Goal: Task Accomplishment & Management: Manage account settings

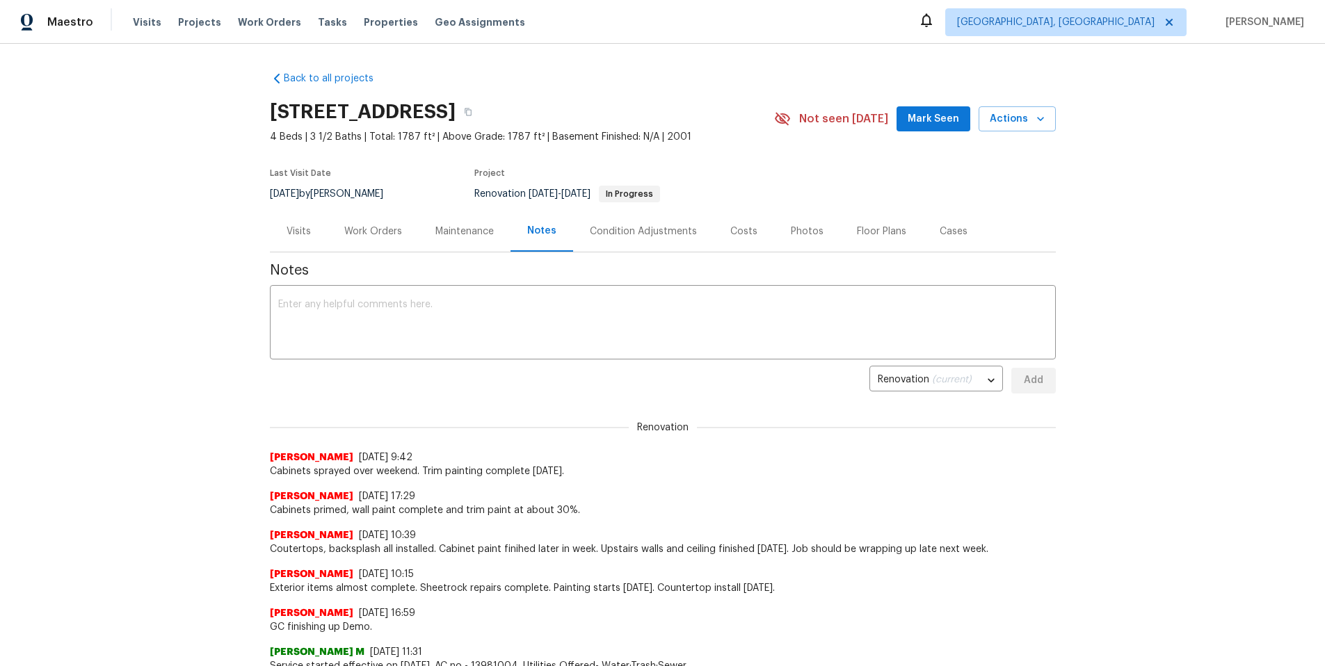
click at [375, 232] on div "Work Orders" at bounding box center [373, 232] width 58 height 14
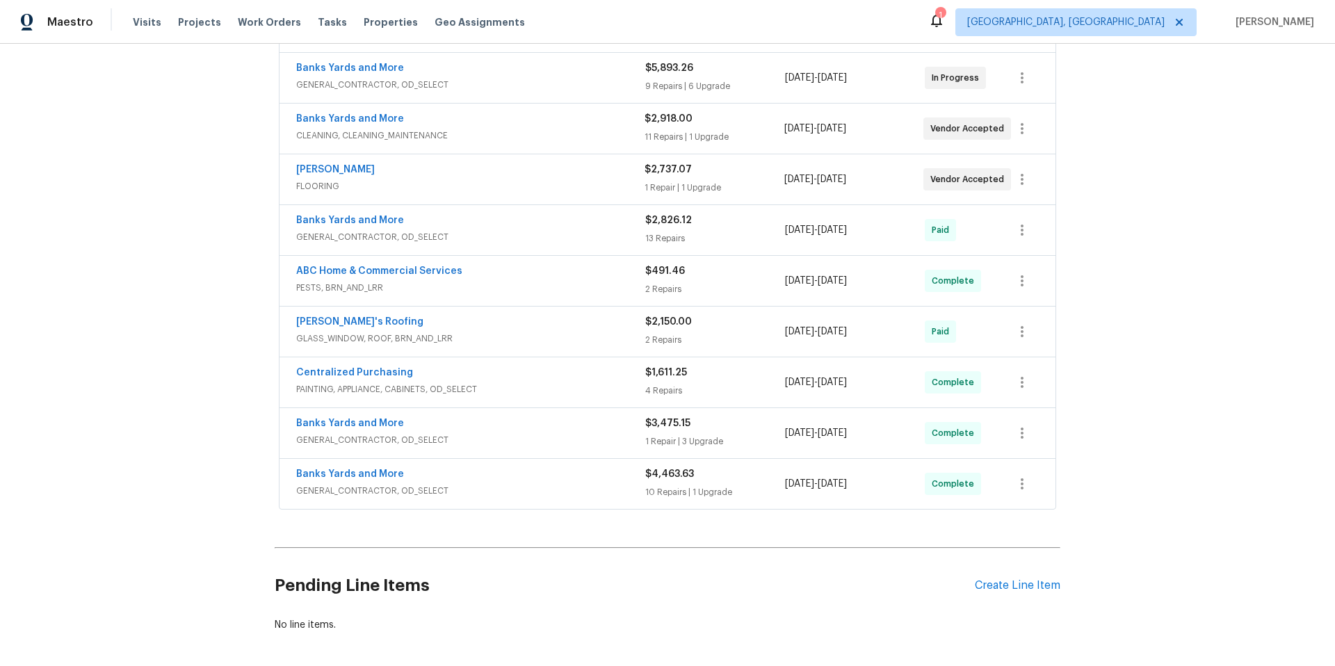
scroll to position [380, 0]
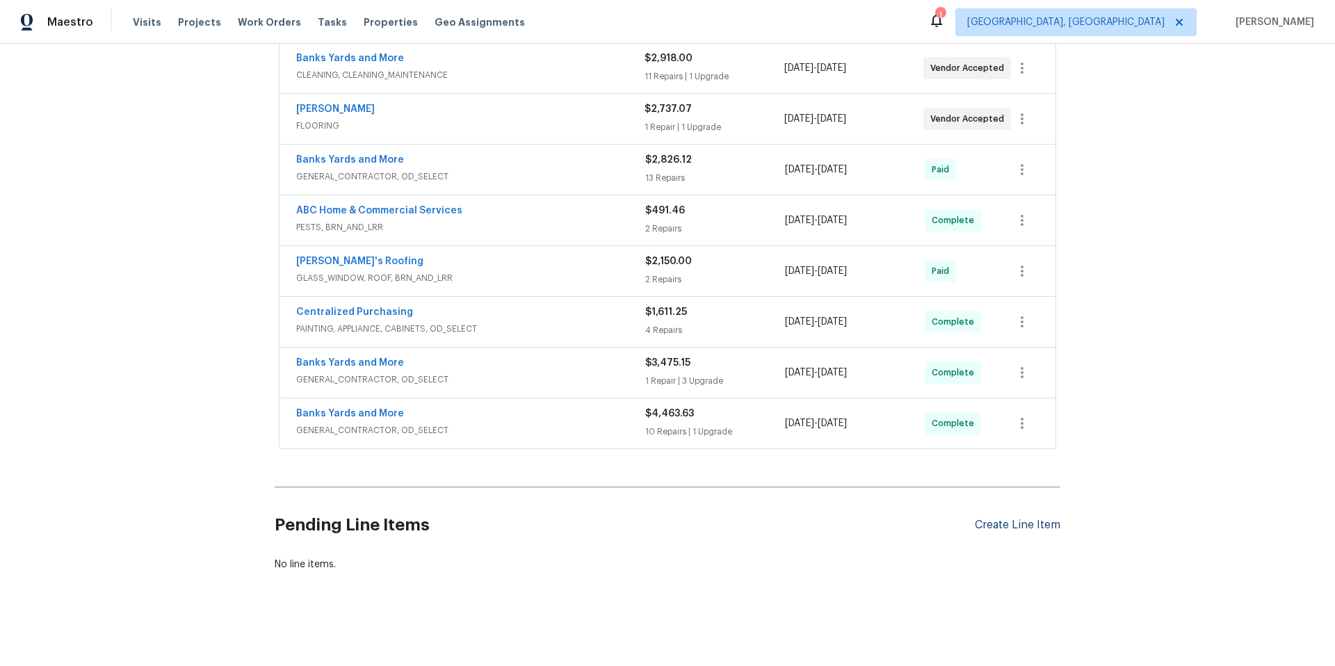
click at [986, 519] on div "Create Line Item" at bounding box center [1018, 525] width 86 height 13
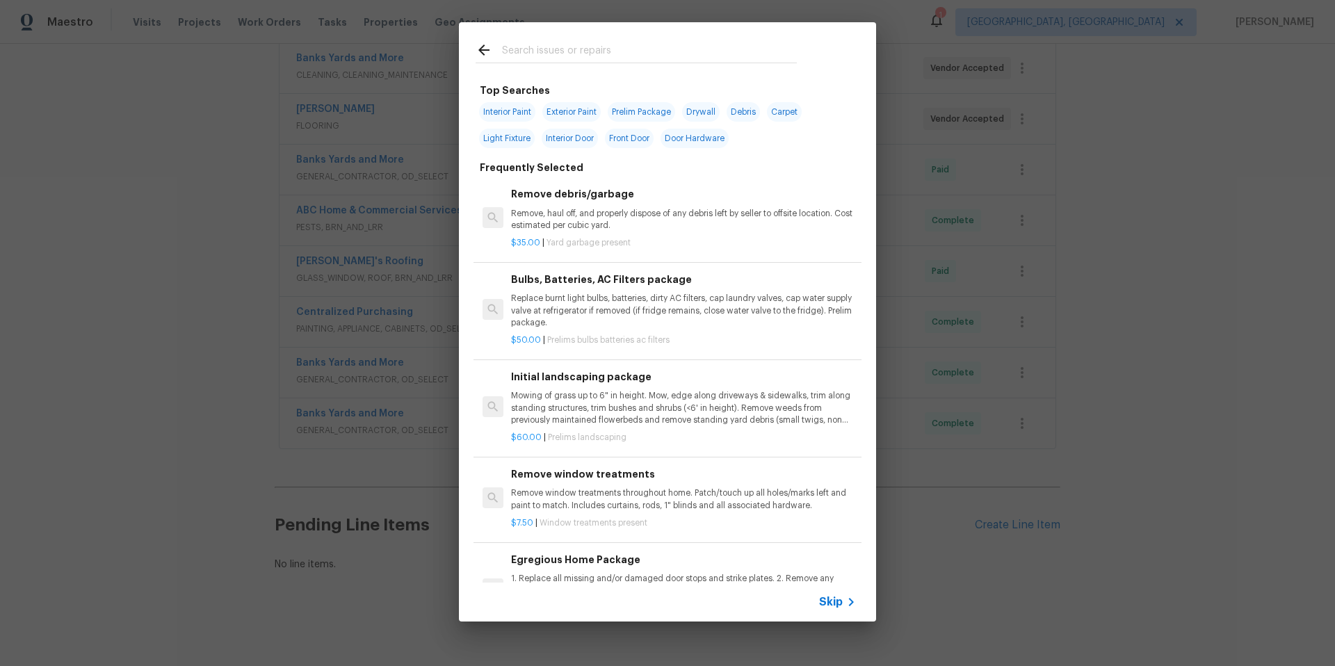
click at [526, 50] on input "text" at bounding box center [649, 52] width 295 height 21
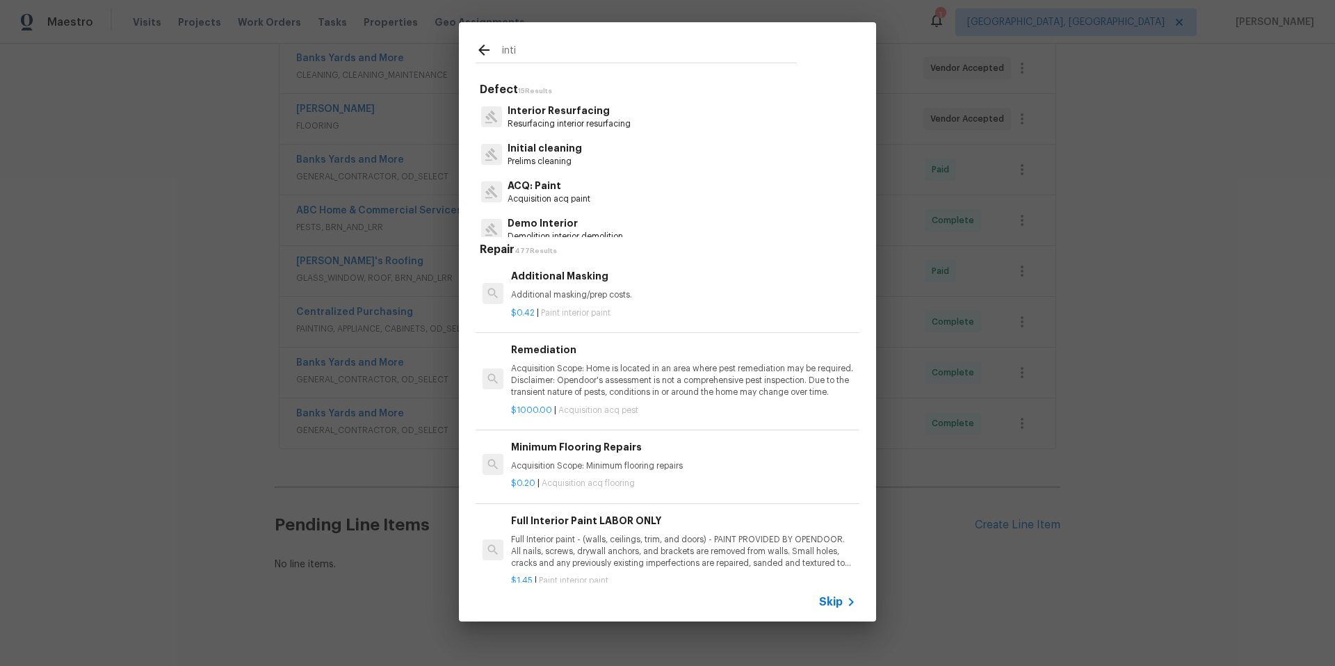
type input "inti"
click at [556, 156] on p "Prelims cleaning" at bounding box center [545, 162] width 74 height 12
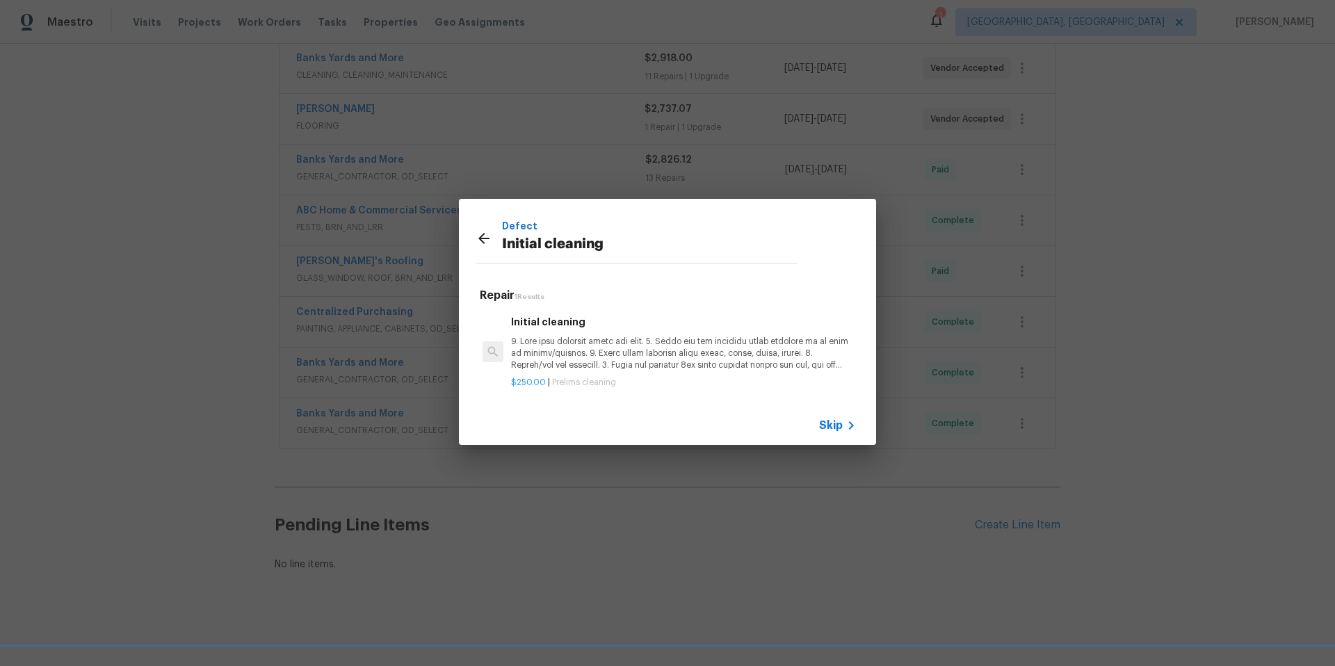
click at [649, 352] on p at bounding box center [683, 353] width 345 height 35
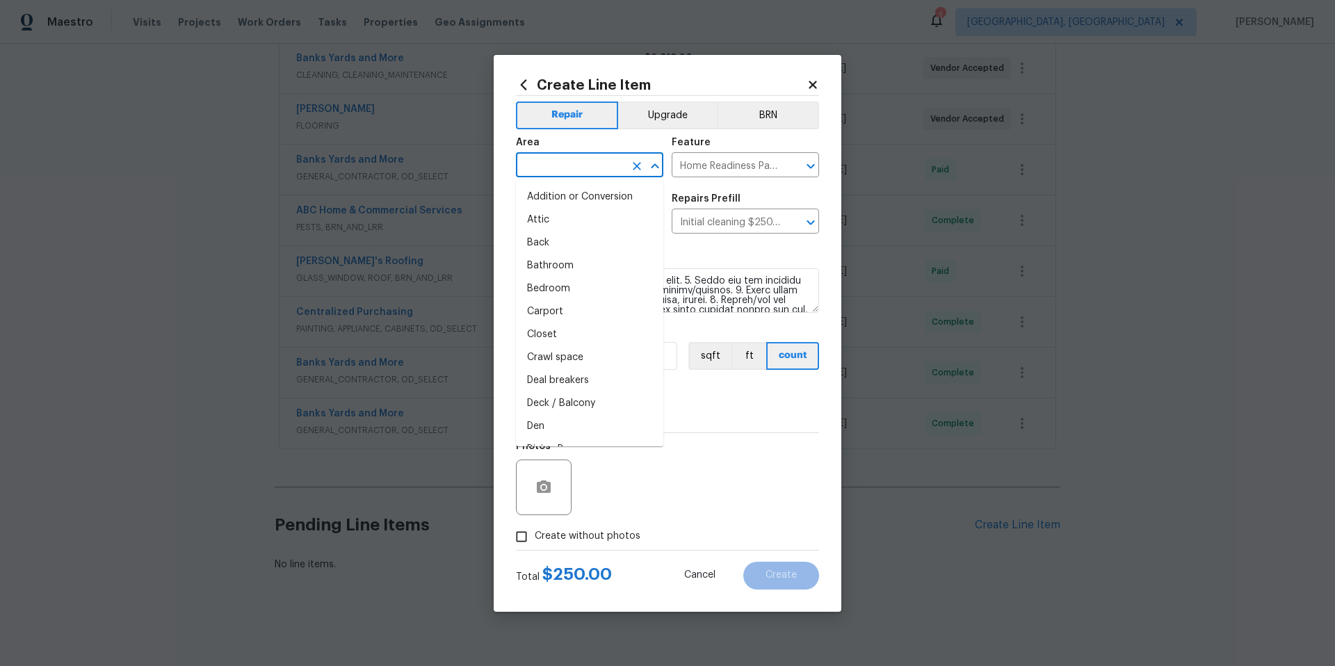
click at [579, 166] on input "text" at bounding box center [570, 167] width 108 height 22
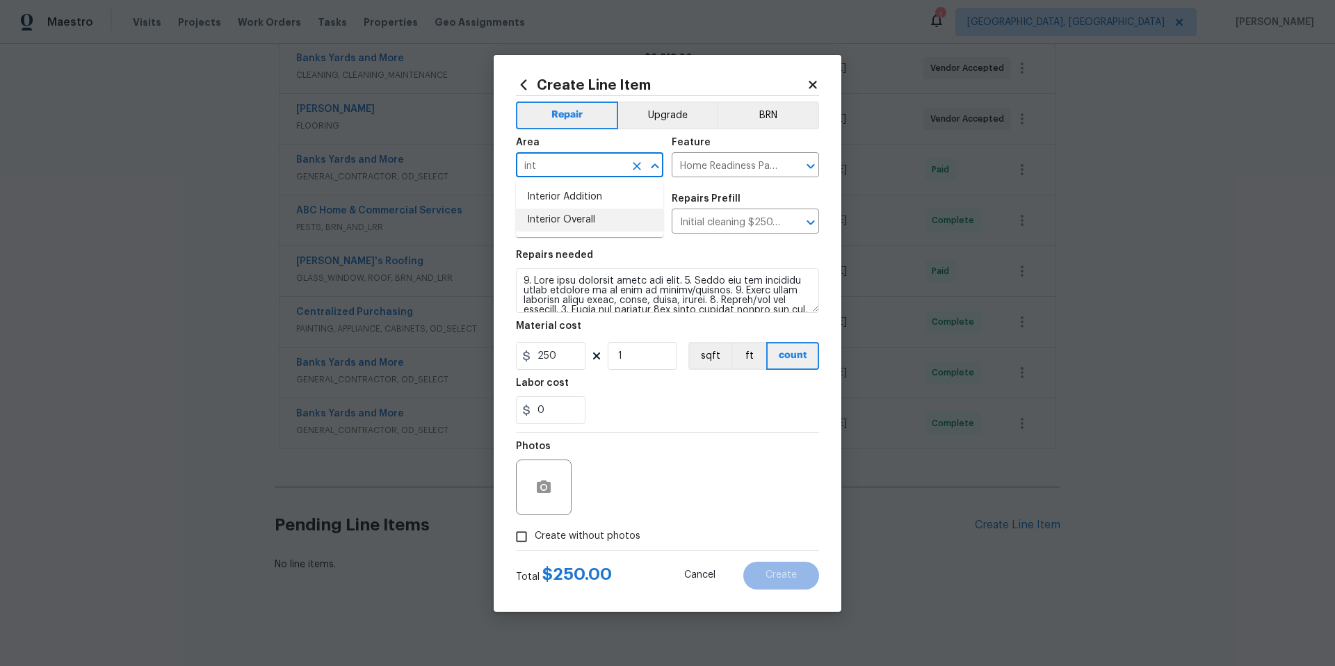
click at [615, 227] on li "Interior Overall" at bounding box center [589, 220] width 147 height 23
type input "Interior Overall"
click at [540, 493] on icon "button" at bounding box center [543, 487] width 17 height 17
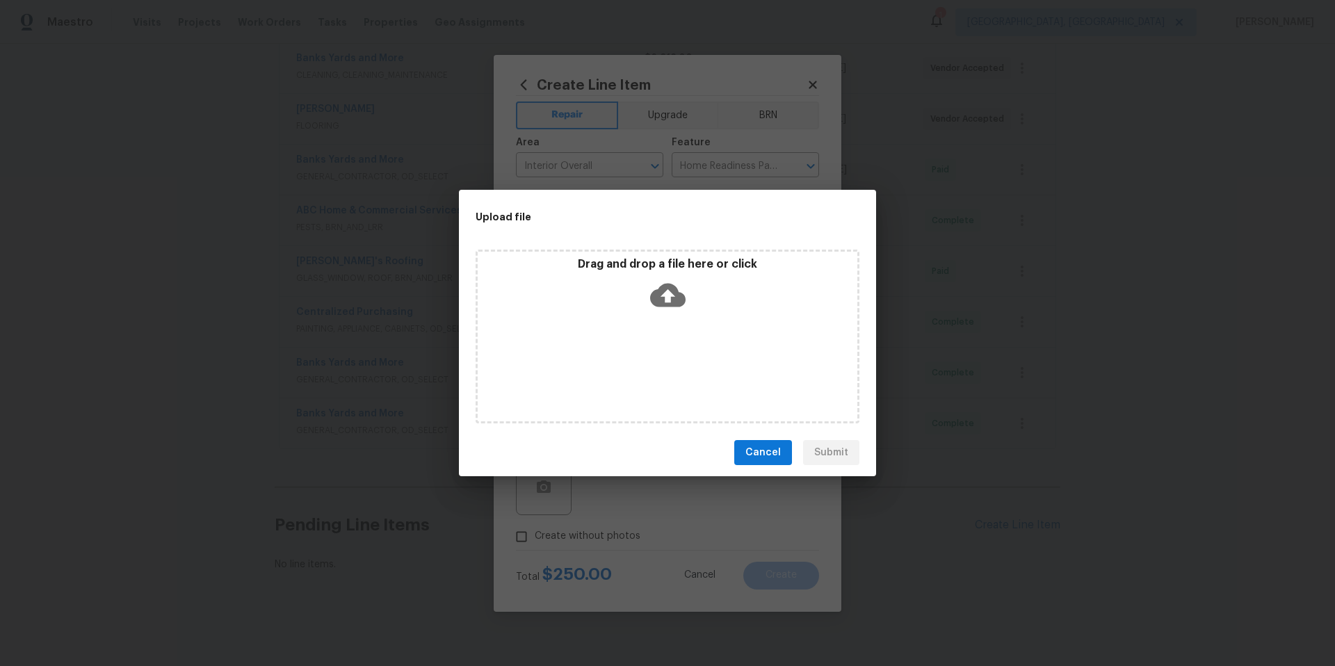
click at [686, 298] on div "Drag and drop a file here or click" at bounding box center [668, 287] width 380 height 60
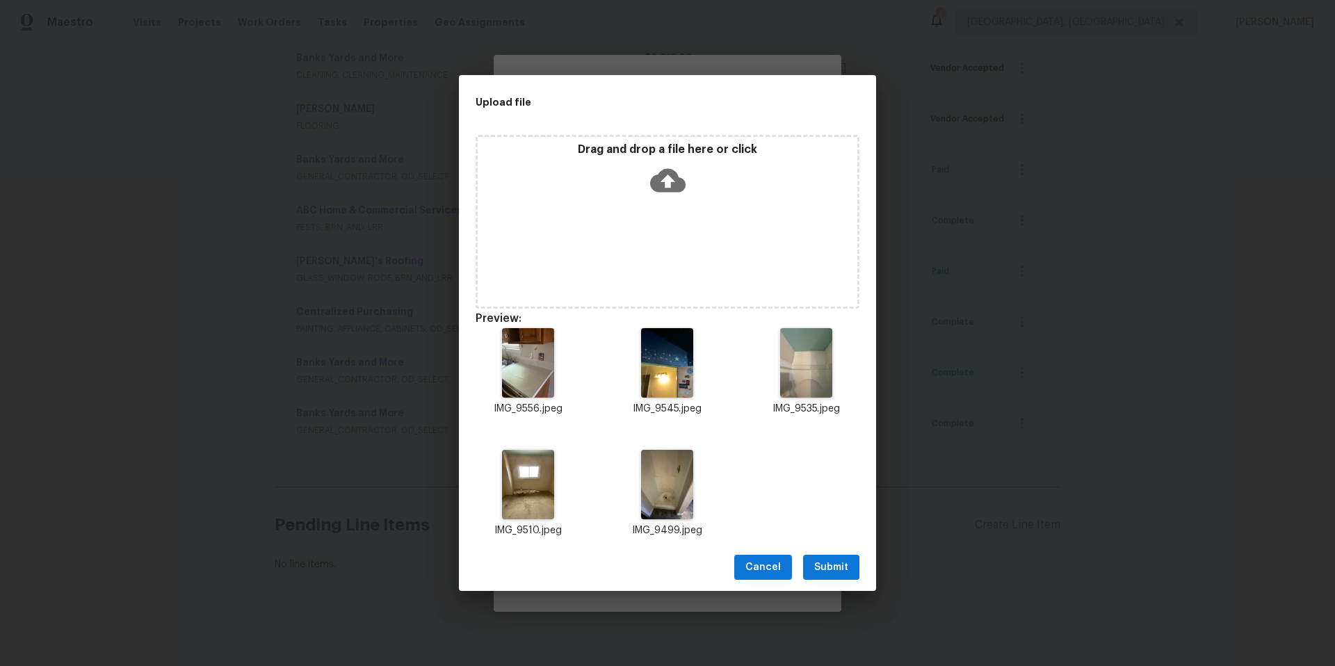
click at [840, 563] on span "Submit" at bounding box center [831, 567] width 34 height 17
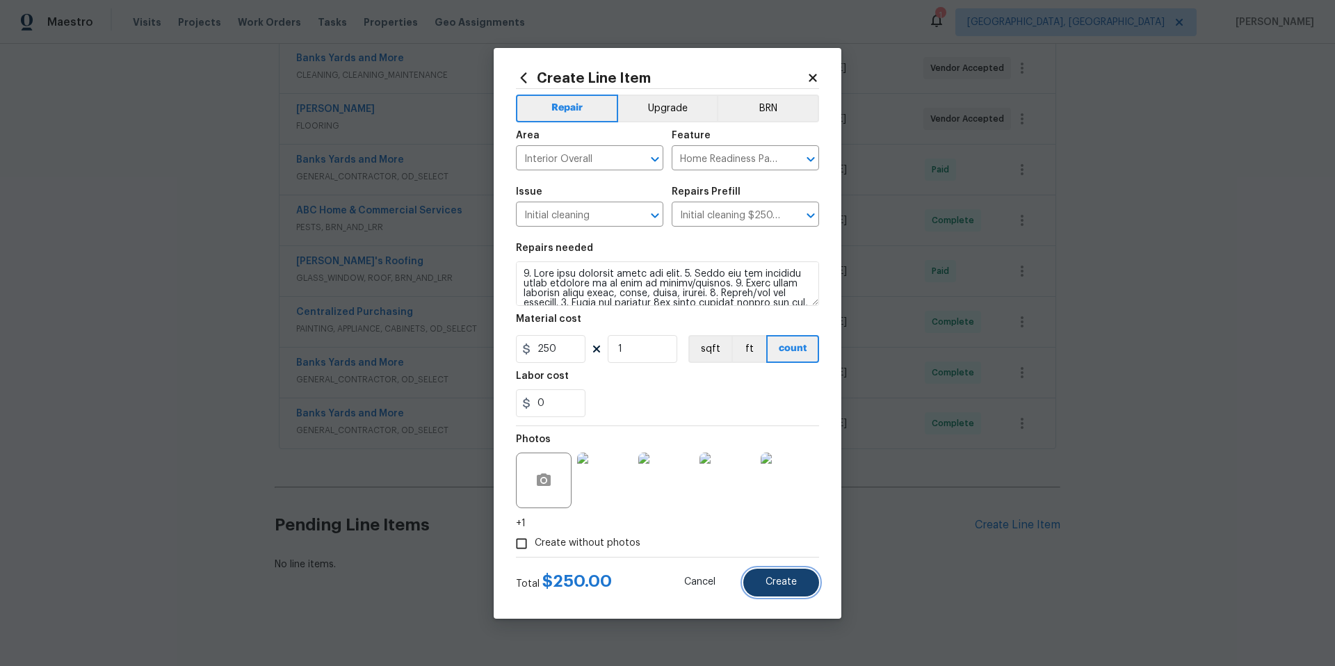
click at [766, 585] on span "Create" at bounding box center [781, 582] width 31 height 10
type input "0"
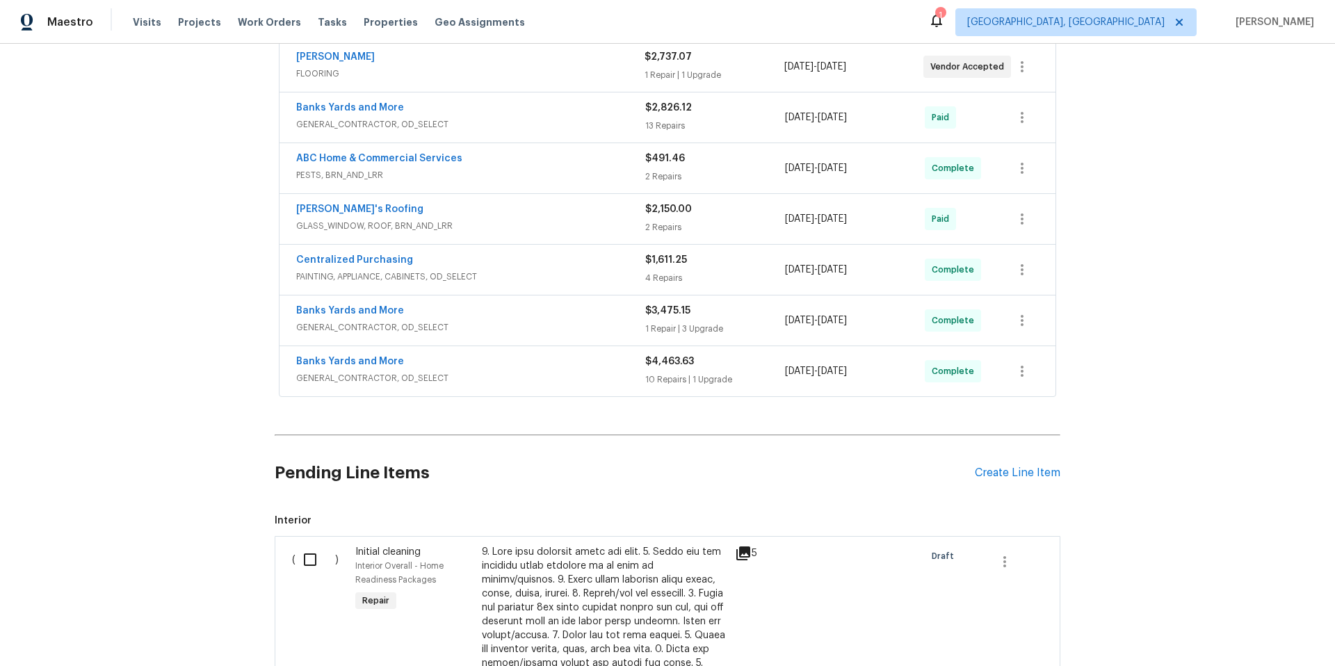
scroll to position [429, 0]
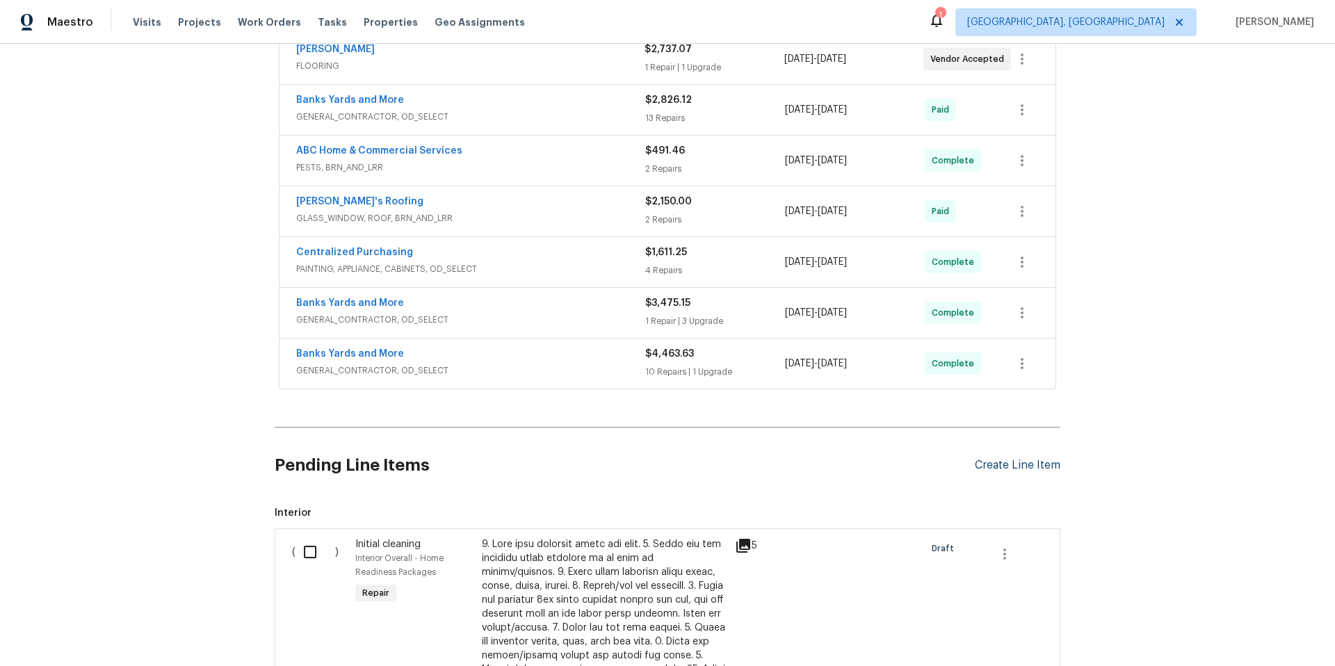
click at [978, 465] on div "Create Line Item" at bounding box center [1018, 465] width 86 height 13
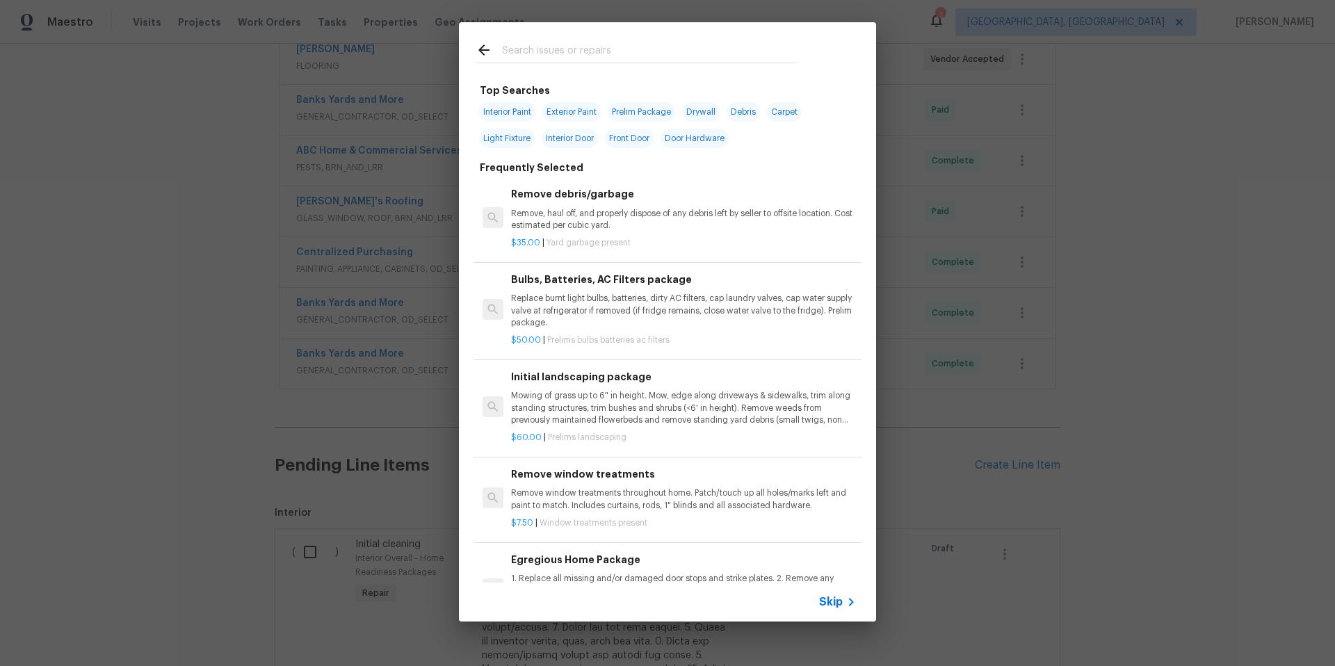
click at [538, 52] on input "text" at bounding box center [649, 52] width 295 height 21
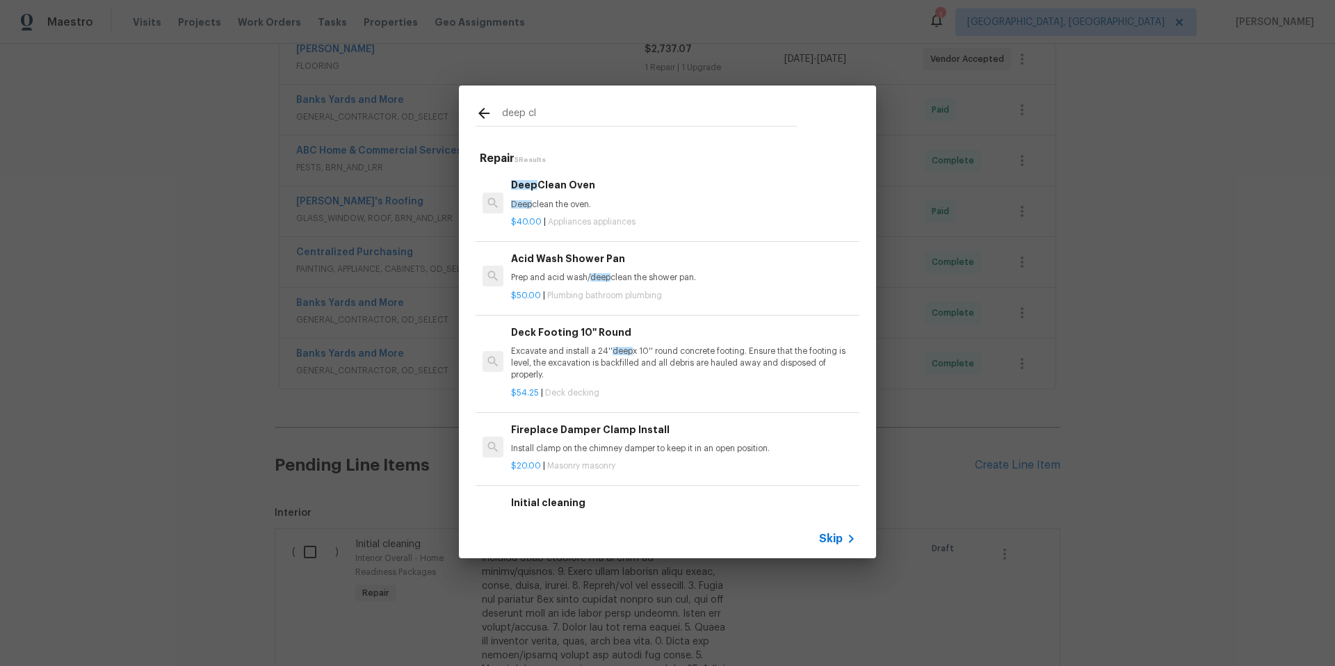
type input "deep cle"
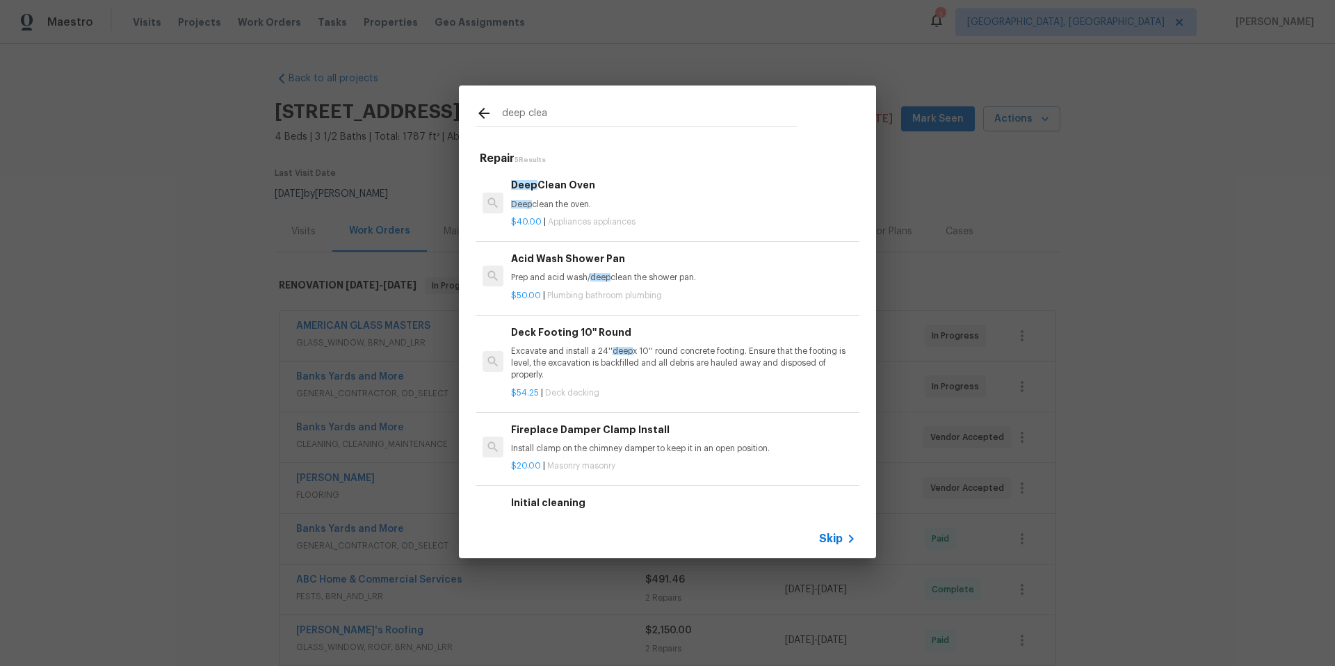
scroll to position [429, 0]
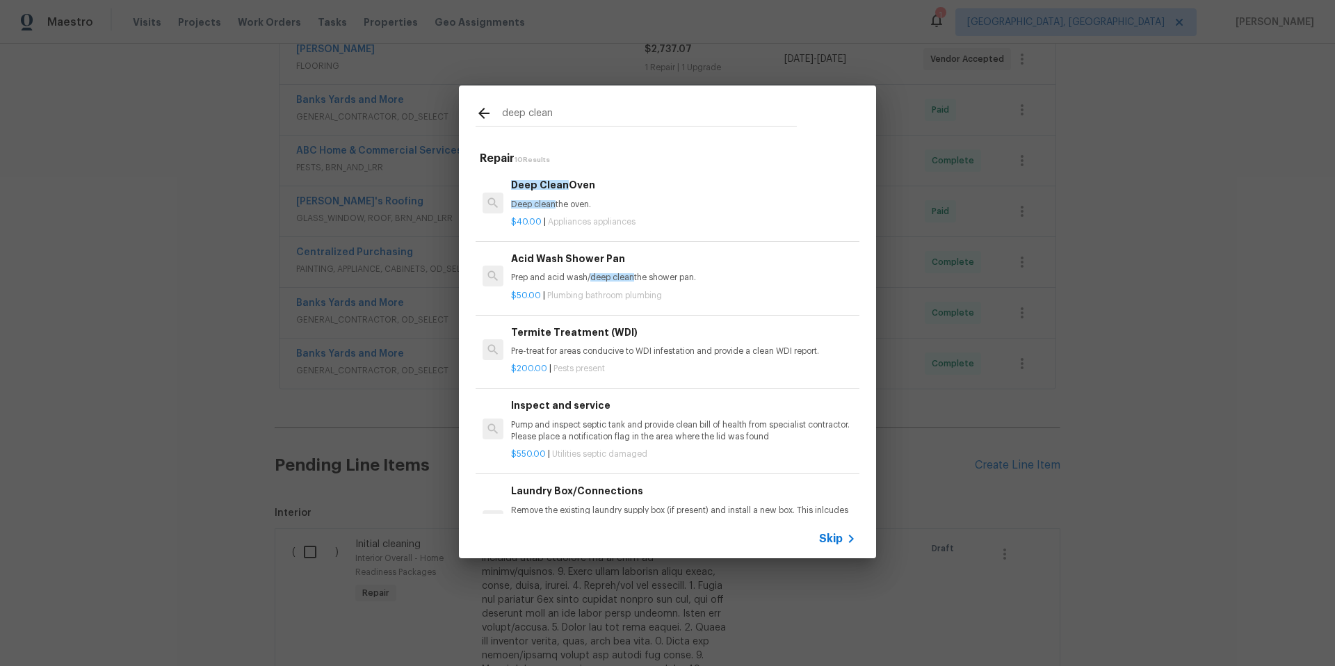
type input "deep clean"
click at [576, 216] on p "$40.00 | Appliances appliances" at bounding box center [683, 222] width 345 height 12
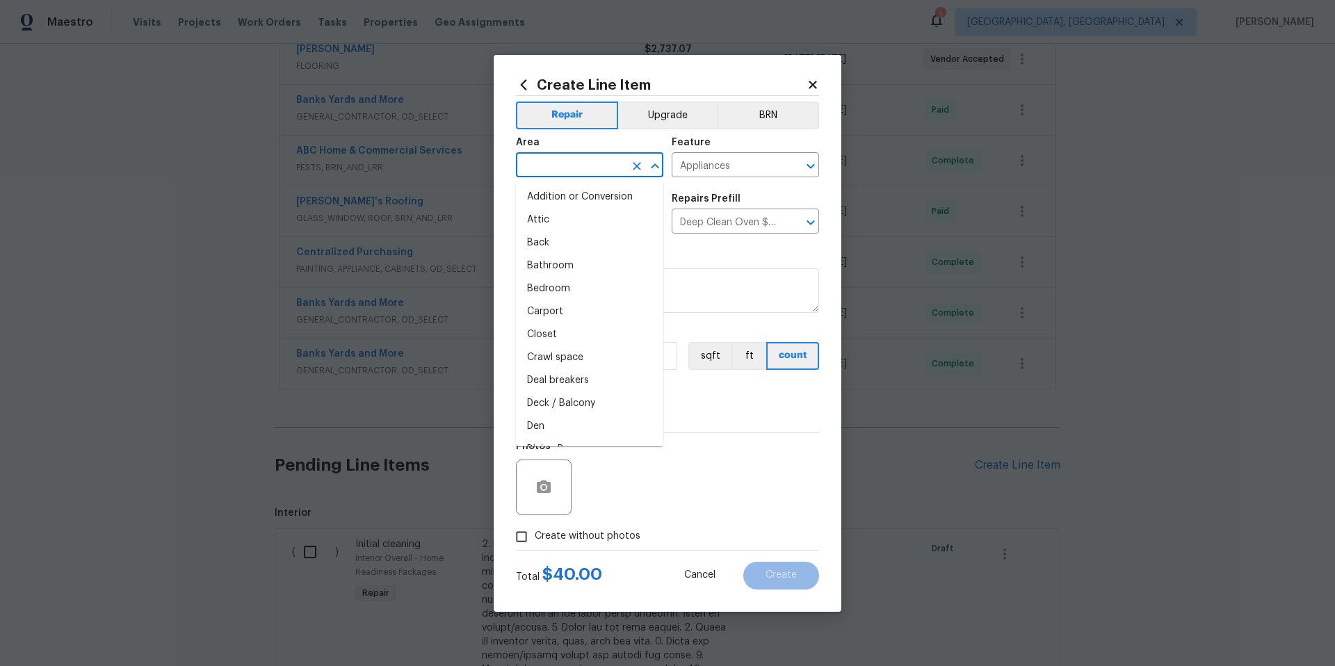
click at [550, 167] on input "text" at bounding box center [570, 167] width 108 height 22
click at [574, 195] on li "Kitchen" at bounding box center [589, 197] width 147 height 23
type input "Kitchen"
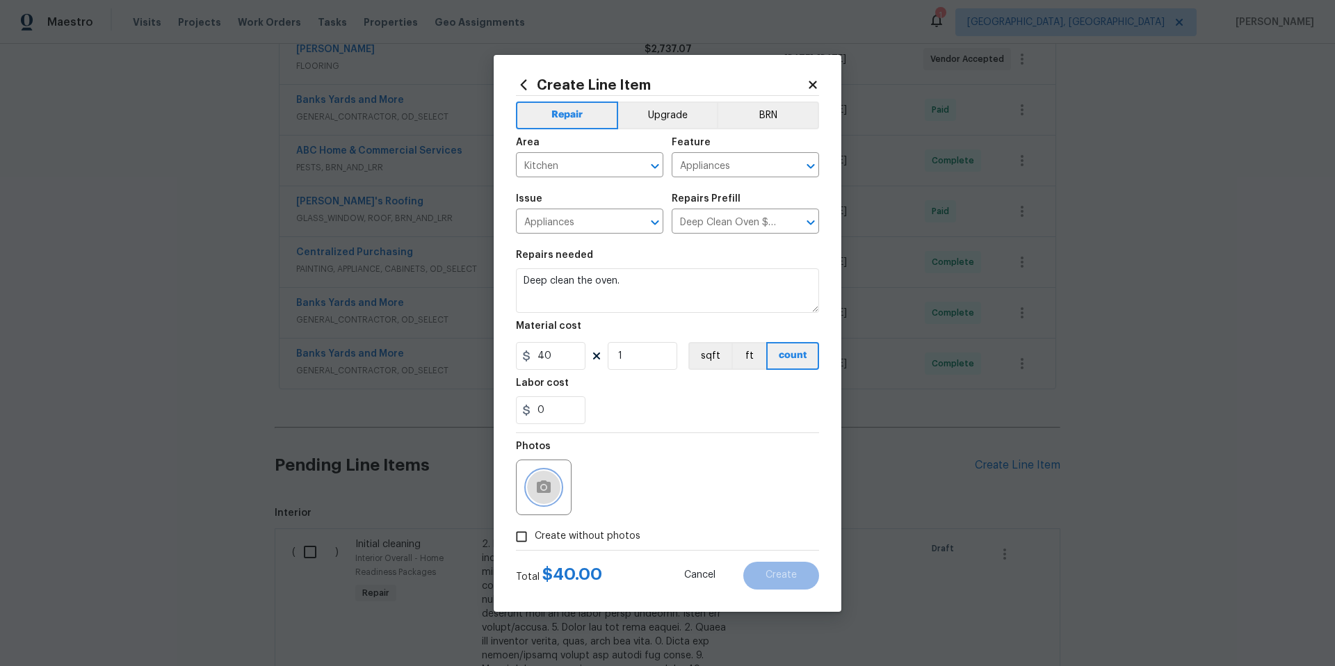
click at [544, 494] on icon "button" at bounding box center [543, 487] width 17 height 17
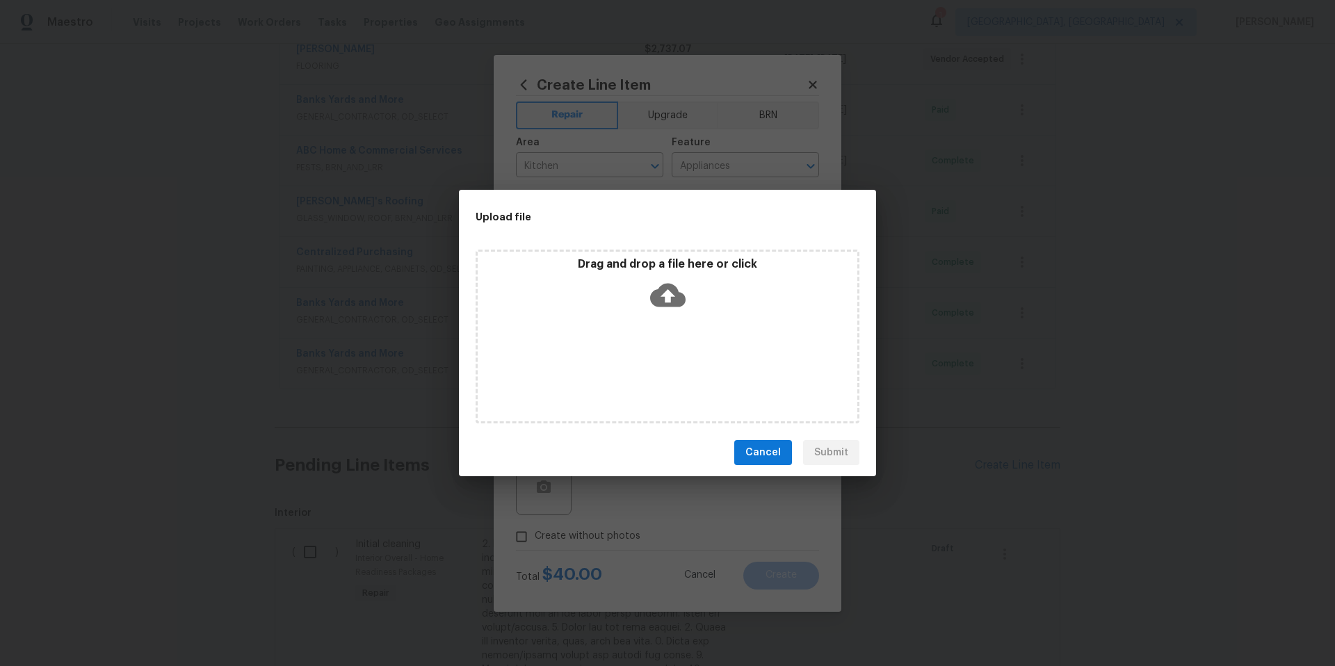
click at [677, 298] on icon at bounding box center [667, 296] width 35 height 24
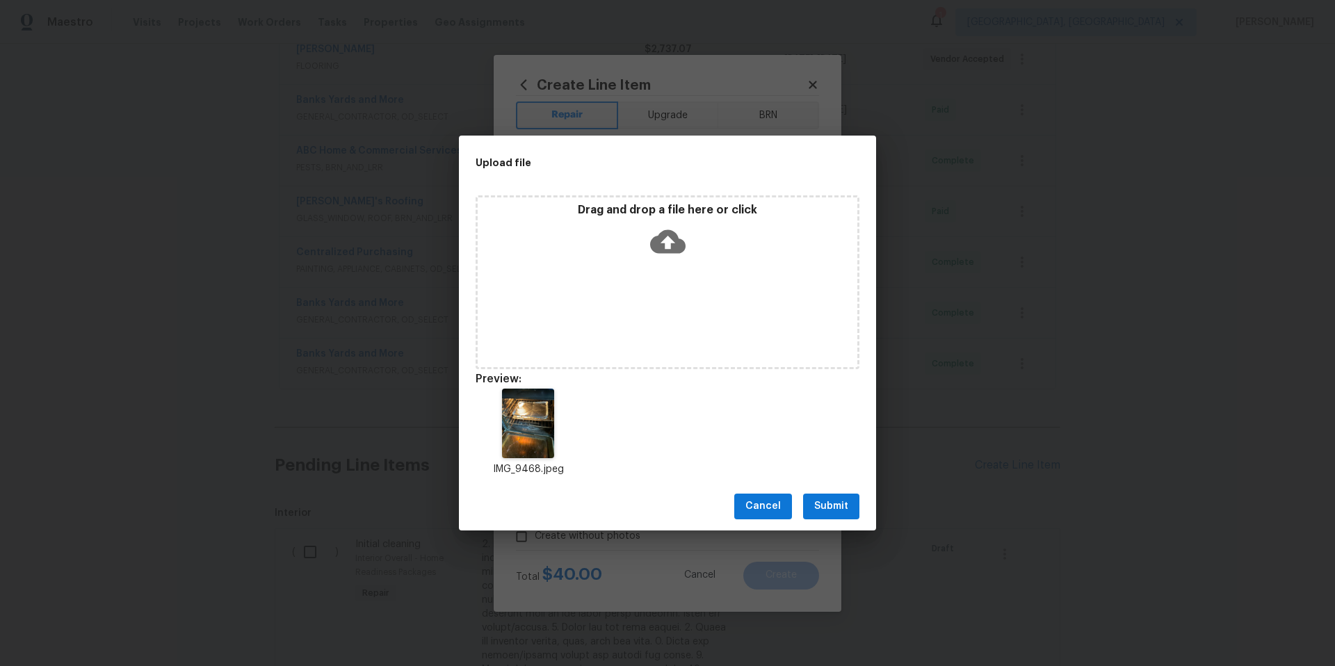
click at [850, 504] on button "Submit" at bounding box center [831, 507] width 56 height 26
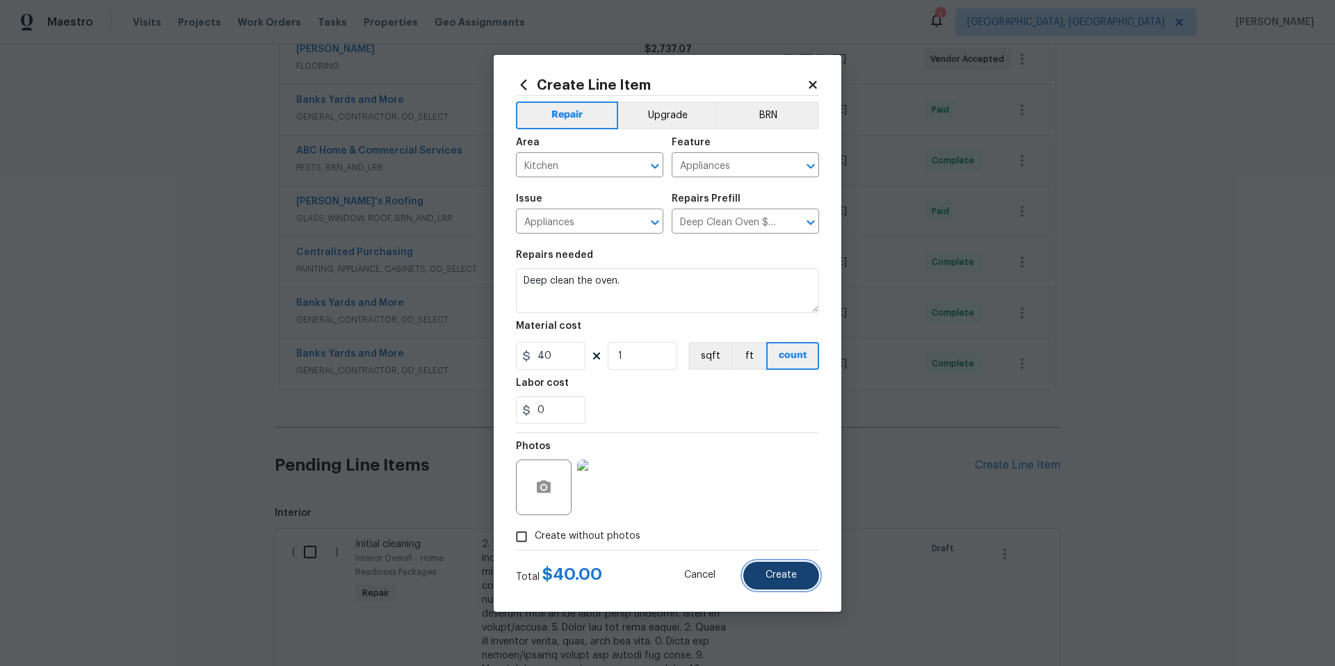
click at [801, 584] on button "Create" at bounding box center [781, 576] width 76 height 28
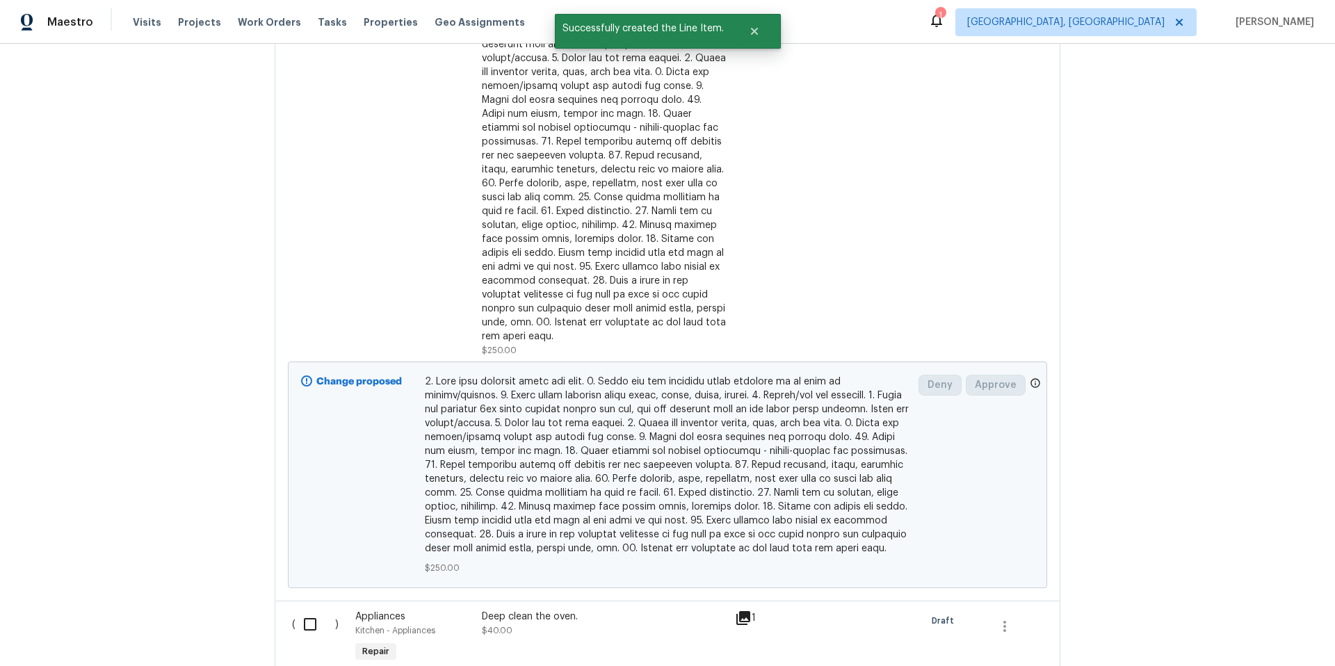
scroll to position [891, 0]
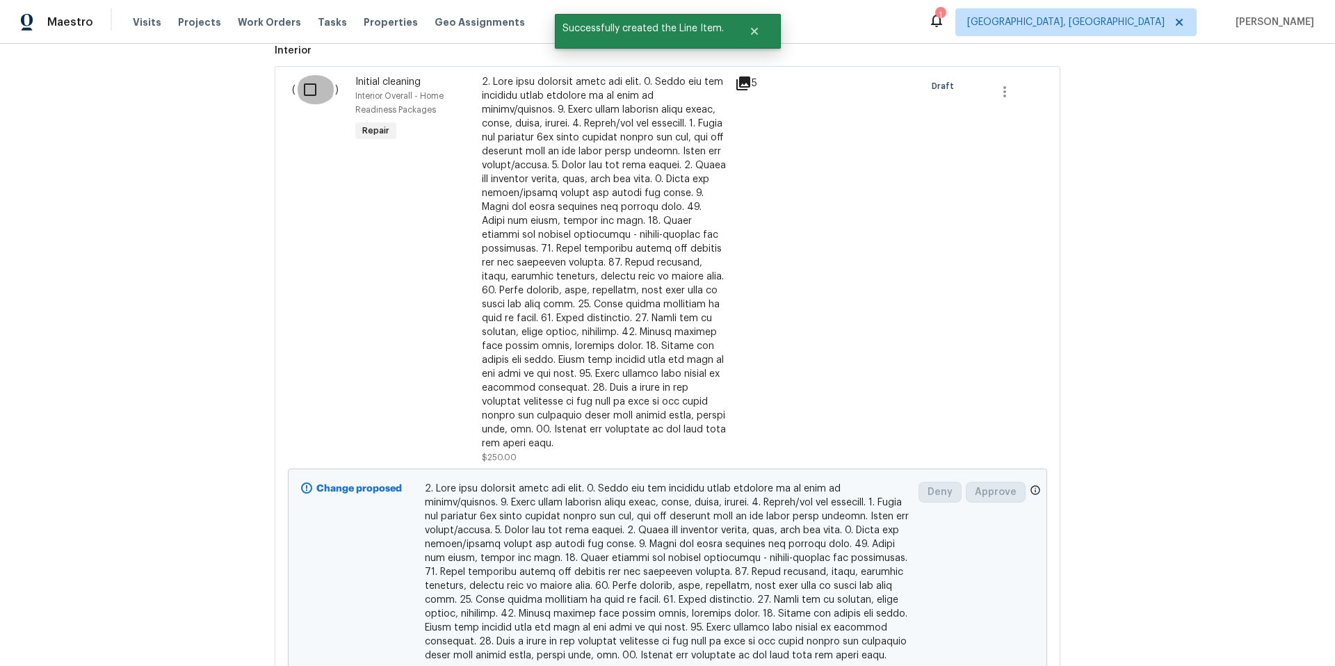
click at [304, 88] on input "checkbox" at bounding box center [316, 89] width 40 height 29
checkbox input "true"
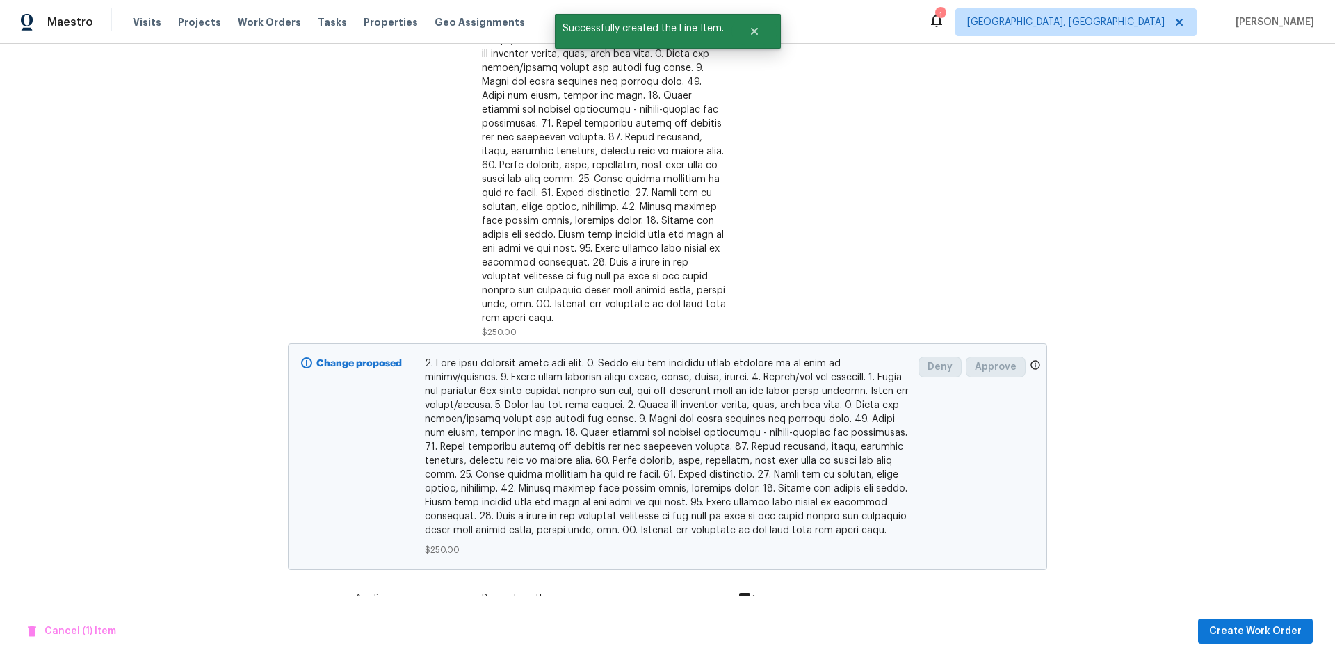
scroll to position [1166, 0]
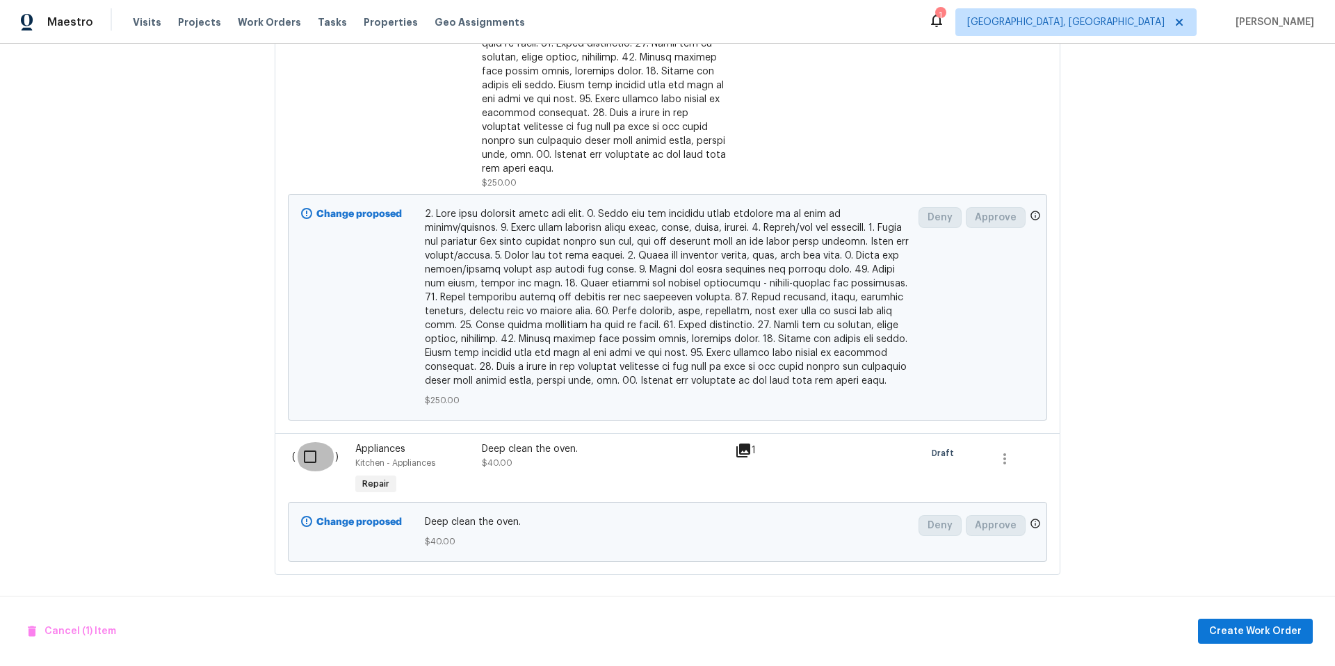
drag, startPoint x: 309, startPoint y: 444, endPoint x: 367, endPoint y: 444, distance: 57.7
click at [309, 444] on input "checkbox" at bounding box center [316, 456] width 40 height 29
checkbox input "true"
click at [1223, 632] on span "Create Work Order" at bounding box center [1255, 631] width 92 height 17
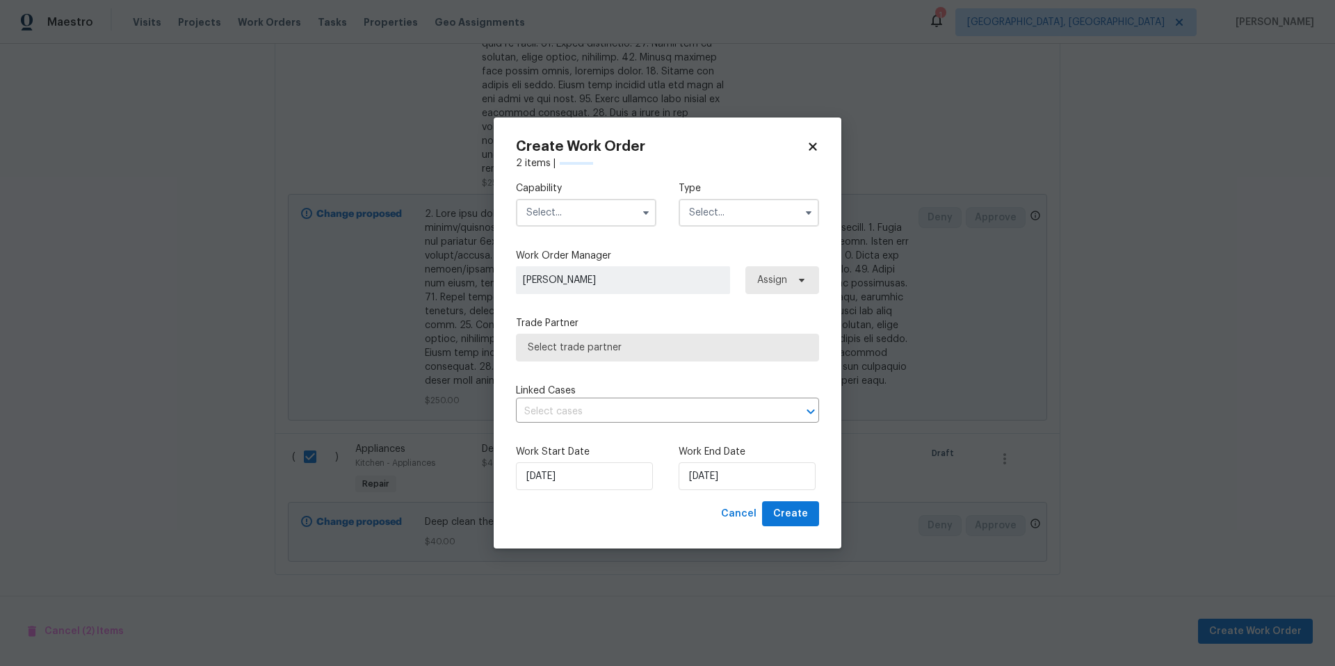
checkbox input "false"
click at [565, 213] on input "text" at bounding box center [586, 213] width 140 height 28
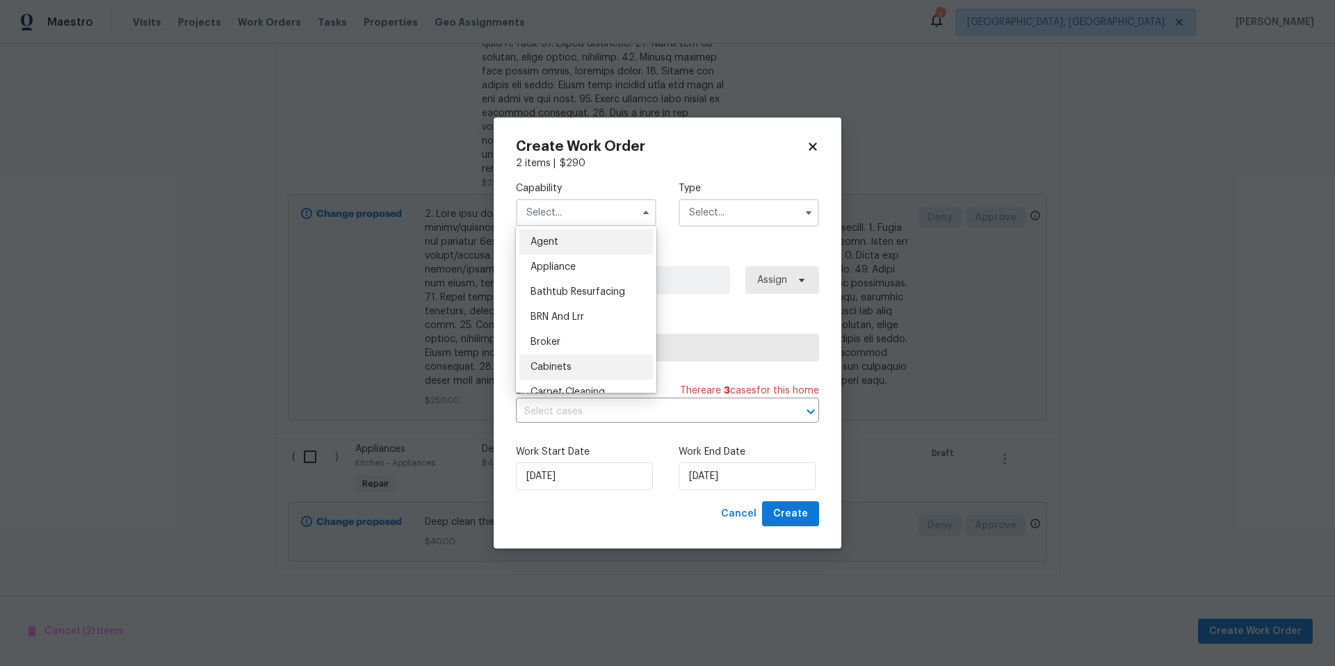
scroll to position [106, 0]
click at [589, 340] on div "Cleaning" at bounding box center [586, 335] width 134 height 25
type input "Cleaning"
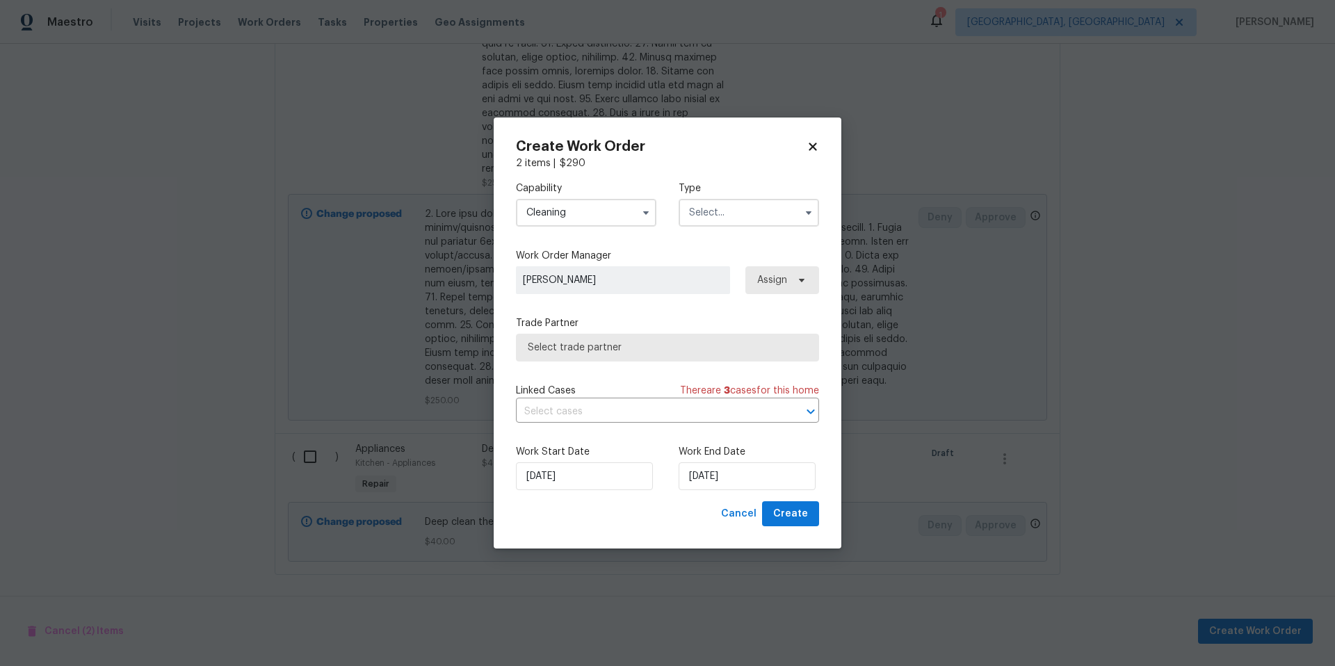
click at [750, 217] on input "text" at bounding box center [749, 213] width 140 height 28
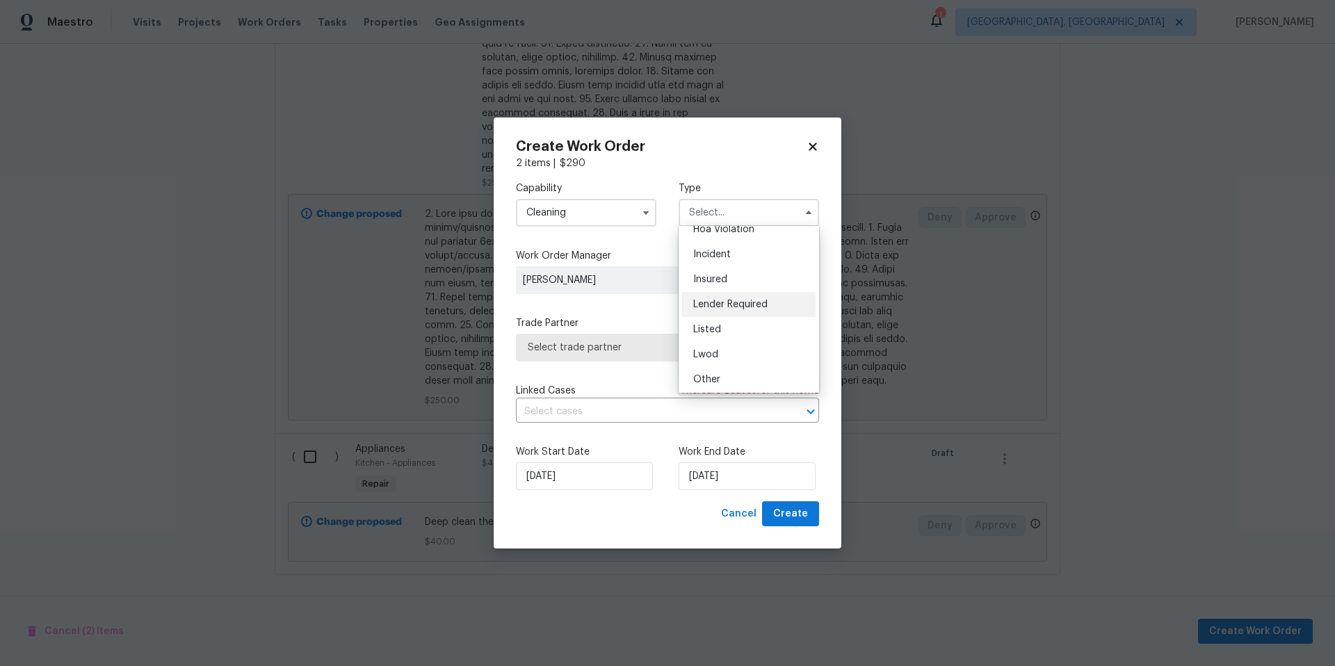
scroll to position [120, 0]
click at [760, 354] on div "Renovation" at bounding box center [749, 346] width 134 height 25
type input "Renovation"
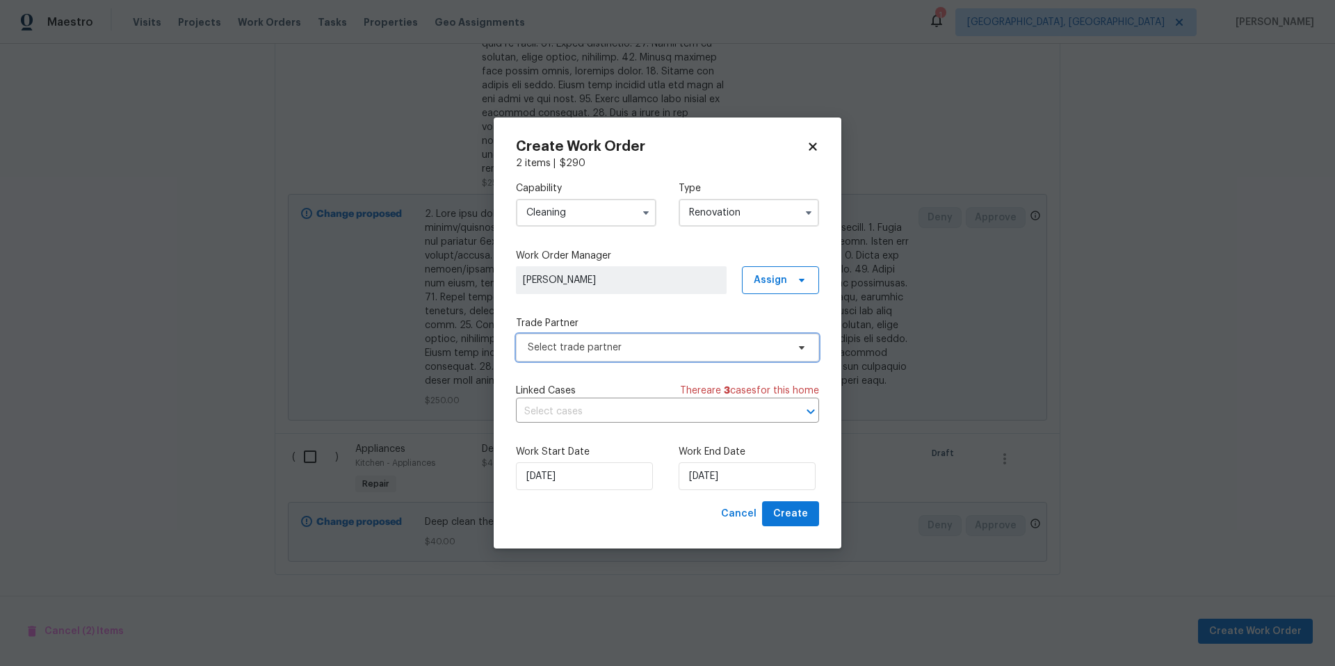
click at [618, 353] on span "Select trade partner" at bounding box center [657, 348] width 259 height 14
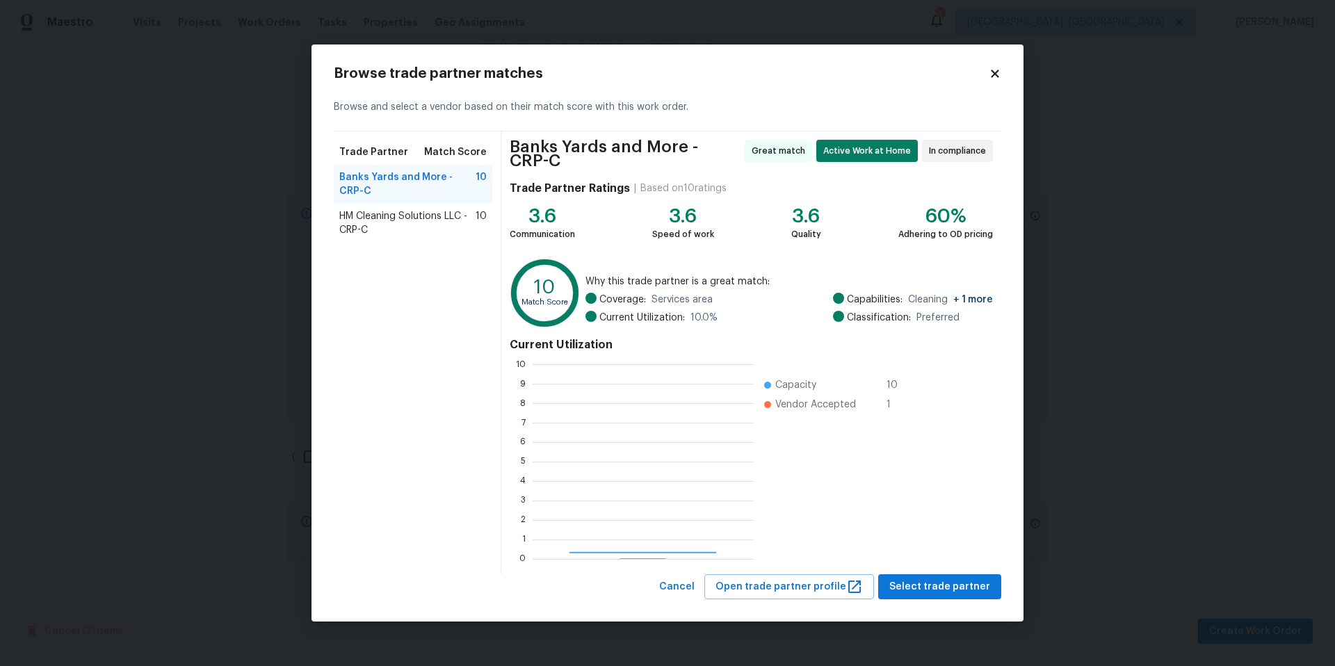
scroll to position [184, 210]
click at [415, 218] on span "HM Cleaning Solutions LLC - CRP-C" at bounding box center [407, 223] width 136 height 28
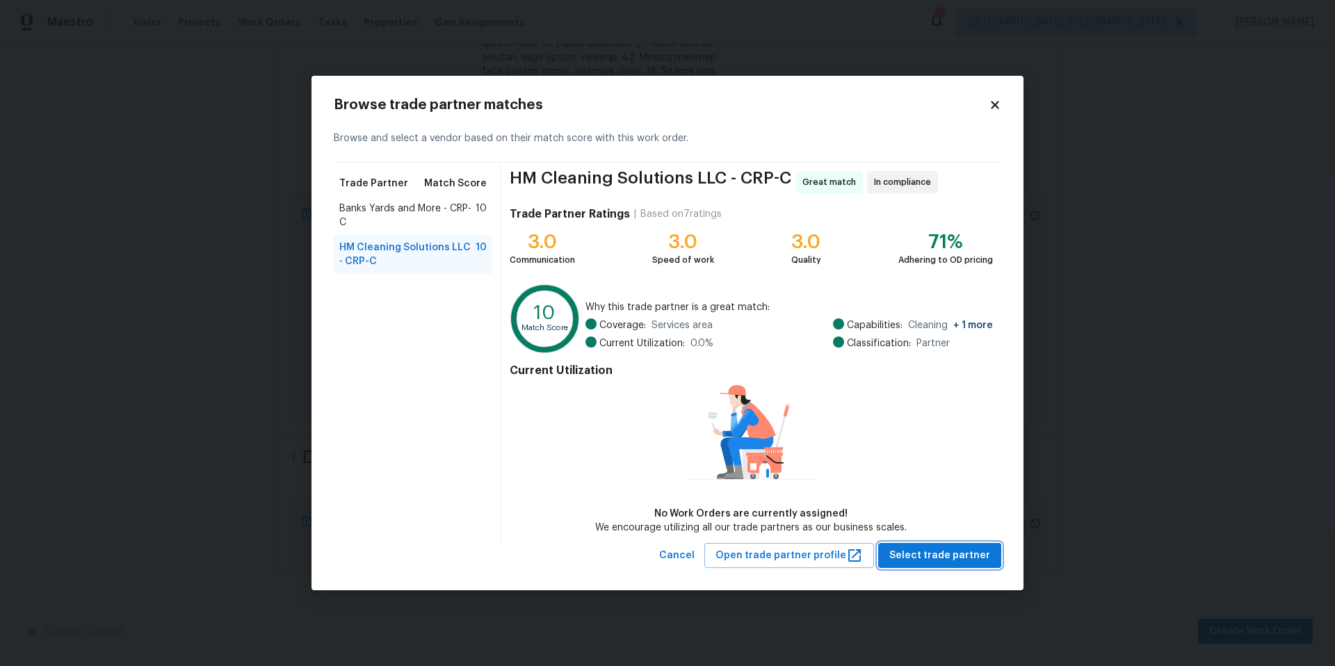
click at [966, 549] on span "Select trade partner" at bounding box center [939, 555] width 101 height 17
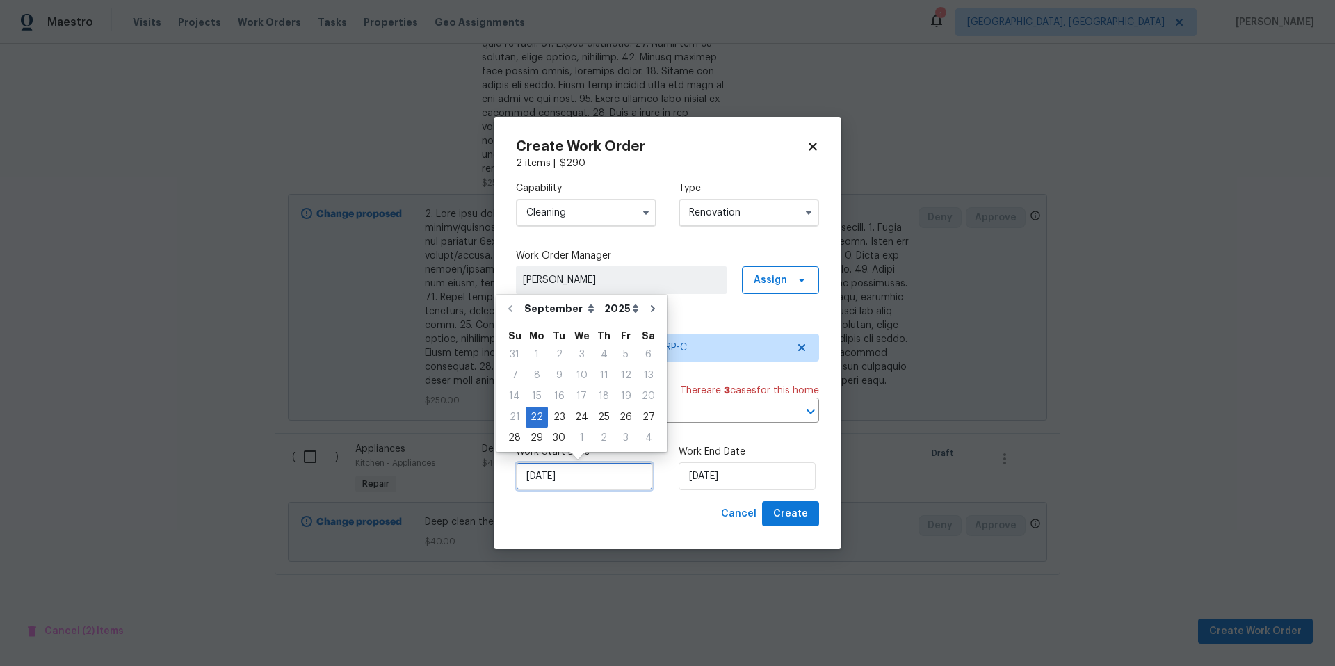
click at [579, 482] on input "9/22/2025" at bounding box center [584, 476] width 137 height 28
click at [530, 436] on div "29" at bounding box center [537, 437] width 22 height 19
type input "9/29/2025"
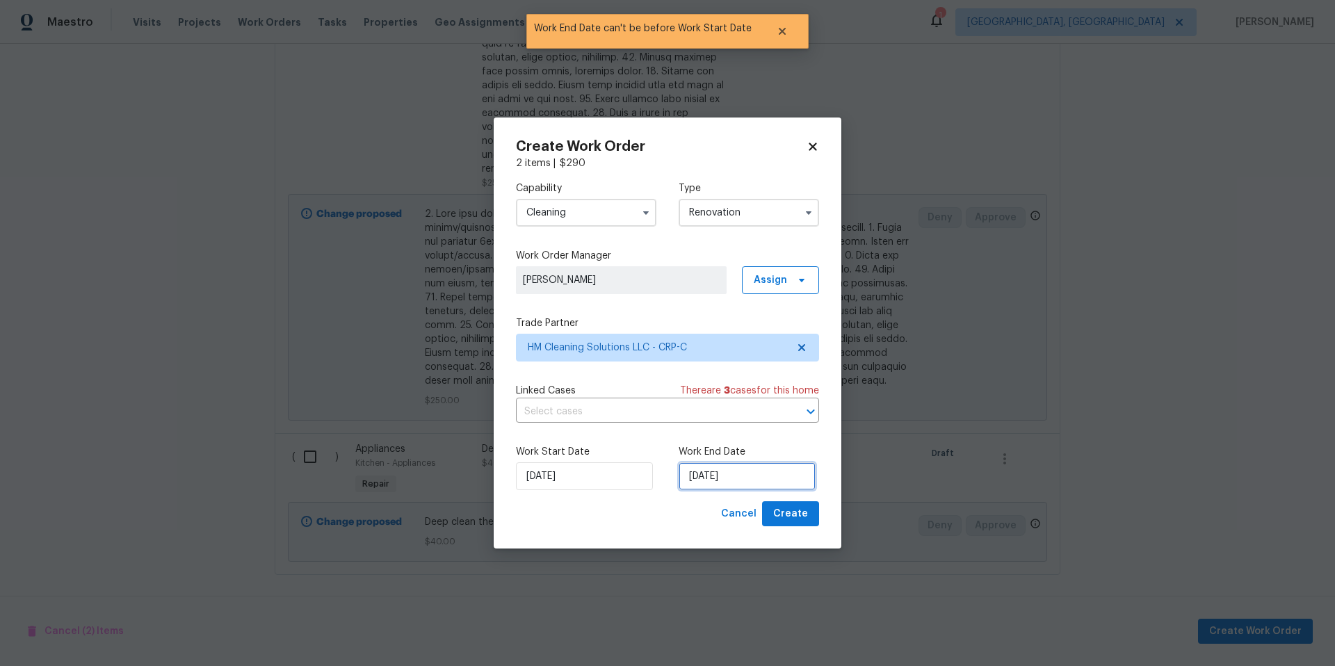
click at [741, 478] on input "9/29/2025" at bounding box center [747, 476] width 137 height 28
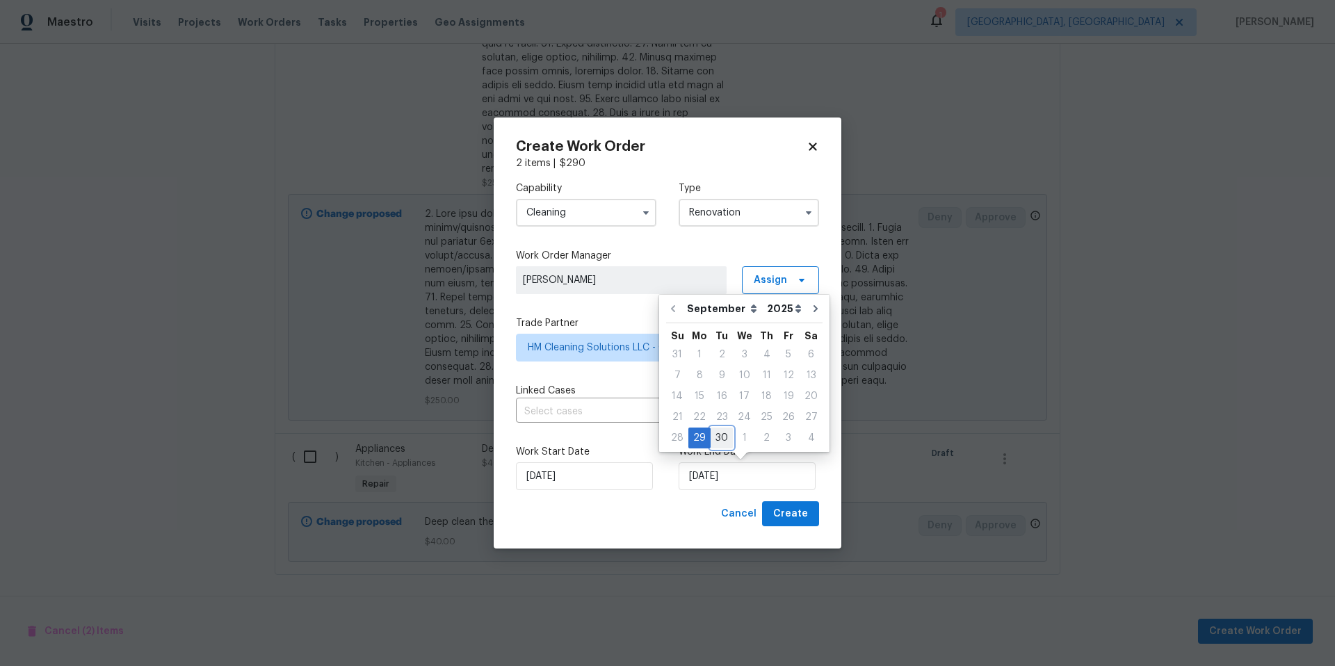
click at [723, 434] on div "30" at bounding box center [722, 437] width 22 height 19
type input "9/30/2025"
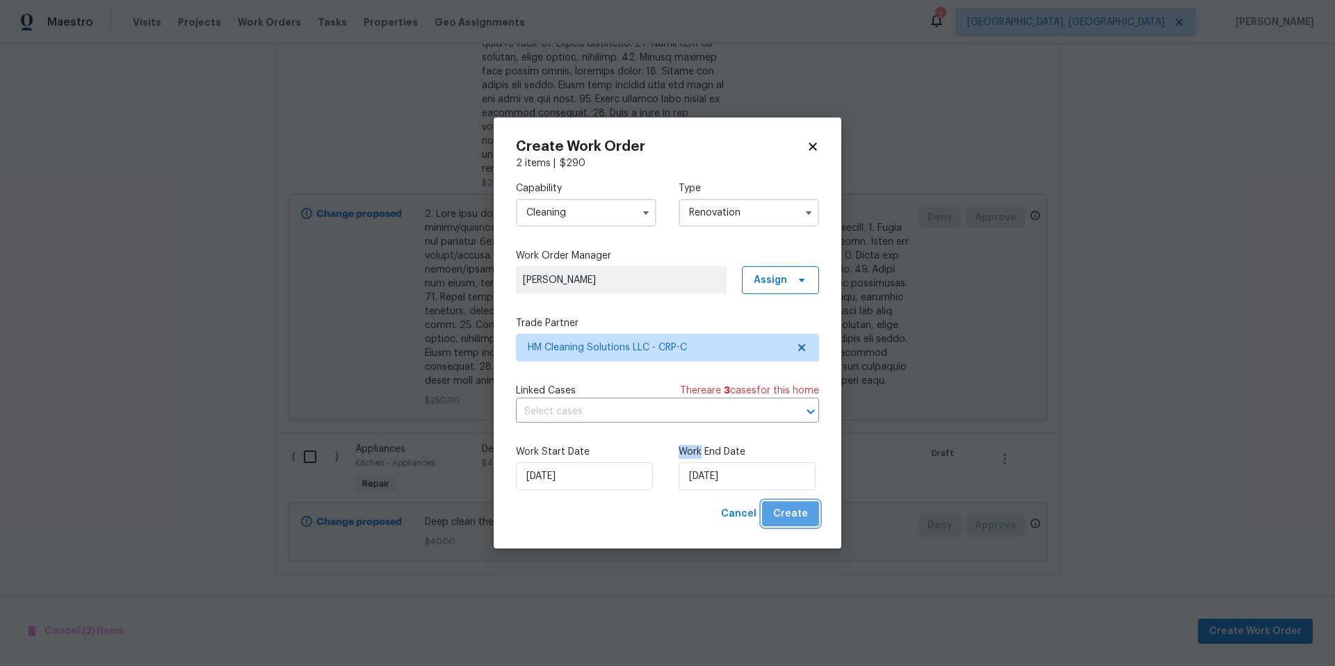
click at [793, 520] on span "Create" at bounding box center [790, 514] width 35 height 17
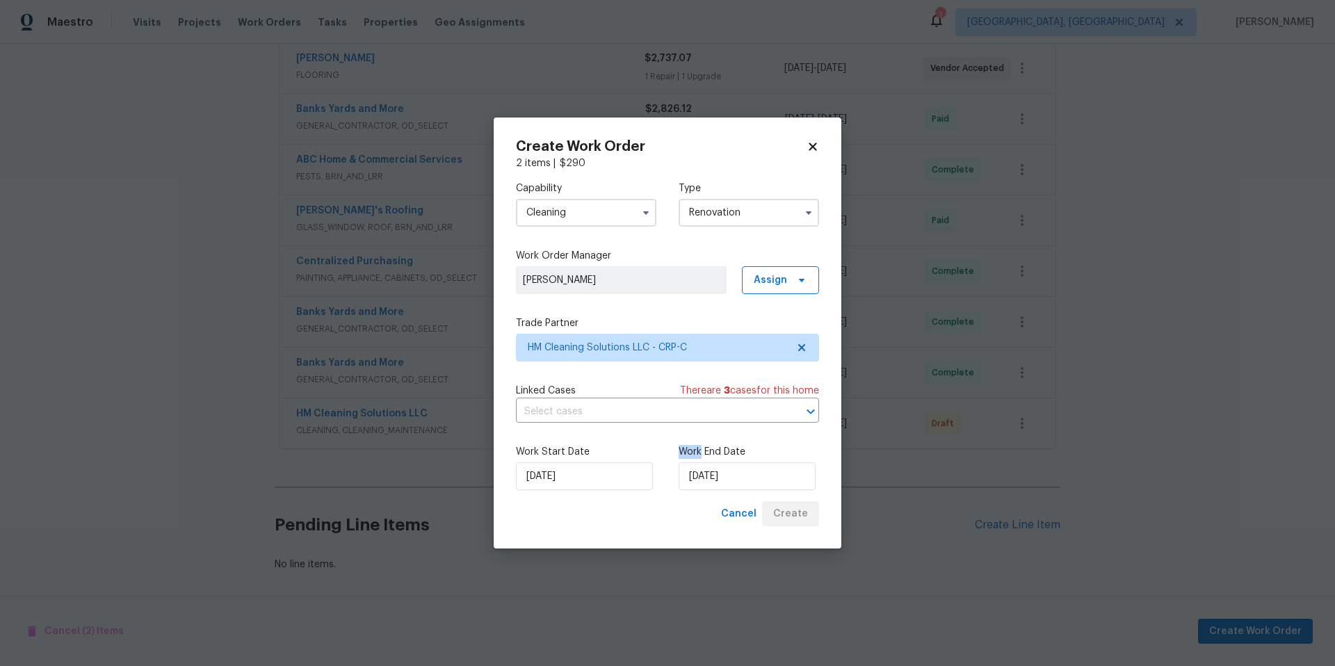
scroll to position [430, 0]
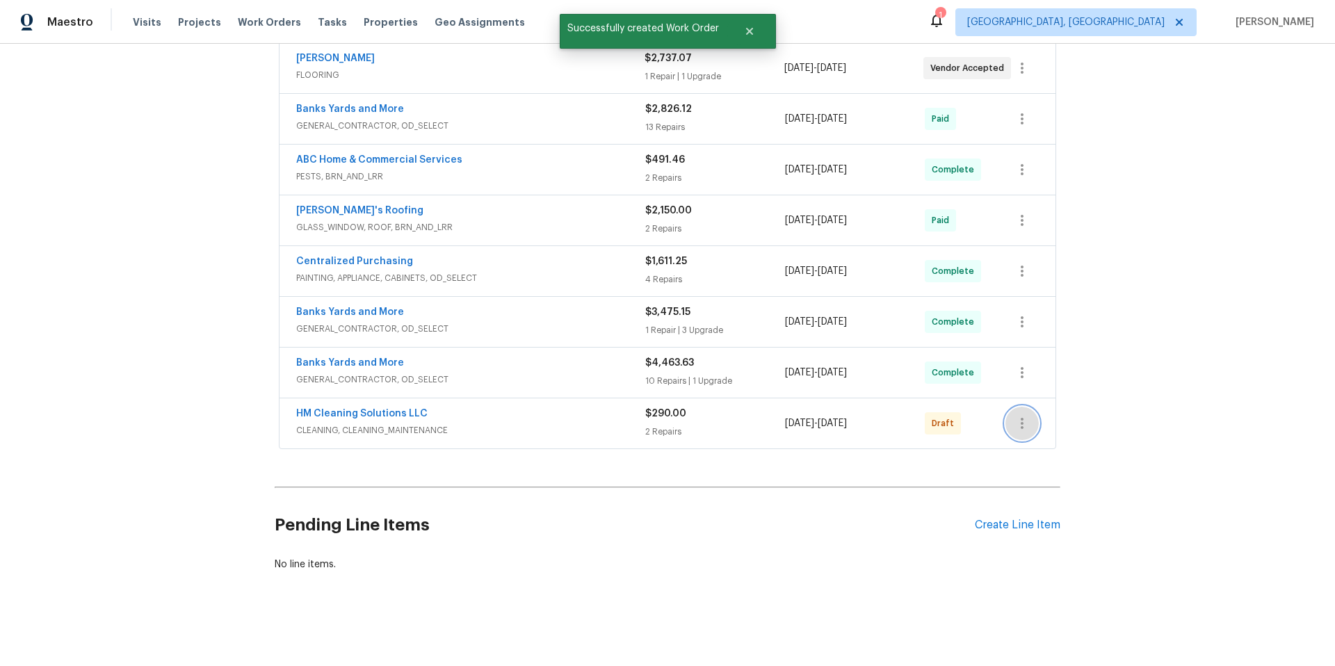
click at [1026, 418] on button "button" at bounding box center [1021, 423] width 33 height 33
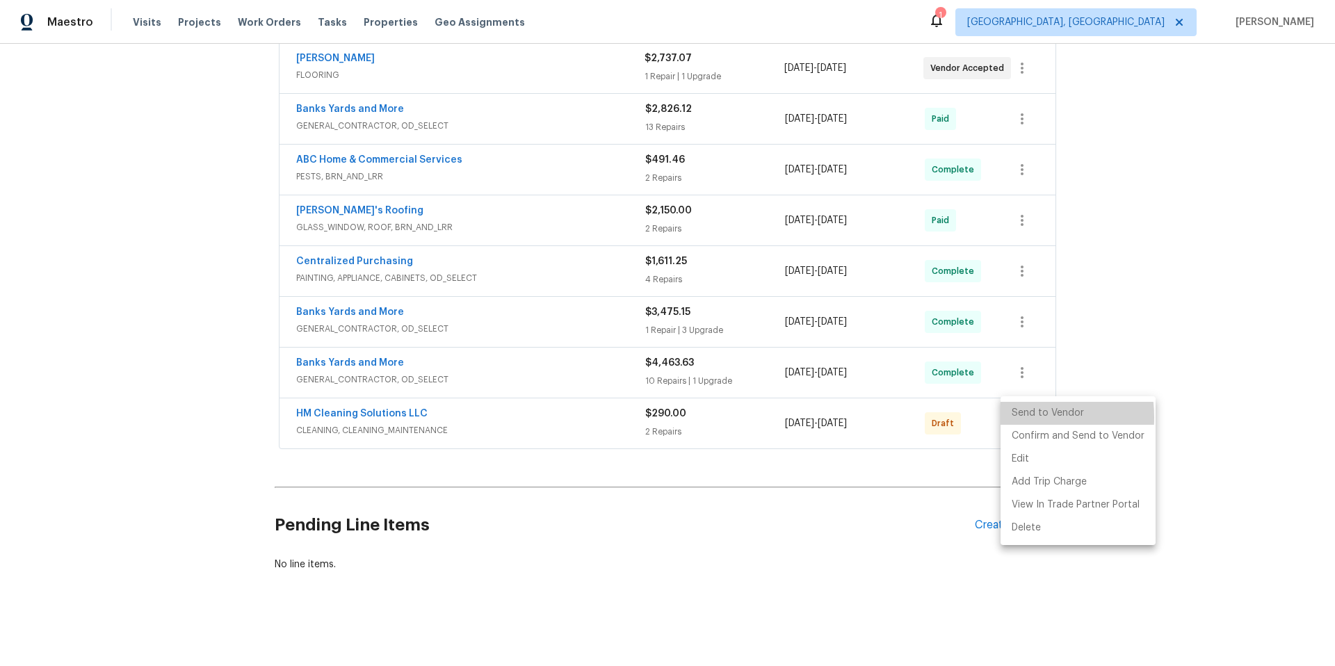
click at [1010, 417] on li "Send to Vendor" at bounding box center [1078, 413] width 155 height 23
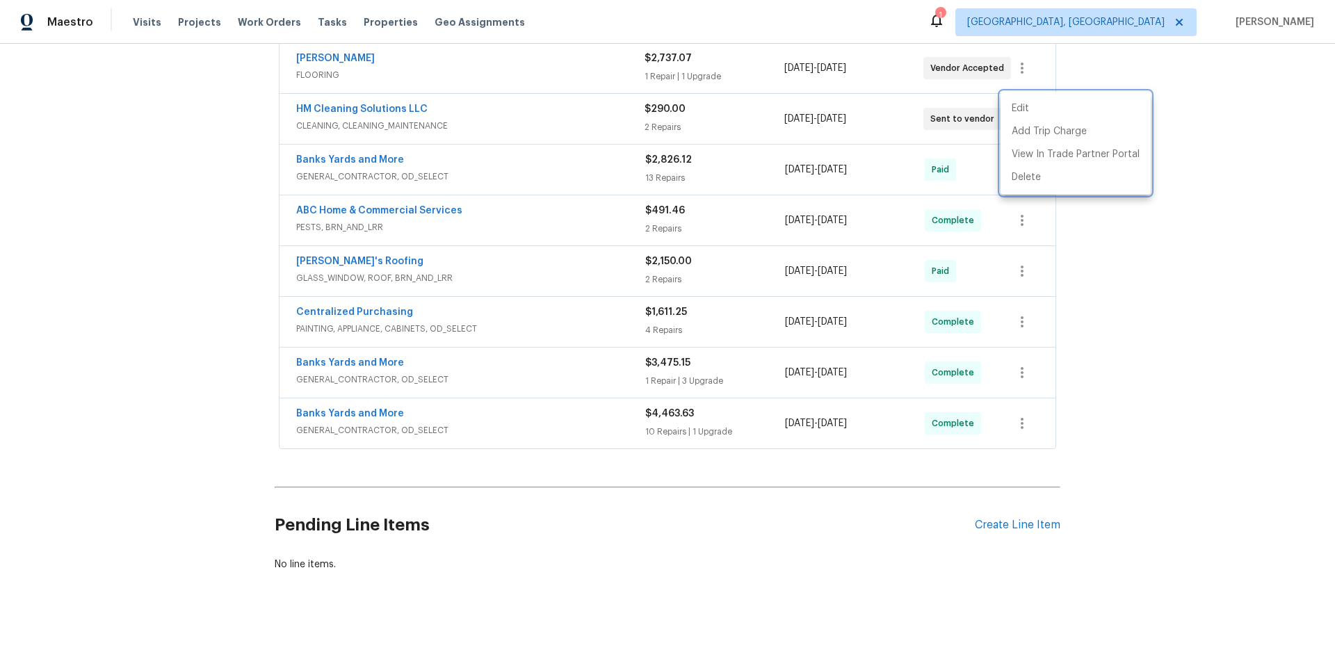
click at [451, 310] on div at bounding box center [667, 333] width 1335 height 666
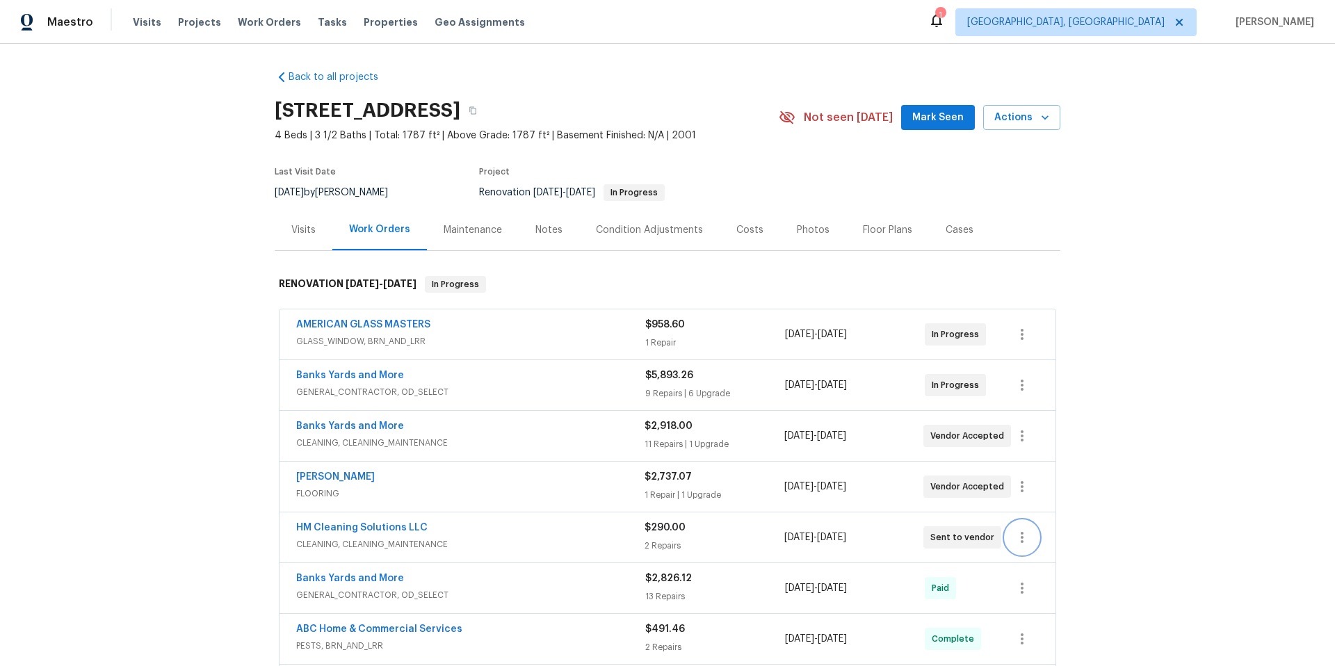
scroll to position [0, 0]
click at [380, 427] on link "Banks Yards and More" at bounding box center [350, 428] width 108 height 10
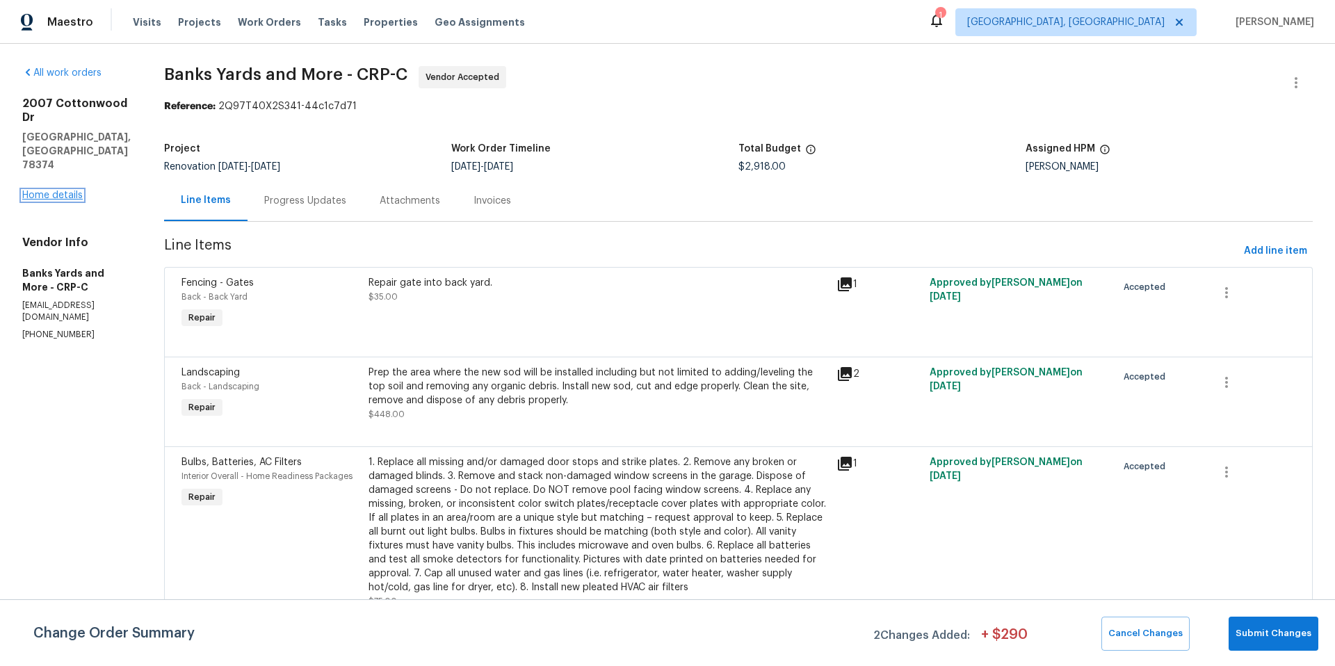
click at [65, 191] on link "Home details" at bounding box center [52, 196] width 60 height 10
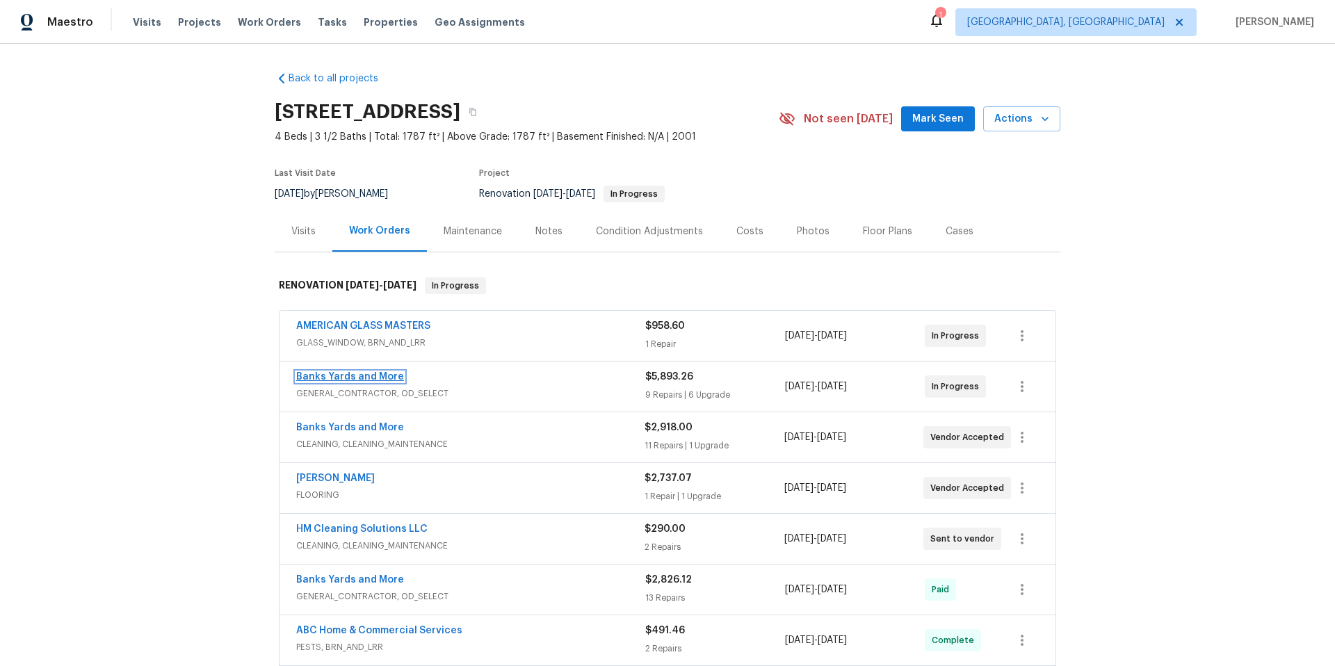
click at [369, 374] on link "Banks Yards and More" at bounding box center [350, 377] width 108 height 10
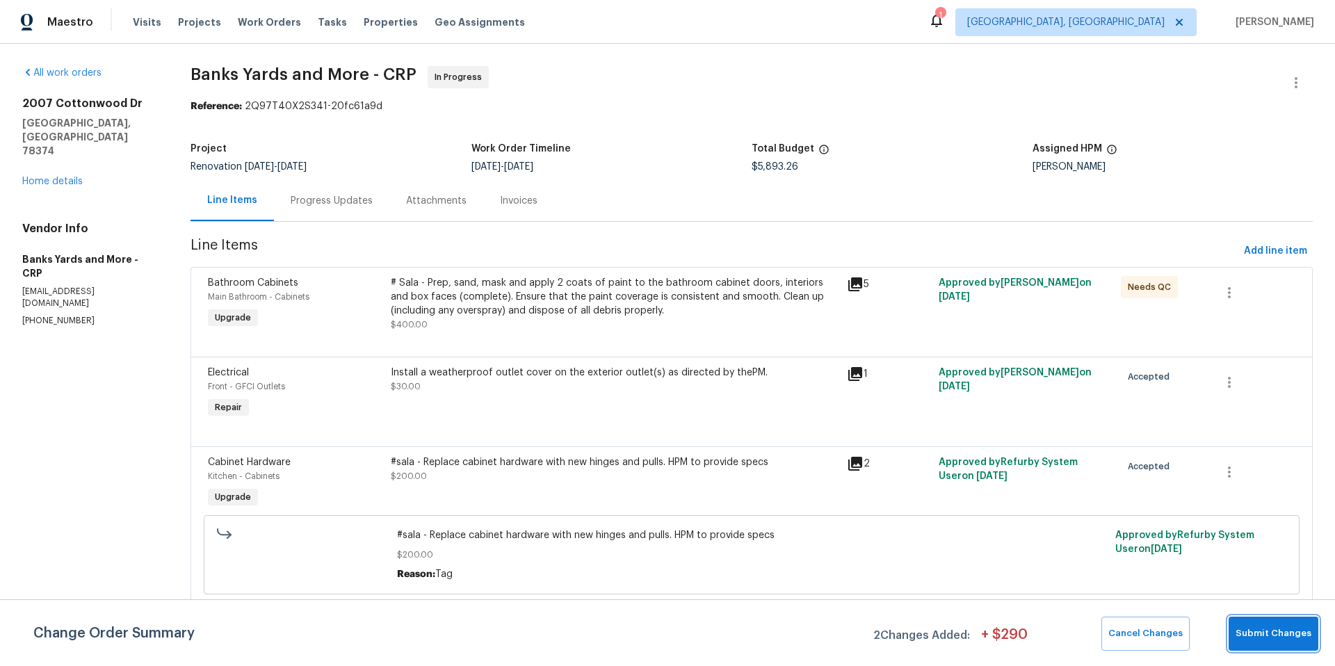
click at [1279, 636] on span "Submit Changes" at bounding box center [1274, 634] width 76 height 16
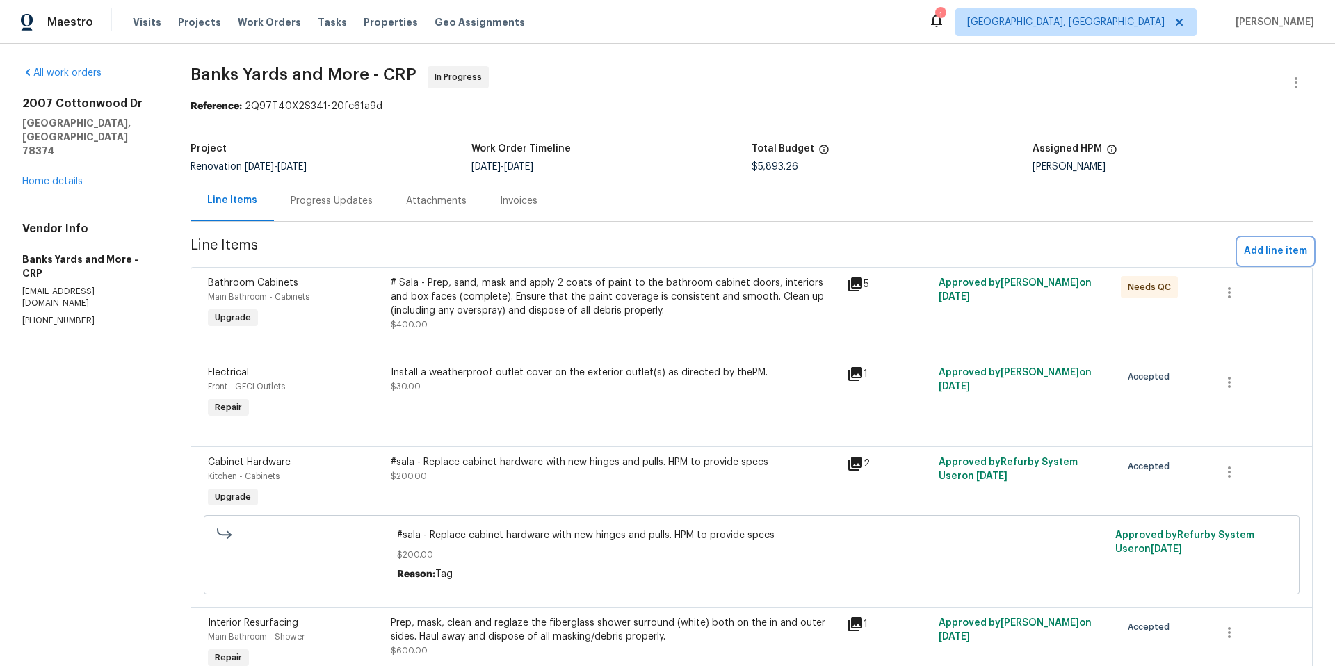
click at [1249, 251] on span "Add line item" at bounding box center [1275, 251] width 63 height 17
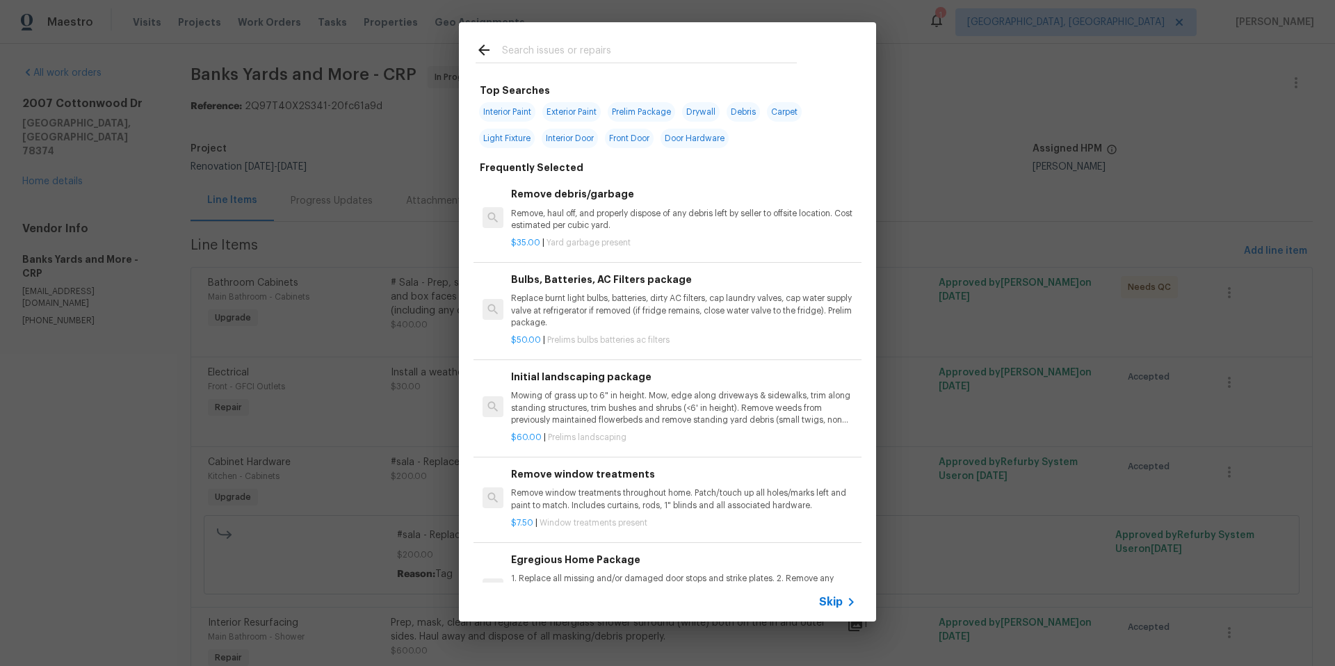
click at [541, 52] on input "text" at bounding box center [649, 52] width 295 height 21
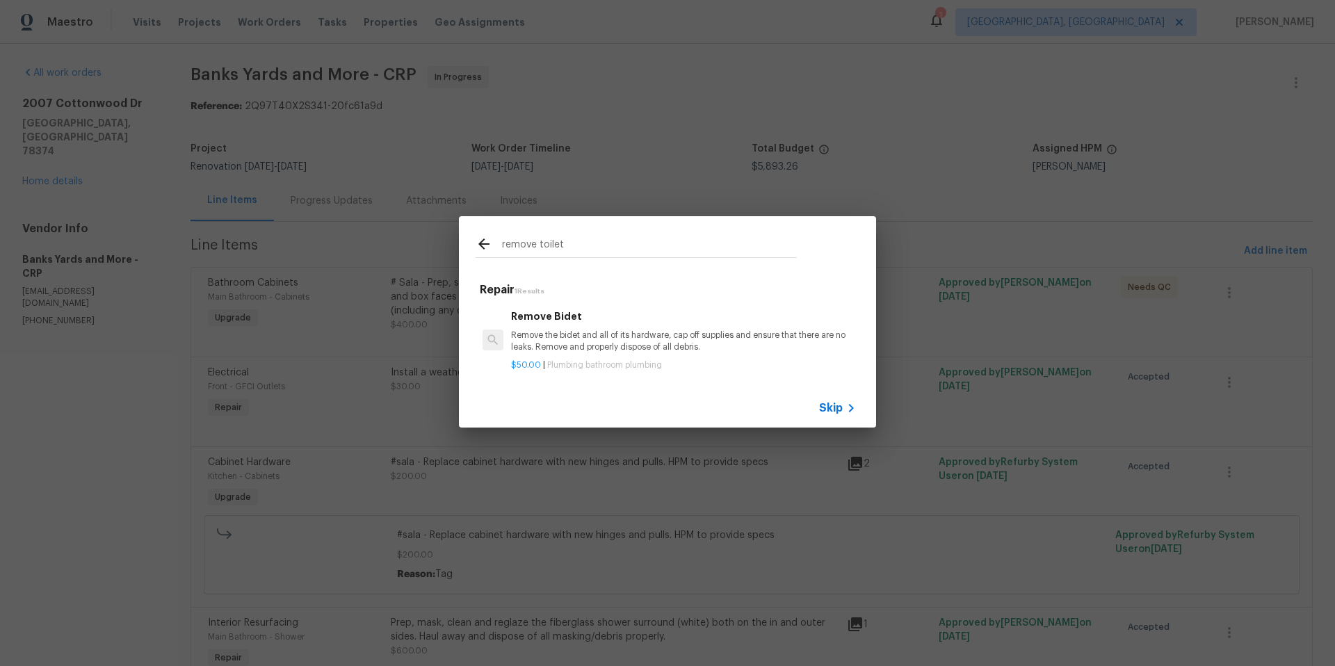
drag, startPoint x: 539, startPoint y: 244, endPoint x: 467, endPoint y: 243, distance: 72.3
click at [467, 243] on div "remove toilet" at bounding box center [636, 243] width 355 height 55
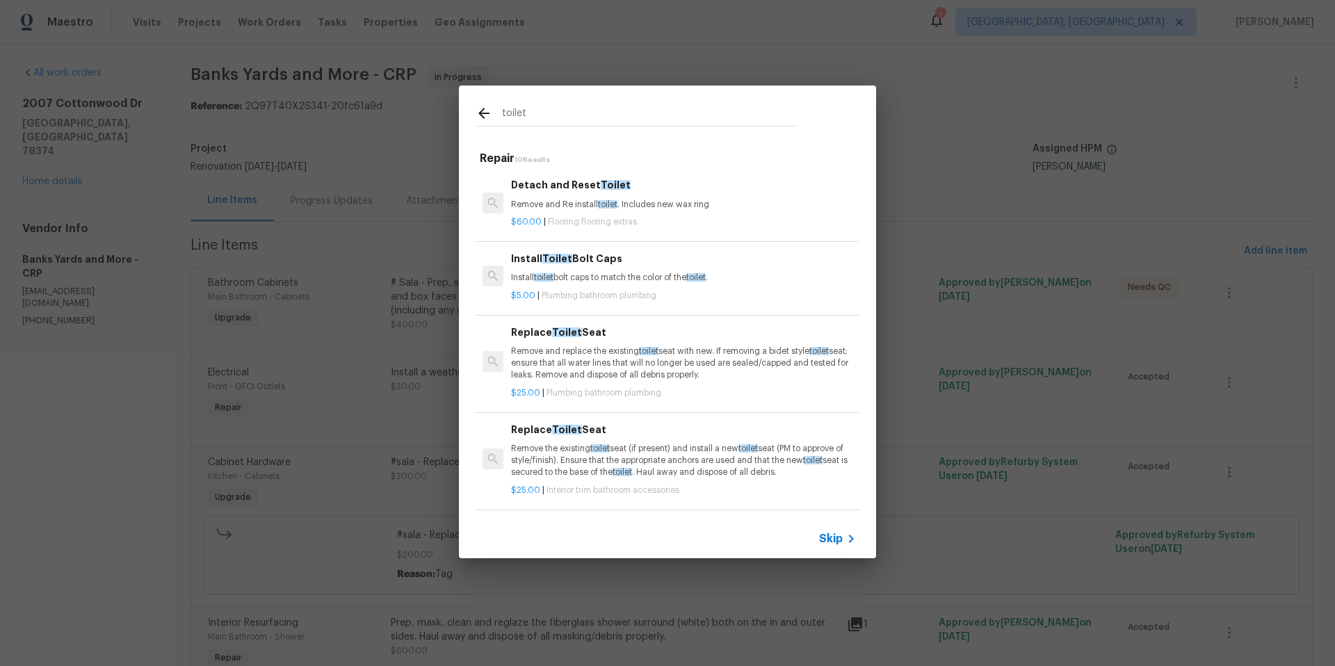
type input "toilet"
click at [584, 187] on h6 "Detach and Reset Toilet" at bounding box center [683, 184] width 345 height 15
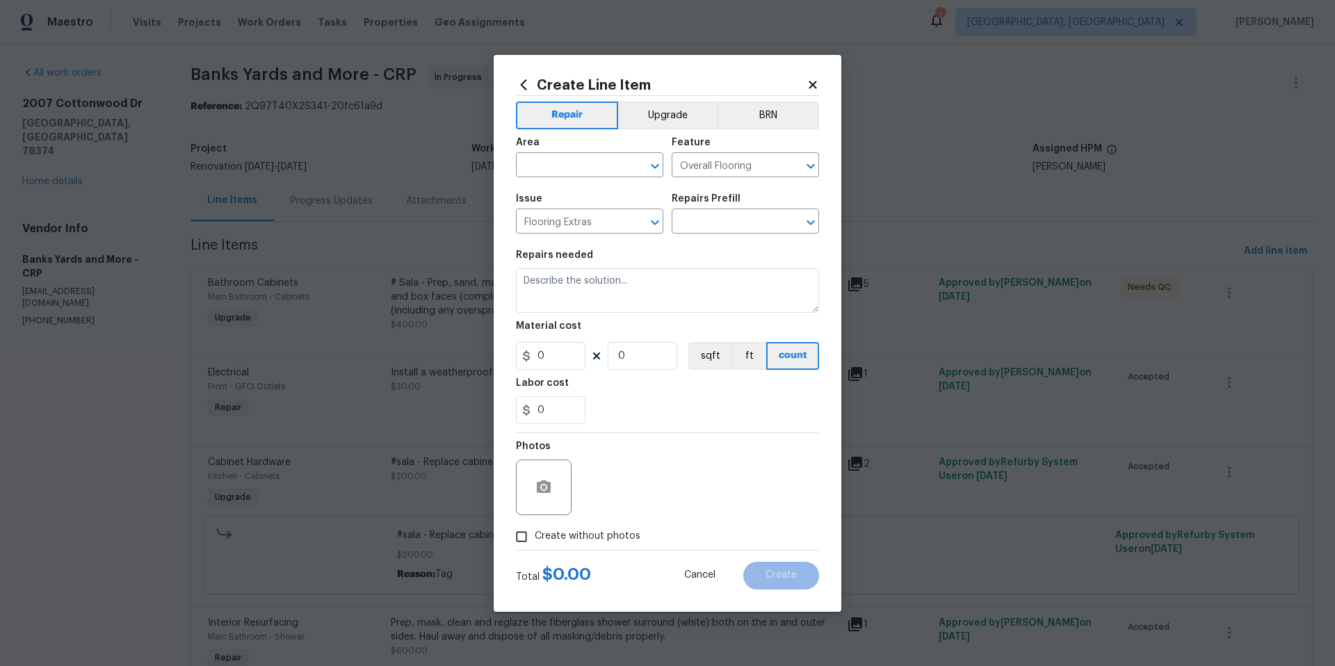
type input "Detach and Reset Toilet $60.00"
type textarea "Remove and Re install toilet. Includes new wax ring"
type input "60"
type input "1"
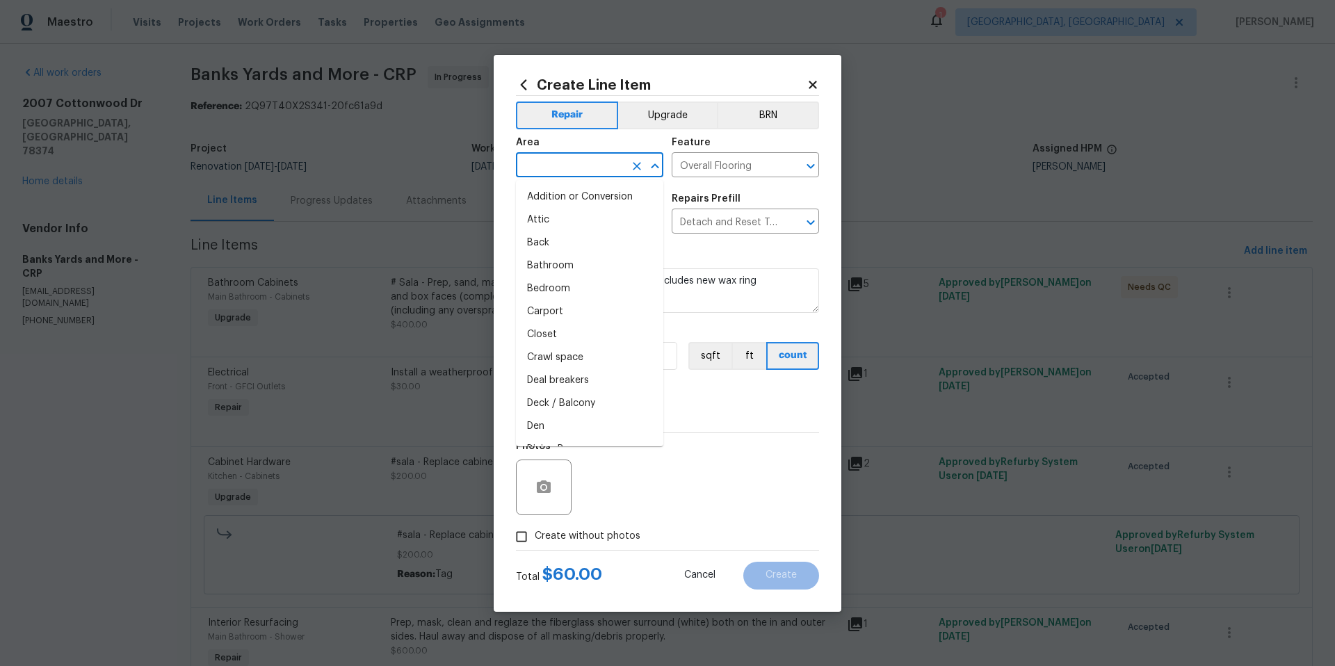
click at [569, 170] on input "text" at bounding box center [570, 167] width 108 height 22
click at [595, 195] on li "Bathroom" at bounding box center [589, 197] width 147 height 23
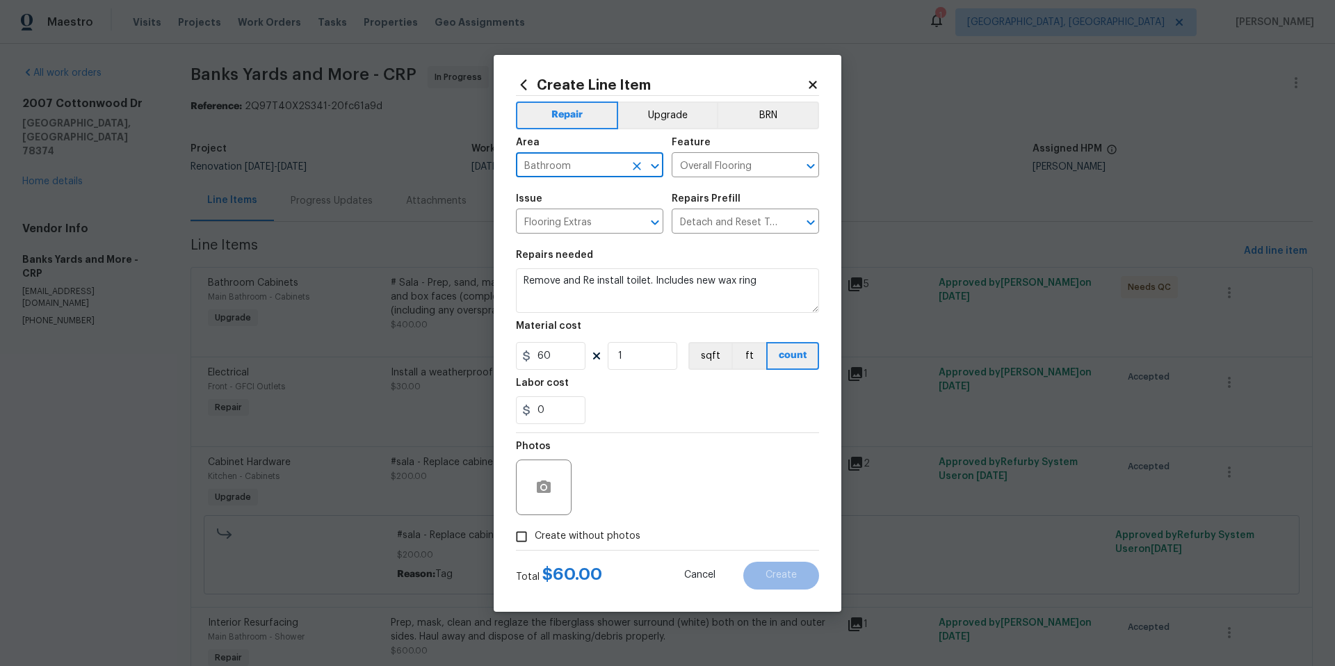
type input "Bathroom"
click at [649, 361] on input "1" at bounding box center [643, 356] width 70 height 28
type input "4"
click at [713, 411] on div "0" at bounding box center [667, 410] width 303 height 28
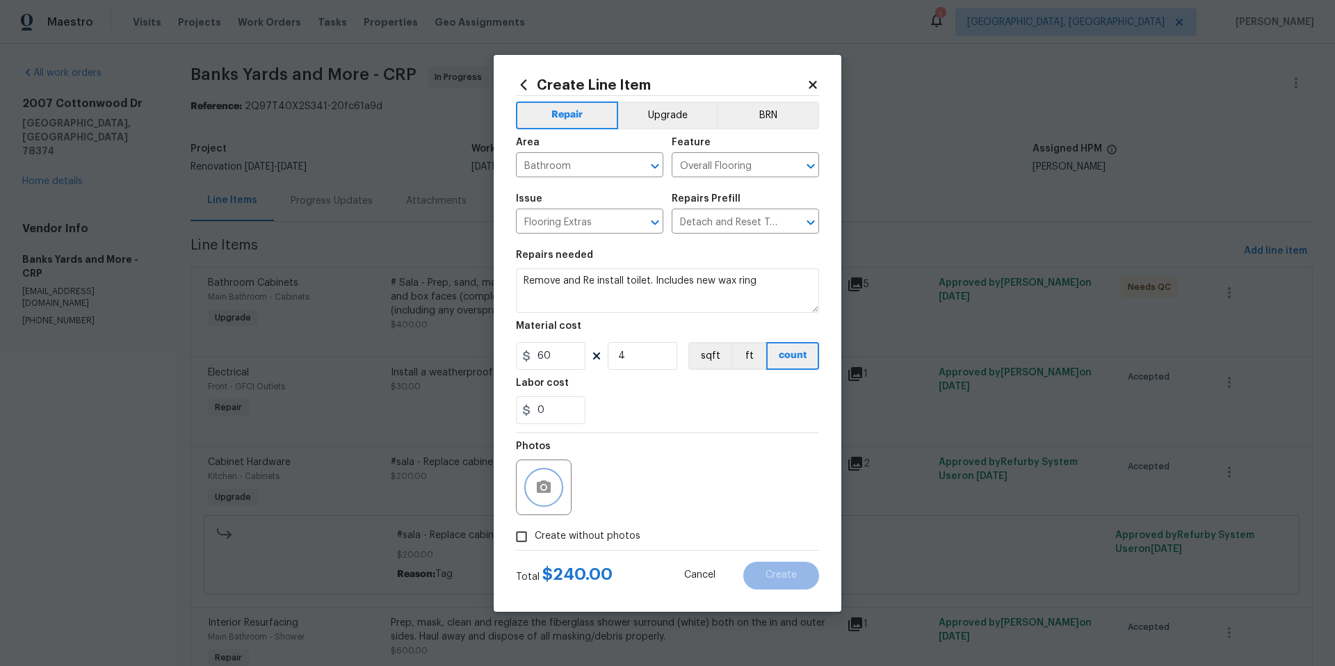
click at [537, 489] on icon "button" at bounding box center [544, 486] width 14 height 13
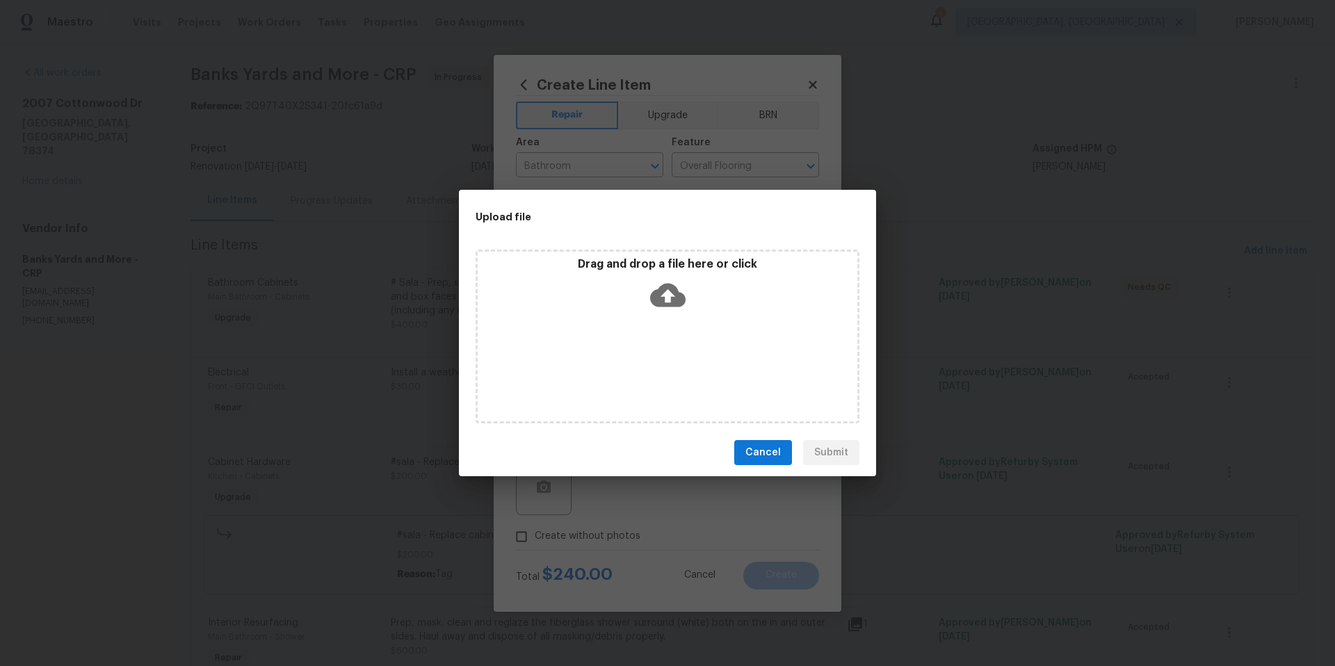
click at [682, 298] on icon at bounding box center [667, 296] width 35 height 24
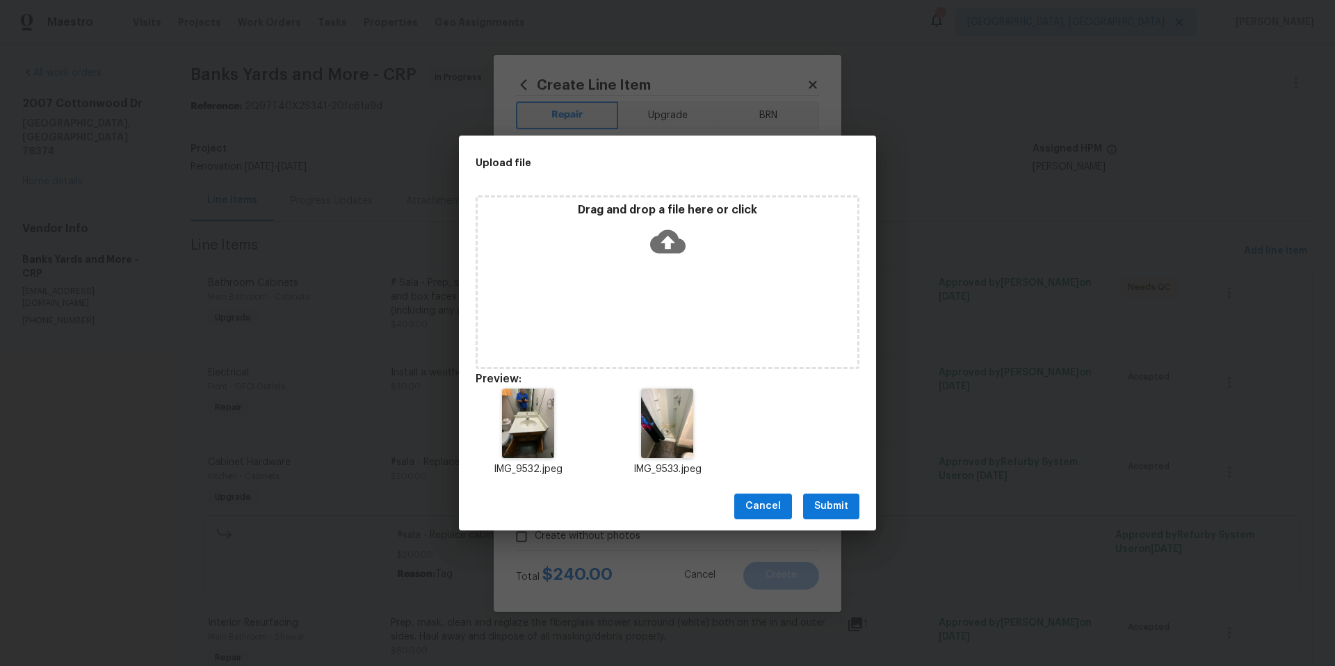
click at [831, 503] on span "Submit" at bounding box center [831, 506] width 34 height 17
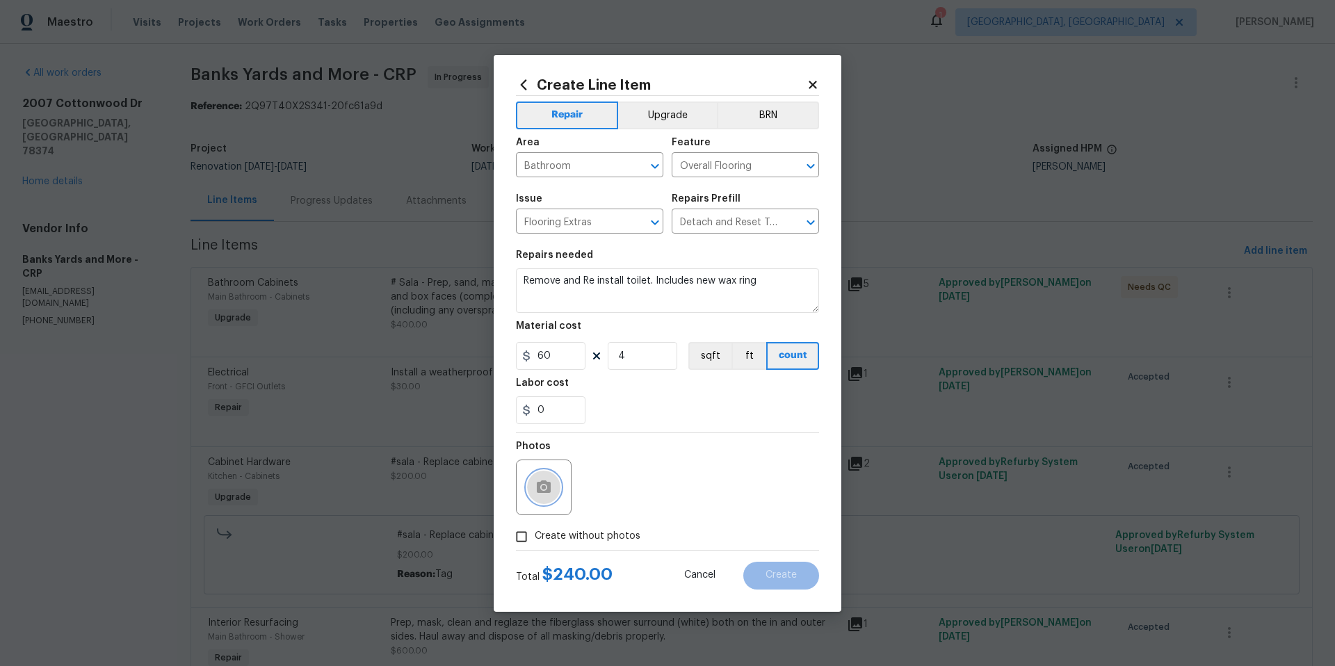
click at [551, 490] on icon "button" at bounding box center [544, 486] width 14 height 13
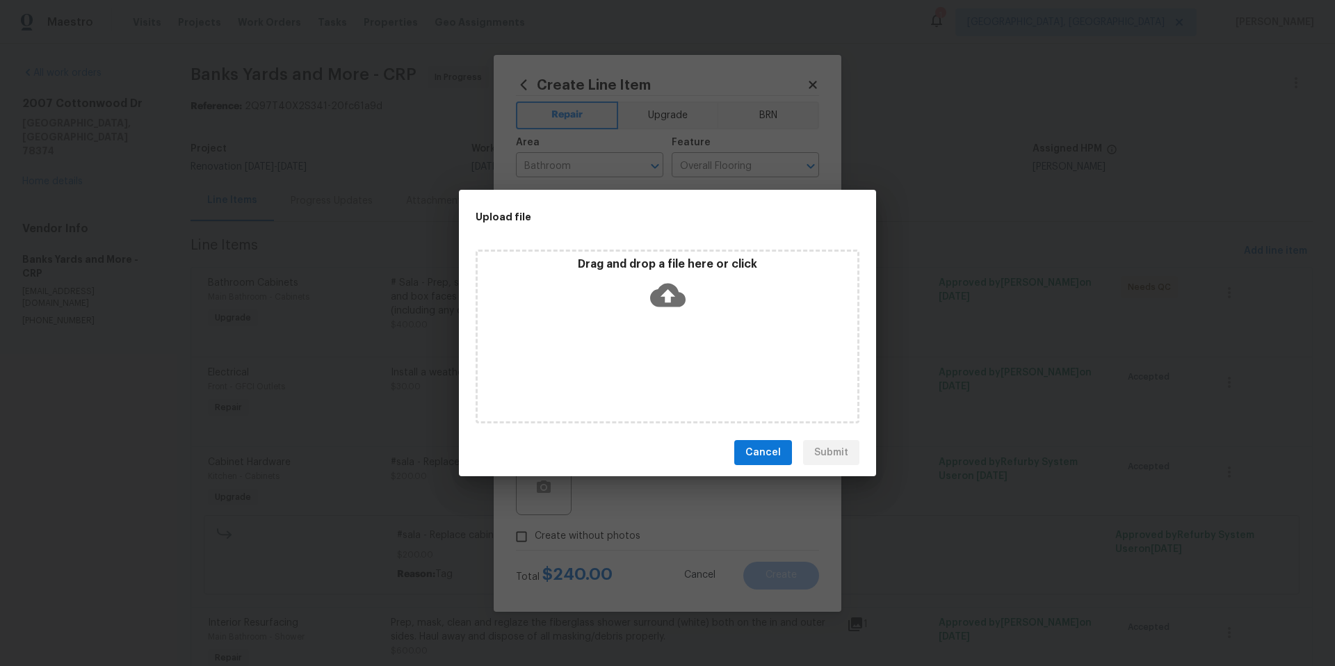
click at [662, 293] on icon at bounding box center [667, 296] width 35 height 24
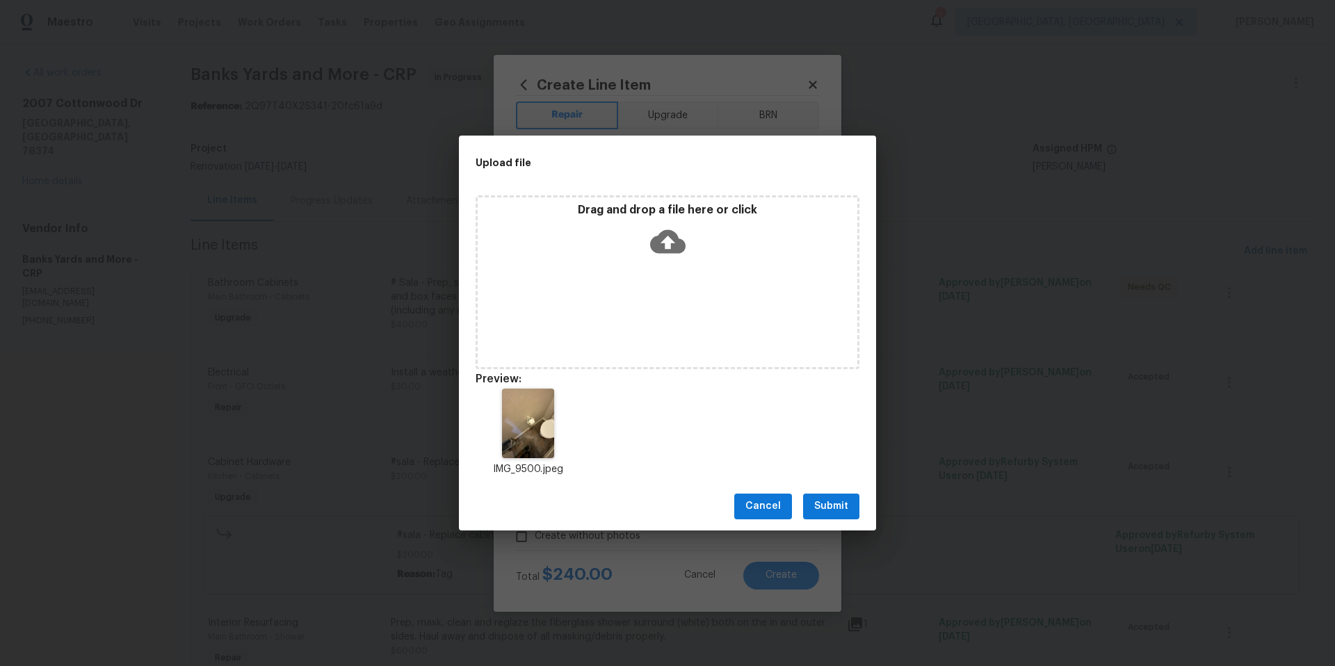
click at [853, 505] on button "Submit" at bounding box center [831, 507] width 56 height 26
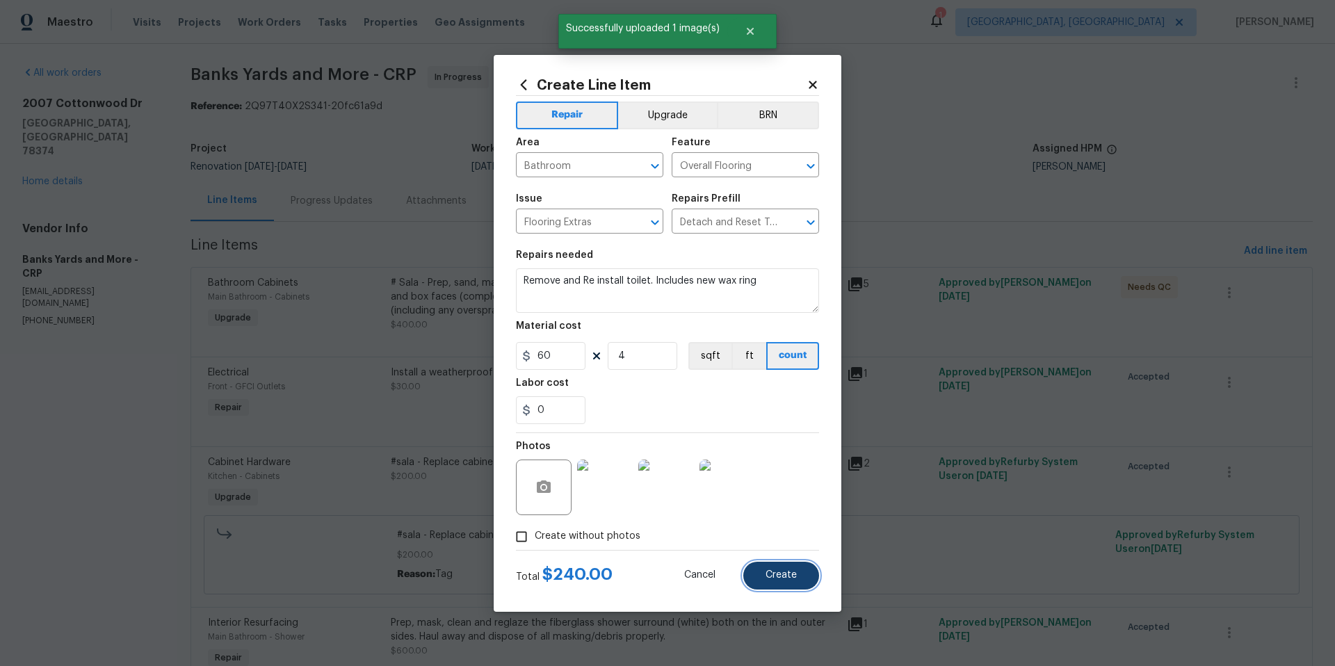
click at [790, 582] on button "Create" at bounding box center [781, 576] width 76 height 28
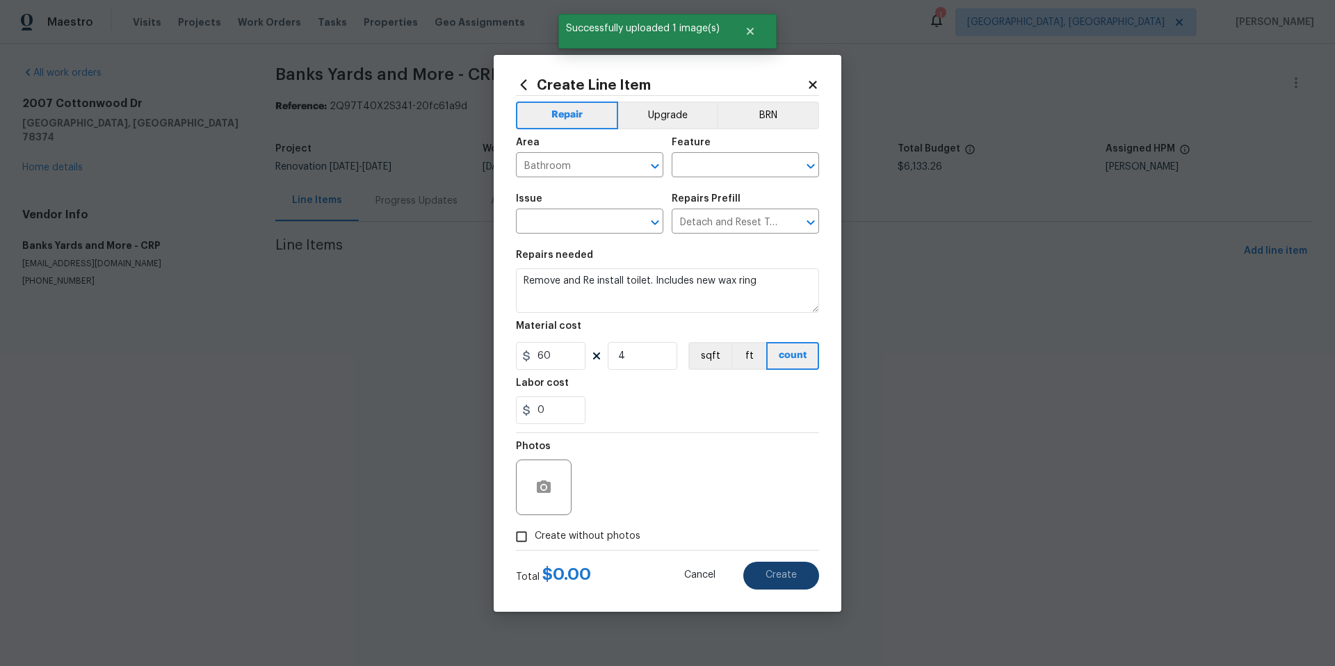
type input "0"
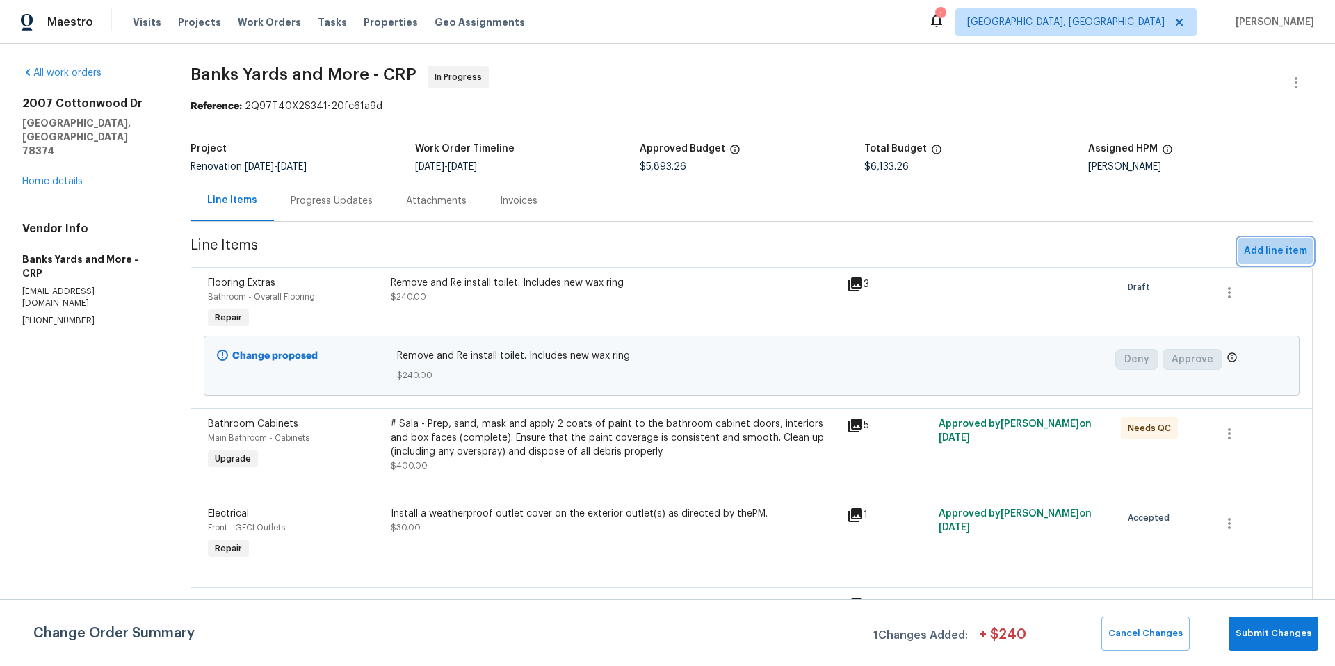
click at [1268, 248] on span "Add line item" at bounding box center [1275, 251] width 63 height 17
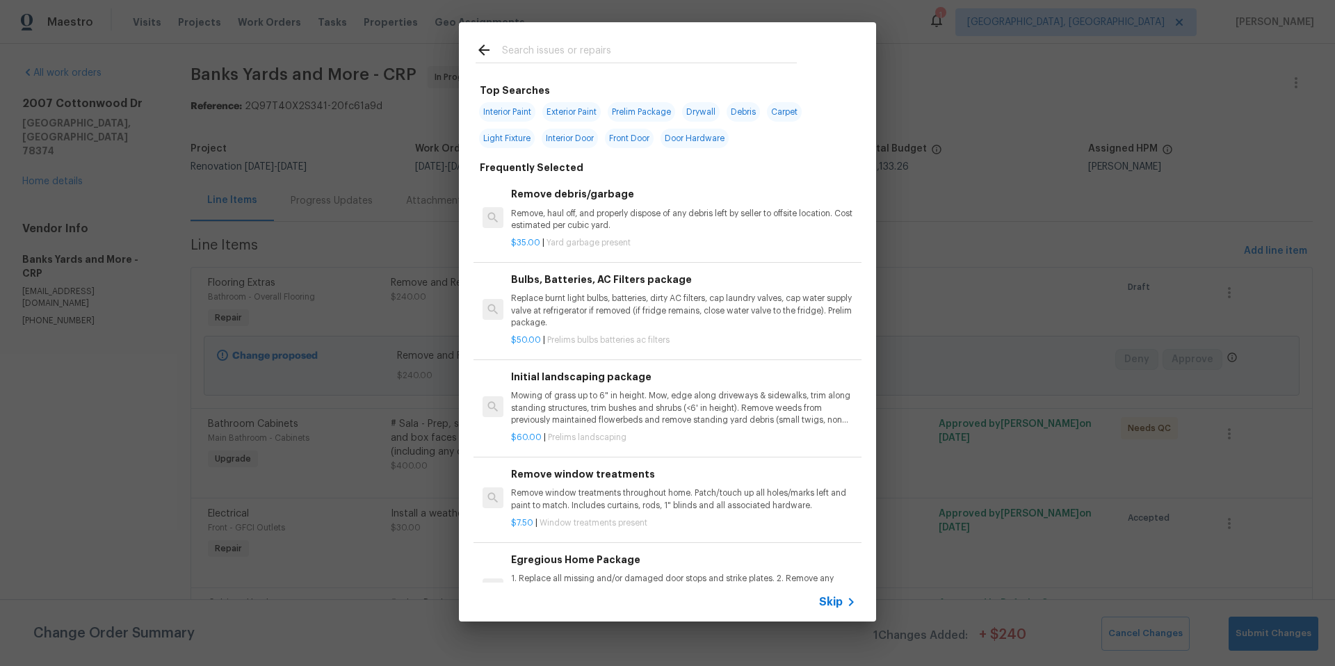
click at [515, 47] on input "text" at bounding box center [649, 52] width 295 height 21
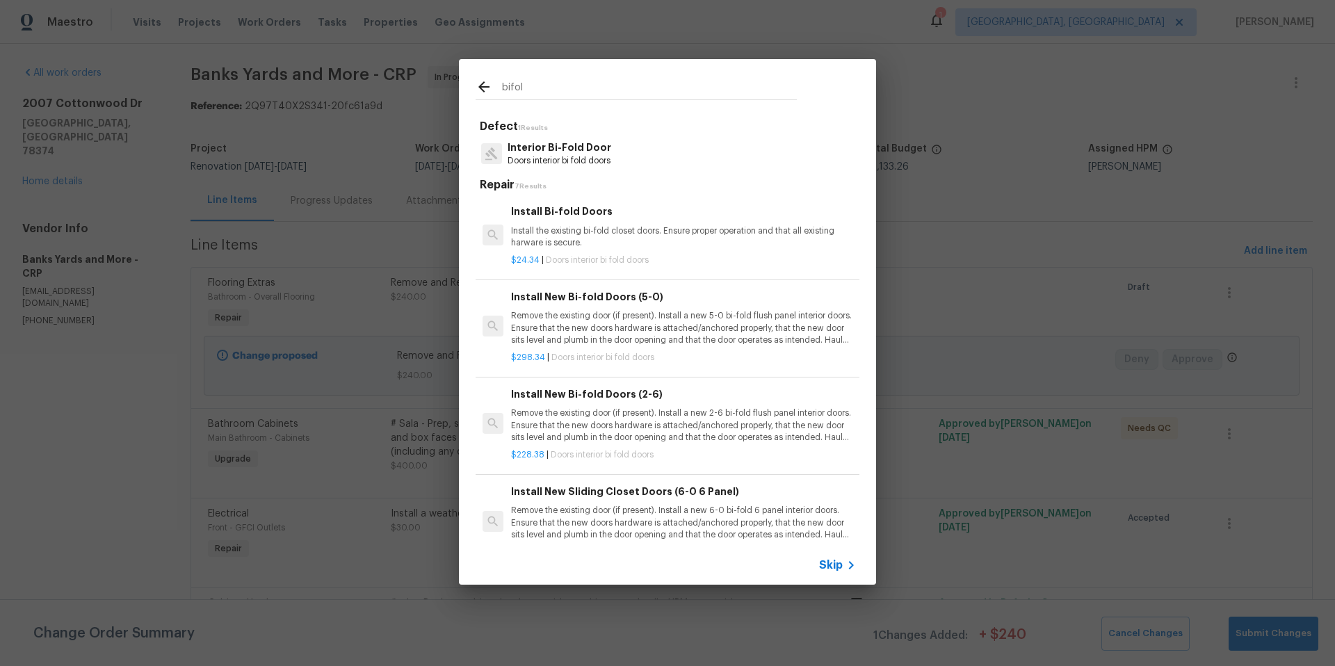
type input "bifol"
click at [591, 339] on p "Remove the existing door (if present). Install a new 5-0 bi-fold flush panel in…" at bounding box center [683, 327] width 345 height 35
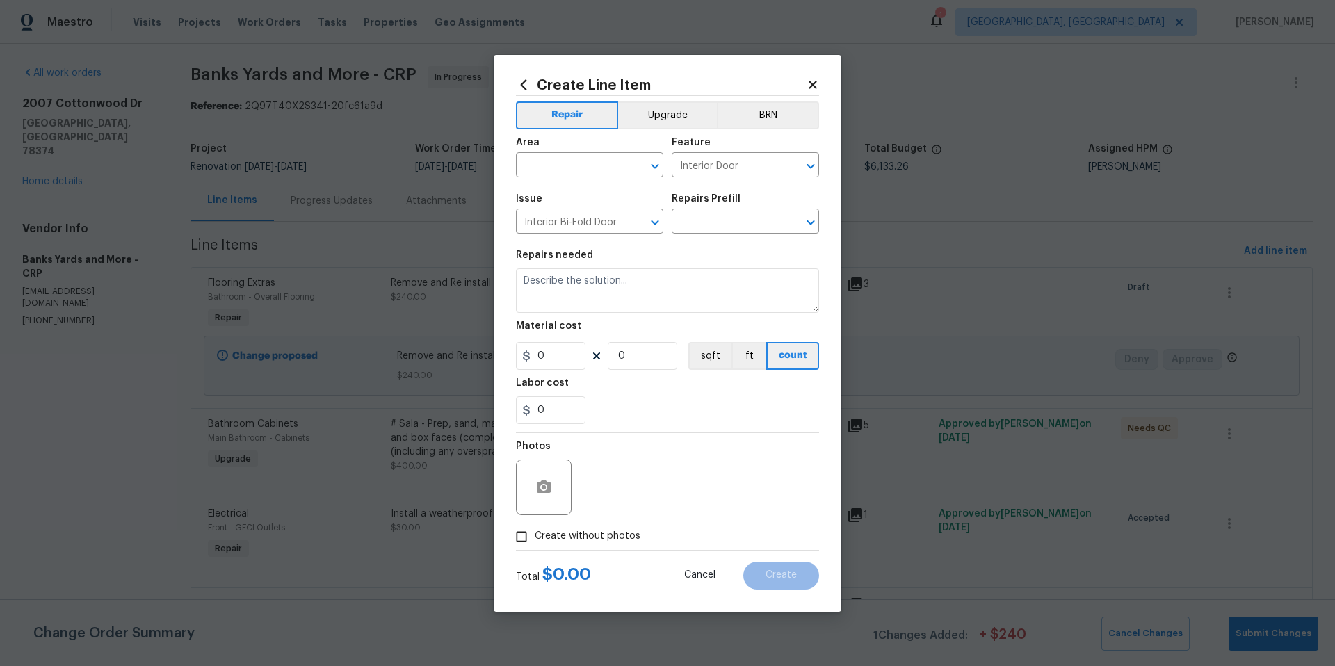
type input "Install New Bi-fold Doors (5-0) $298.34"
type textarea "Remove the existing door (if present). Install a new 5-0 bi-fold flush panel in…"
type input "298.34"
type input "1"
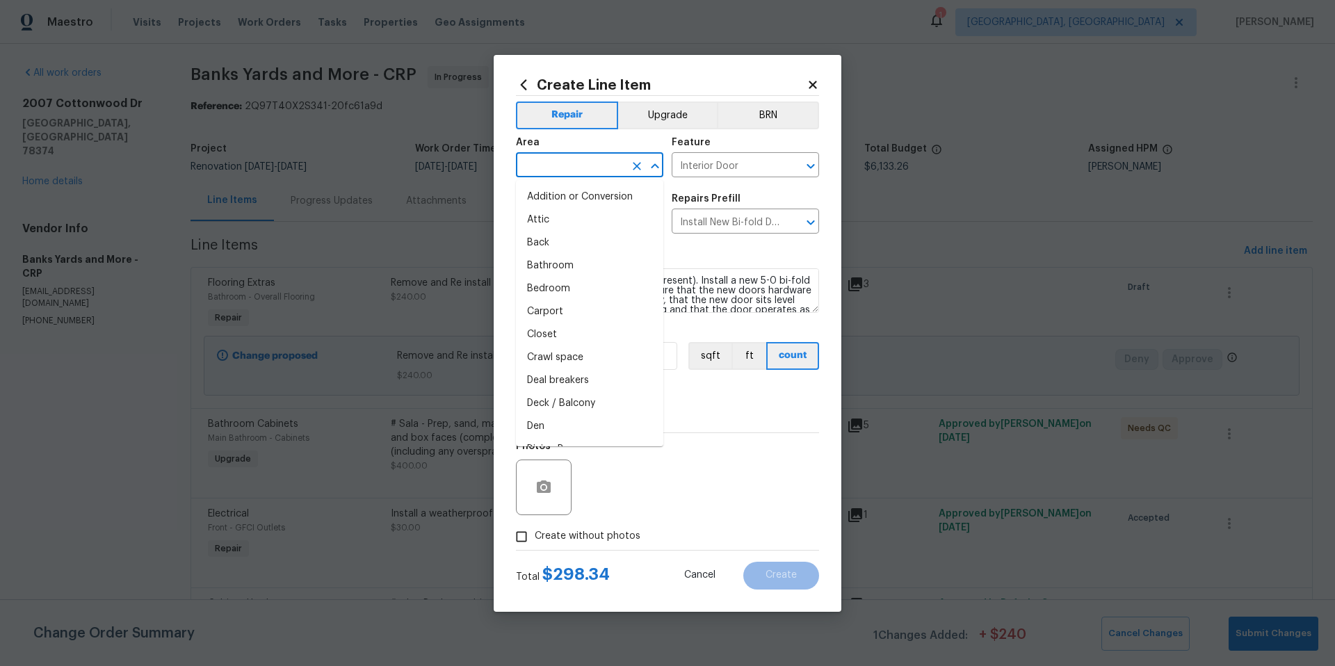
click at [581, 168] on input "text" at bounding box center [570, 167] width 108 height 22
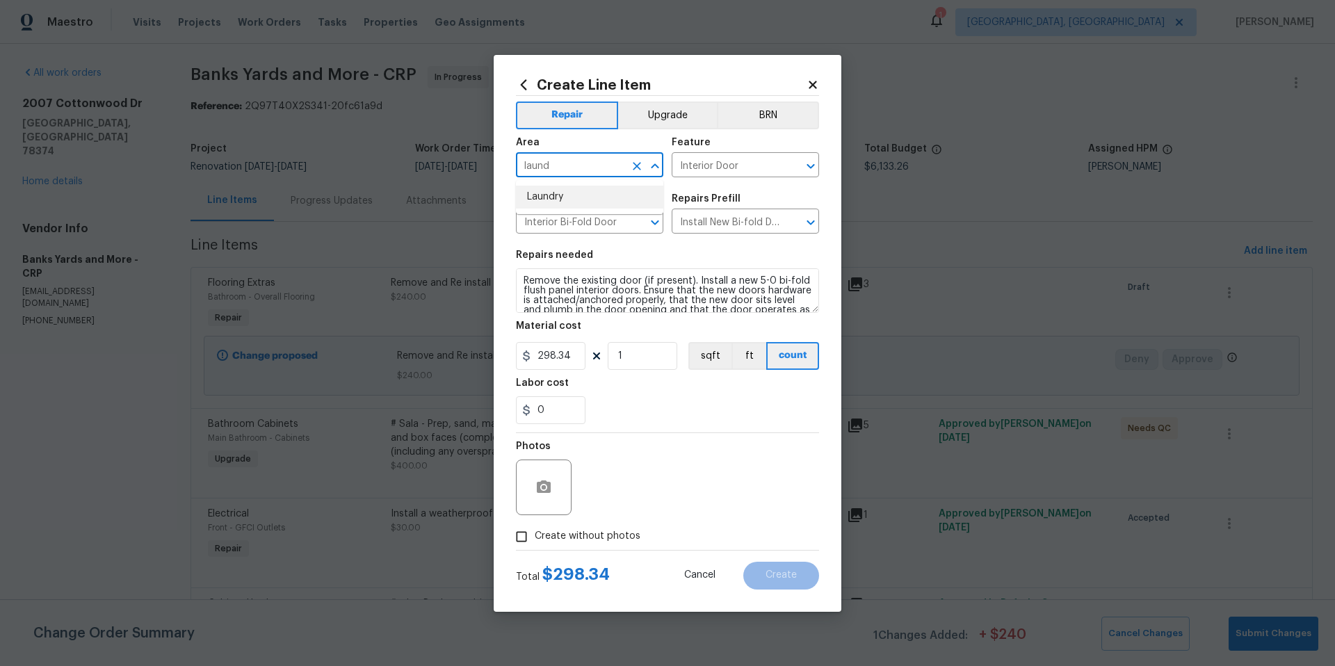
click at [585, 199] on li "Laundry" at bounding box center [589, 197] width 147 height 23
type input "Laundry"
click at [547, 489] on icon "button" at bounding box center [544, 486] width 14 height 13
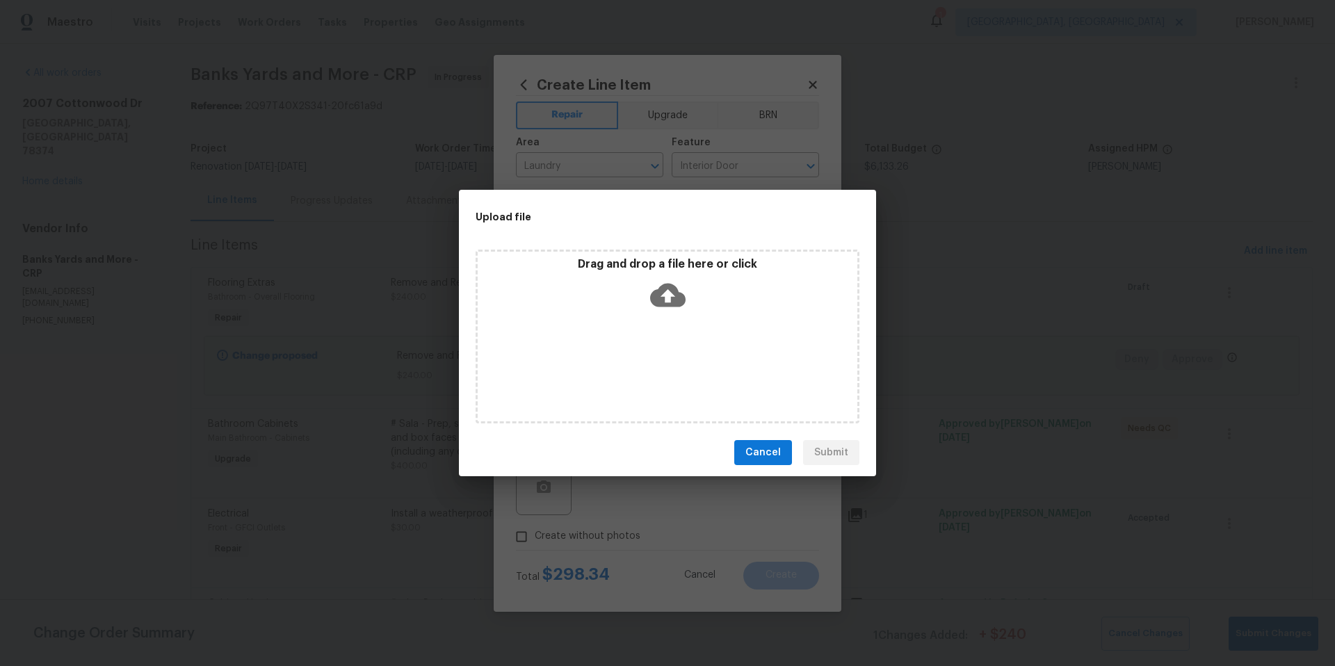
click at [674, 301] on icon at bounding box center [667, 296] width 35 height 24
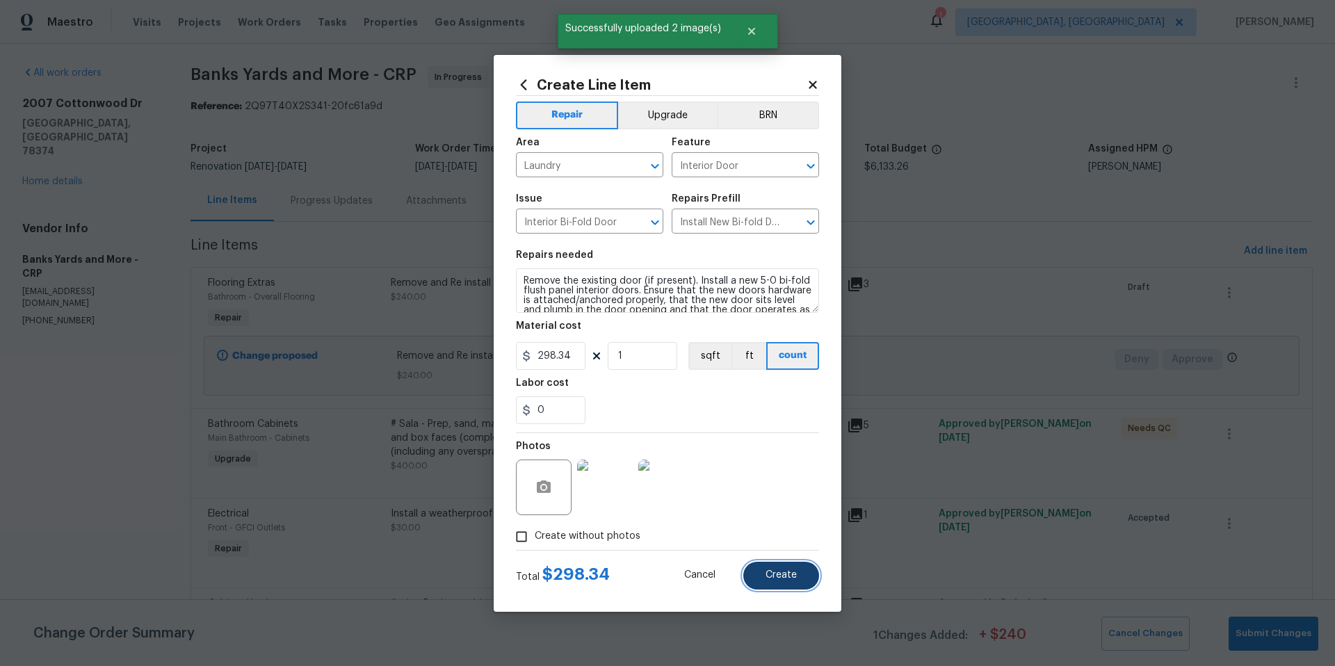
click at [785, 577] on span "Create" at bounding box center [781, 575] width 31 height 10
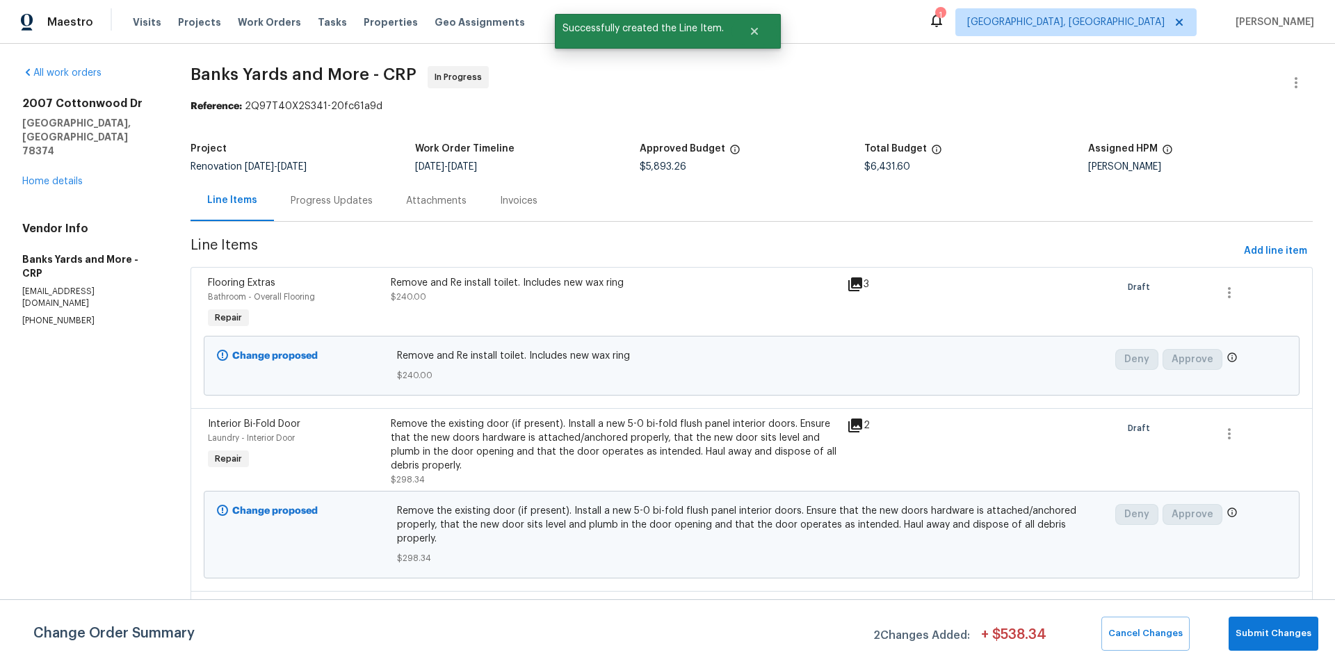
scroll to position [3, 0]
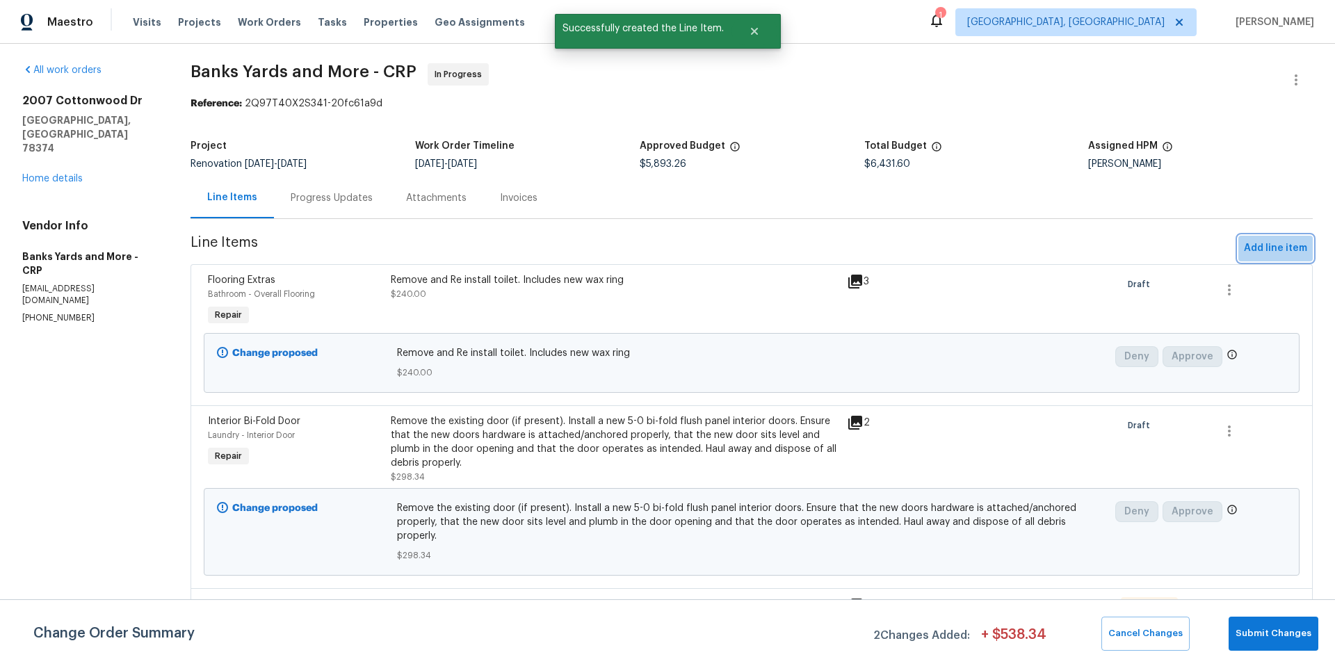
click at [1286, 253] on span "Add line item" at bounding box center [1275, 248] width 63 height 17
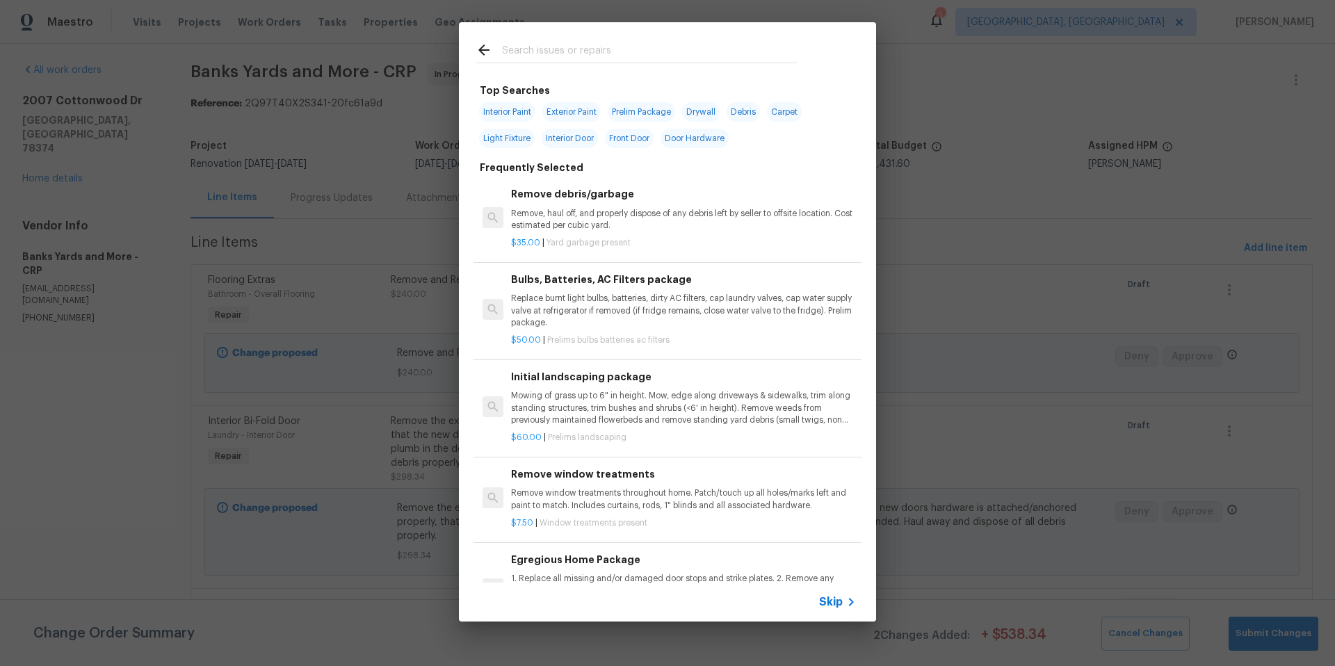
click at [527, 48] on input "text" at bounding box center [649, 52] width 295 height 21
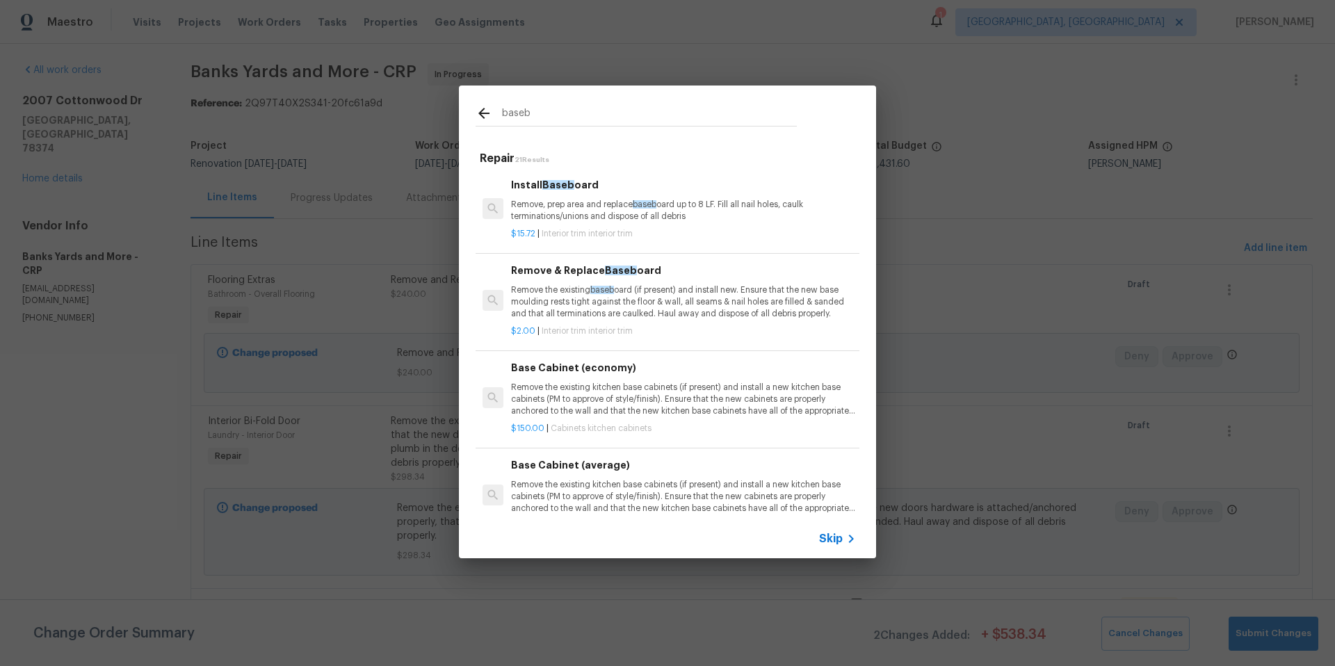
type input "baseb"
click at [633, 219] on p "Remove, prep area and replace baseb oard up to 8 LF. Fill all nail holes, caulk…" at bounding box center [683, 211] width 345 height 24
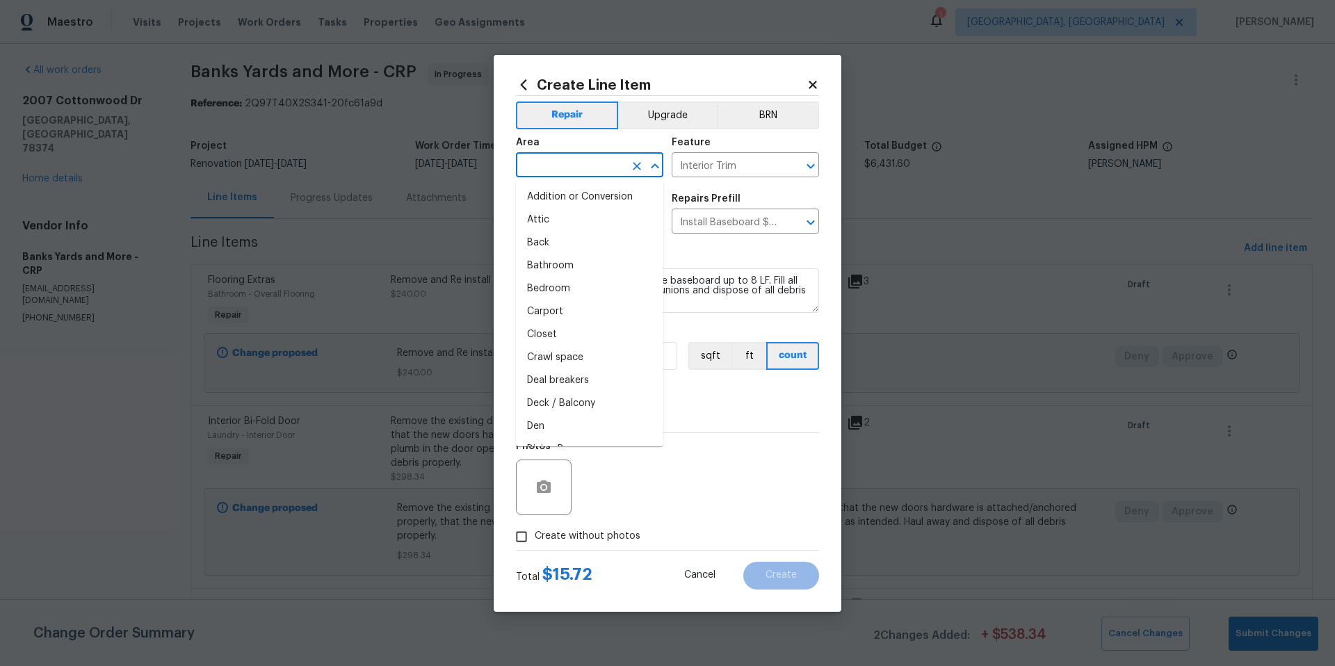
click at [584, 172] on input "text" at bounding box center [570, 167] width 108 height 22
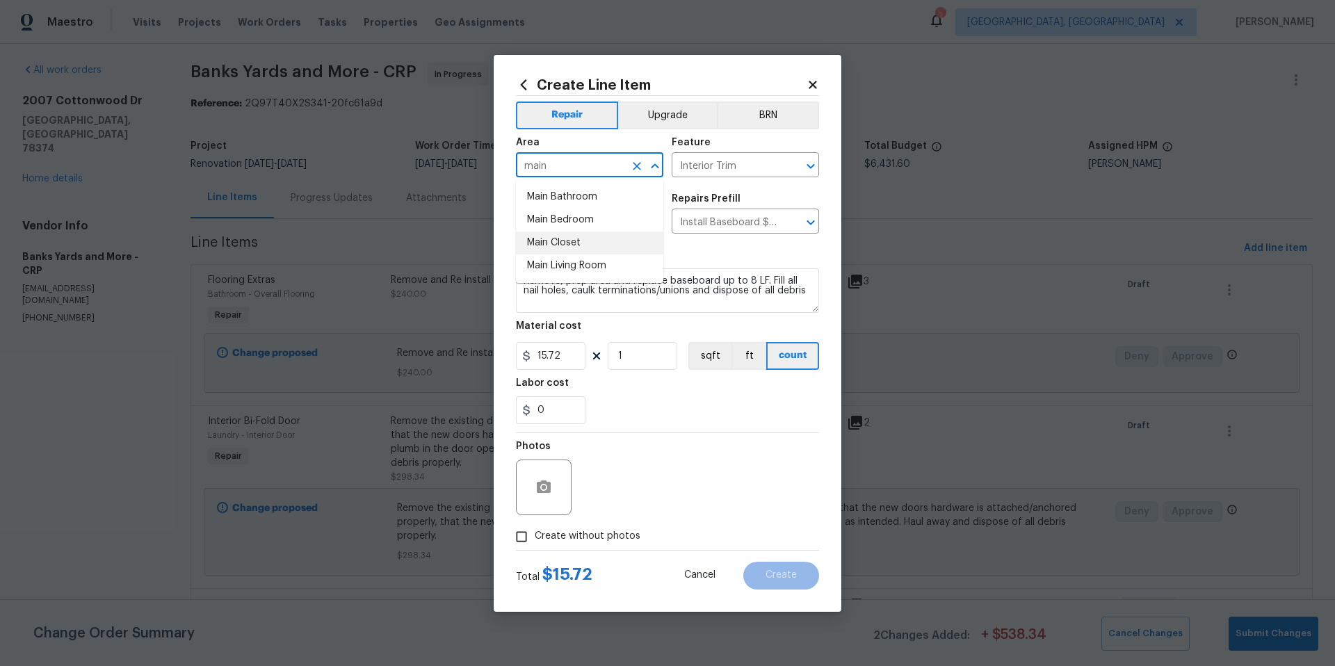
click at [572, 237] on li "Main Closet" at bounding box center [589, 243] width 147 height 23
type input "Main Closet"
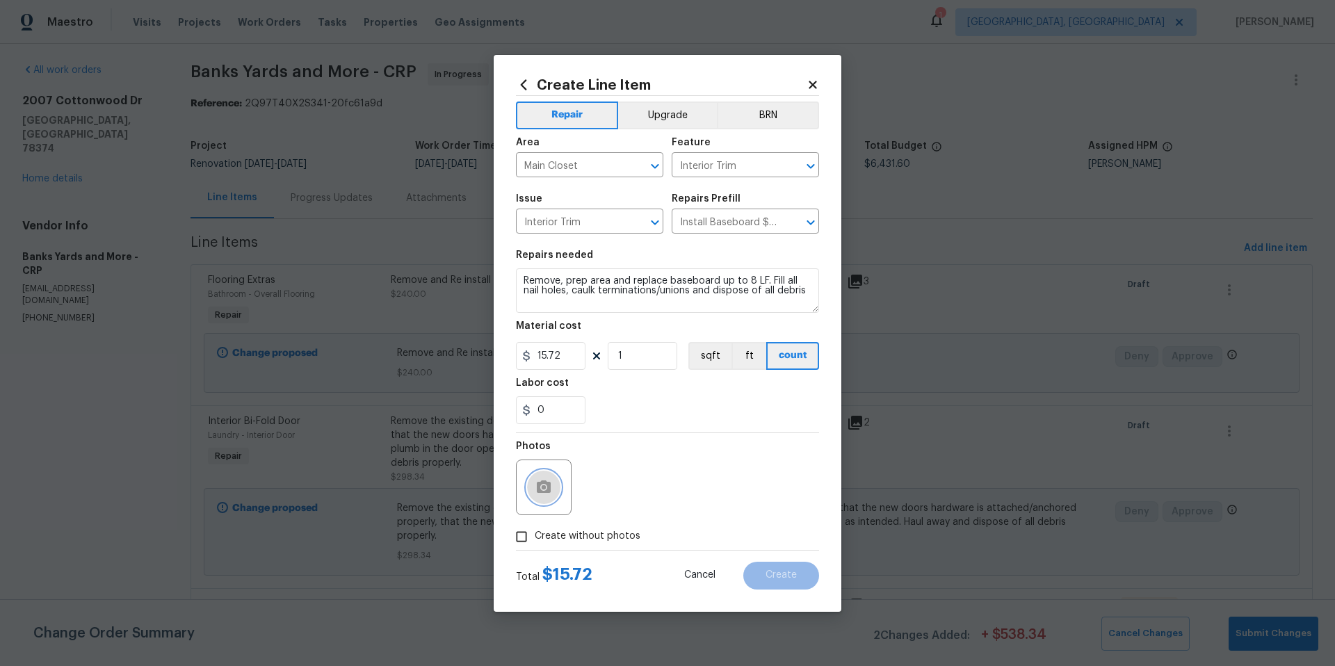
click at [547, 490] on icon "button" at bounding box center [544, 486] width 14 height 13
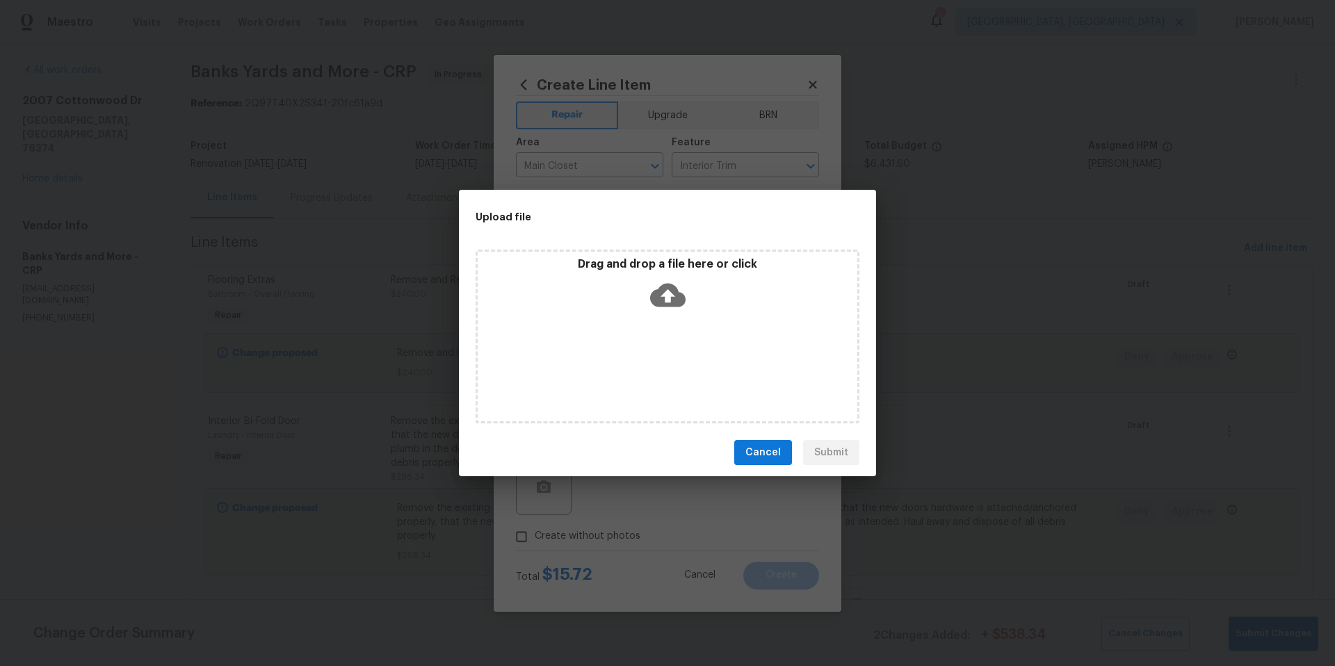
click at [674, 296] on icon at bounding box center [667, 296] width 35 height 24
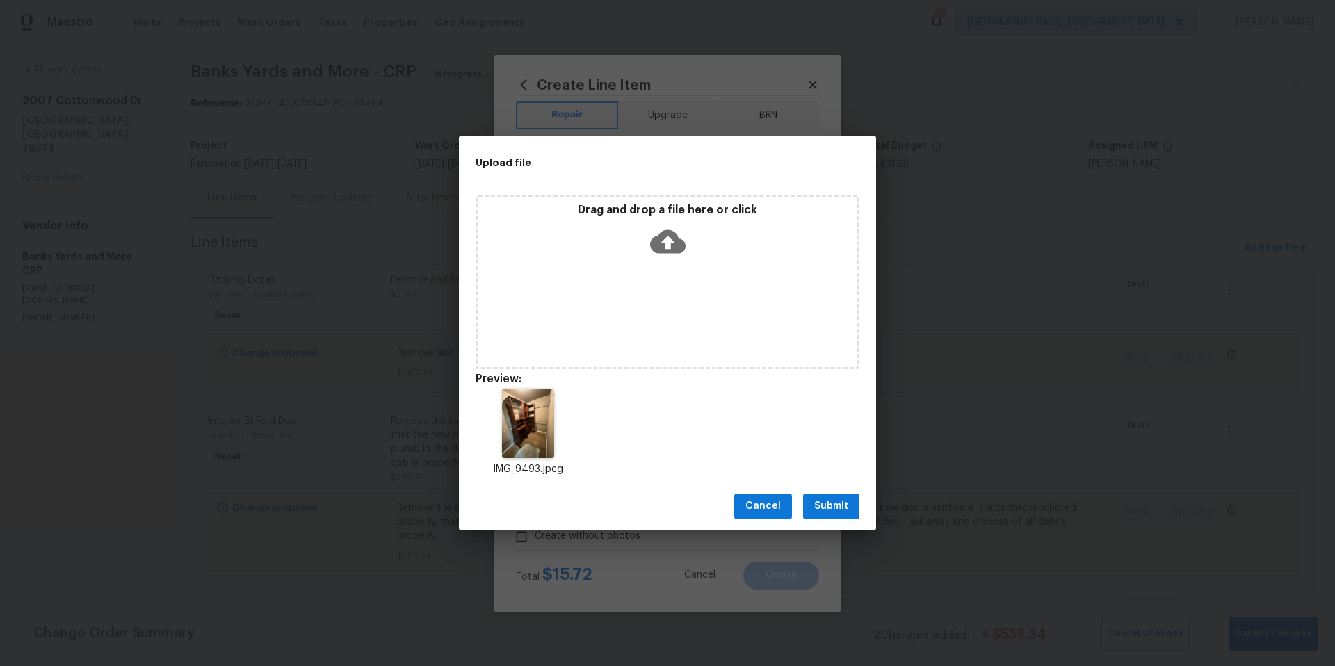
click at [849, 511] on button "Submit" at bounding box center [831, 507] width 56 height 26
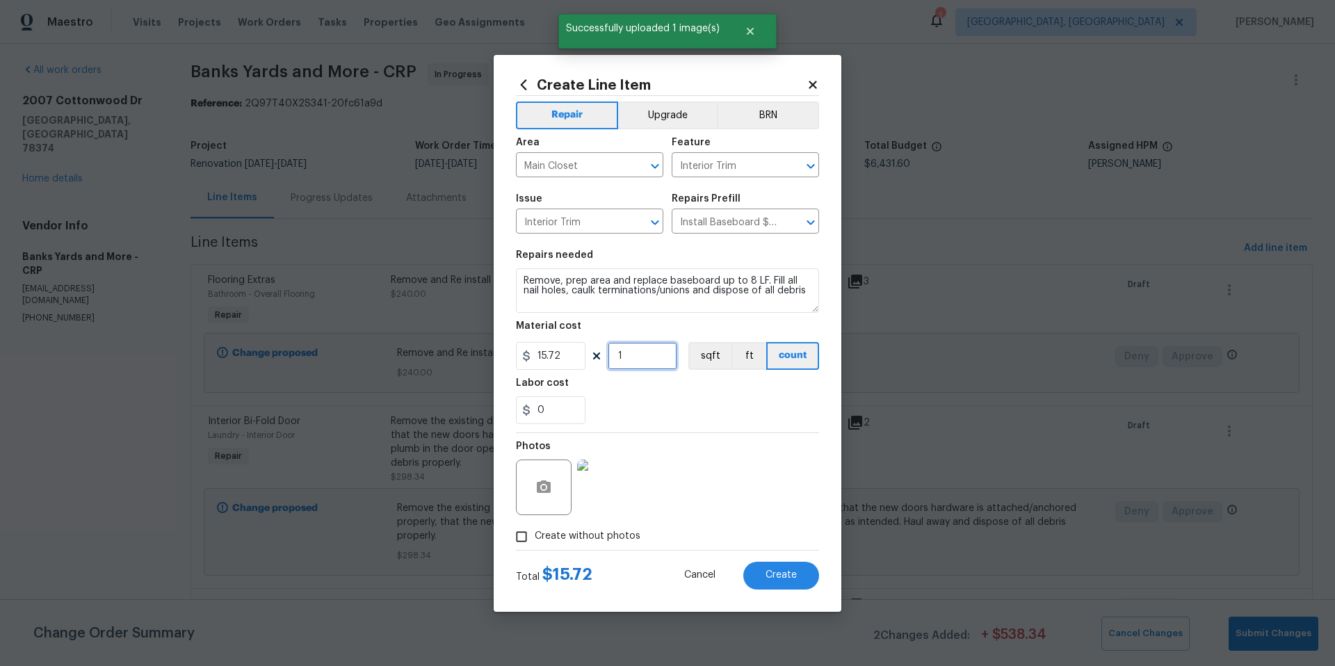
click at [674, 346] on input "1" at bounding box center [643, 356] width 70 height 28
type input "3"
click at [759, 584] on button "Create" at bounding box center [781, 576] width 76 height 28
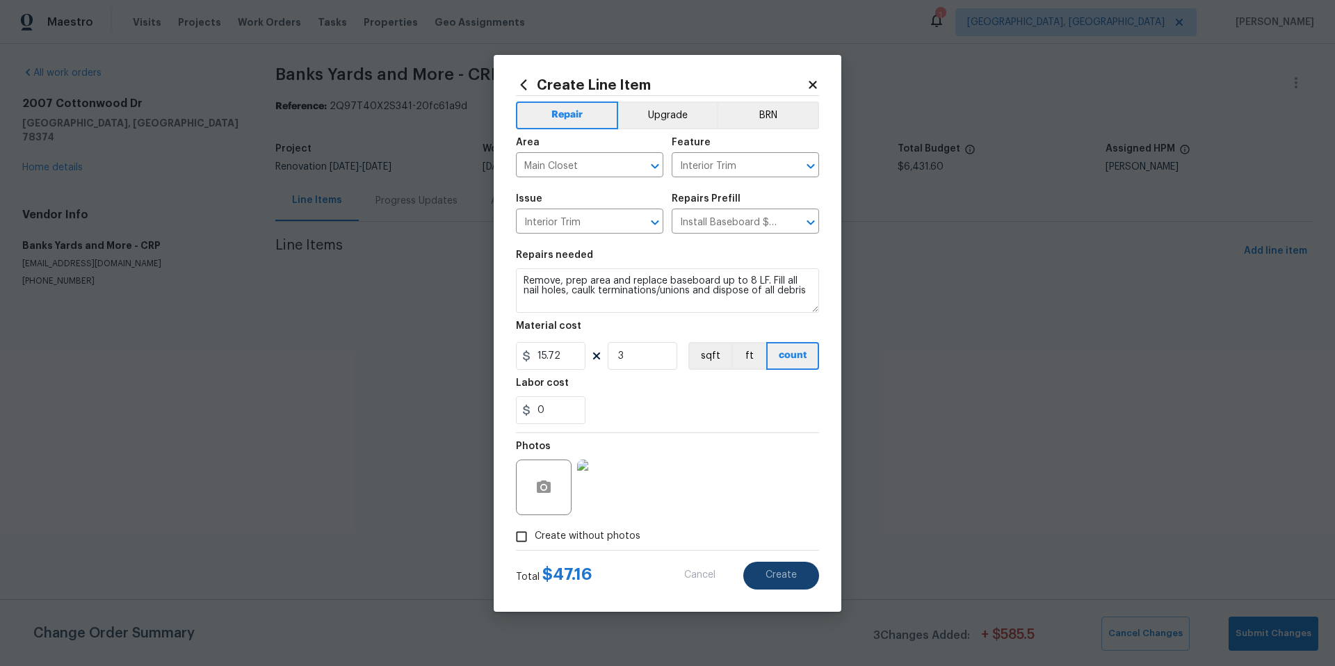
scroll to position [0, 0]
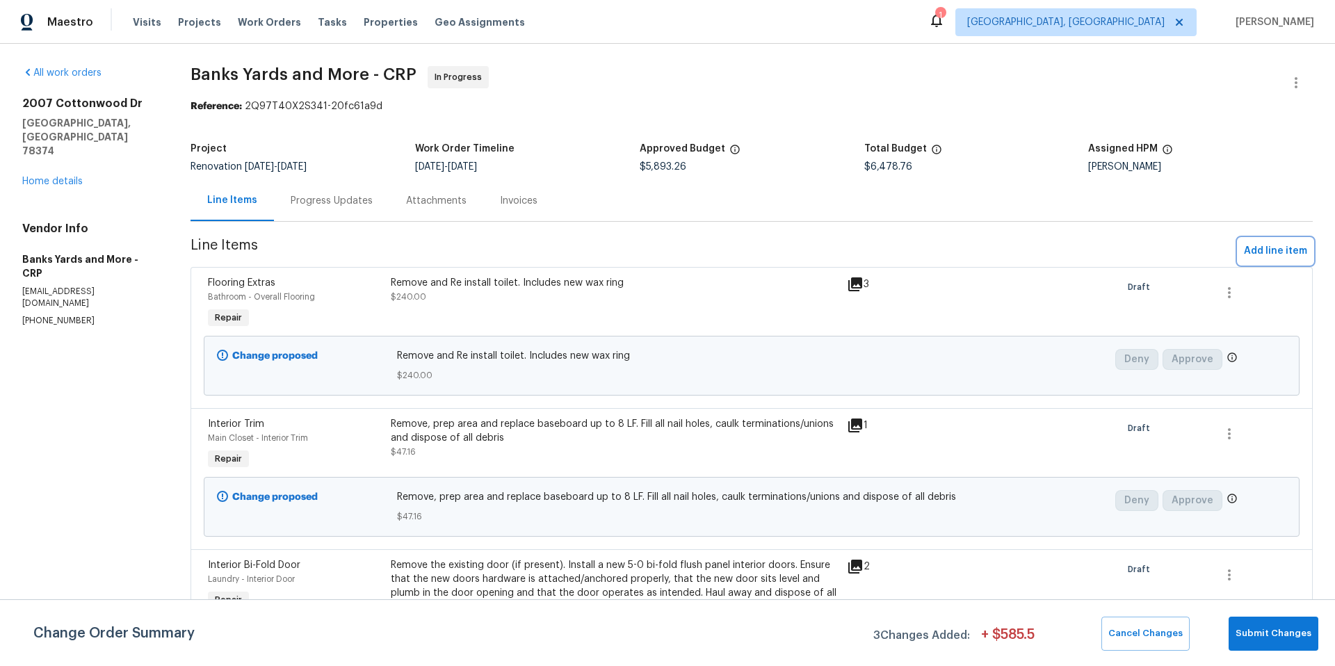
click at [1263, 254] on span "Add line item" at bounding box center [1275, 251] width 63 height 17
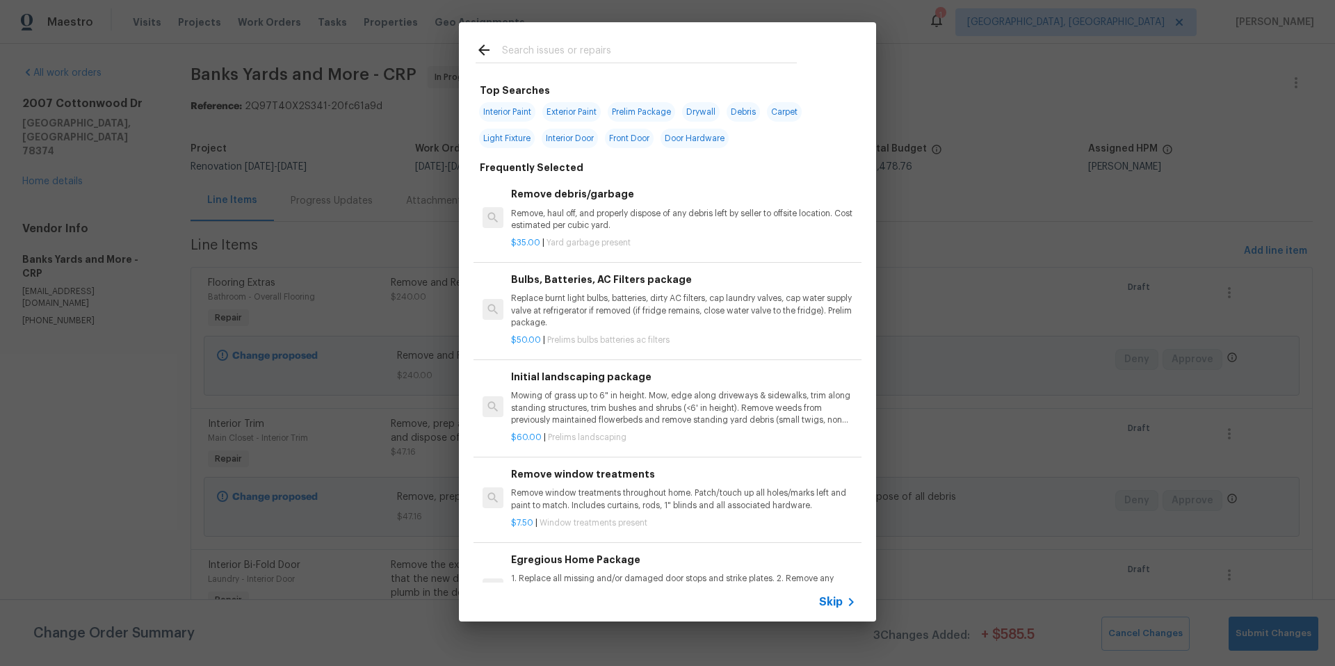
click at [518, 143] on span "Light Fixture" at bounding box center [507, 138] width 56 height 19
type input "Light Fixture"
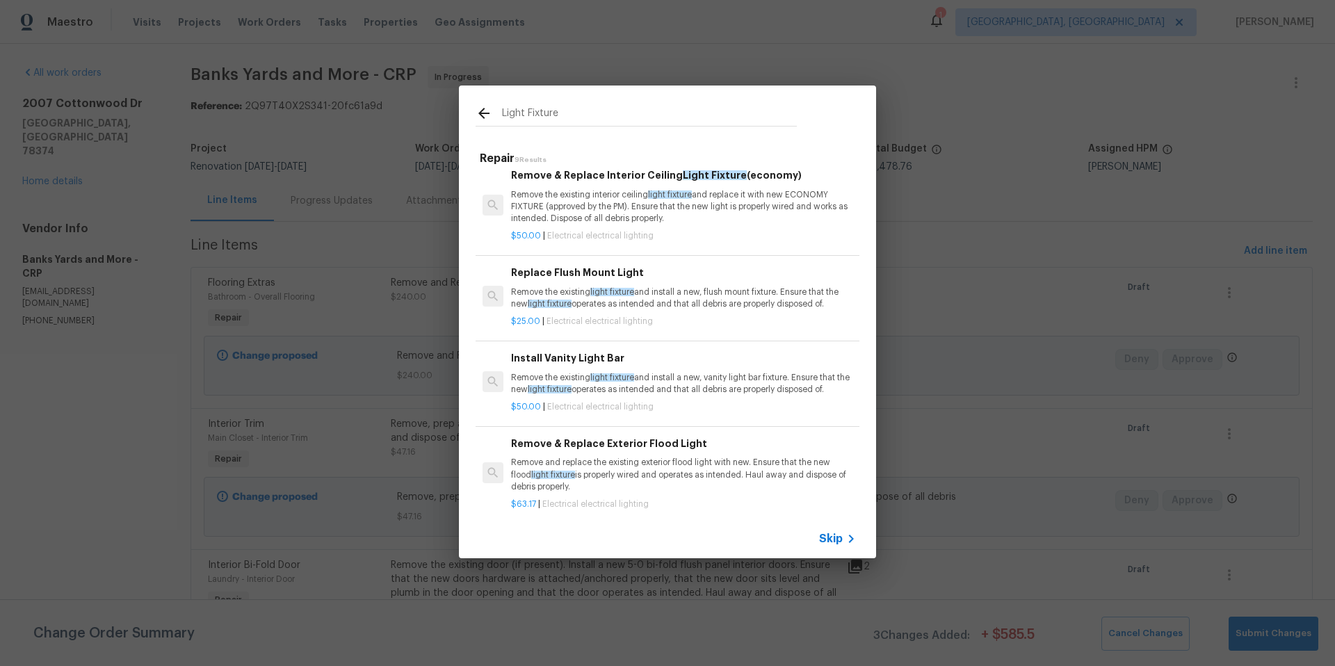
scroll to position [289, 0]
click at [483, 114] on icon at bounding box center [484, 113] width 17 height 17
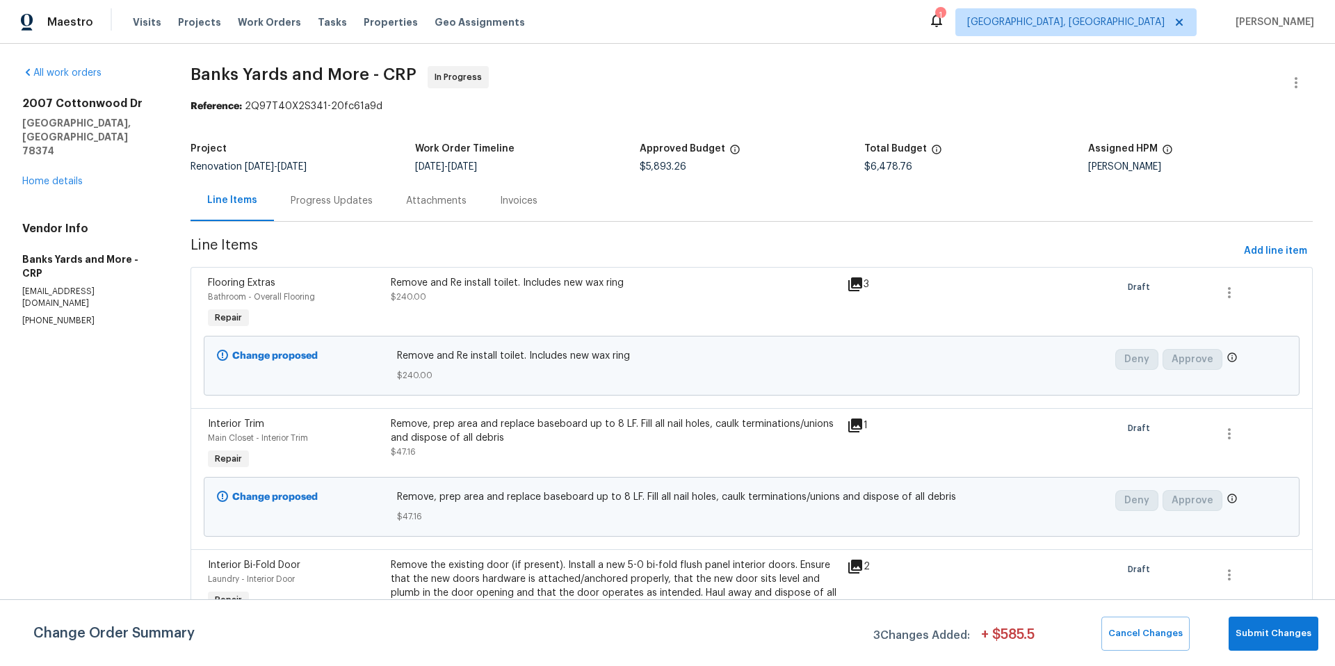
scroll to position [3, 0]
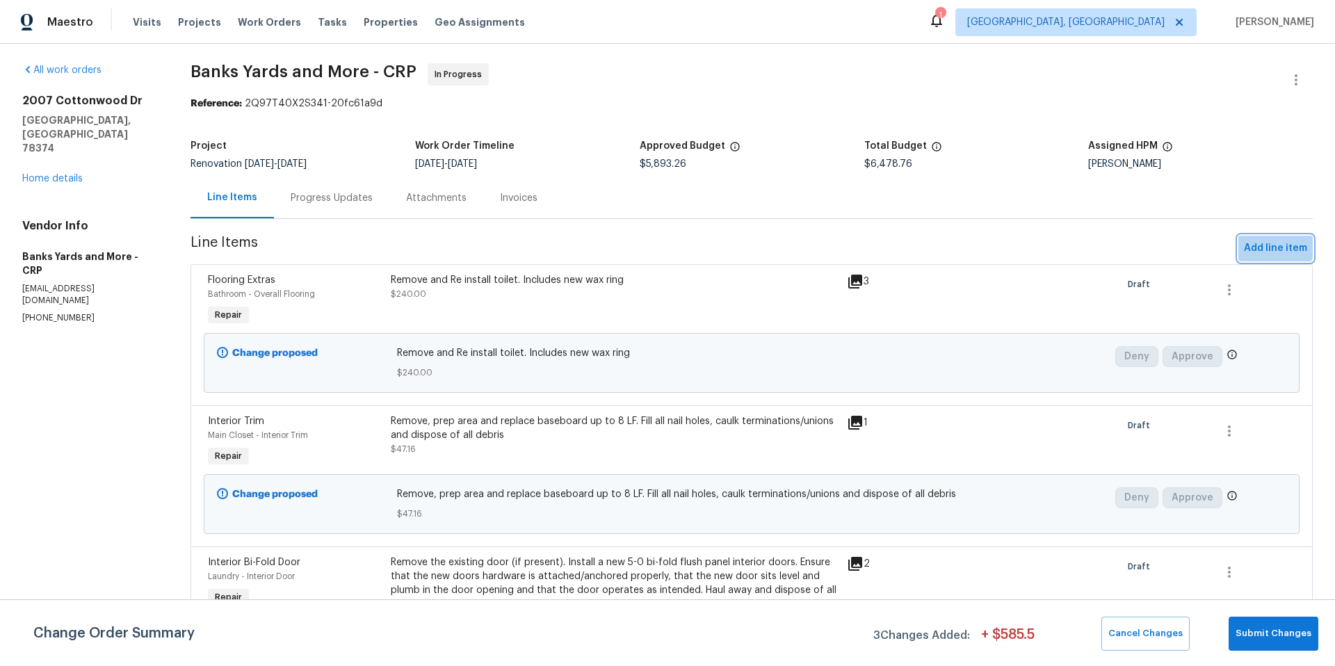
click at [1258, 246] on span "Add line item" at bounding box center [1275, 248] width 63 height 17
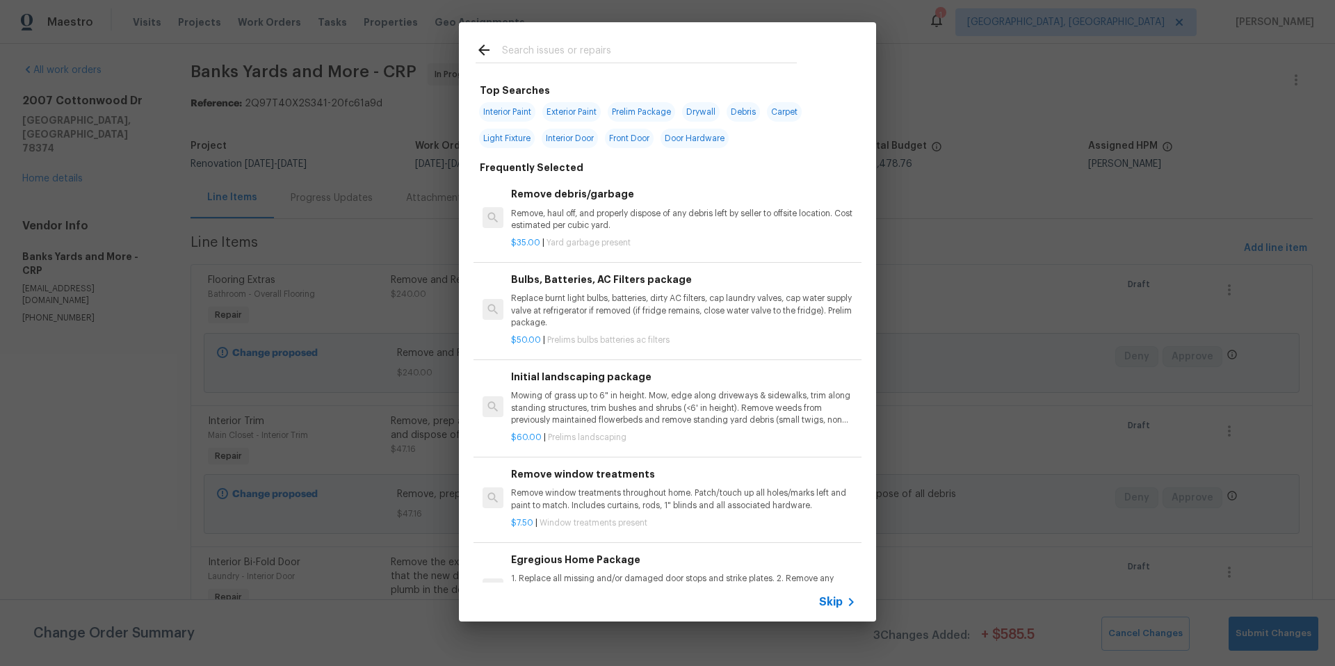
click at [577, 54] on input "text" at bounding box center [649, 52] width 295 height 21
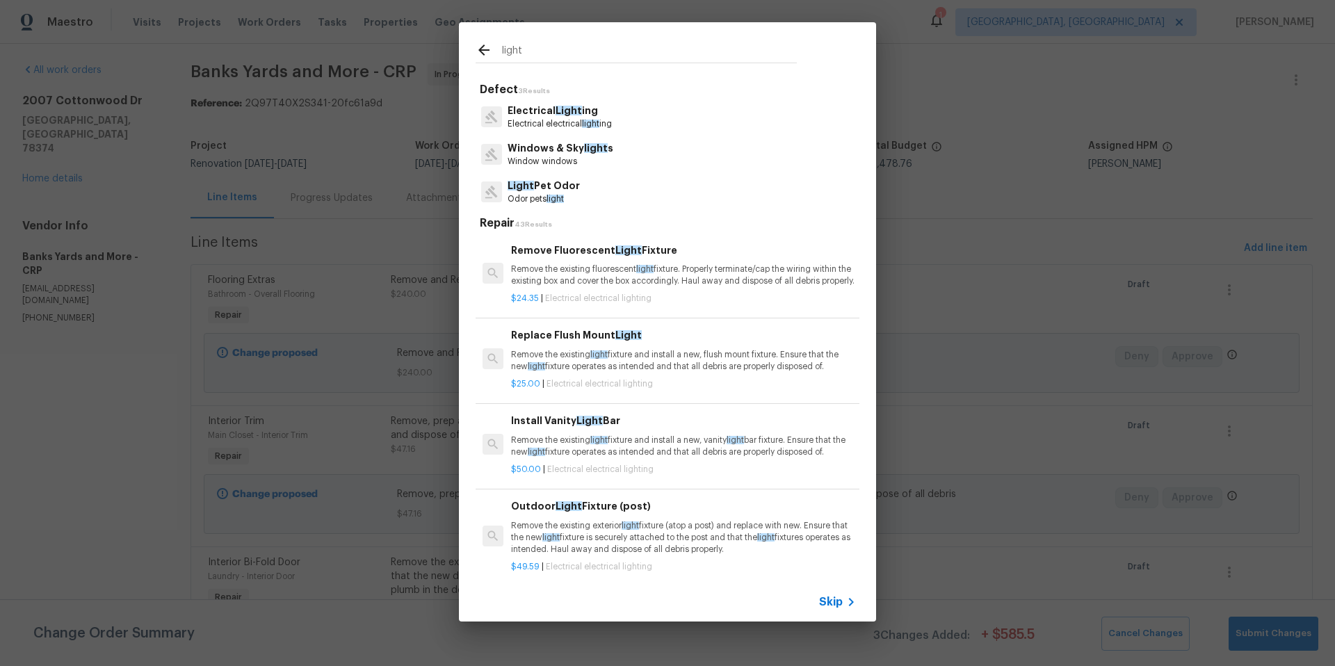
type input "light"
click at [580, 126] on p "Electrical electrical light ing" at bounding box center [560, 124] width 104 height 12
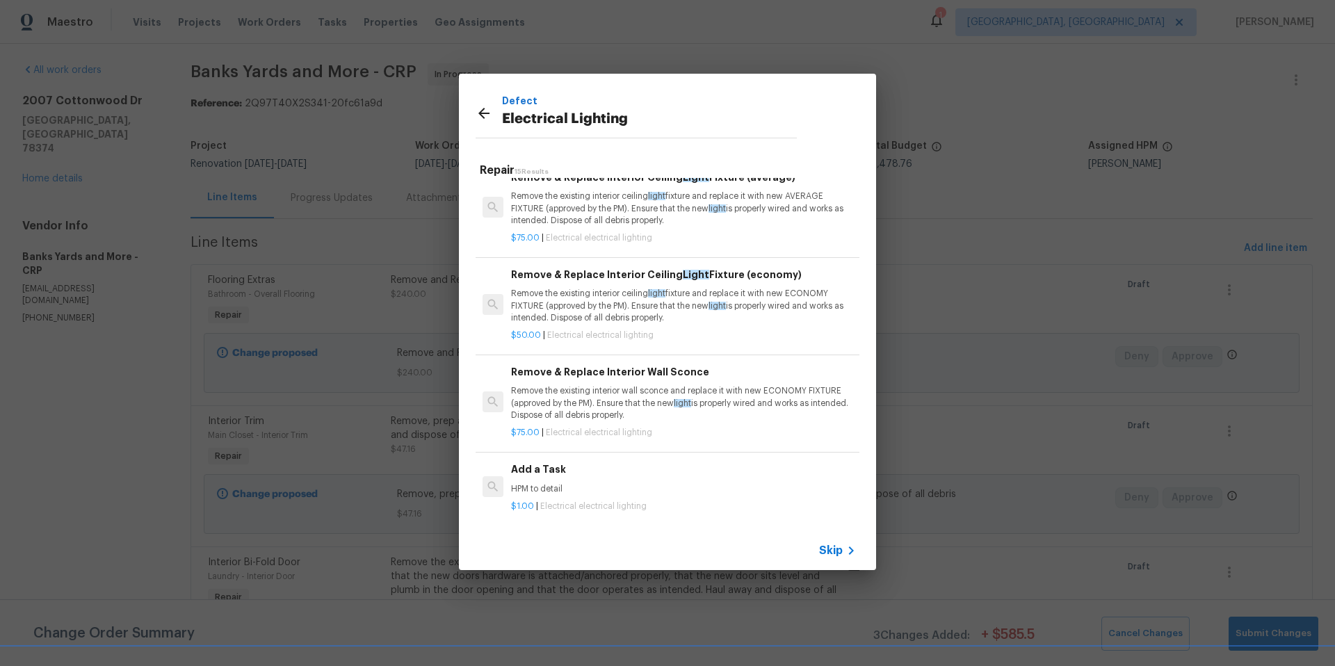
scroll to position [1078, 0]
click at [544, 462] on h6 "Add a Task" at bounding box center [683, 469] width 345 height 15
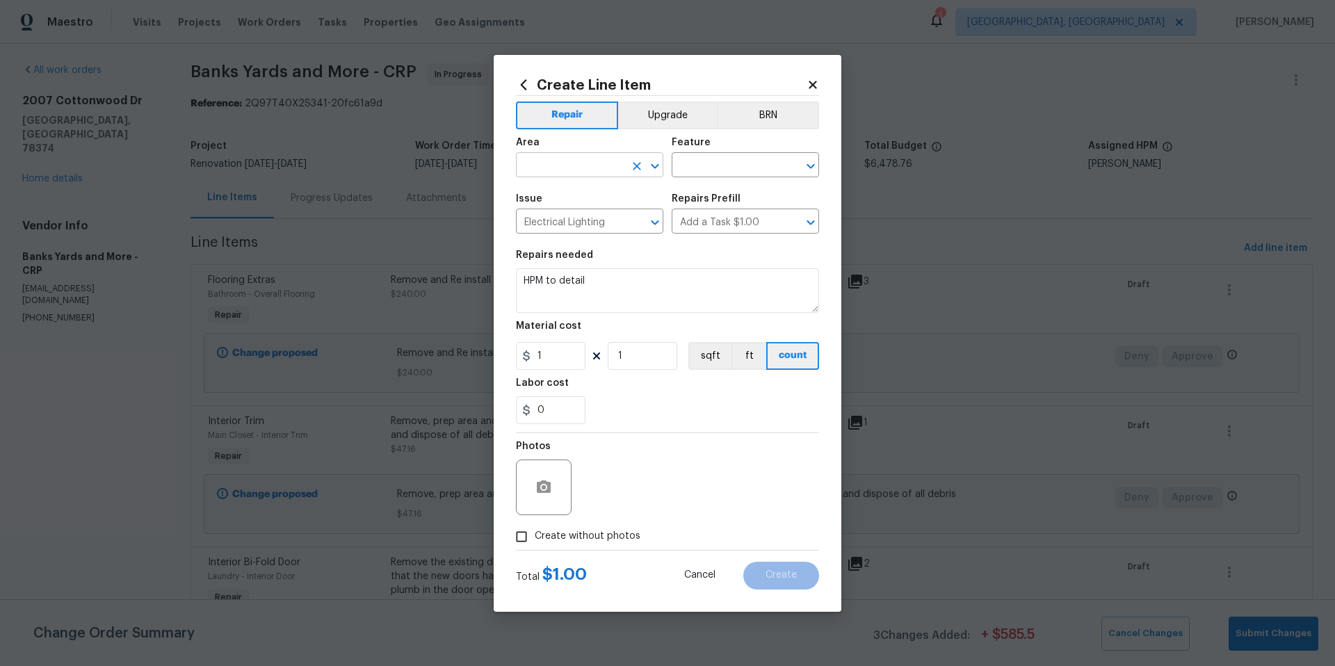
click at [554, 166] on input "text" at bounding box center [570, 167] width 108 height 22
click at [571, 199] on li "Bathroom" at bounding box center [589, 197] width 147 height 23
type input "Bathroom"
click at [722, 163] on input "text" at bounding box center [726, 167] width 108 height 22
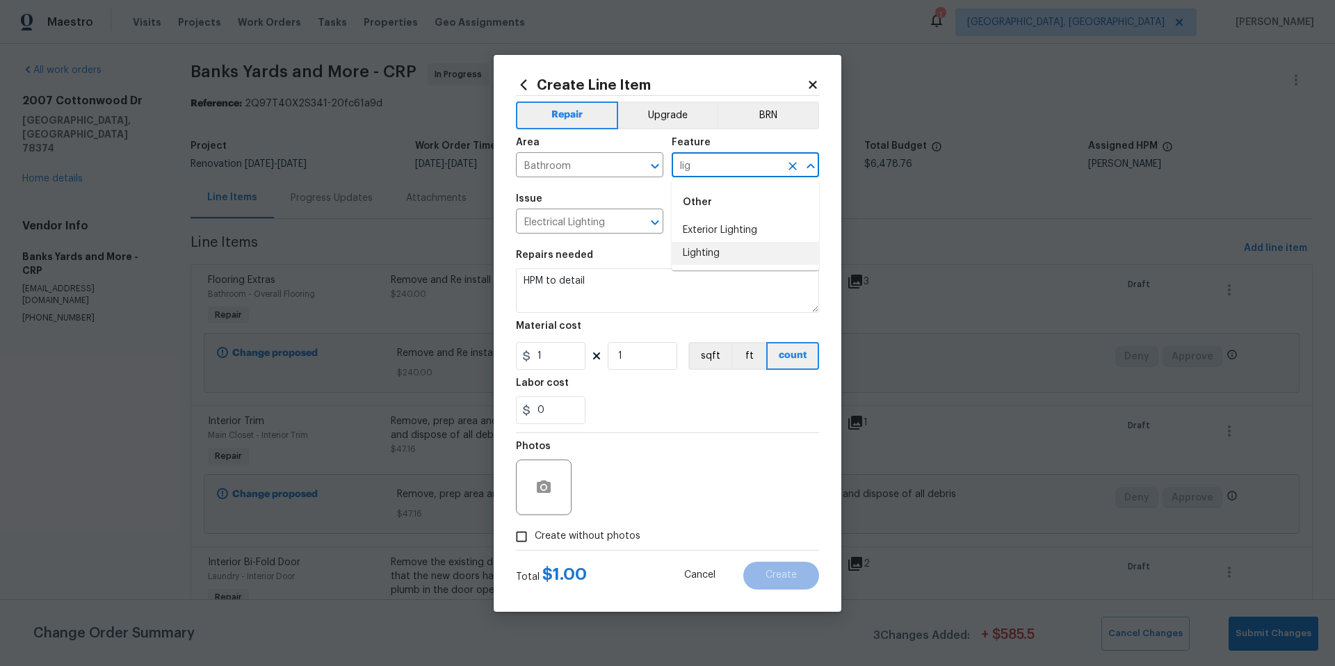
click at [702, 250] on li "Lighting" at bounding box center [745, 253] width 147 height 23
type input "Lighting"
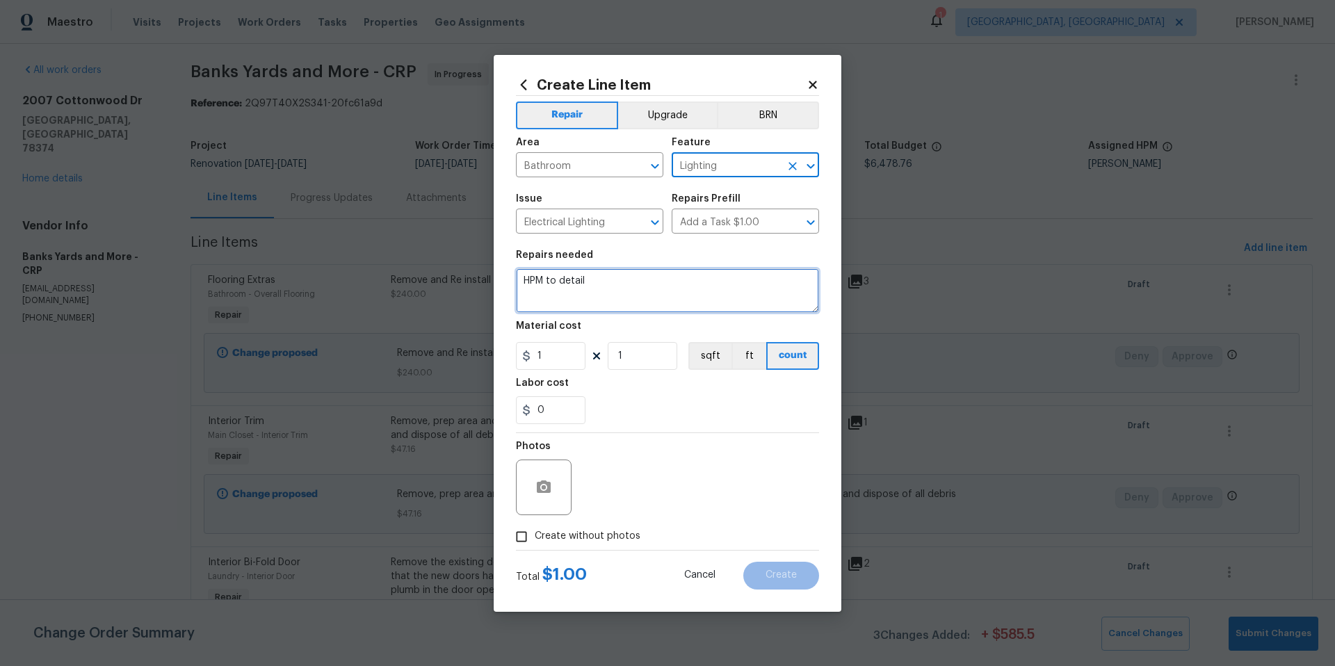
click at [594, 284] on textarea "HPM to detail" at bounding box center [667, 290] width 303 height 45
click at [594, 283] on textarea "HPM to detail" at bounding box center [667, 290] width 303 height 45
click at [593, 283] on textarea "HPM to detail" at bounding box center [667, 290] width 303 height 45
type textarea "Install the sconce lights removed from hall way and staircase and install in th…"
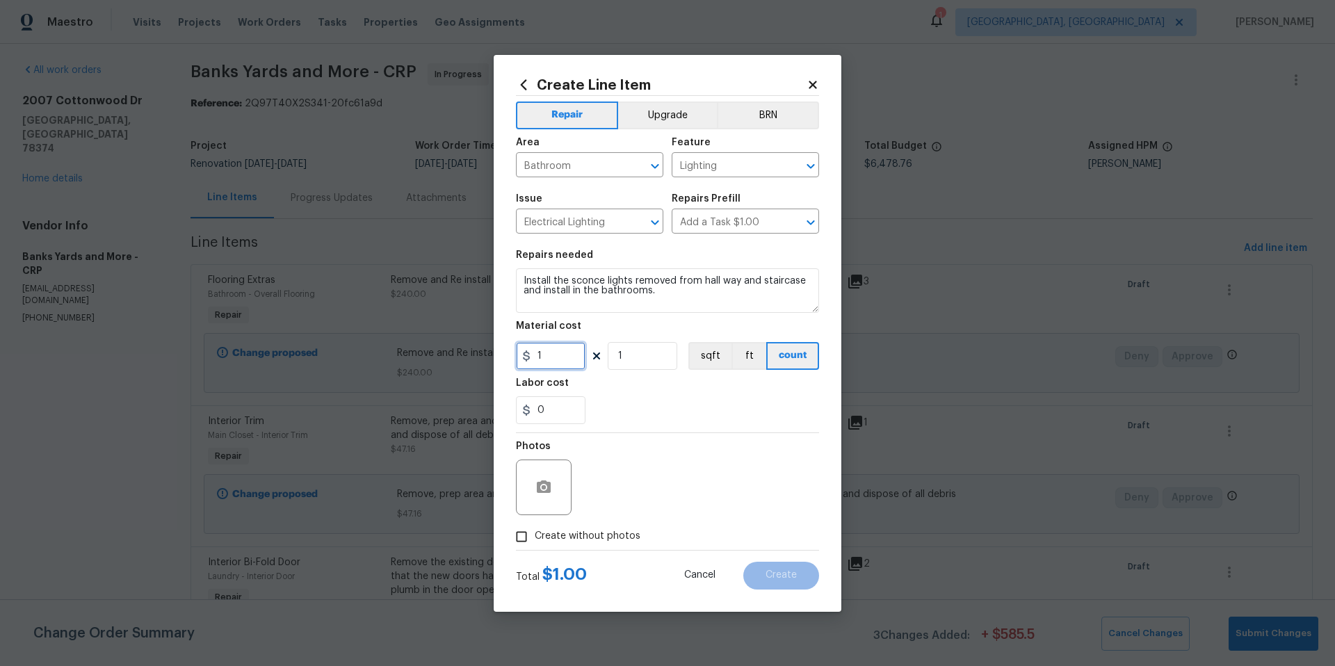
click at [558, 358] on input "1" at bounding box center [551, 356] width 70 height 28
click at [558, 355] on input "1" at bounding box center [551, 356] width 70 height 28
type input "20"
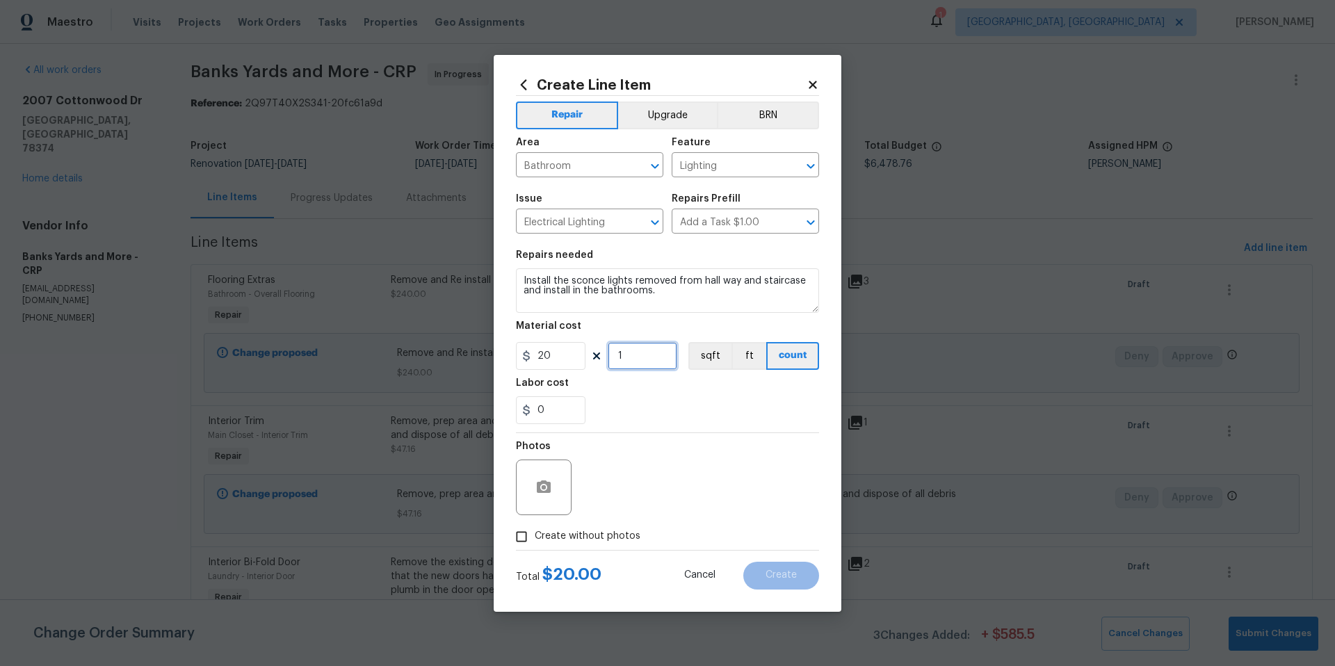
click at [655, 353] on input "1" at bounding box center [643, 356] width 70 height 28
type input "3"
click at [732, 433] on div "Photos" at bounding box center [667, 478] width 303 height 90
click at [547, 495] on button "button" at bounding box center [543, 487] width 33 height 33
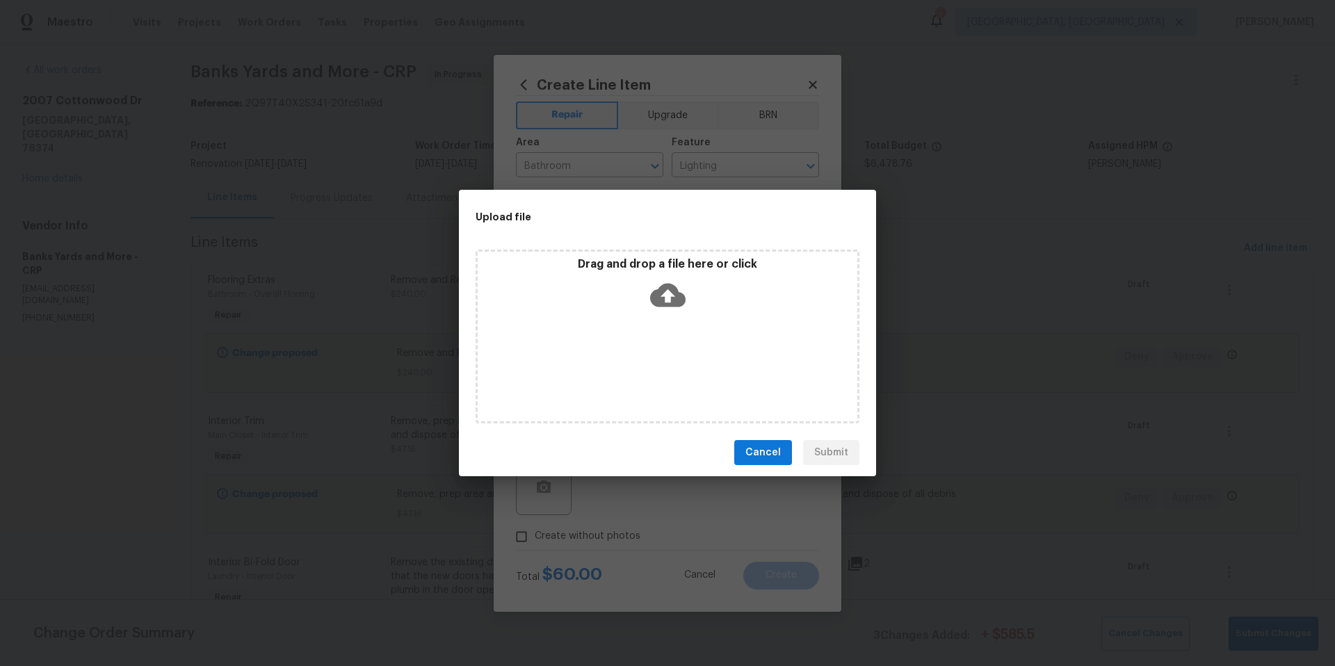
click at [668, 292] on icon at bounding box center [667, 294] width 35 height 35
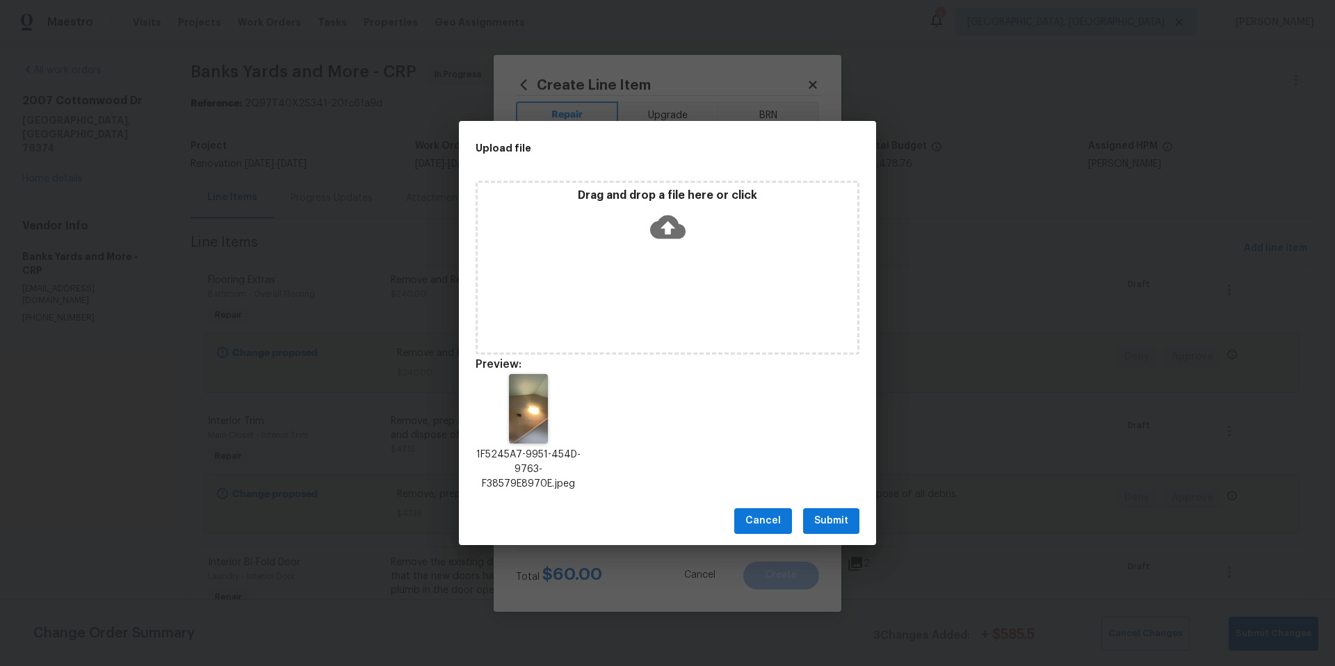
click at [854, 528] on button "Submit" at bounding box center [831, 521] width 56 height 26
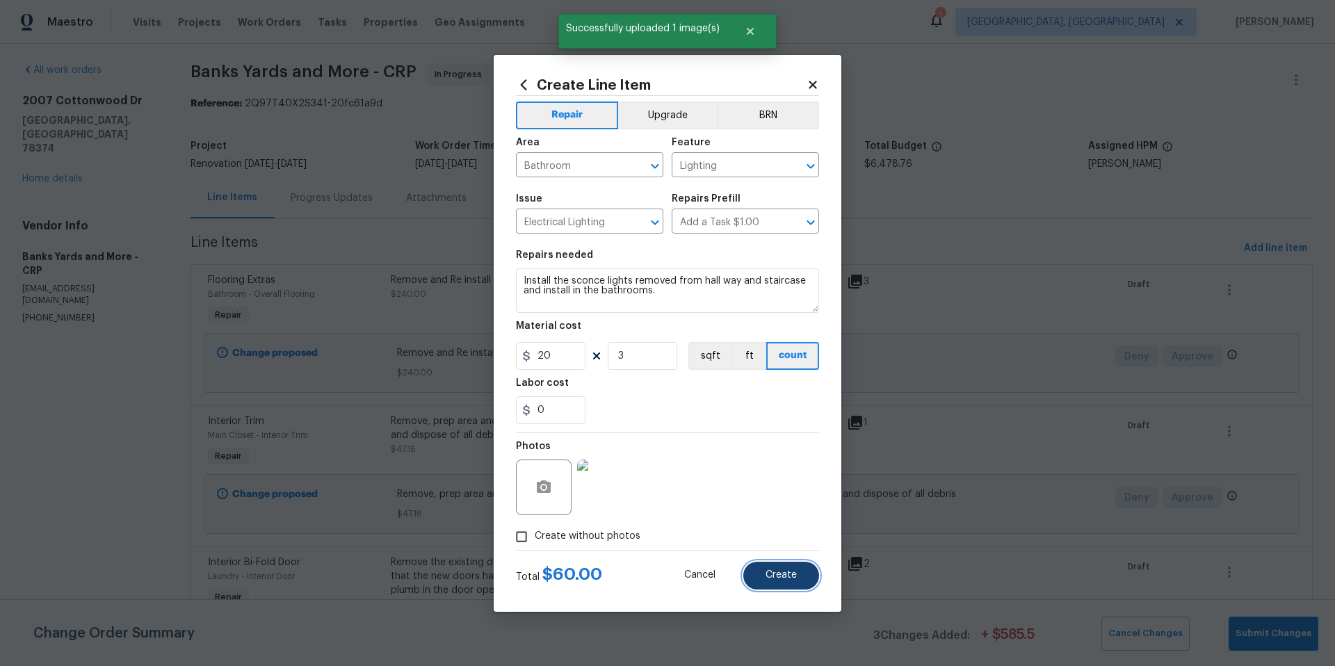
click at [792, 581] on button "Create" at bounding box center [781, 576] width 76 height 28
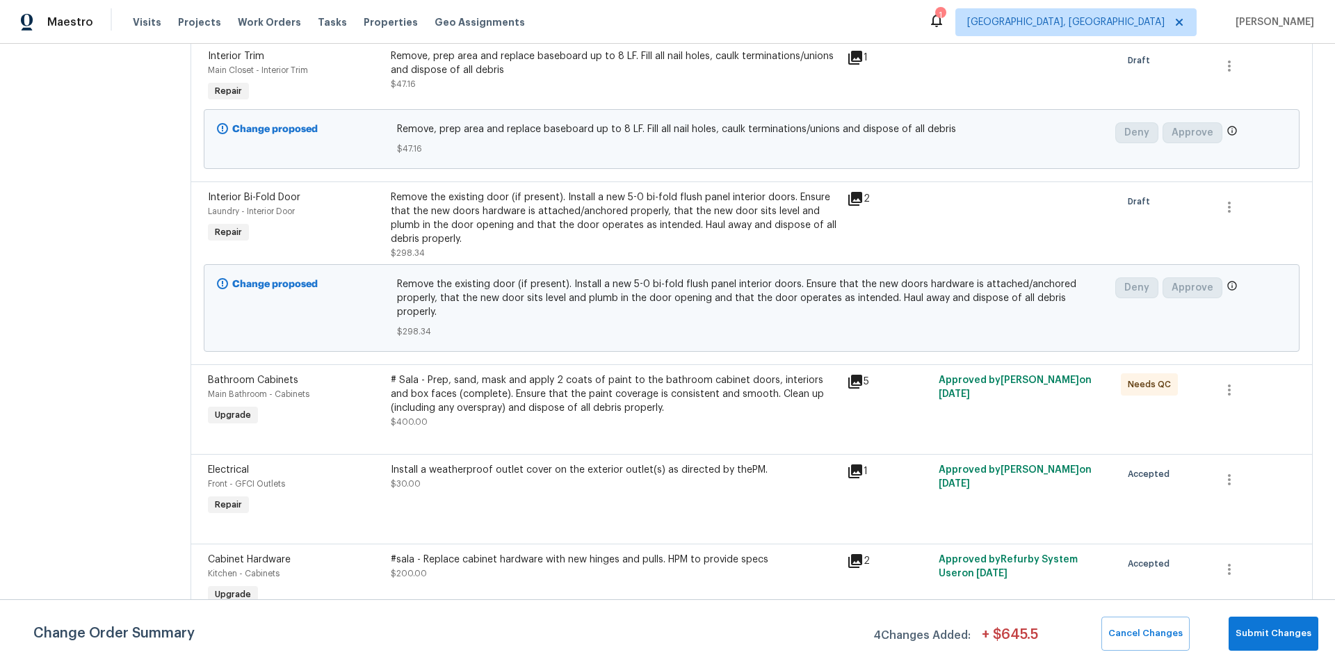
scroll to position [0, 0]
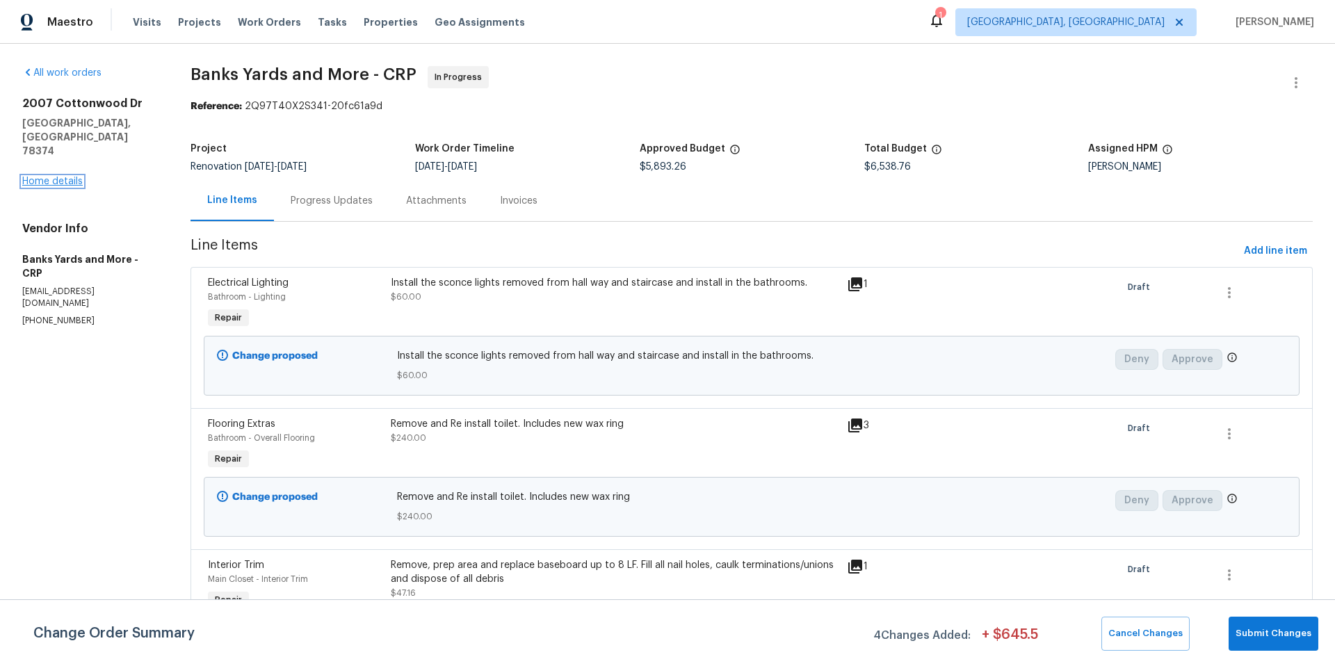
click at [71, 177] on link "Home details" at bounding box center [52, 182] width 60 height 10
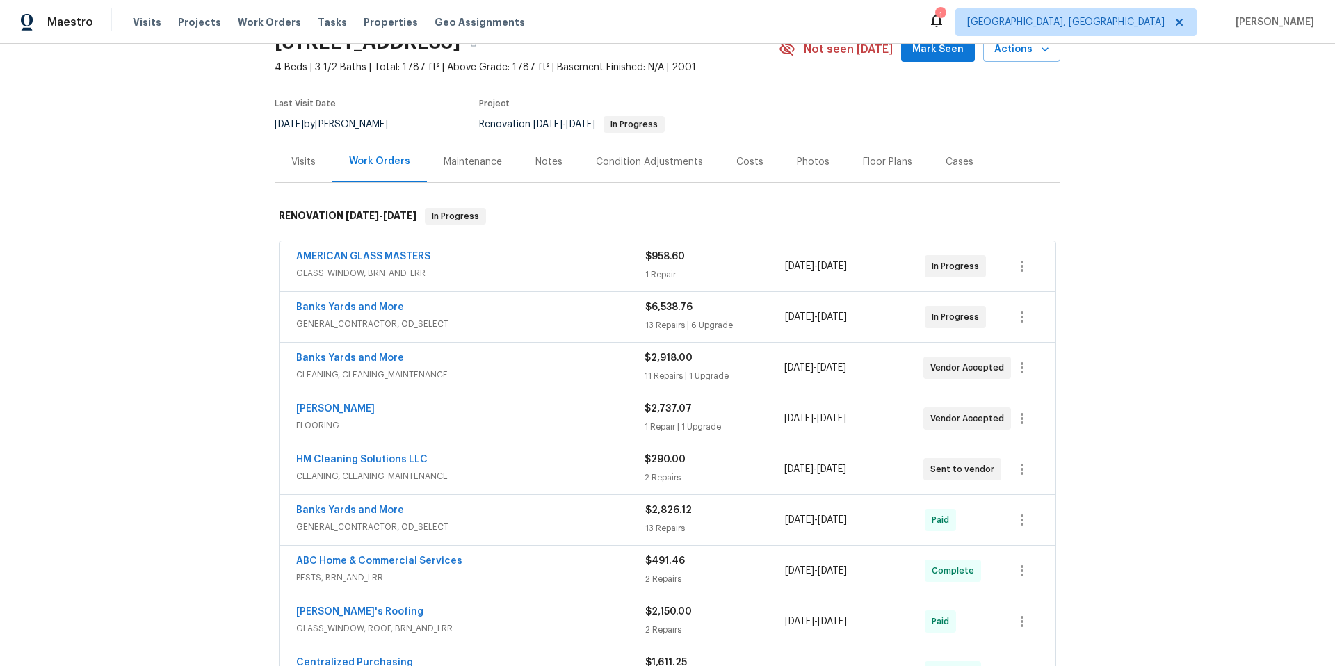
scroll to position [244, 0]
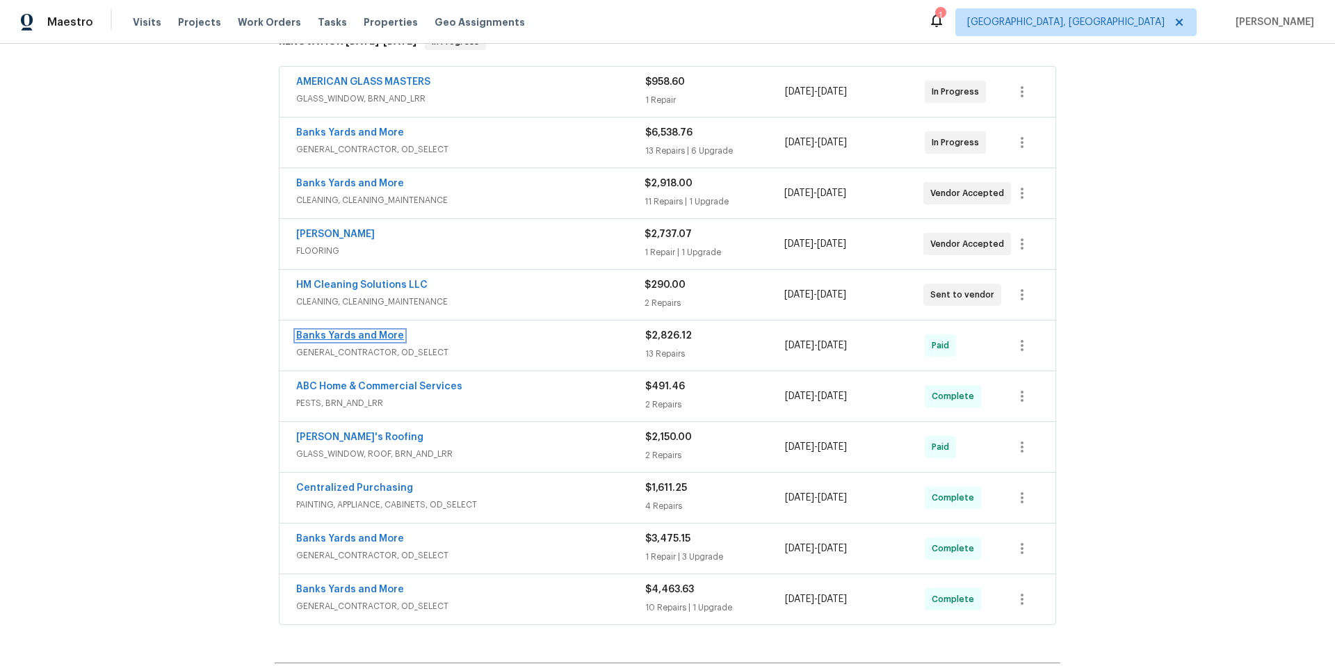
click at [359, 338] on link "Banks Yards and More" at bounding box center [350, 336] width 108 height 10
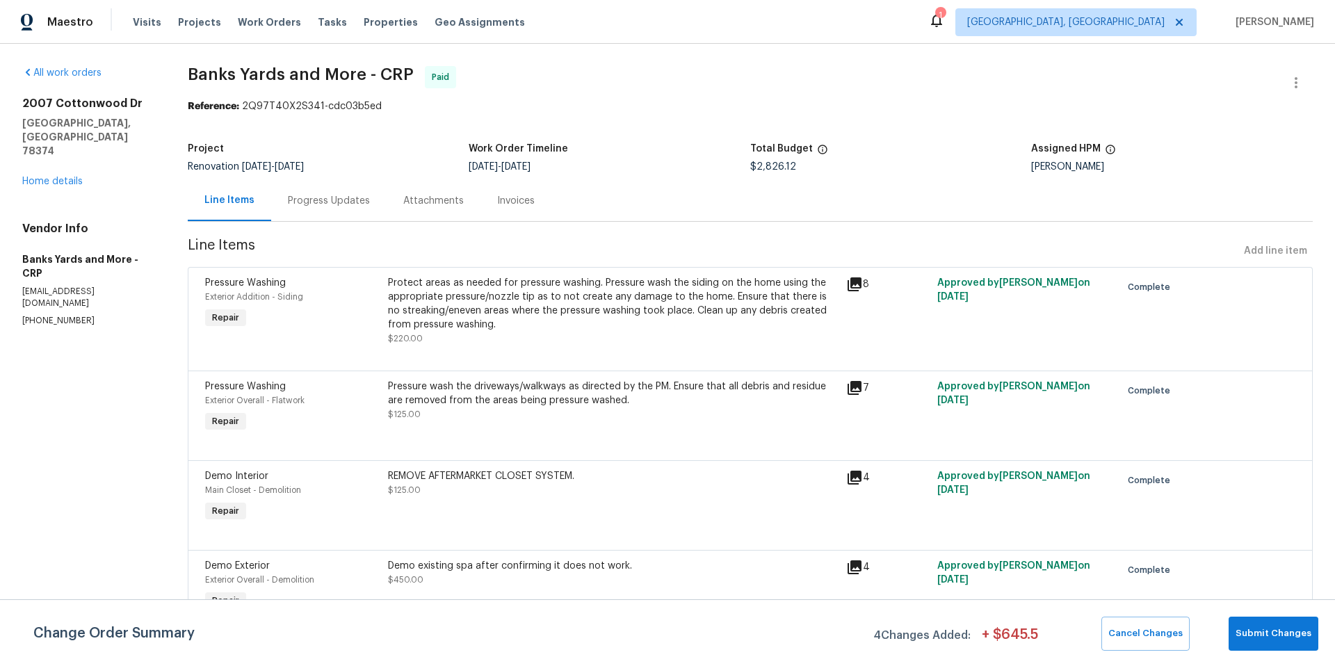
click at [218, 198] on div "Line Items" at bounding box center [229, 200] width 50 height 14
click at [218, 204] on div "Line Items" at bounding box center [229, 200] width 50 height 14
click at [249, 200] on div "Line Items" at bounding box center [229, 200] width 50 height 14
click at [51, 177] on link "Home details" at bounding box center [52, 182] width 60 height 10
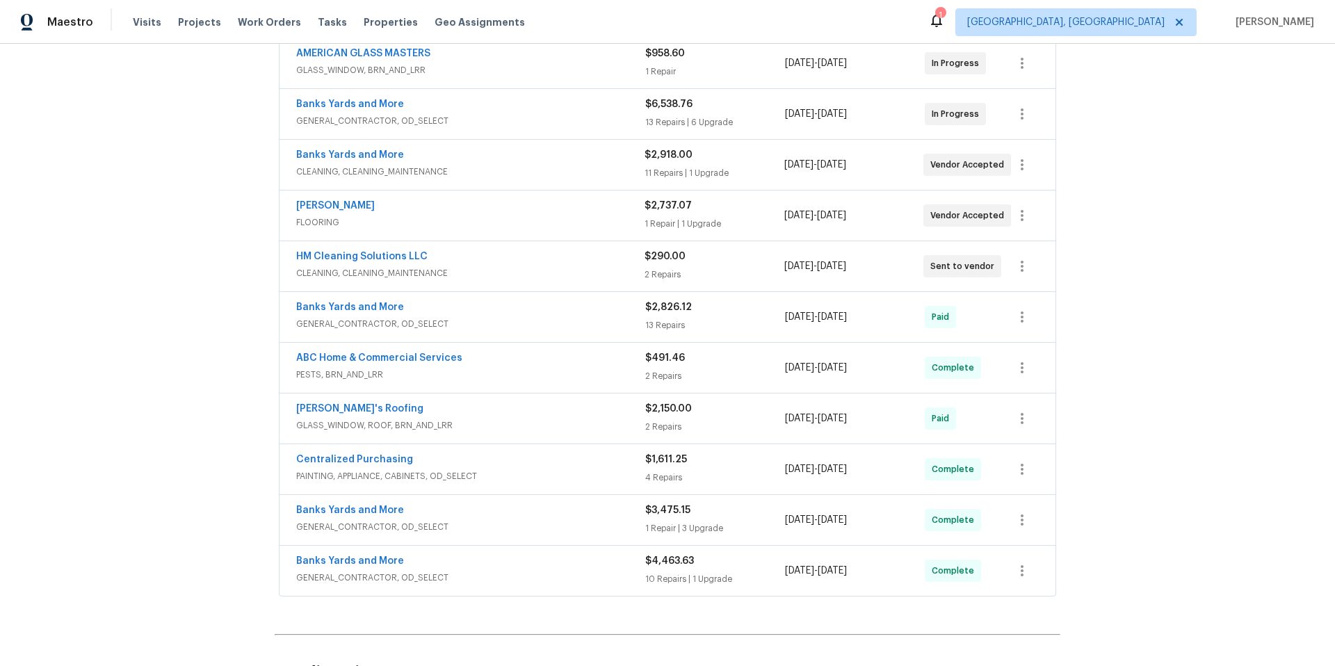
scroll to position [297, 0]
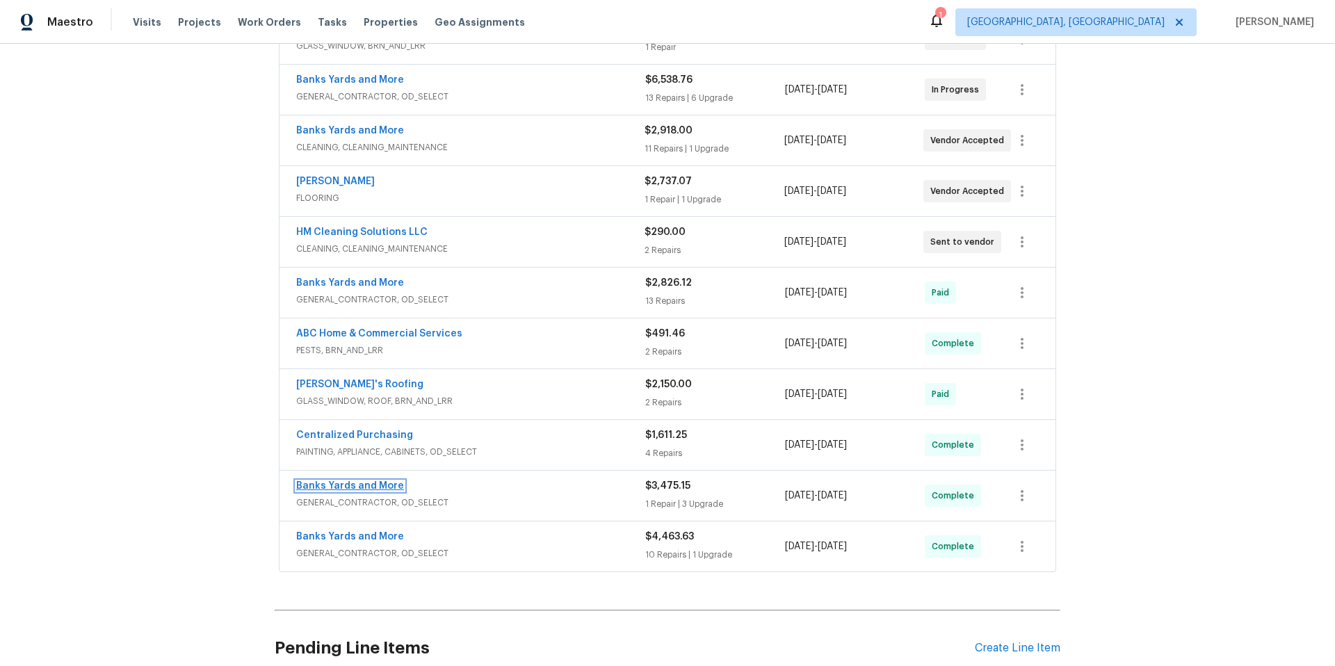
click at [339, 484] on link "Banks Yards and More" at bounding box center [350, 486] width 108 height 10
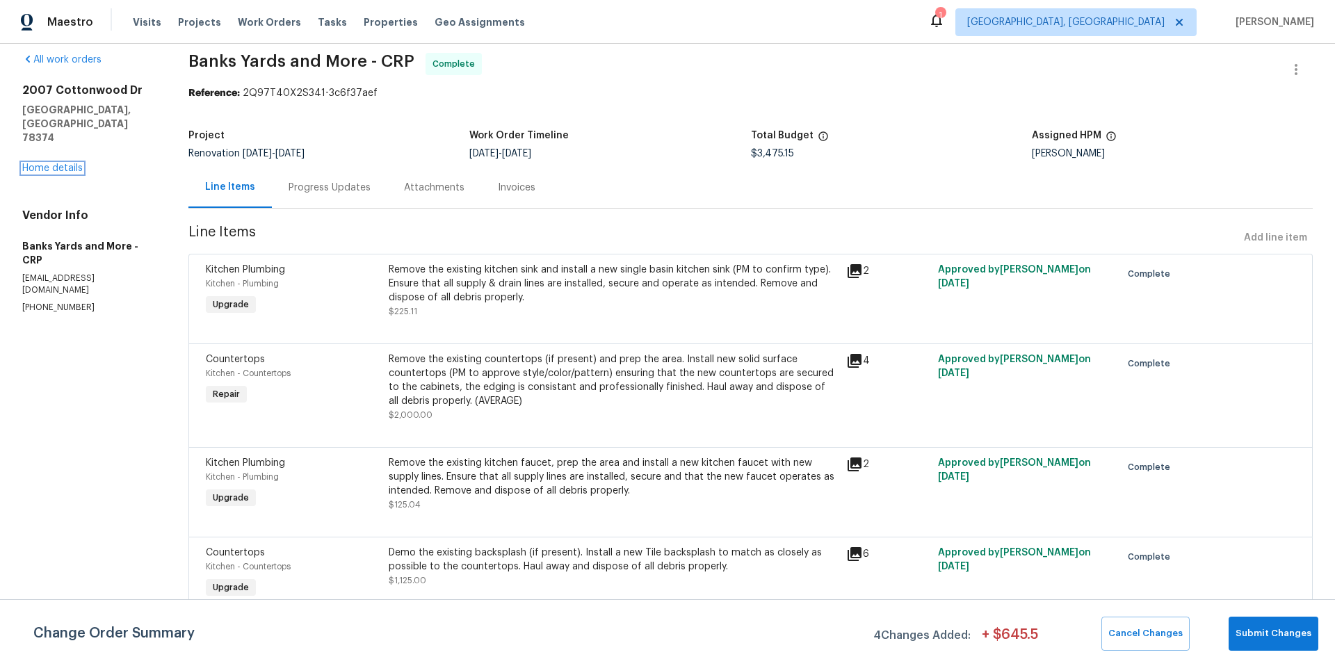
scroll to position [24, 0]
click at [37, 163] on link "Home details" at bounding box center [52, 168] width 60 height 10
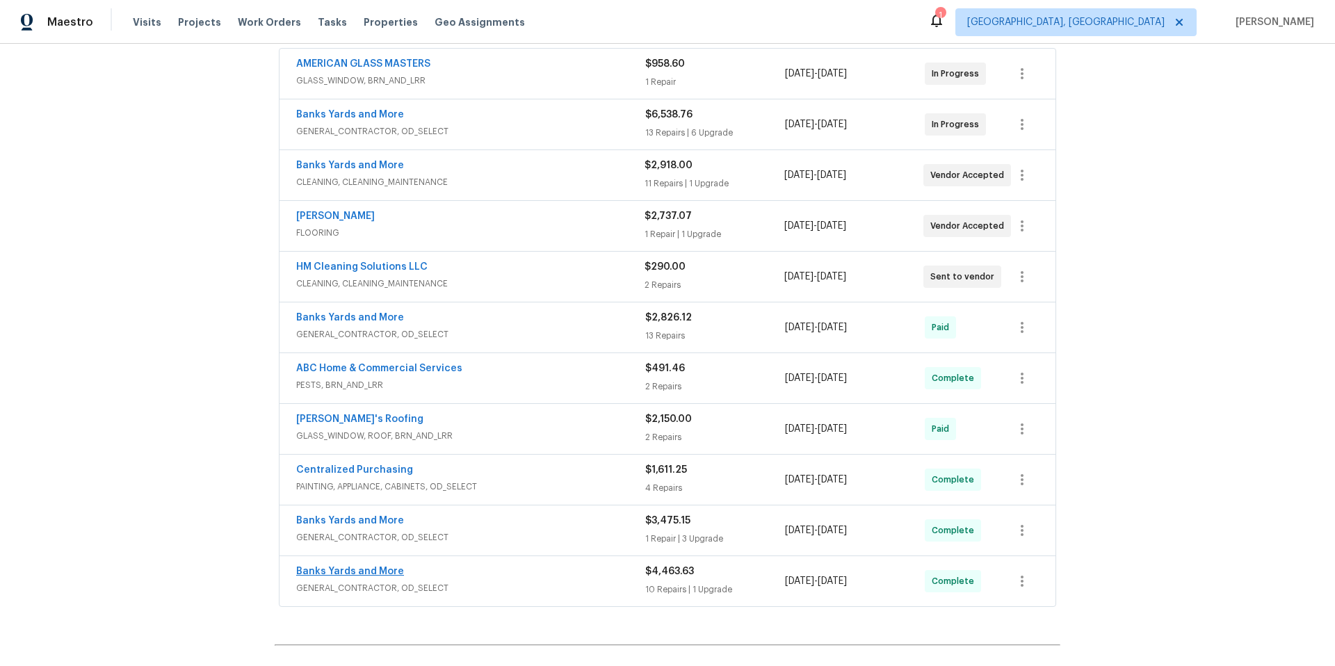
scroll to position [430, 0]
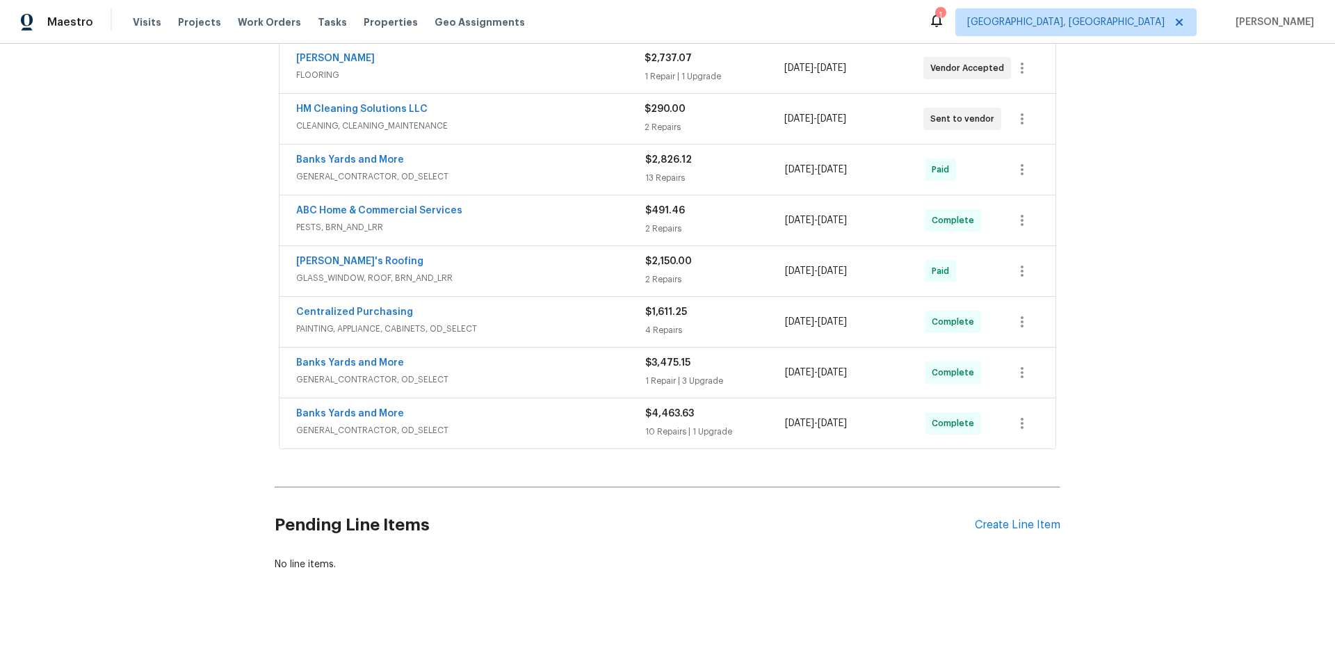
click at [344, 407] on span "Banks Yards and More" at bounding box center [350, 414] width 108 height 14
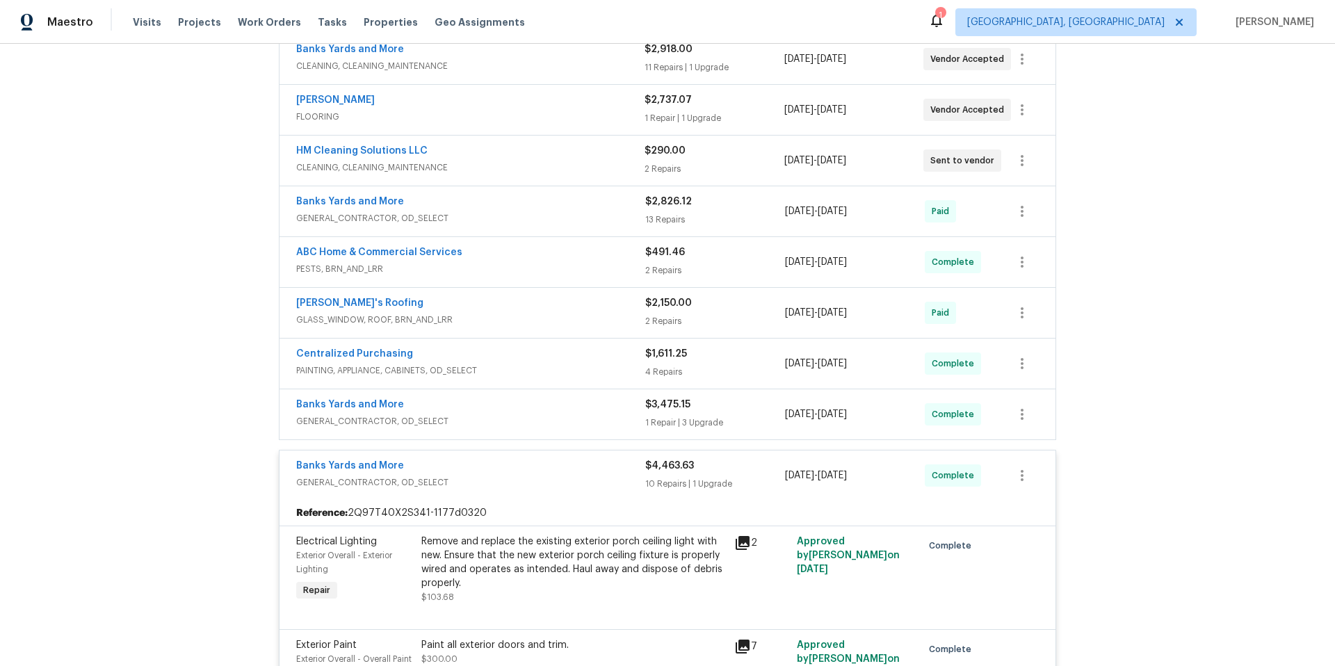
scroll to position [369, 0]
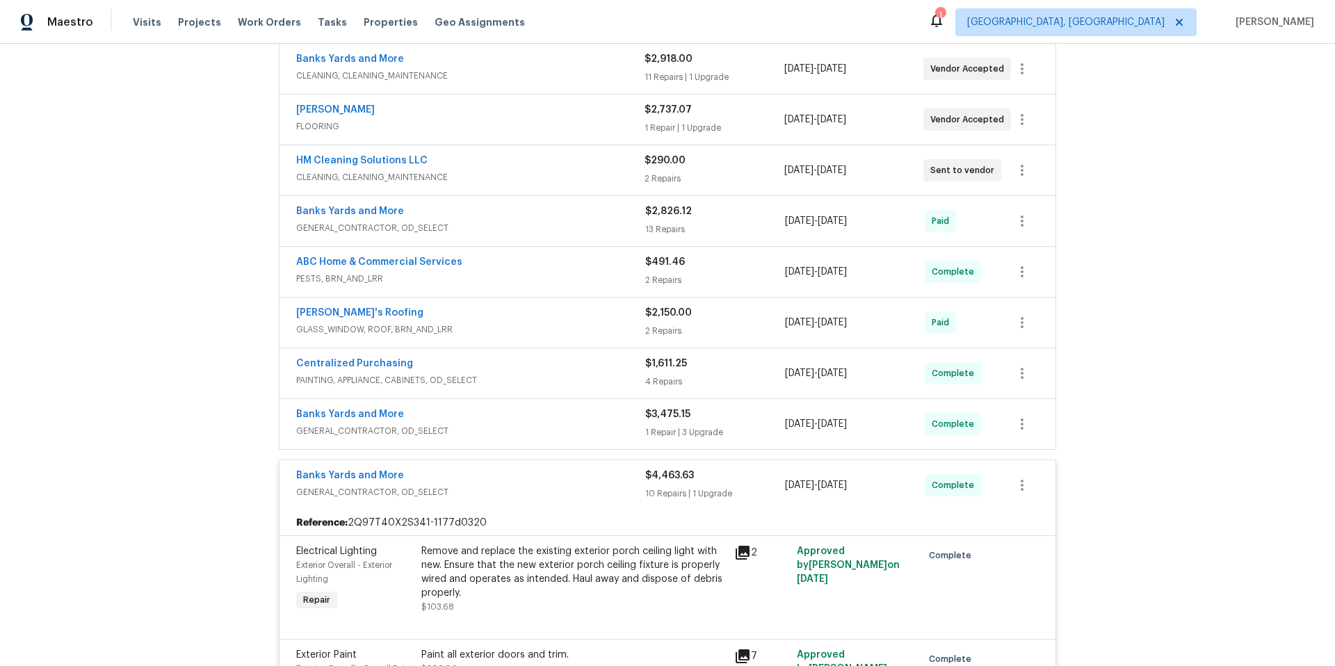
click at [398, 503] on div "Banks Yards and More GENERAL_CONTRACTOR, OD_SELECT $4,463.63 10 Repairs | 1 Upg…" at bounding box center [668, 485] width 776 height 50
click at [549, 492] on span "GENERAL_CONTRACTOR, OD_SELECT" at bounding box center [470, 492] width 349 height 14
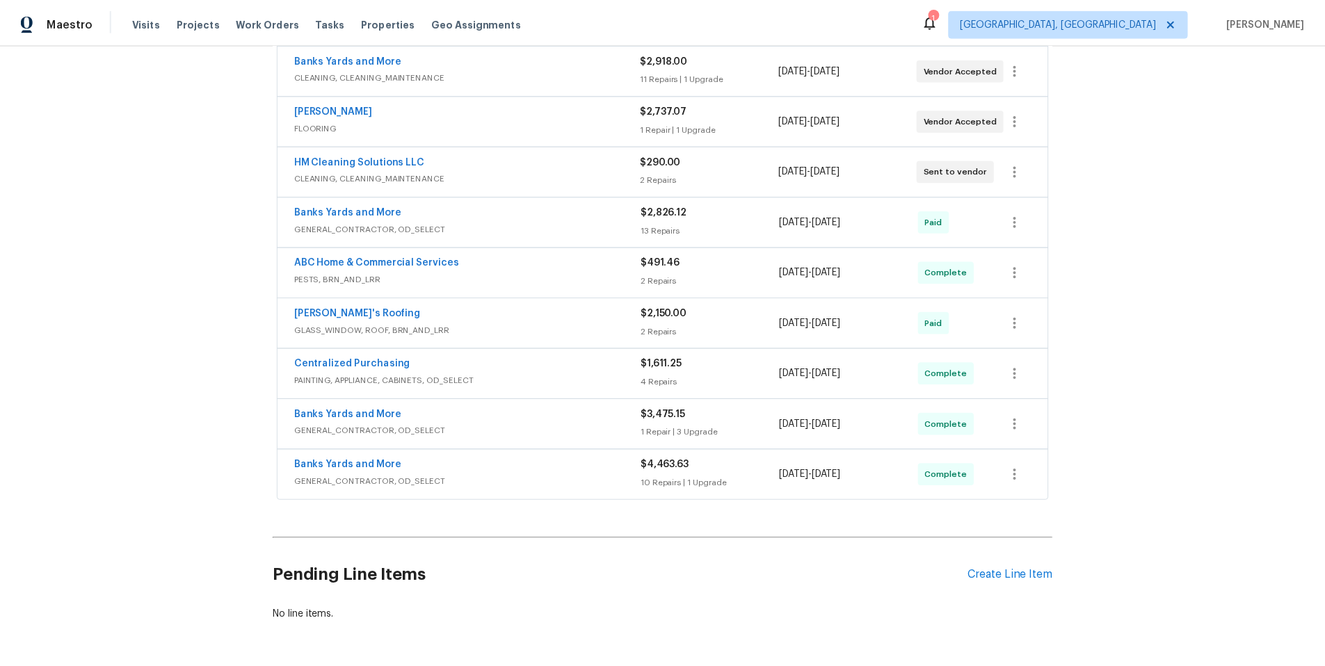
scroll to position [0, 0]
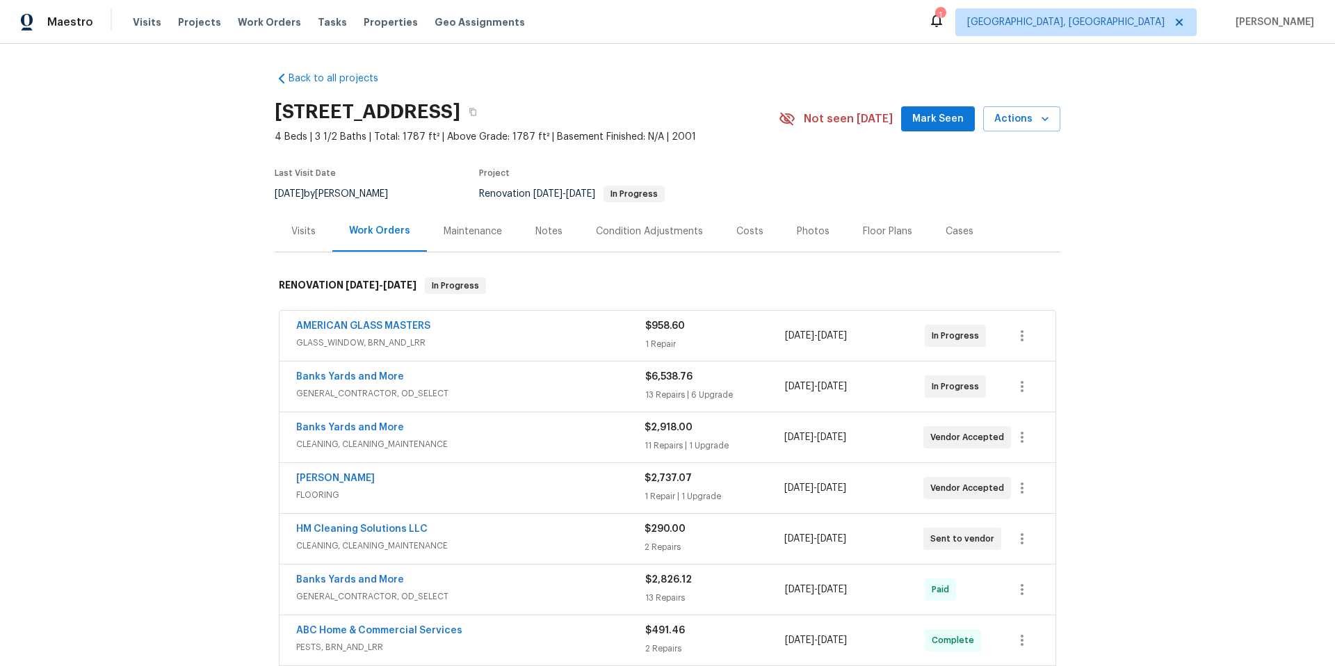
click at [440, 400] on div "Banks Yards and More GENERAL_CONTRACTOR, OD_SELECT" at bounding box center [470, 386] width 349 height 33
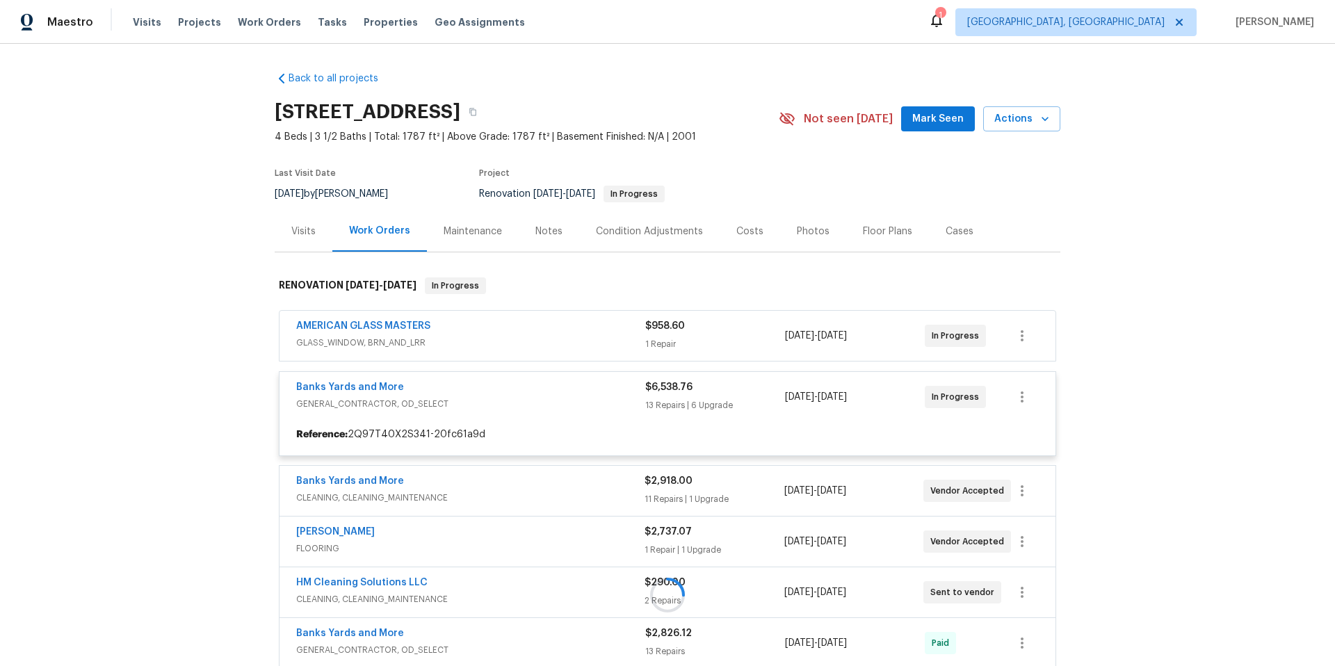
click at [355, 385] on div at bounding box center [668, 595] width 786 height 663
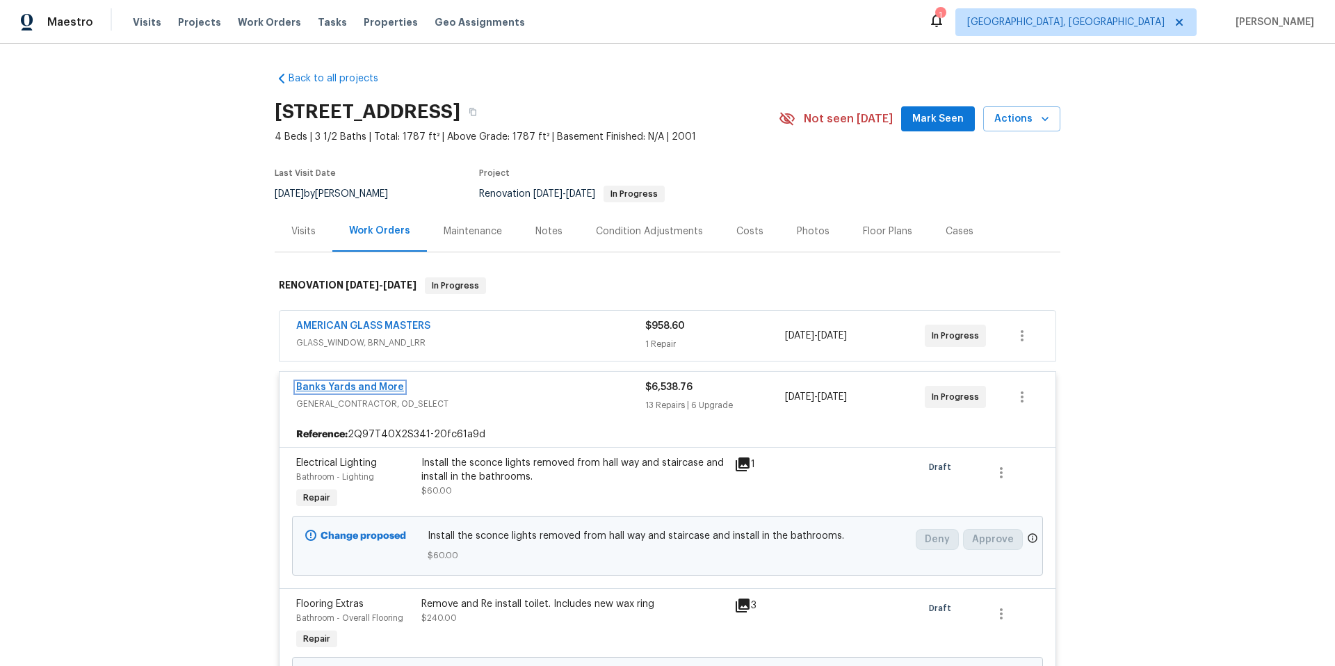
click at [391, 389] on link "Banks Yards and More" at bounding box center [350, 387] width 108 height 10
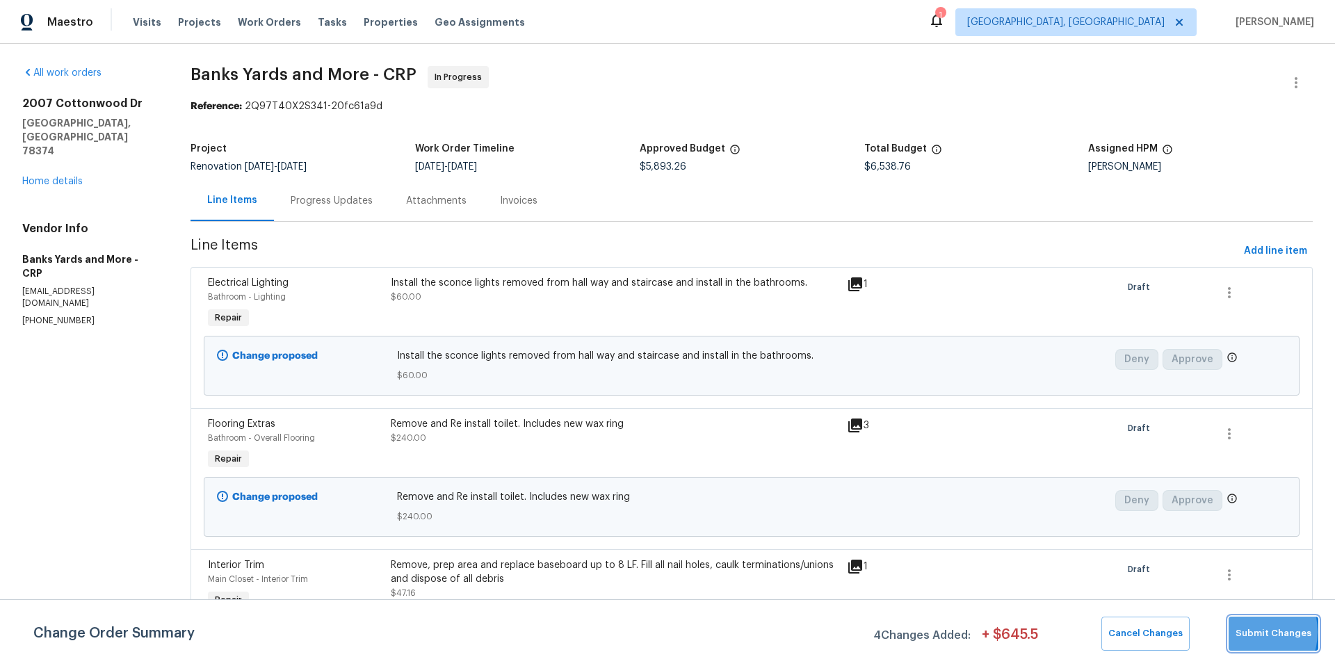
click at [1249, 632] on span "Submit Changes" at bounding box center [1274, 634] width 76 height 16
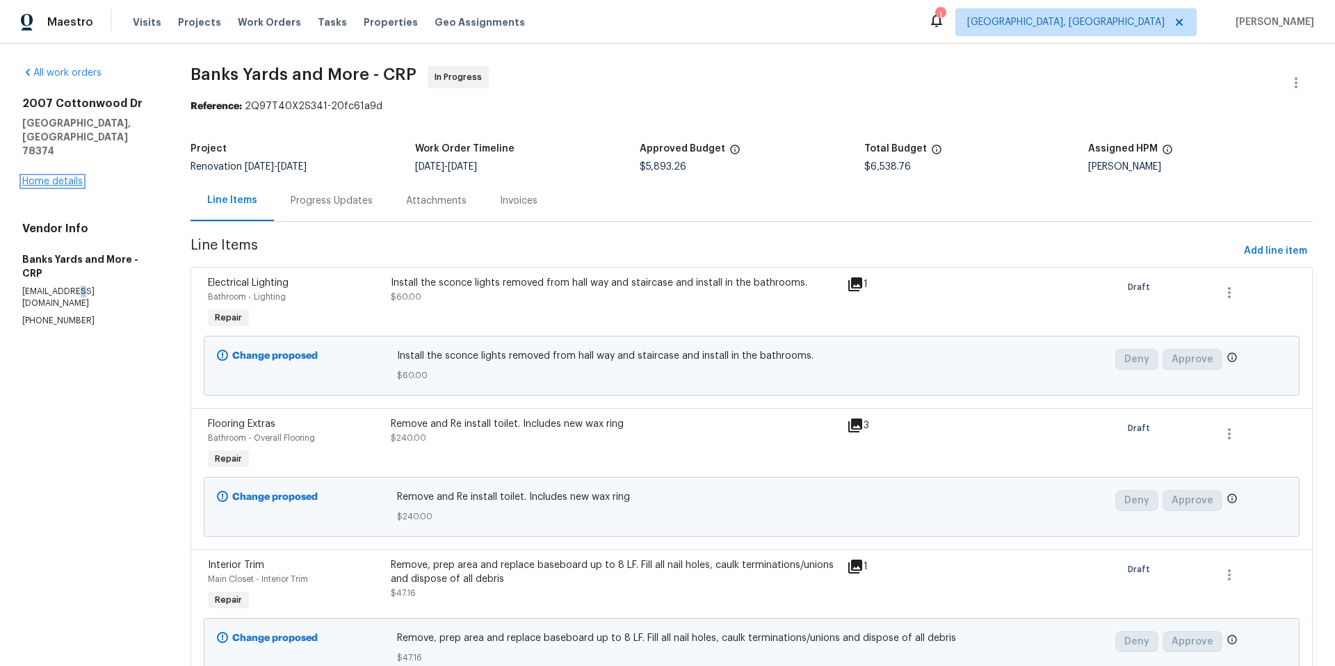
click at [38, 177] on link "Home details" at bounding box center [52, 182] width 60 height 10
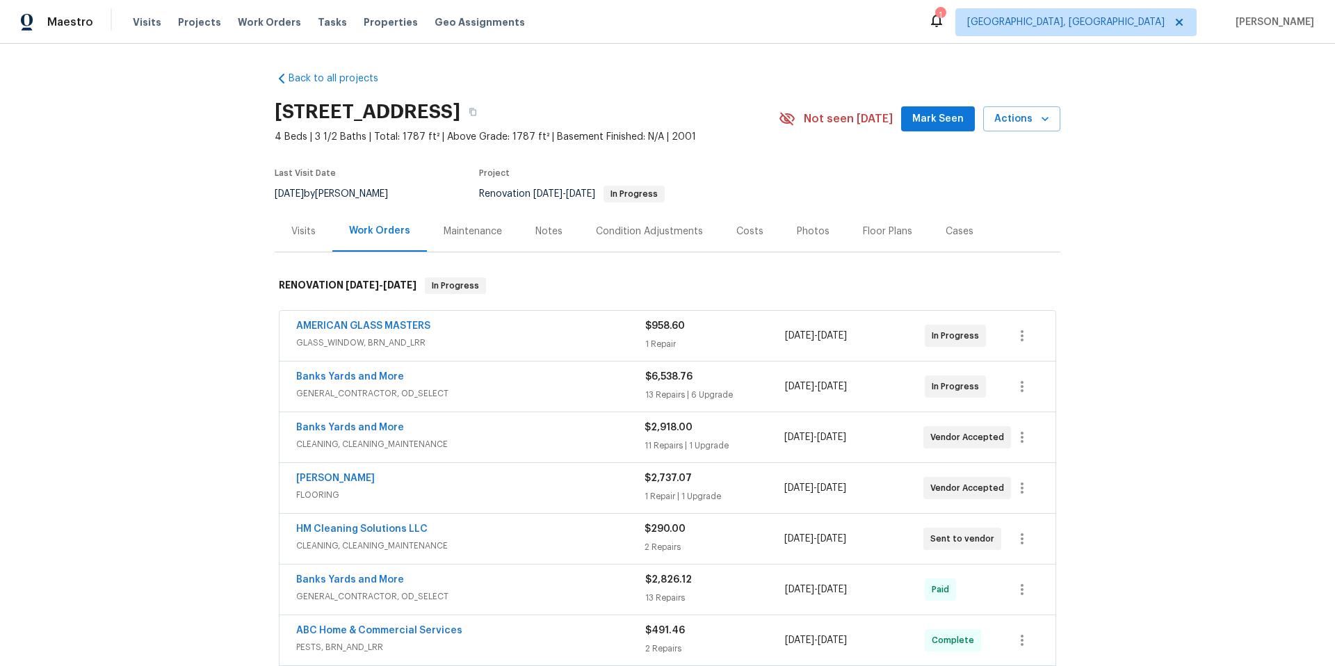
click at [552, 236] on div "Notes" at bounding box center [548, 232] width 27 height 14
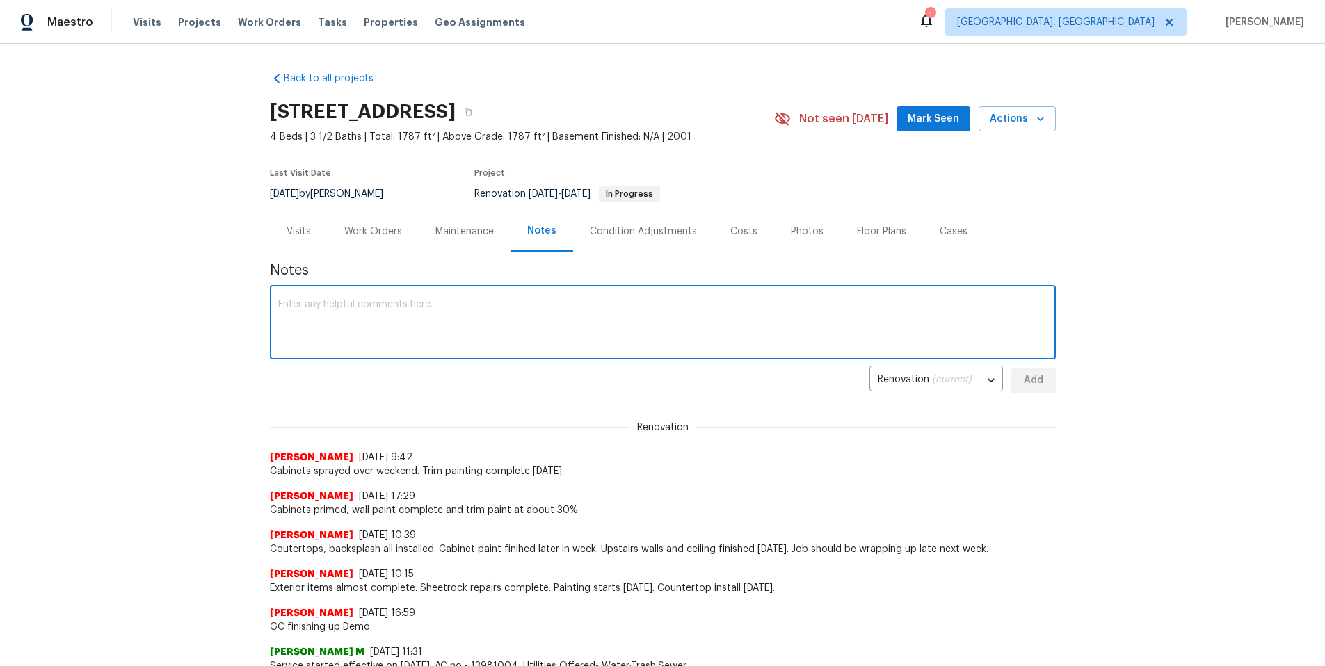
click at [401, 300] on textarea at bounding box center [662, 324] width 769 height 49
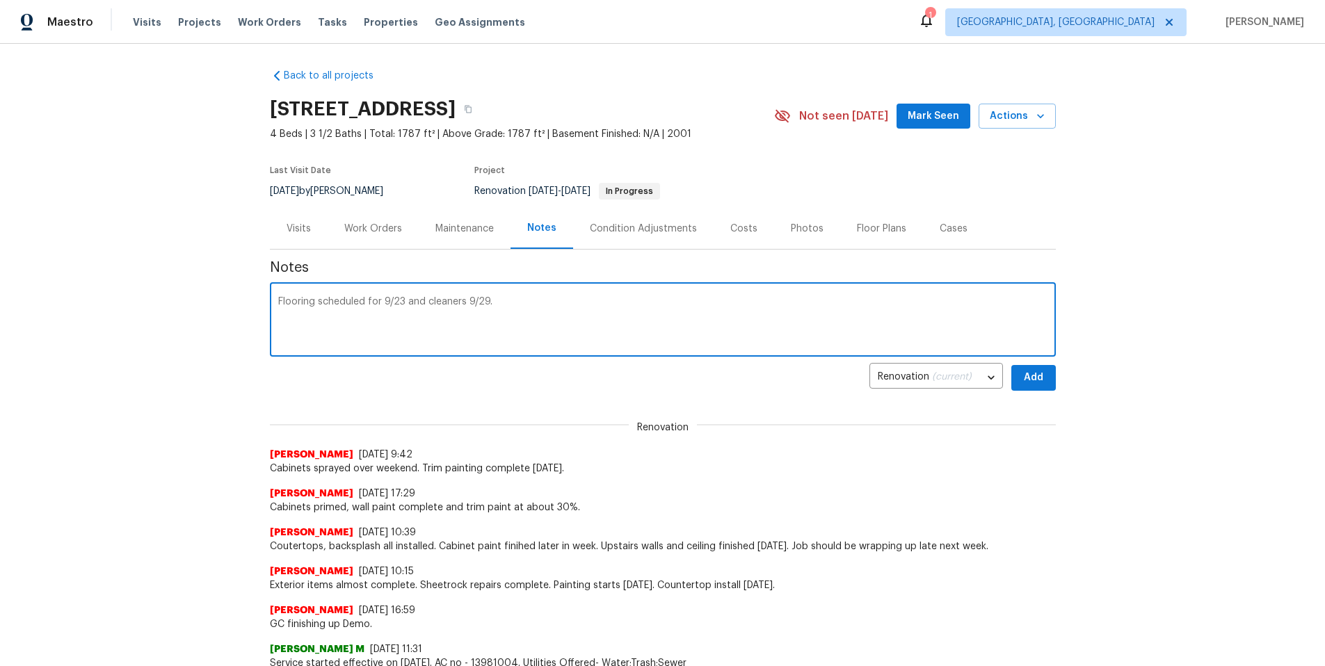
type textarea "Flooring scheduled for 9/23 and cleaners 9/29."
click at [1030, 381] on span "Add" at bounding box center [1033, 377] width 22 height 17
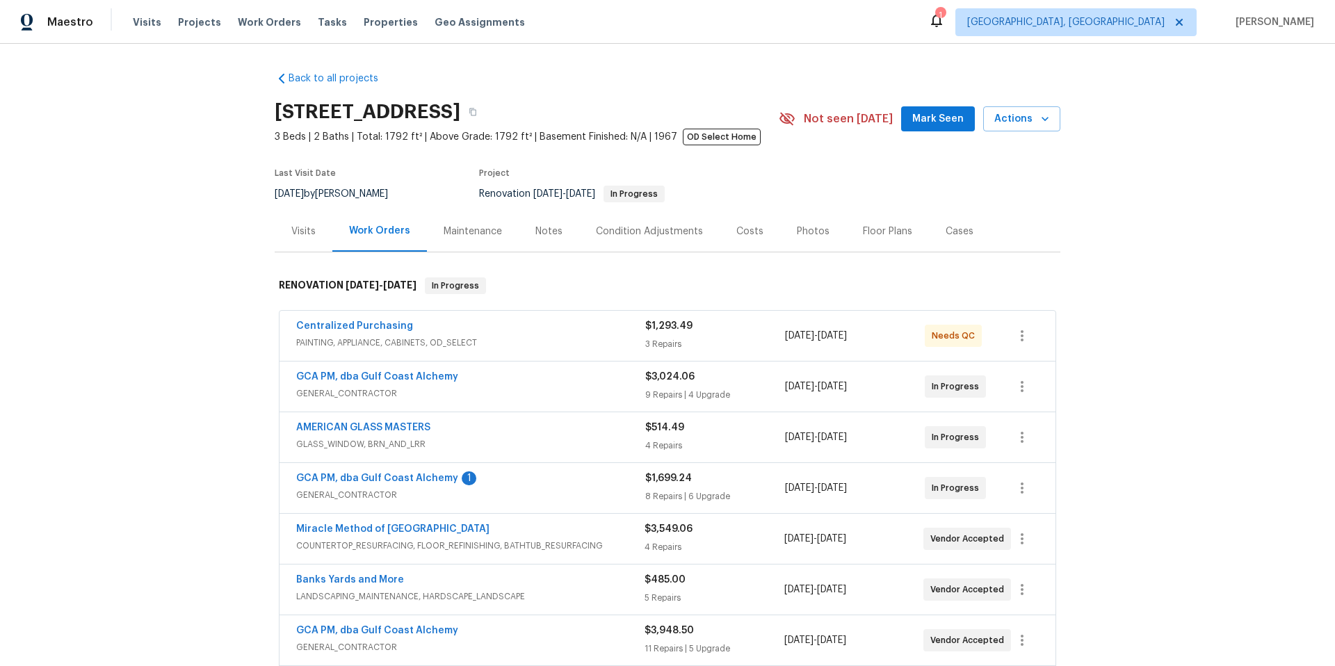
click at [544, 230] on div "Notes" at bounding box center [548, 232] width 27 height 14
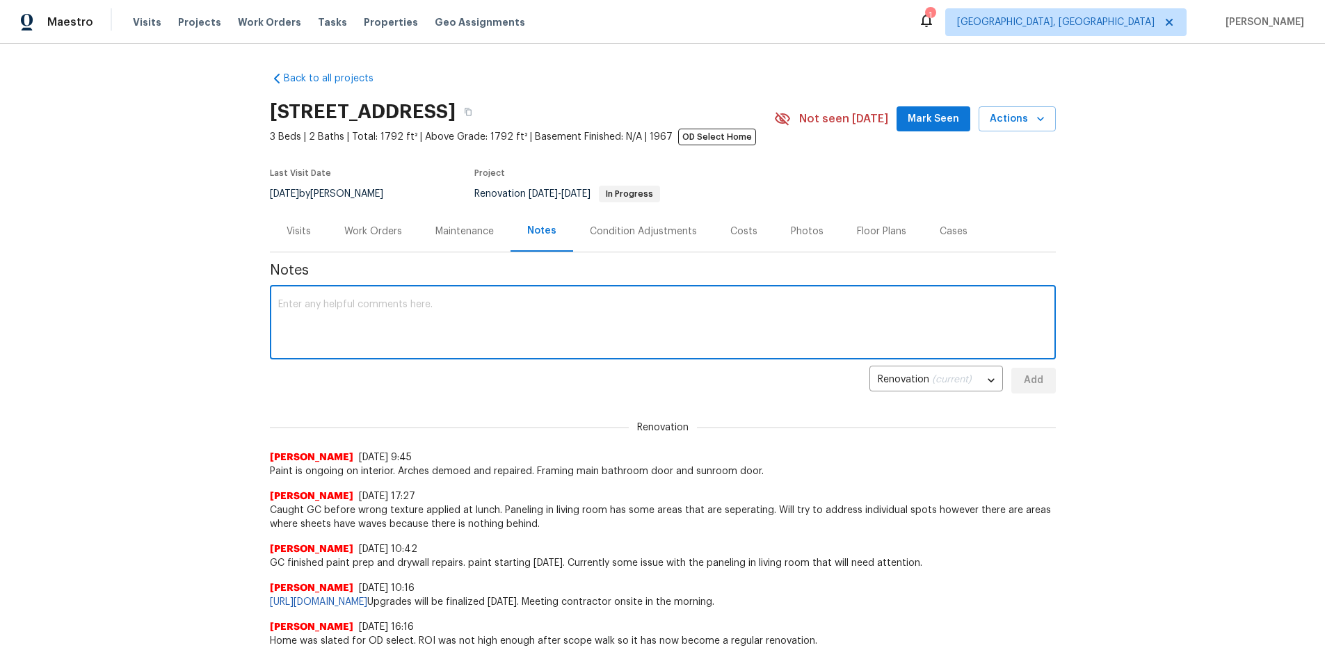
click at [314, 307] on textarea at bounding box center [662, 324] width 769 height 49
click at [350, 225] on div "Work Orders" at bounding box center [373, 232] width 58 height 14
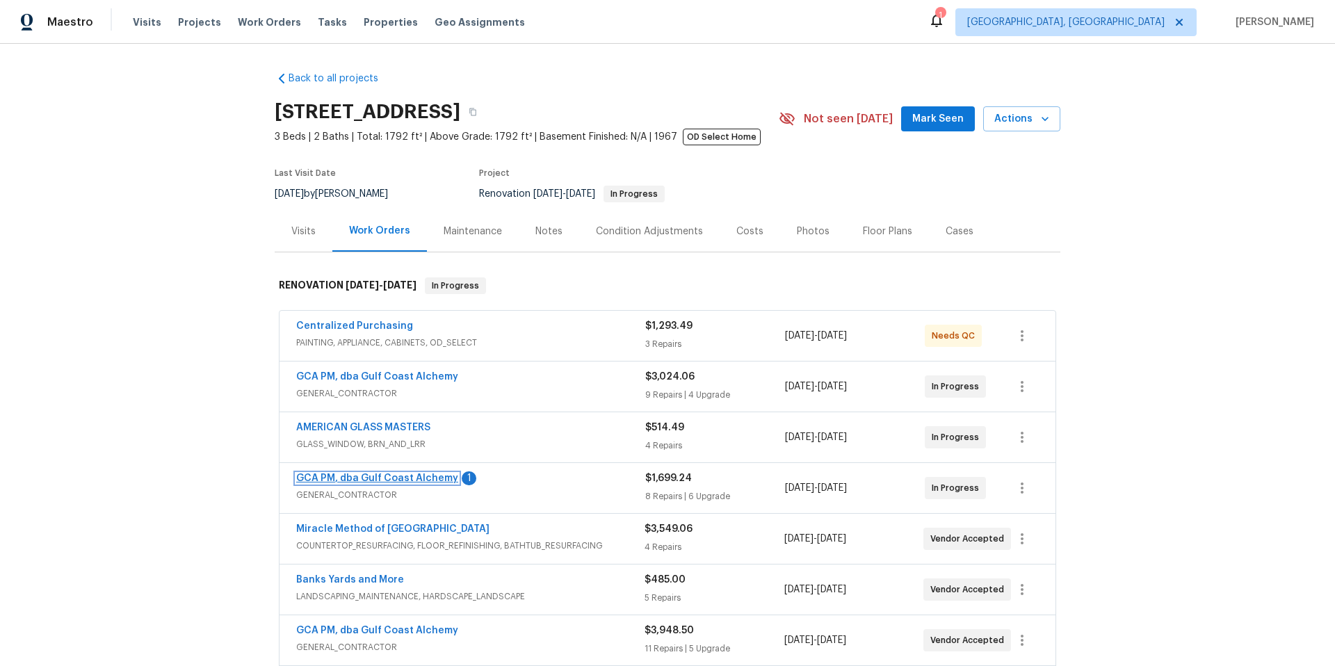
click at [403, 480] on link "GCA PM, dba Gulf Coast Alchemy" at bounding box center [377, 479] width 162 height 10
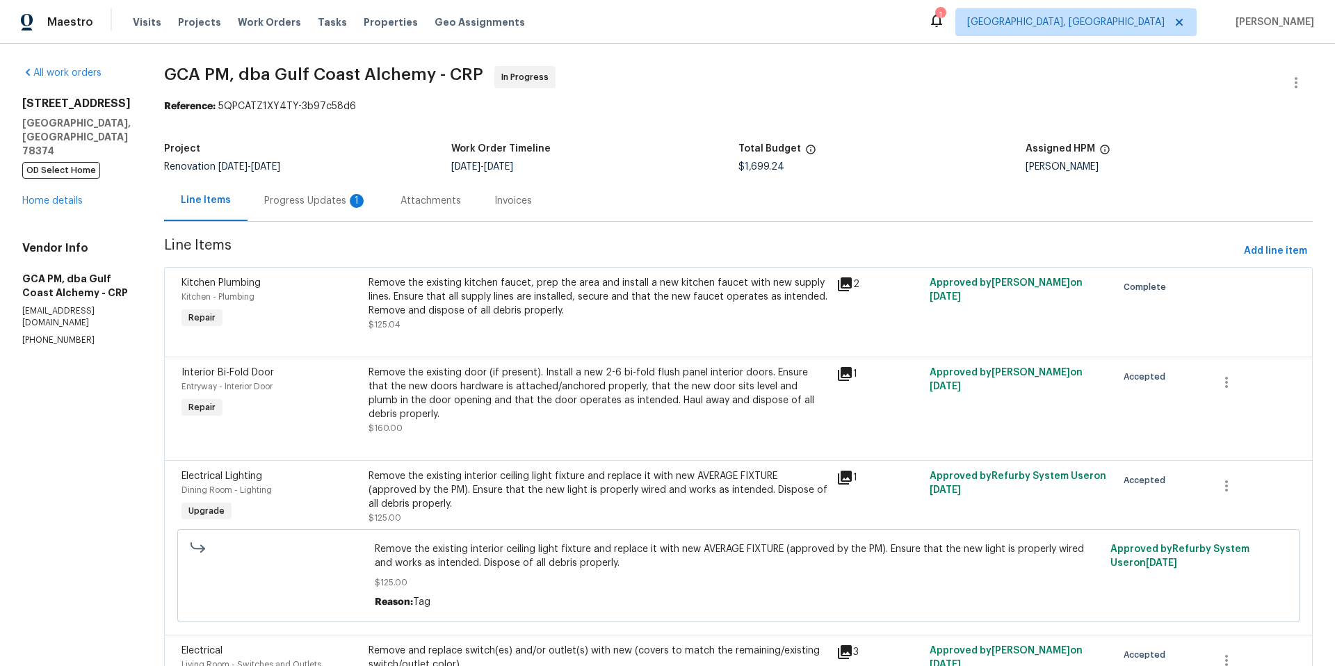
click at [350, 204] on div "Progress Updates 1" at bounding box center [315, 201] width 103 height 14
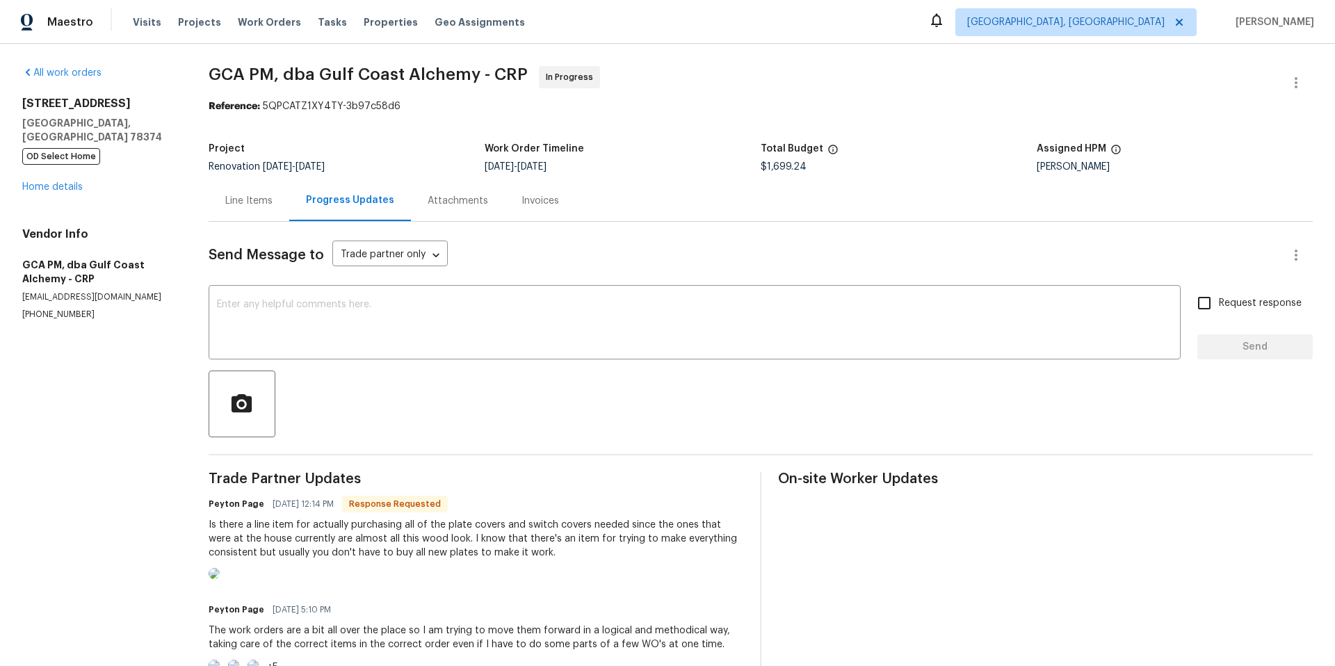
click at [264, 199] on div "Line Items" at bounding box center [248, 201] width 47 height 14
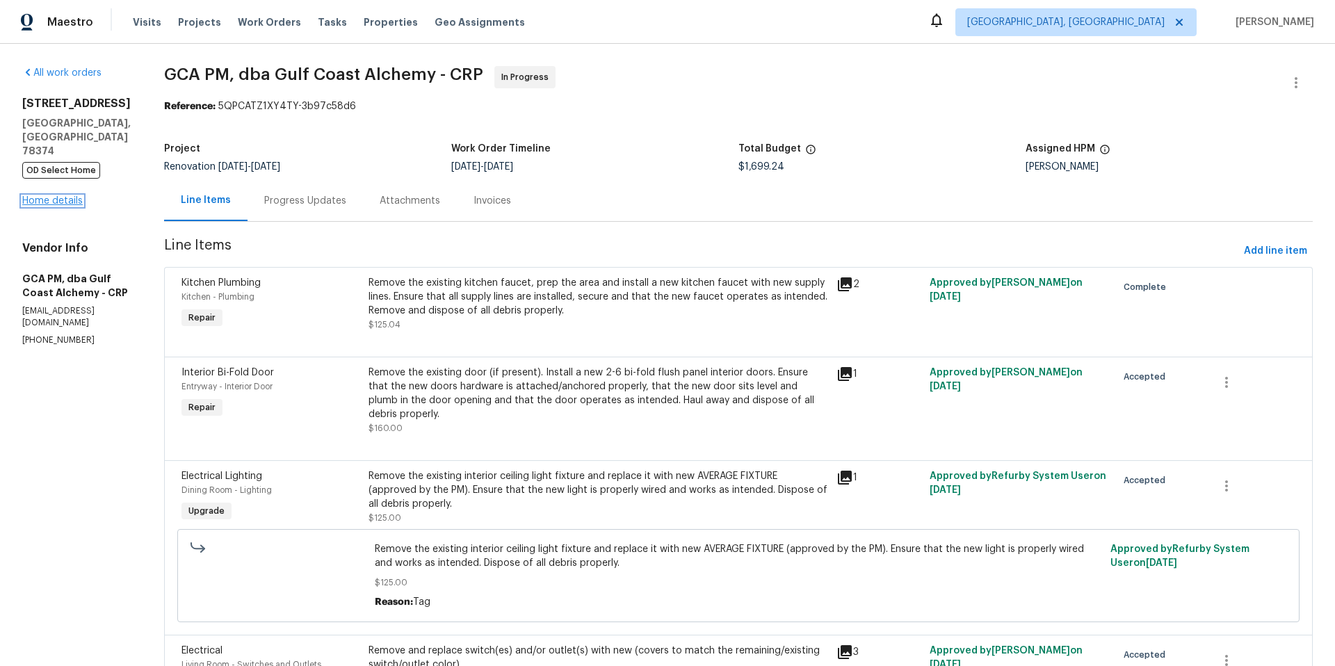
click at [68, 196] on link "Home details" at bounding box center [52, 201] width 60 height 10
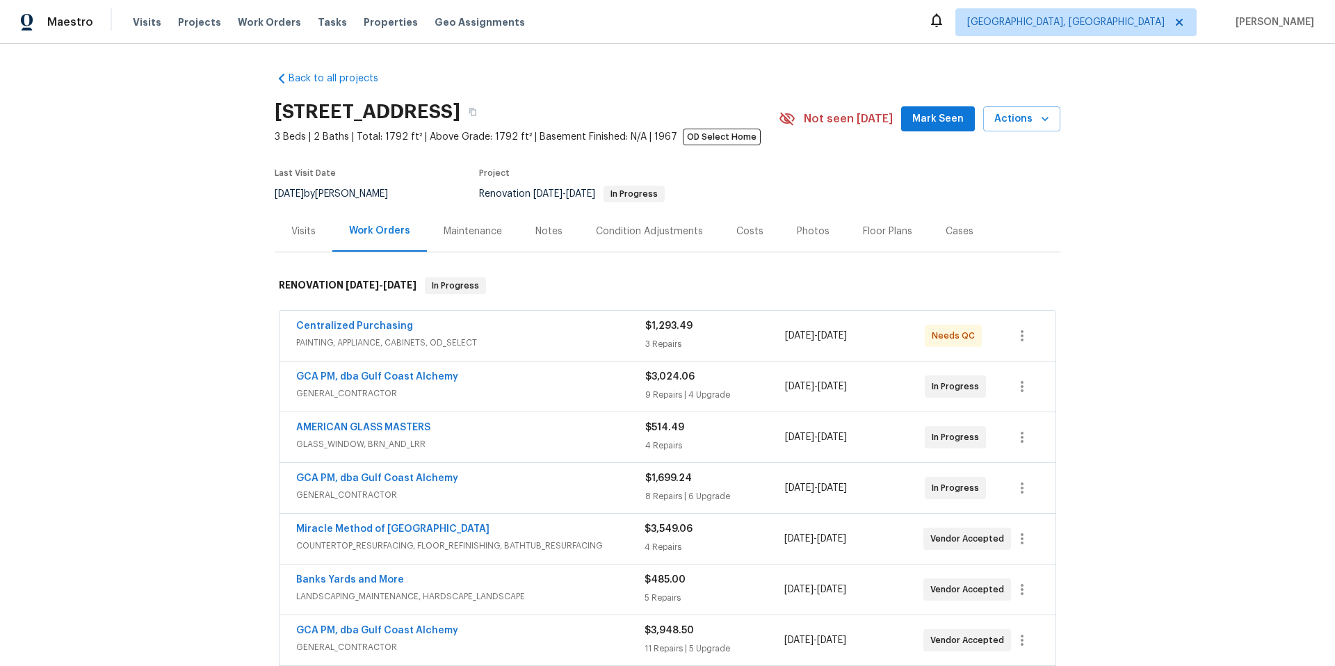
click at [460, 403] on div "GCA PM, dba Gulf Coast Alchemy GENERAL_CONTRACTOR" at bounding box center [470, 386] width 349 height 33
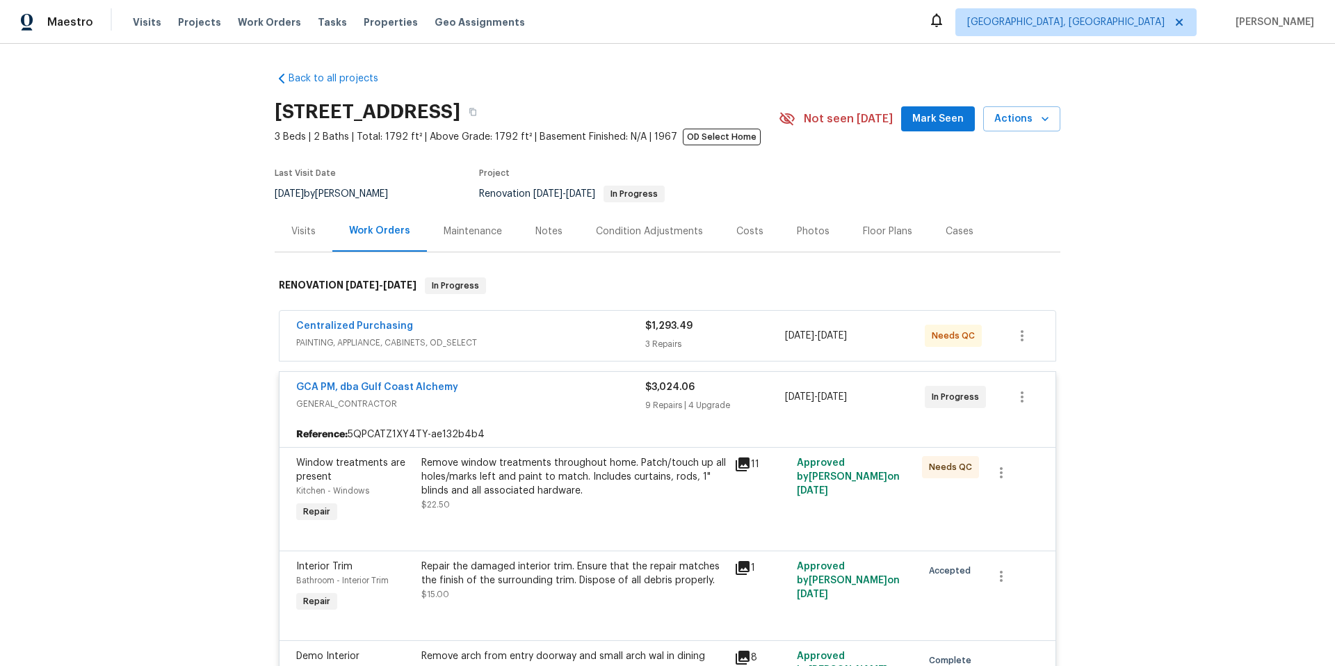
click at [455, 407] on span "GENERAL_CONTRACTOR" at bounding box center [470, 404] width 349 height 14
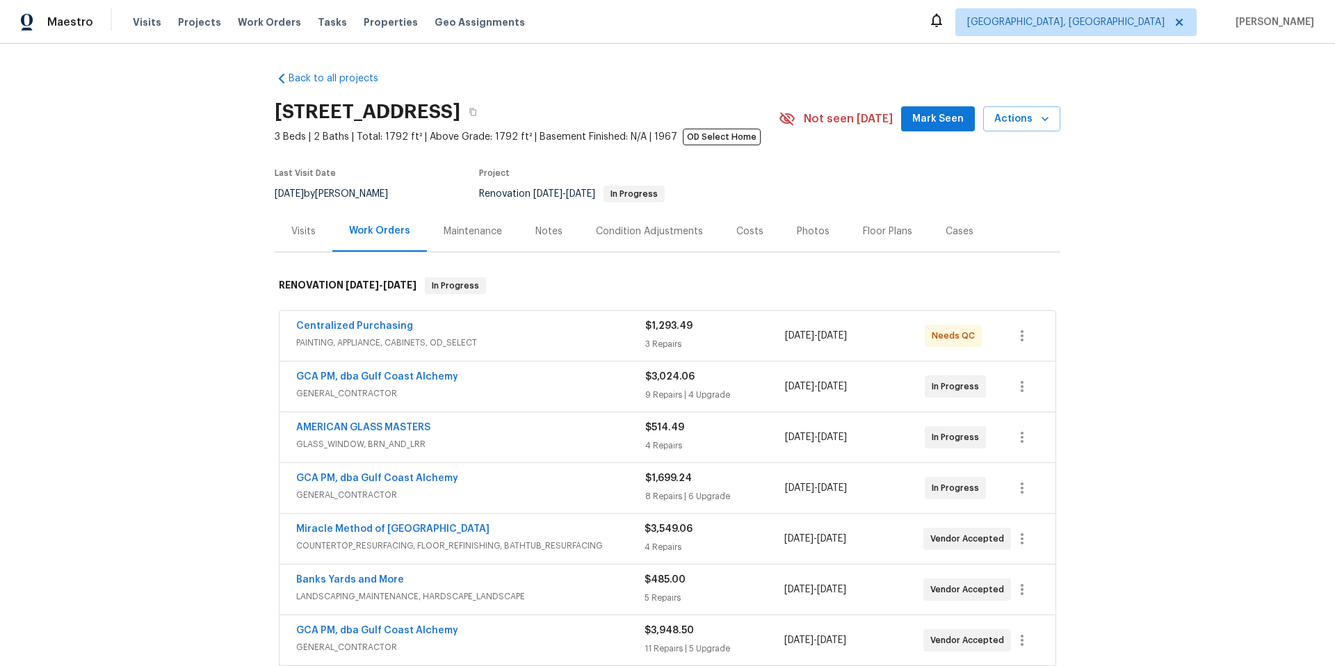
click at [459, 483] on div "GCA PM, dba Gulf Coast Alchemy" at bounding box center [470, 479] width 349 height 17
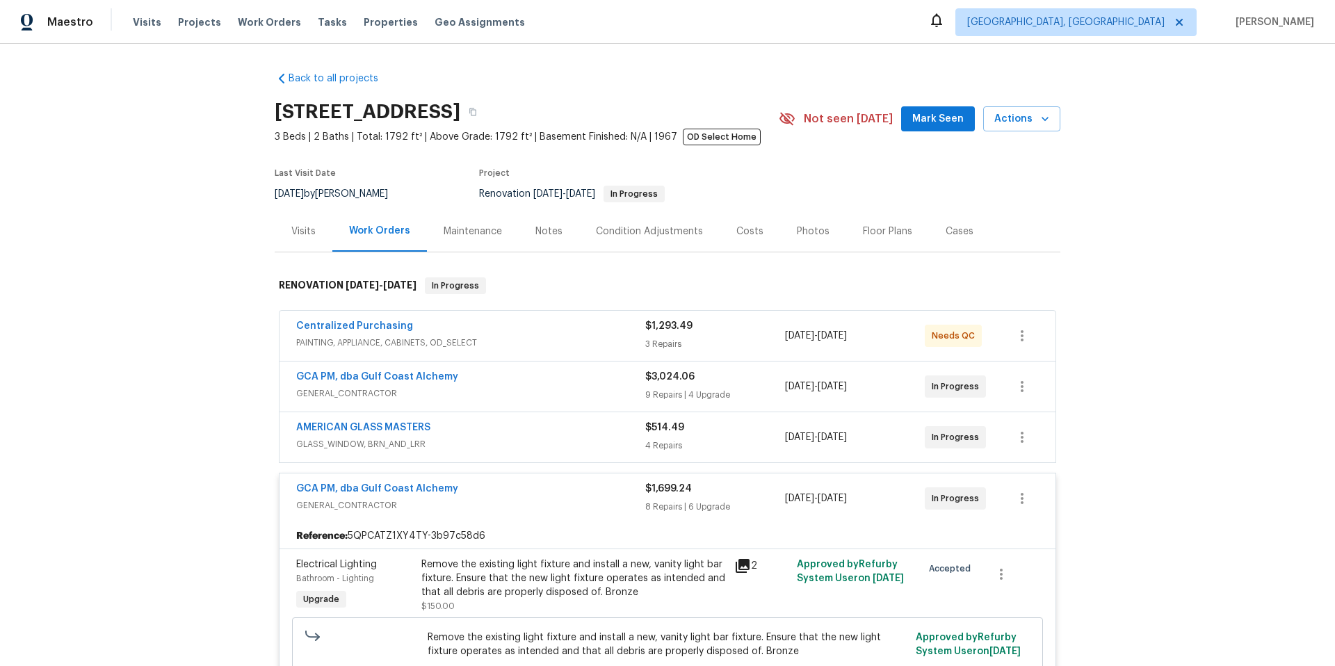
click at [477, 485] on div "GCA PM, dba Gulf Coast Alchemy" at bounding box center [470, 490] width 349 height 17
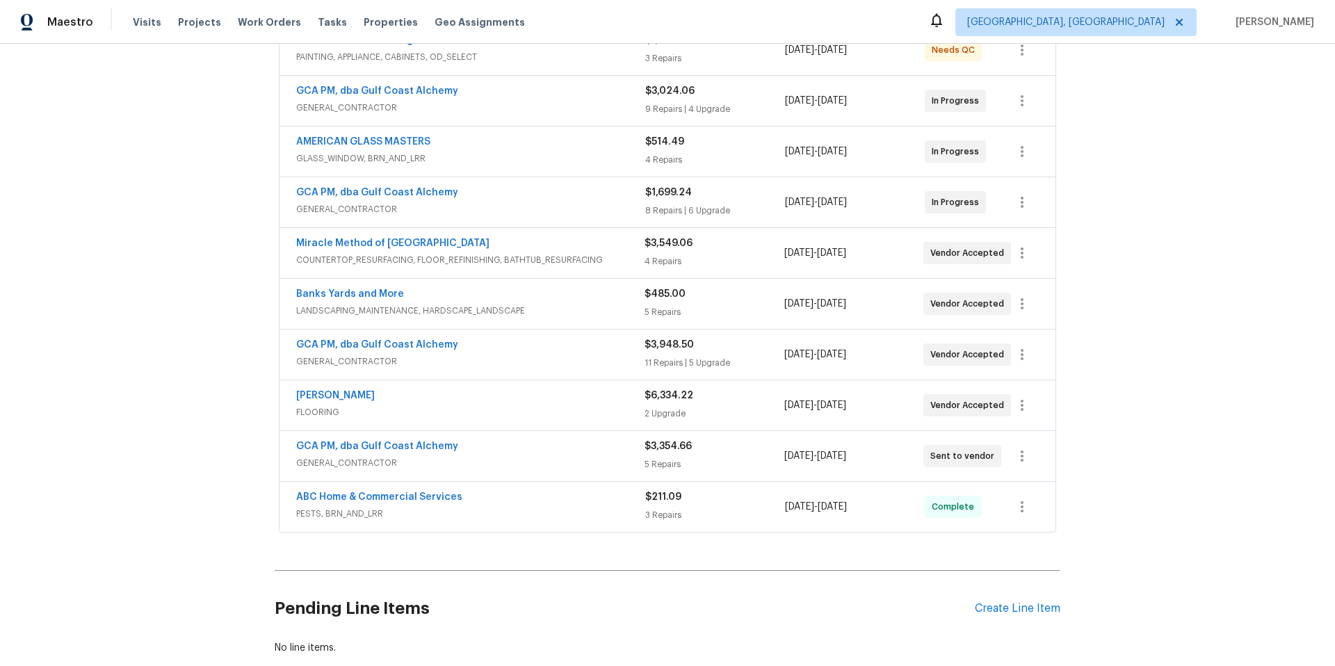
scroll to position [286, 0]
click at [459, 361] on span "GENERAL_CONTRACTOR" at bounding box center [470, 361] width 348 height 14
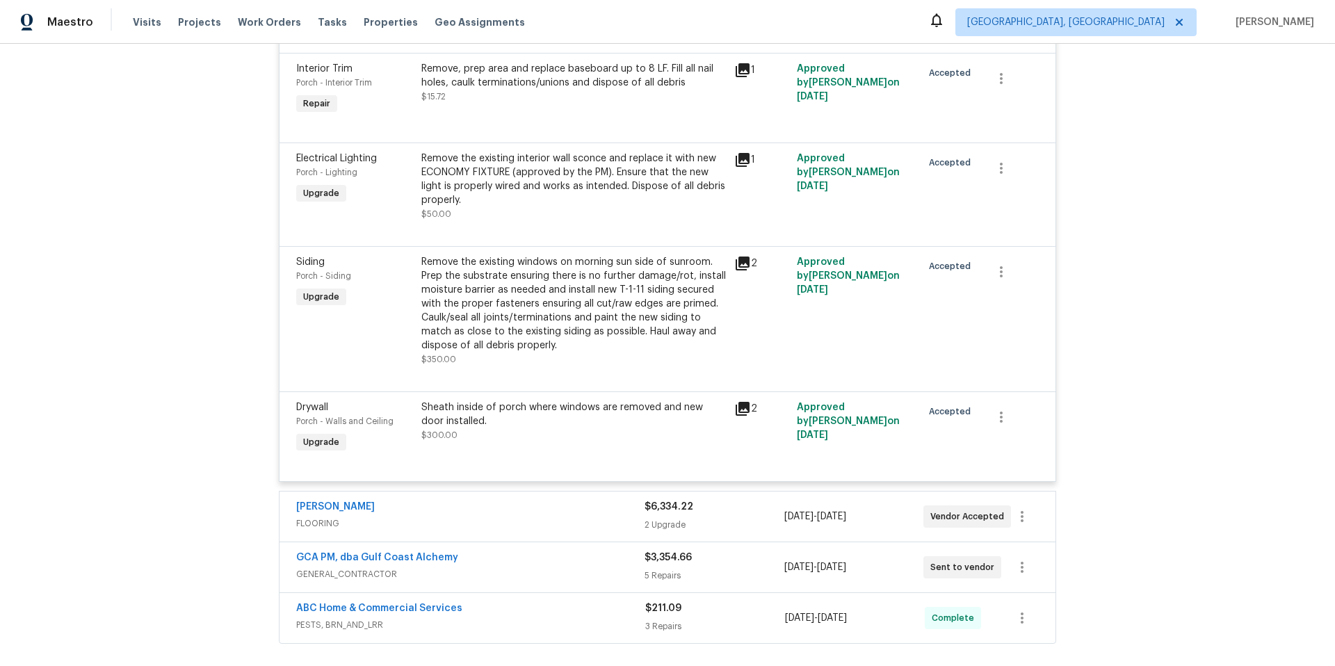
scroll to position [1962, 0]
click at [498, 434] on div "Sheath inside of porch where windows are removed and new door installed. $300.00" at bounding box center [573, 421] width 305 height 42
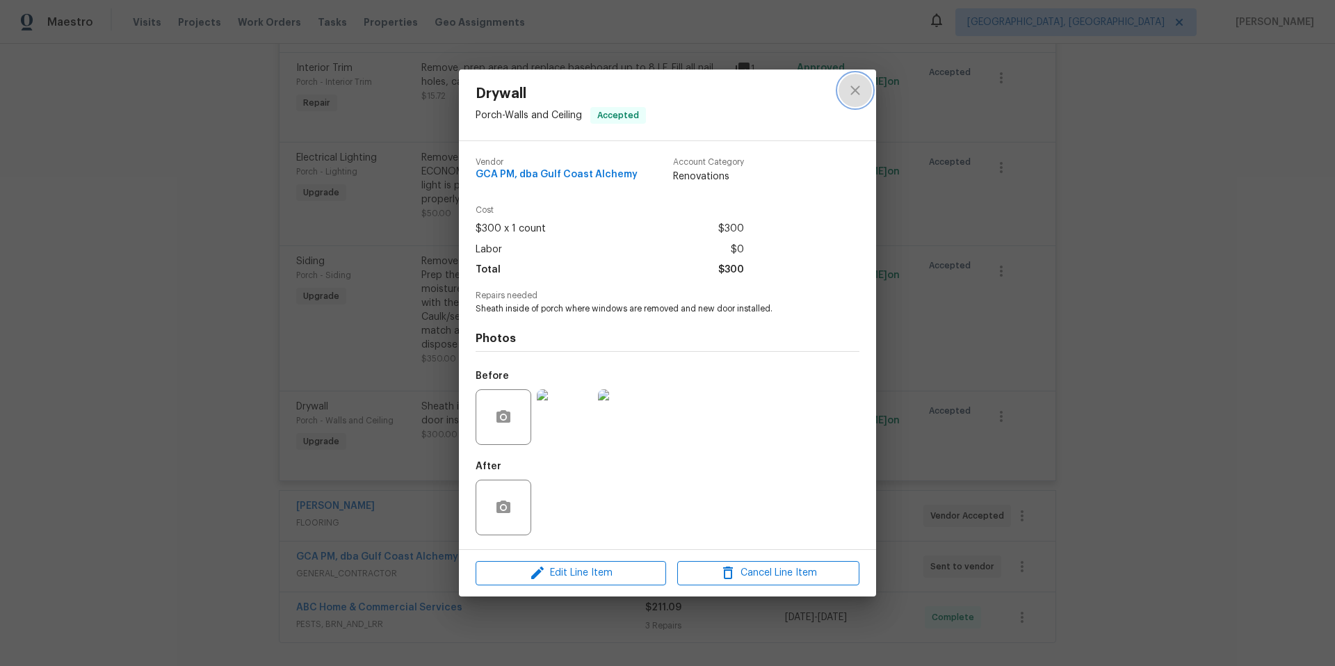
click at [848, 92] on icon "close" at bounding box center [855, 90] width 17 height 17
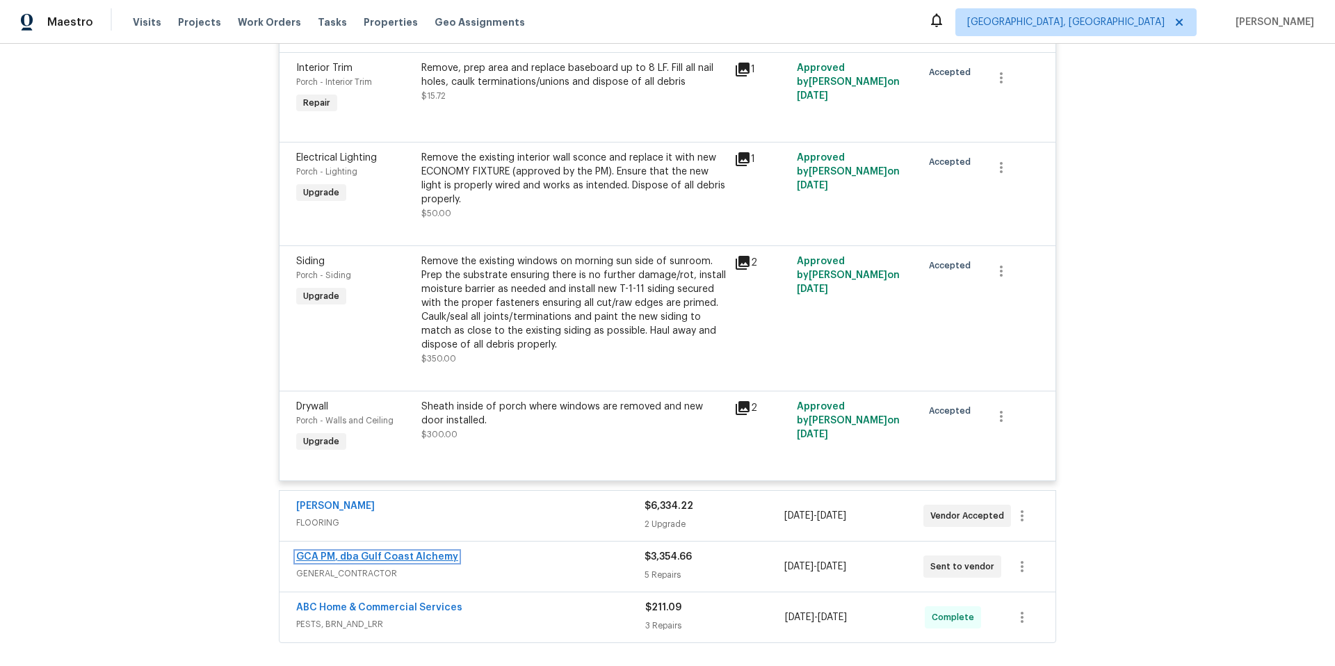
click at [423, 558] on link "GCA PM, dba Gulf Coast Alchemy" at bounding box center [377, 557] width 162 height 10
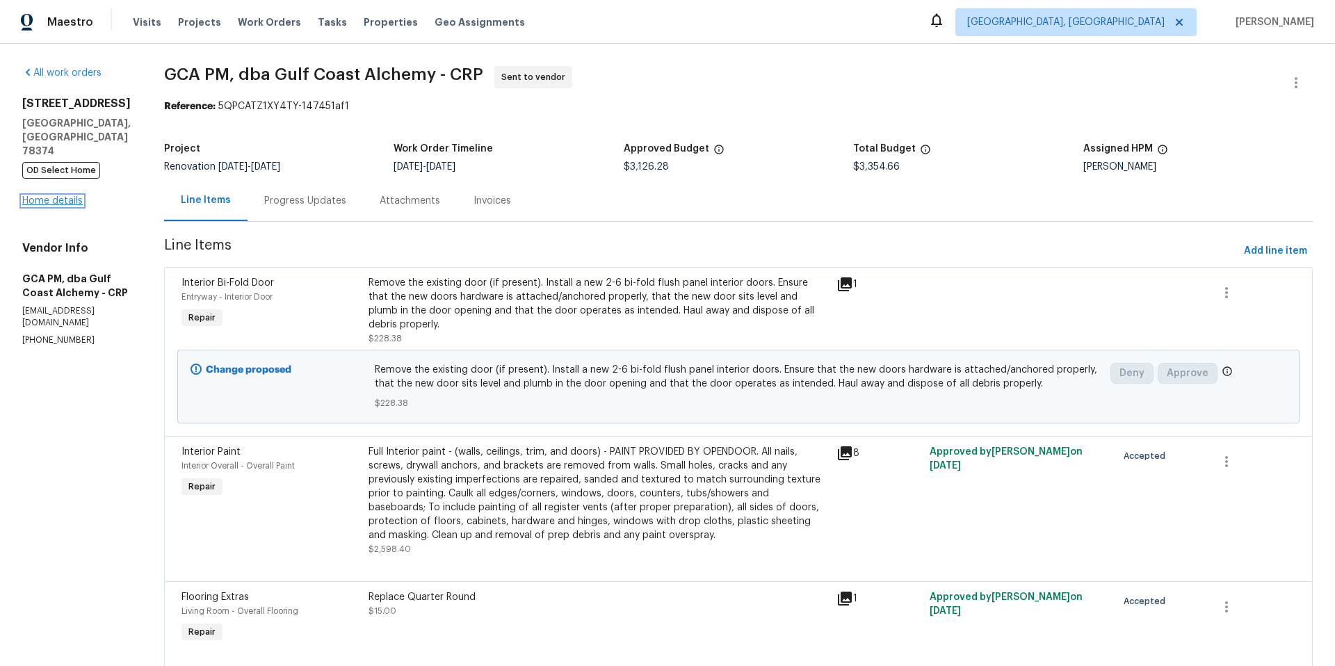
click at [55, 196] on link "Home details" at bounding box center [52, 201] width 60 height 10
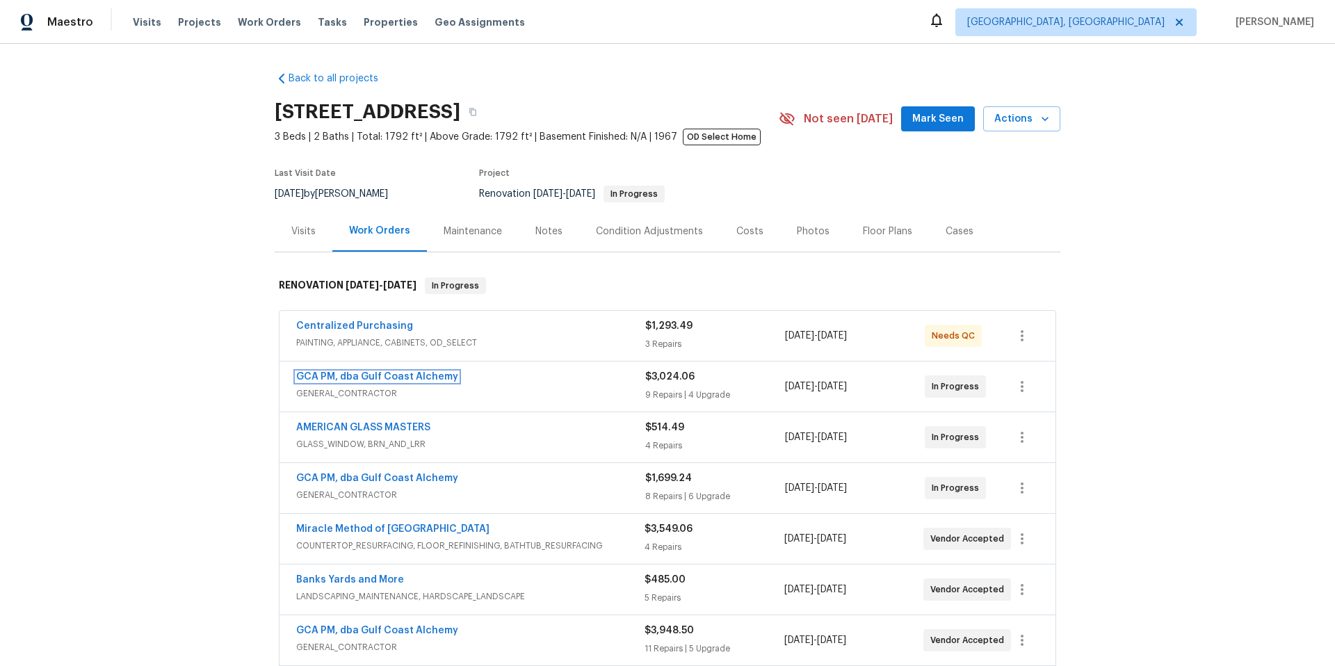
click at [371, 378] on link "GCA PM, dba Gulf Coast Alchemy" at bounding box center [377, 377] width 162 height 10
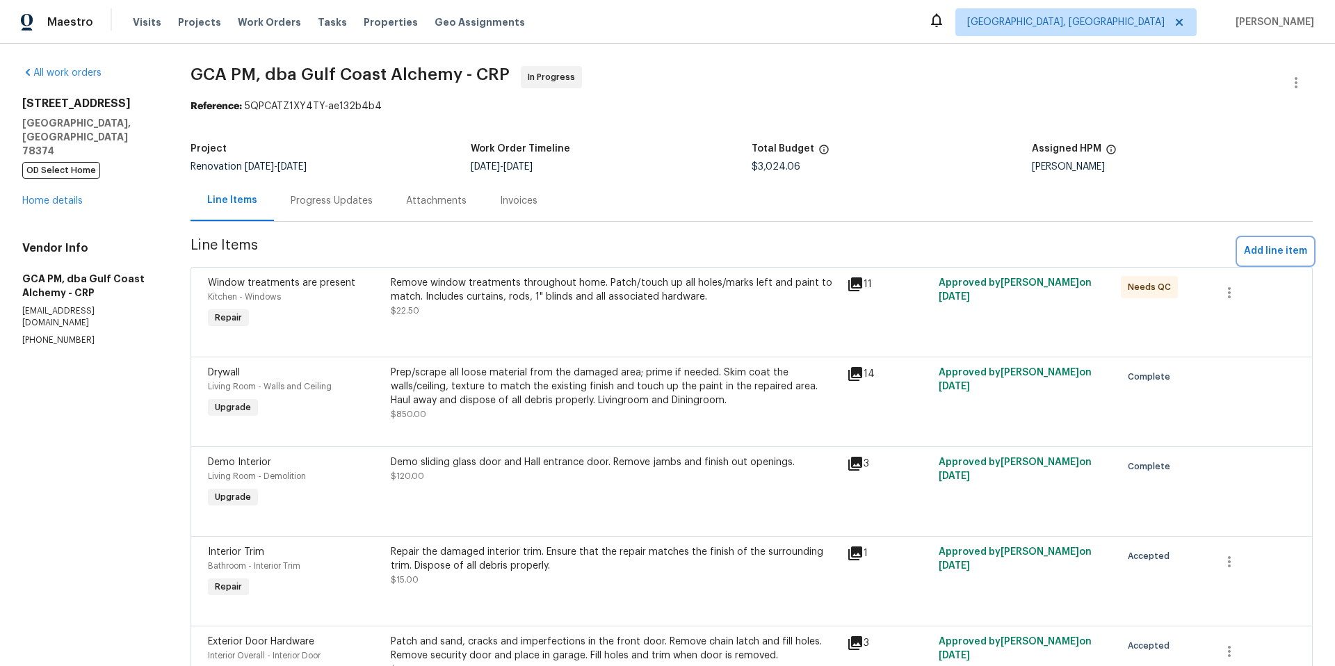
click at [1250, 252] on span "Add line item" at bounding box center [1275, 251] width 63 height 17
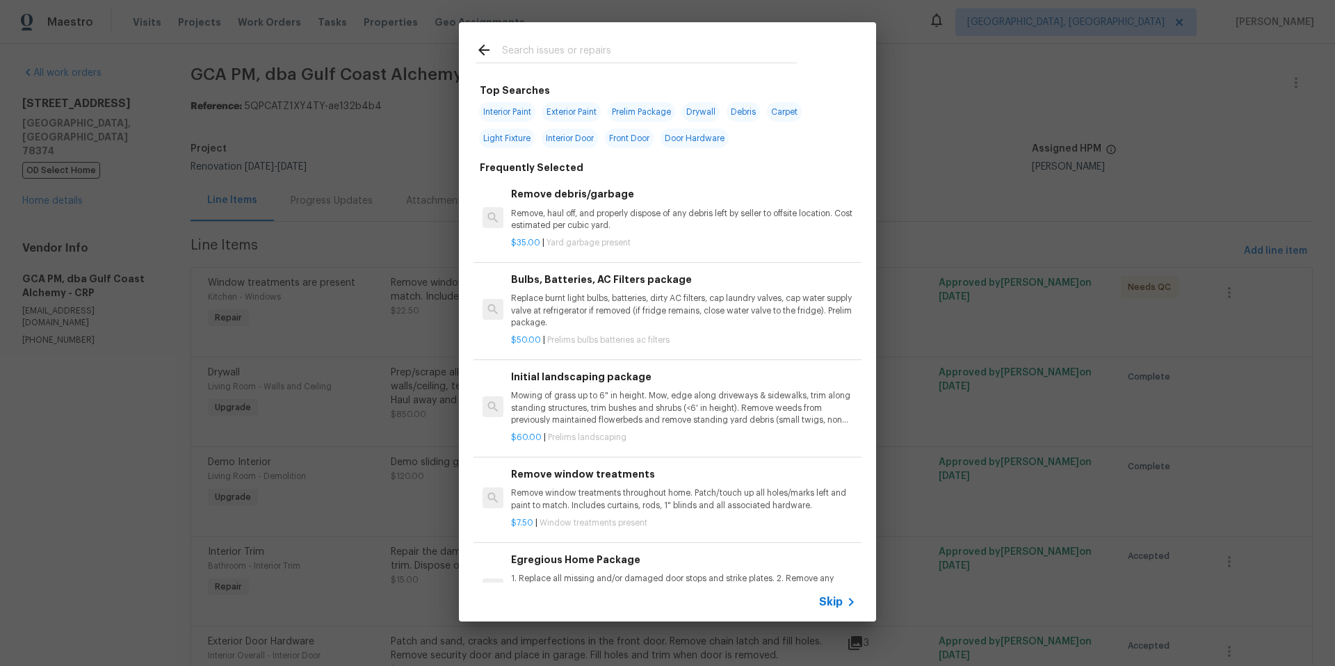
click at [528, 52] on input "text" at bounding box center [649, 52] width 295 height 21
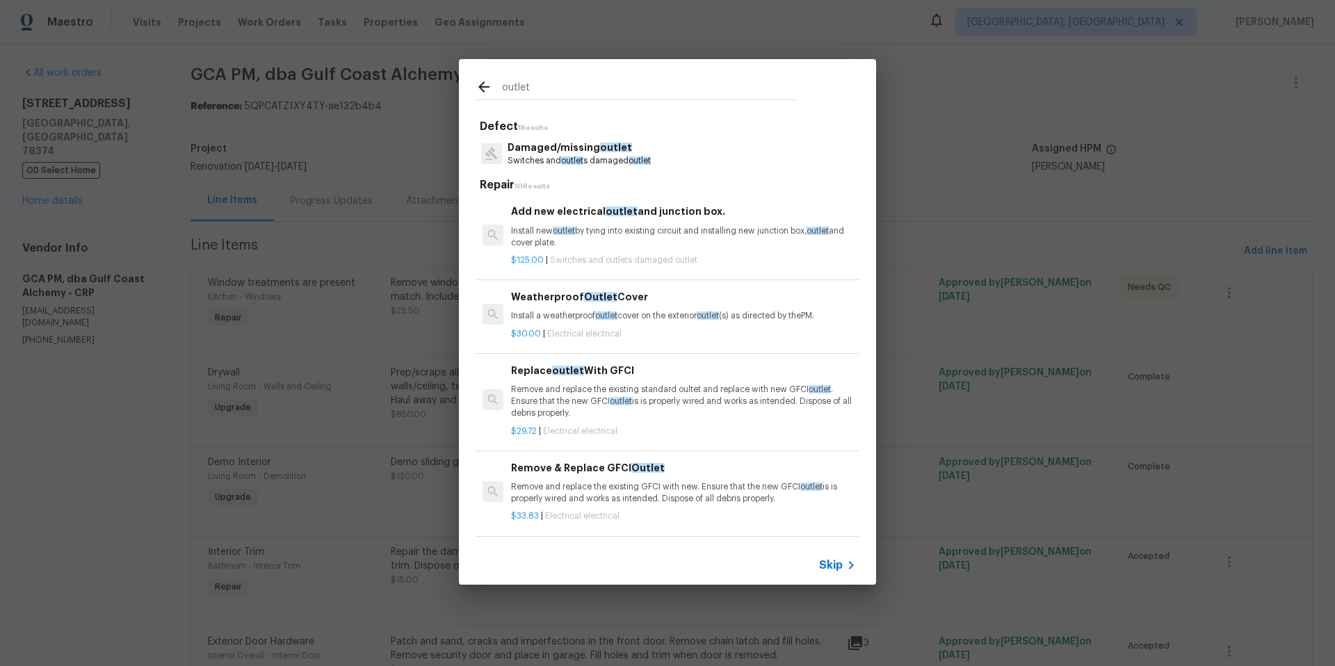
type input "outlet"
click at [601, 158] on p "Switches and outlet s damaged outlet" at bounding box center [579, 161] width 143 height 12
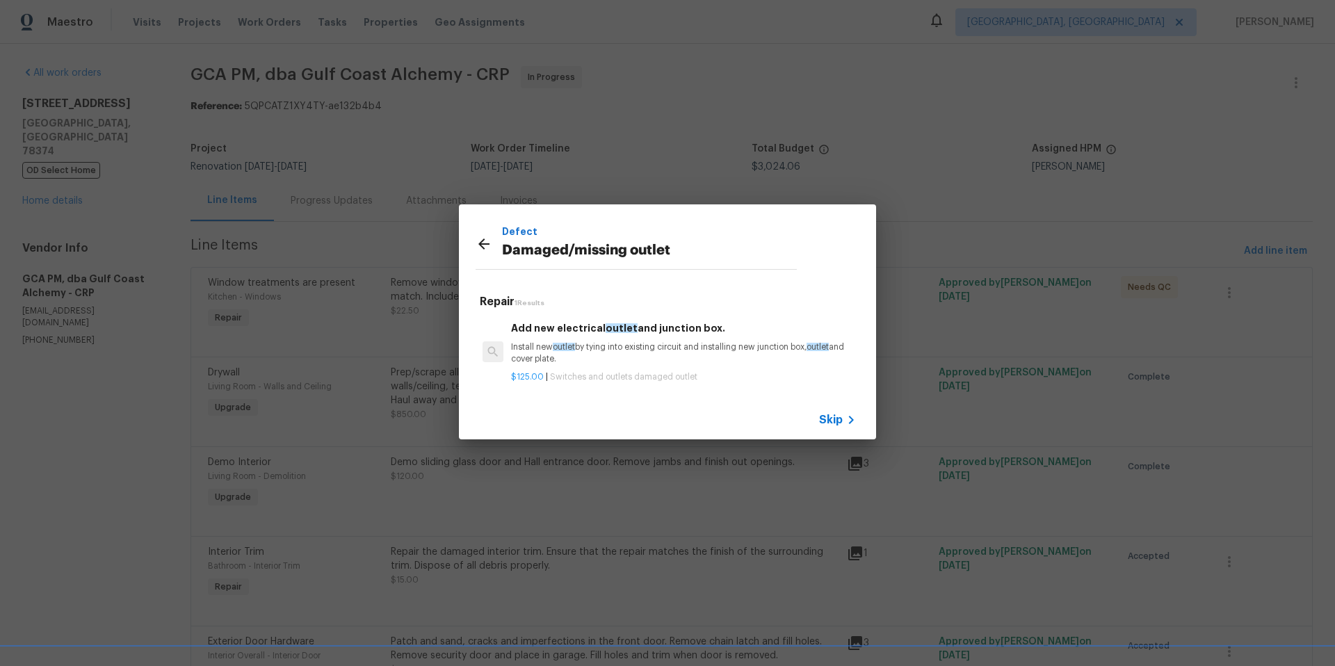
click at [484, 243] on icon at bounding box center [483, 243] width 11 height 11
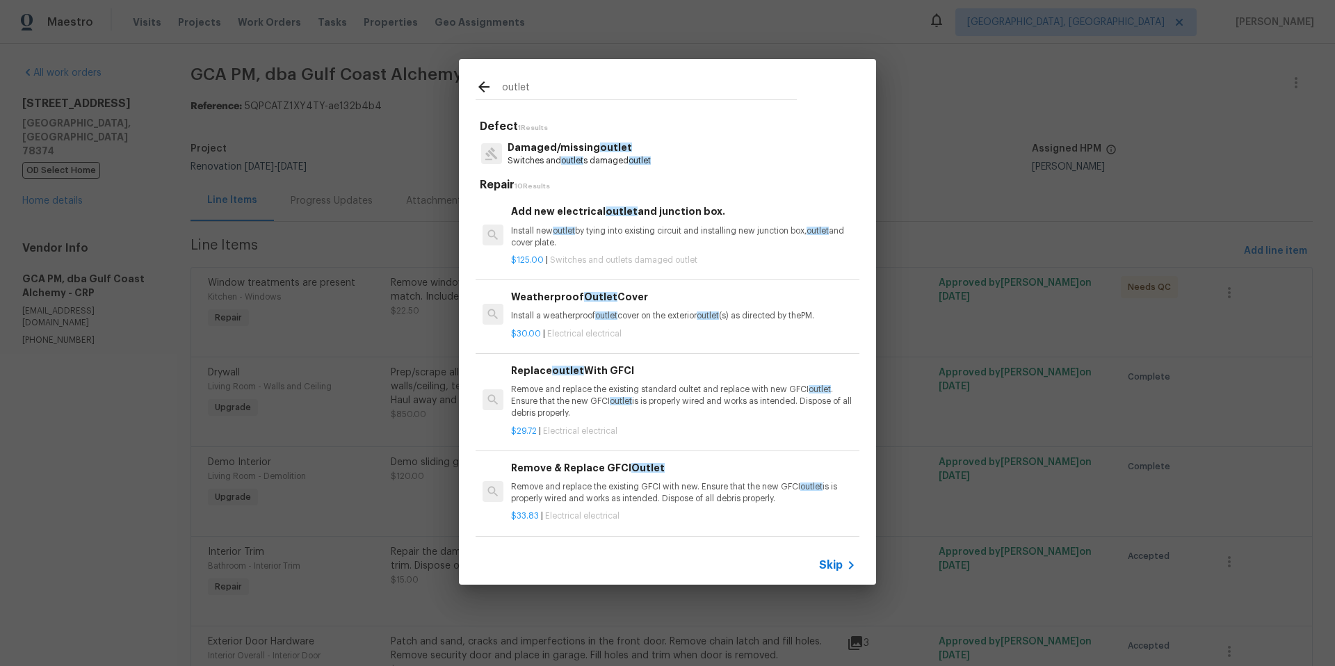
click at [547, 86] on input "outlet" at bounding box center [649, 89] width 295 height 21
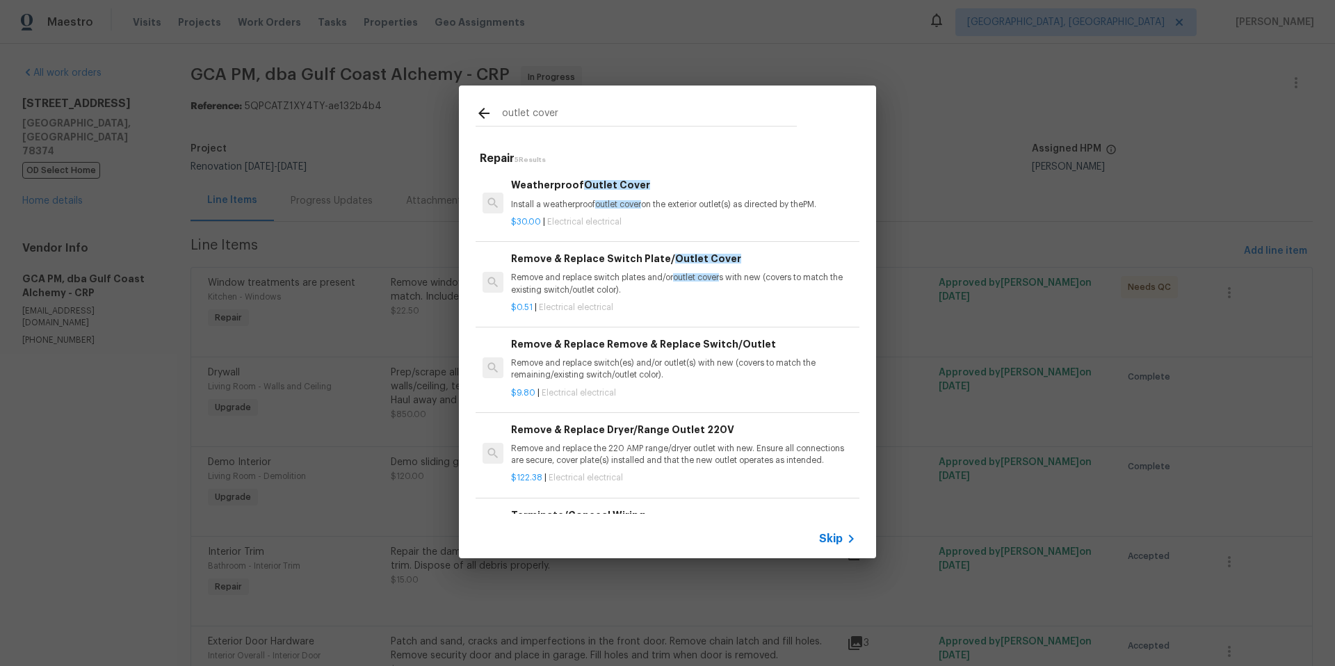
type input "outlet cover"
click at [599, 281] on p "Remove and replace switch plates and/or outlet cover s with new (covers to matc…" at bounding box center [683, 284] width 345 height 24
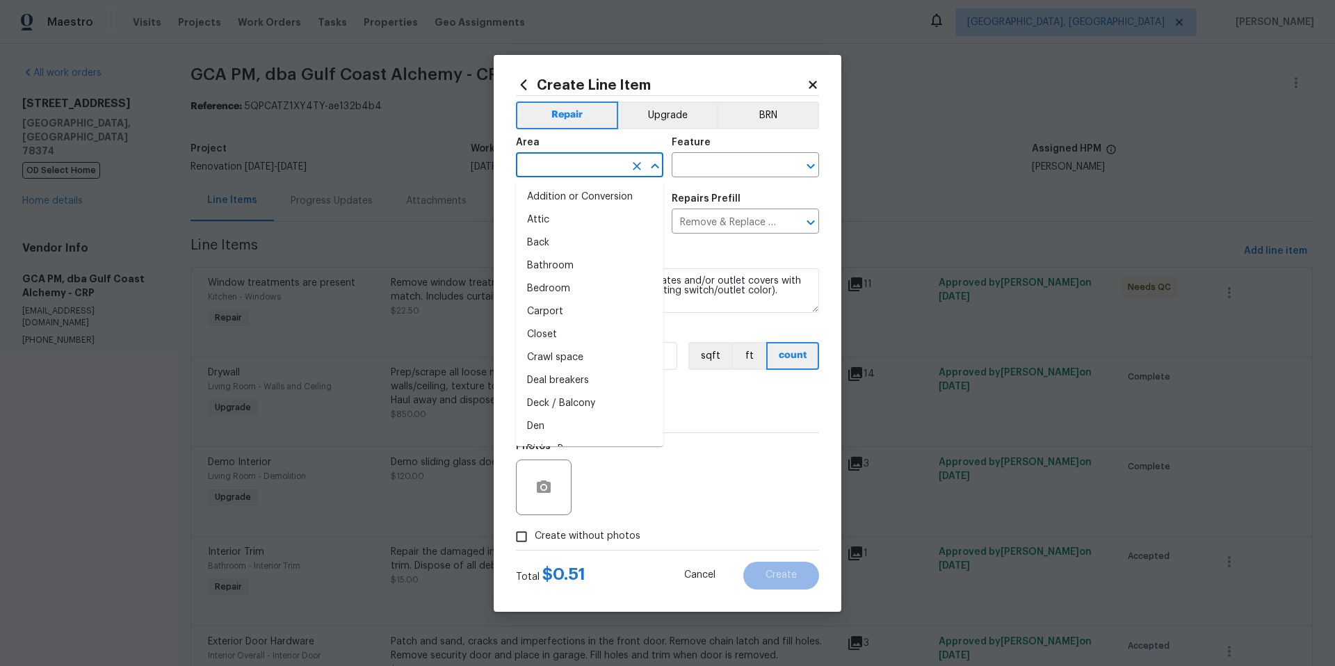
click at [592, 163] on input "text" at bounding box center [570, 167] width 108 height 22
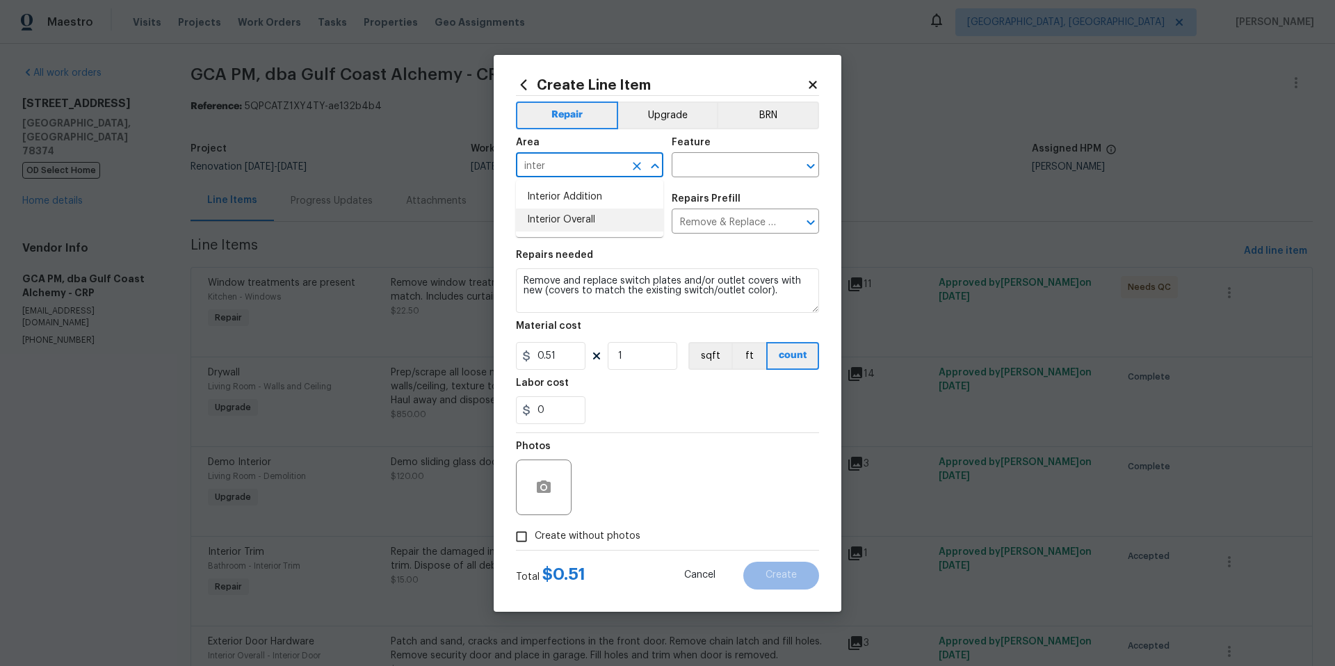
click at [597, 221] on li "Interior Overall" at bounding box center [589, 220] width 147 height 23
type input "Interior Overall"
click at [745, 150] on div "Feature" at bounding box center [745, 147] width 147 height 18
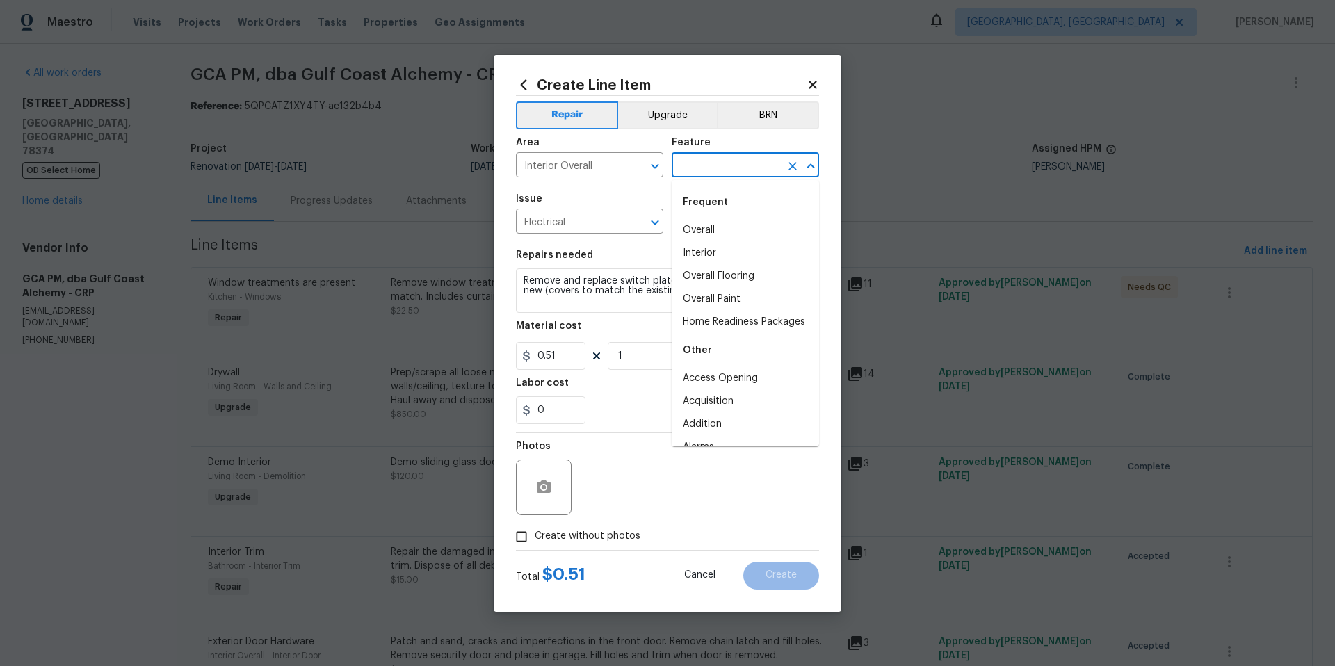
click at [739, 161] on input "text" at bounding box center [726, 167] width 108 height 22
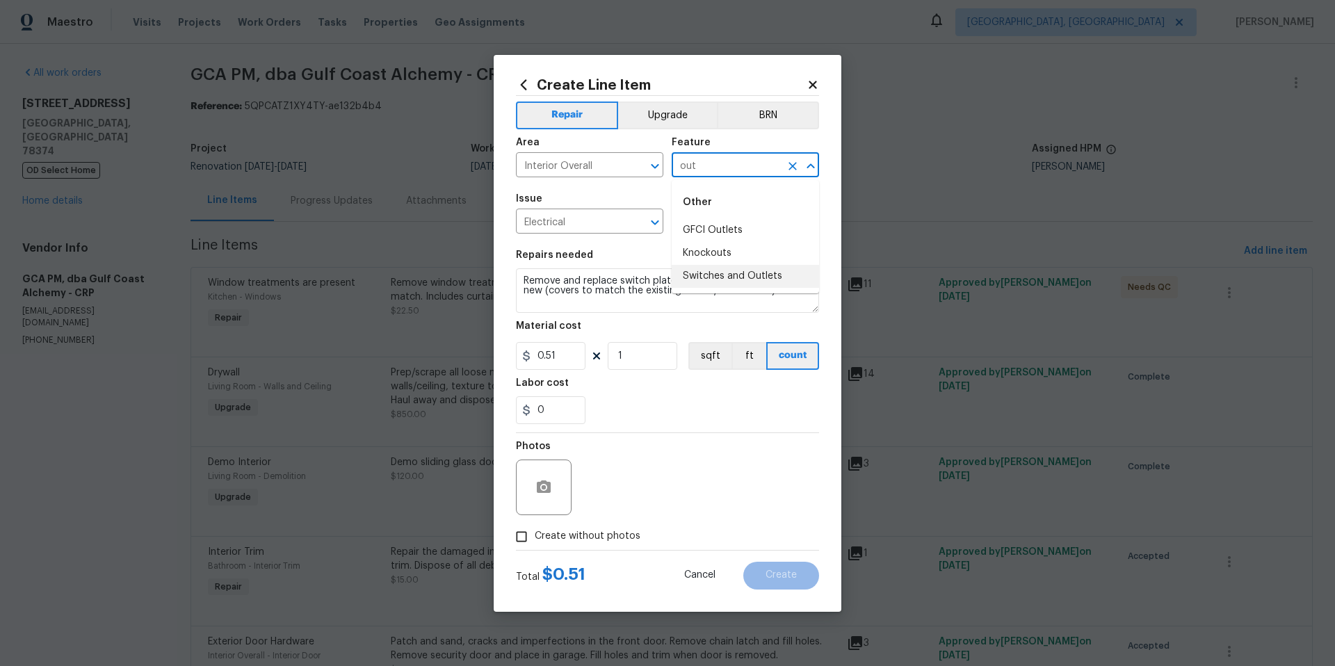
click at [733, 277] on li "Switches and Outlets" at bounding box center [745, 276] width 147 height 23
type input "Switches and Outlets"
click at [653, 359] on input "1" at bounding box center [643, 356] width 70 height 28
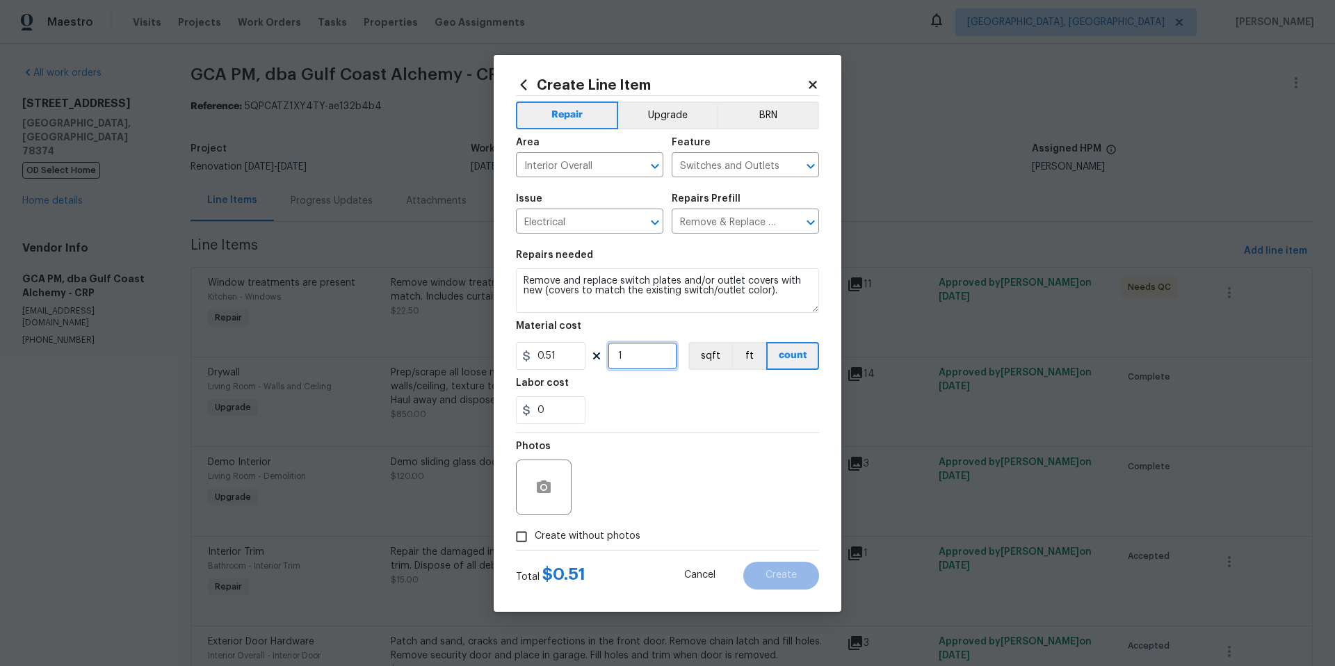
click at [653, 359] on input "1" at bounding box center [643, 356] width 70 height 28
type input "30"
click at [545, 495] on icon "button" at bounding box center [543, 487] width 17 height 17
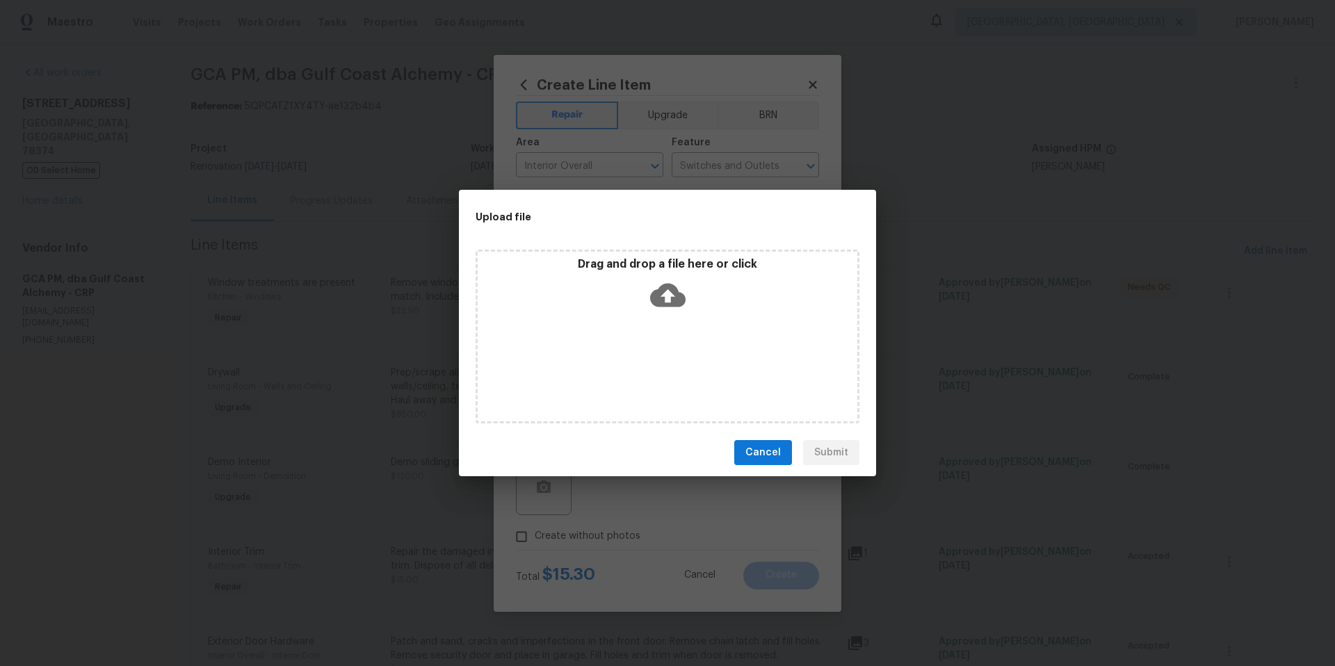
click at [668, 291] on icon at bounding box center [667, 294] width 35 height 35
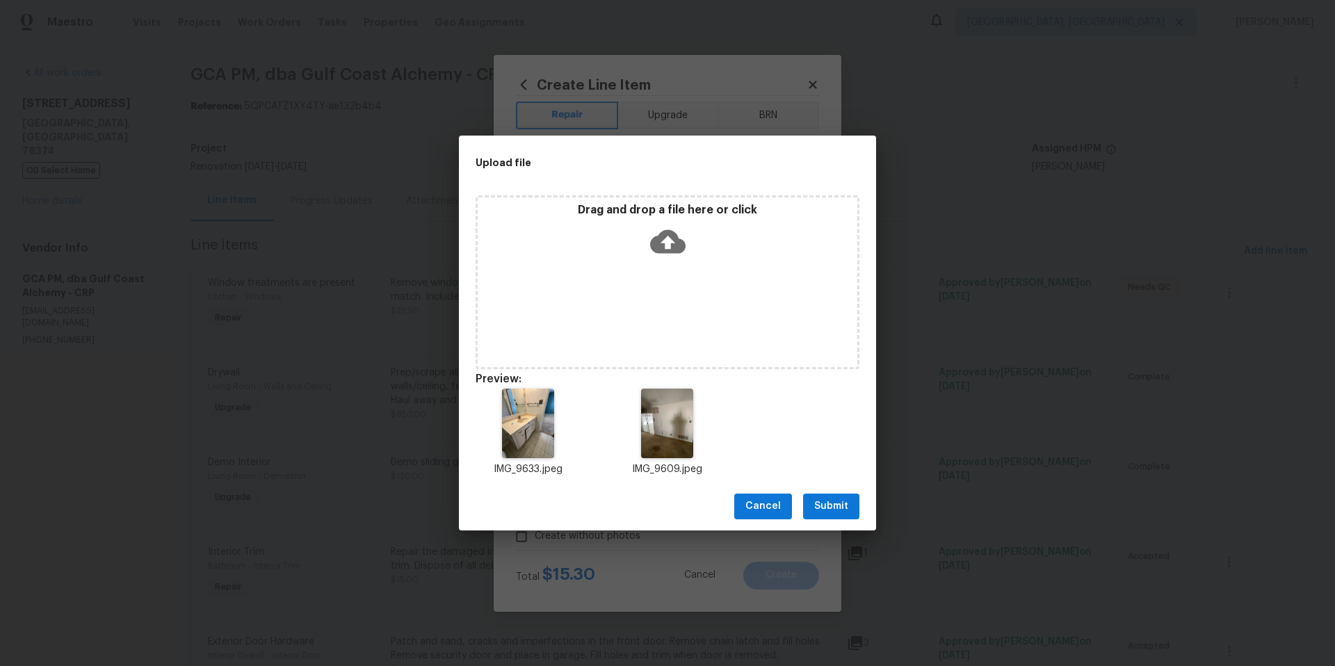
click at [841, 508] on span "Submit" at bounding box center [831, 506] width 34 height 17
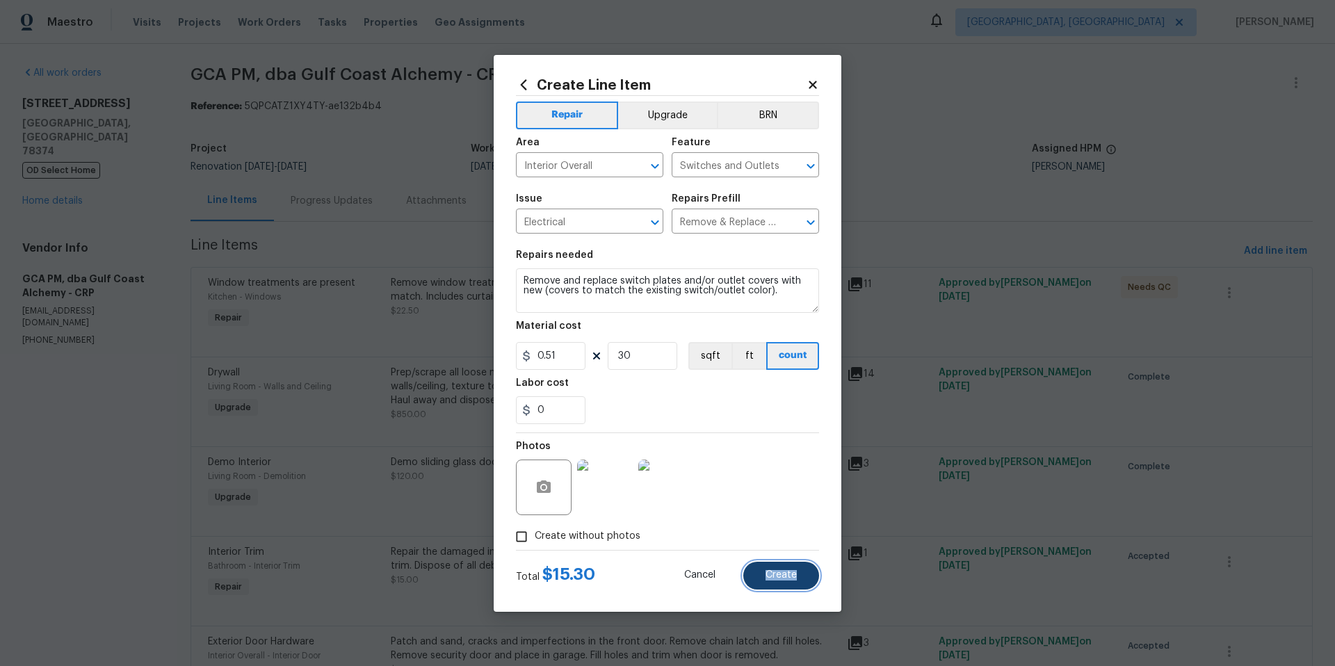
click at [789, 573] on span "Create" at bounding box center [781, 575] width 31 height 10
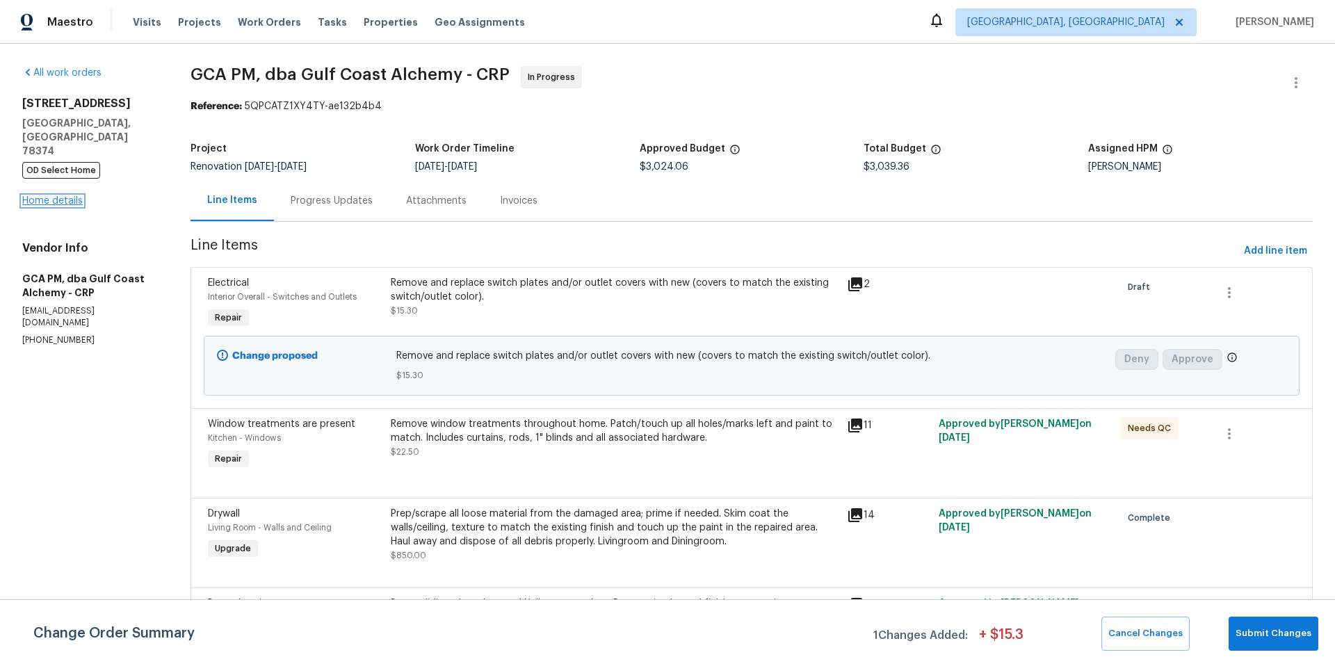
click at [56, 196] on link "Home details" at bounding box center [52, 201] width 60 height 10
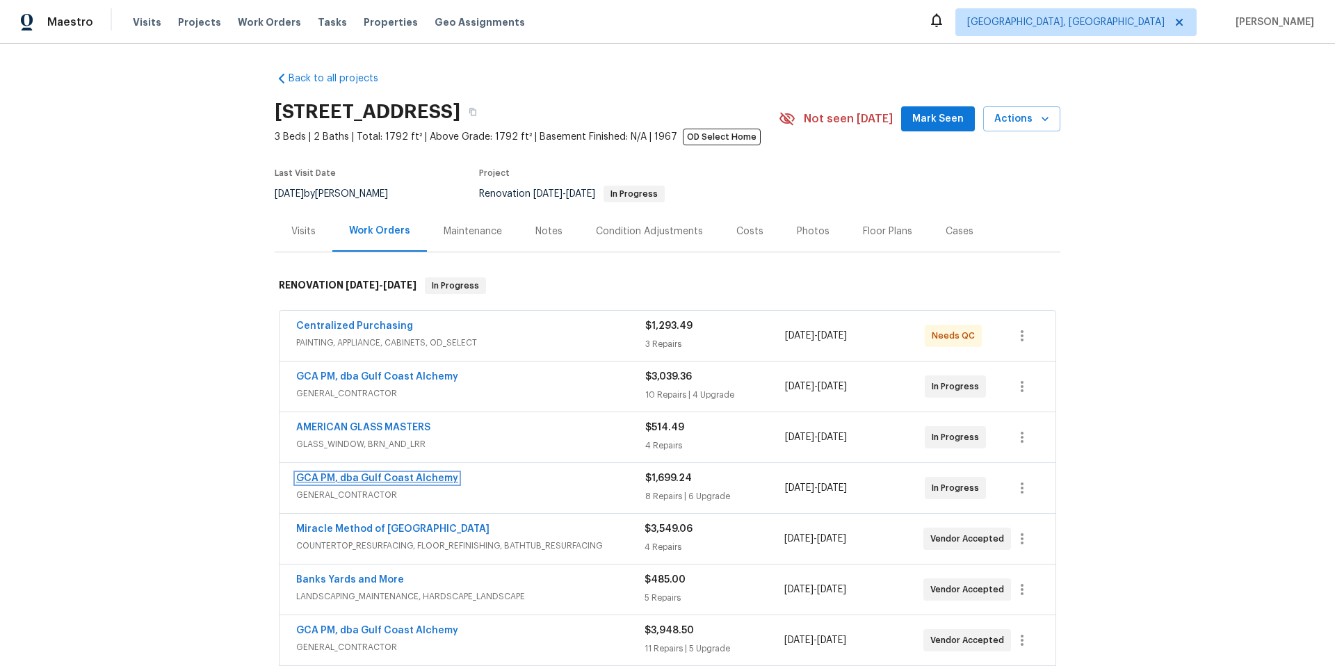
click at [336, 481] on link "GCA PM, dba Gulf Coast Alchemy" at bounding box center [377, 479] width 162 height 10
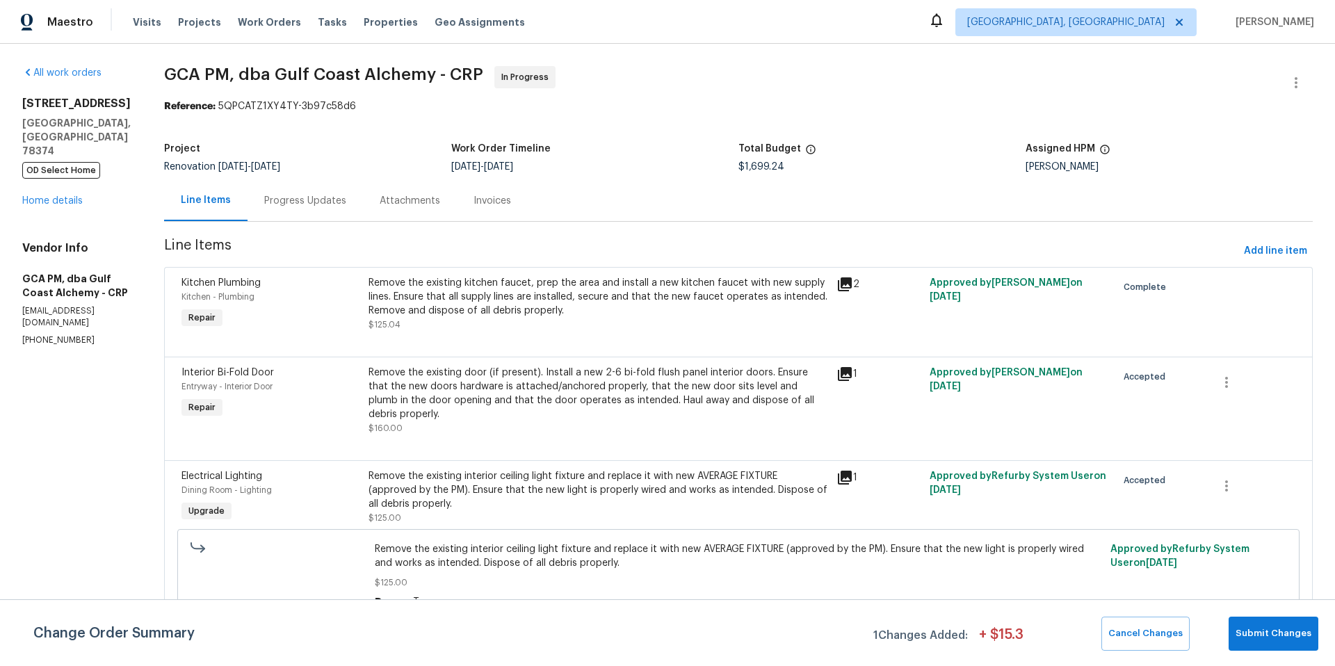
click at [300, 203] on div "Progress Updates" at bounding box center [305, 201] width 82 height 14
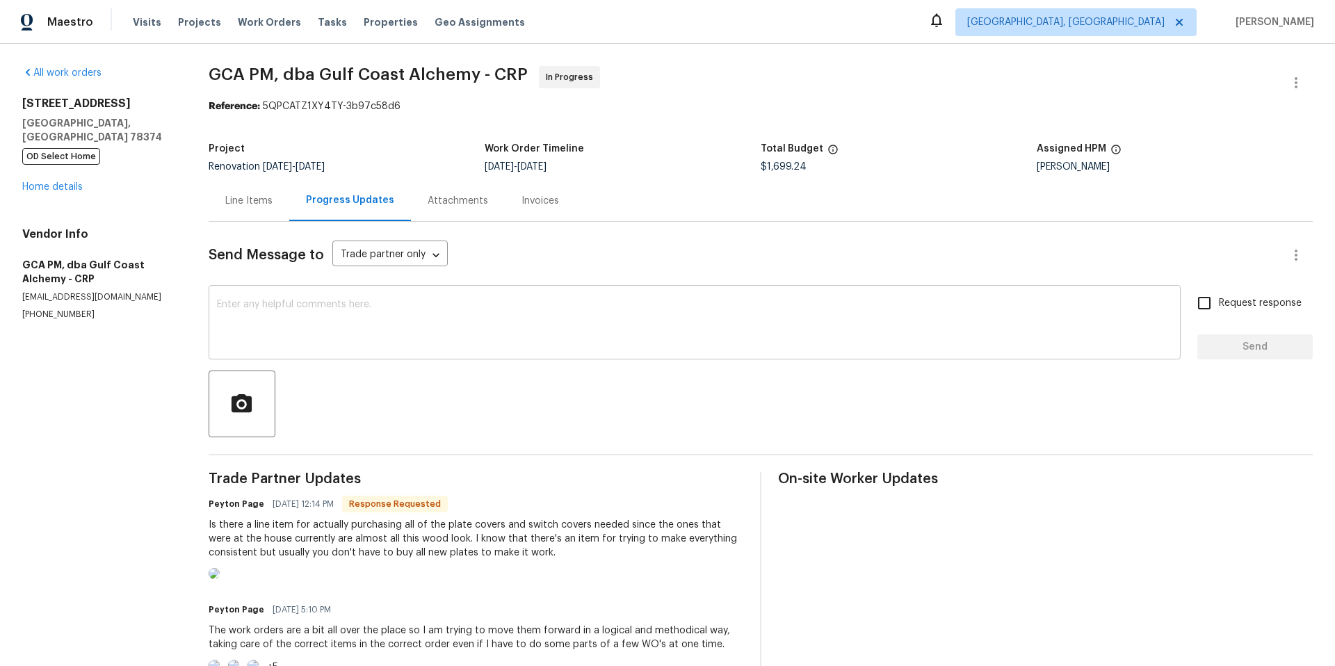
click at [295, 319] on textarea at bounding box center [694, 324] width 955 height 49
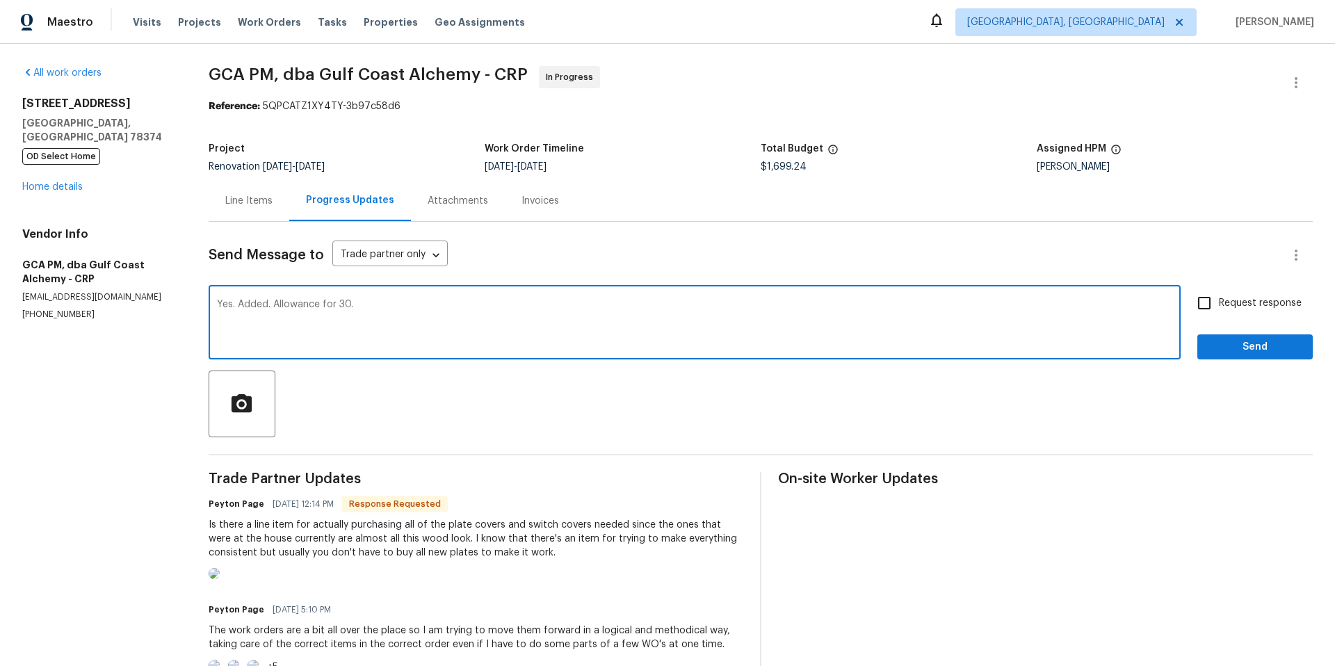
type textarea "Yes. Added. Allowance for 30."
click at [1218, 345] on span "Send" at bounding box center [1254, 347] width 93 height 17
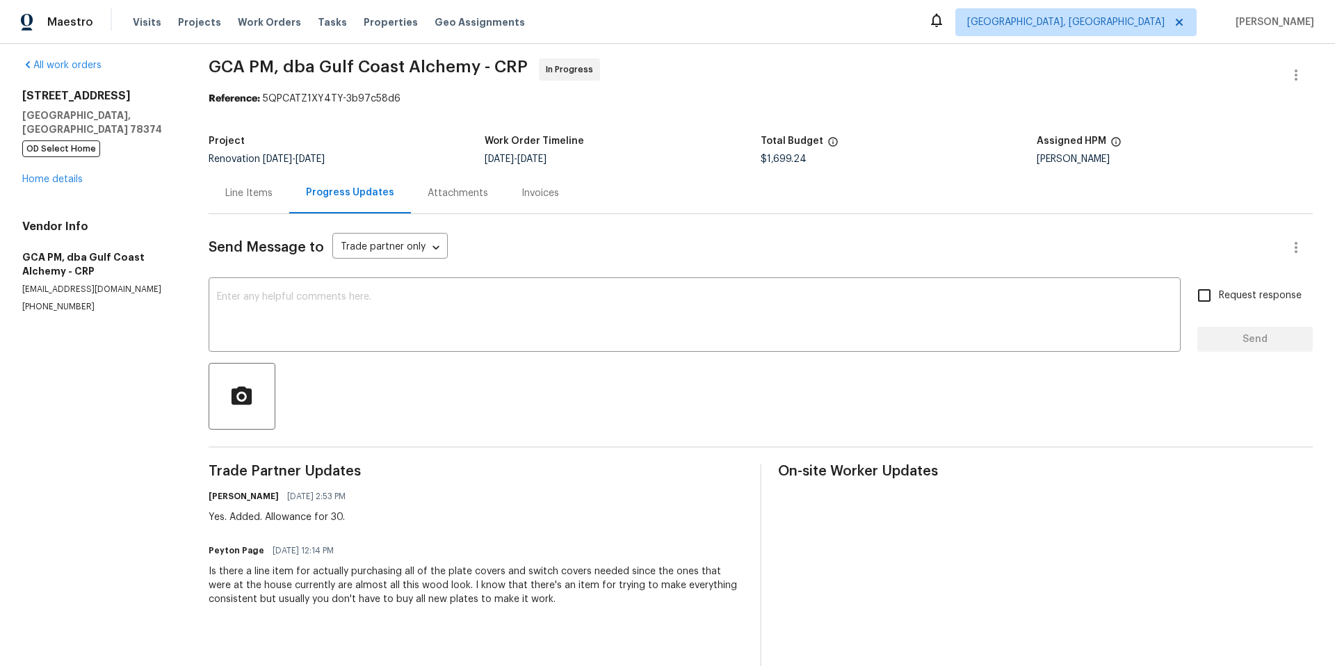
scroll to position [18, 0]
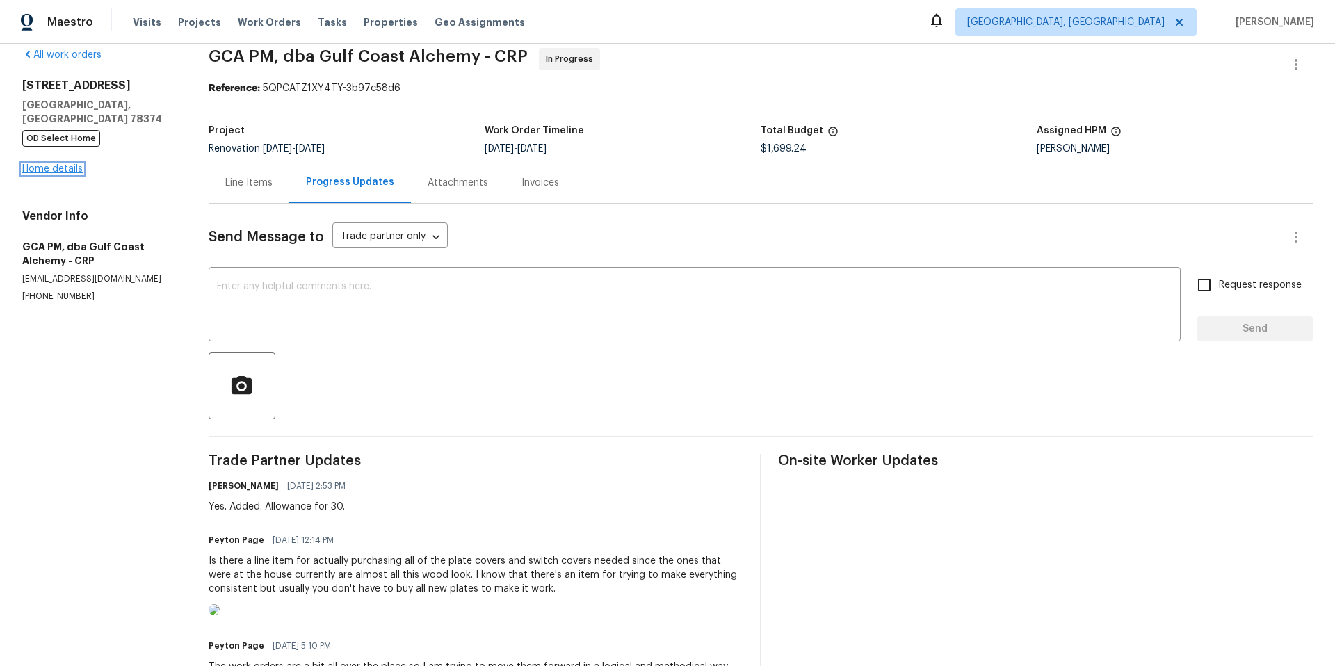
click at [77, 164] on link "Home details" at bounding box center [52, 169] width 60 height 10
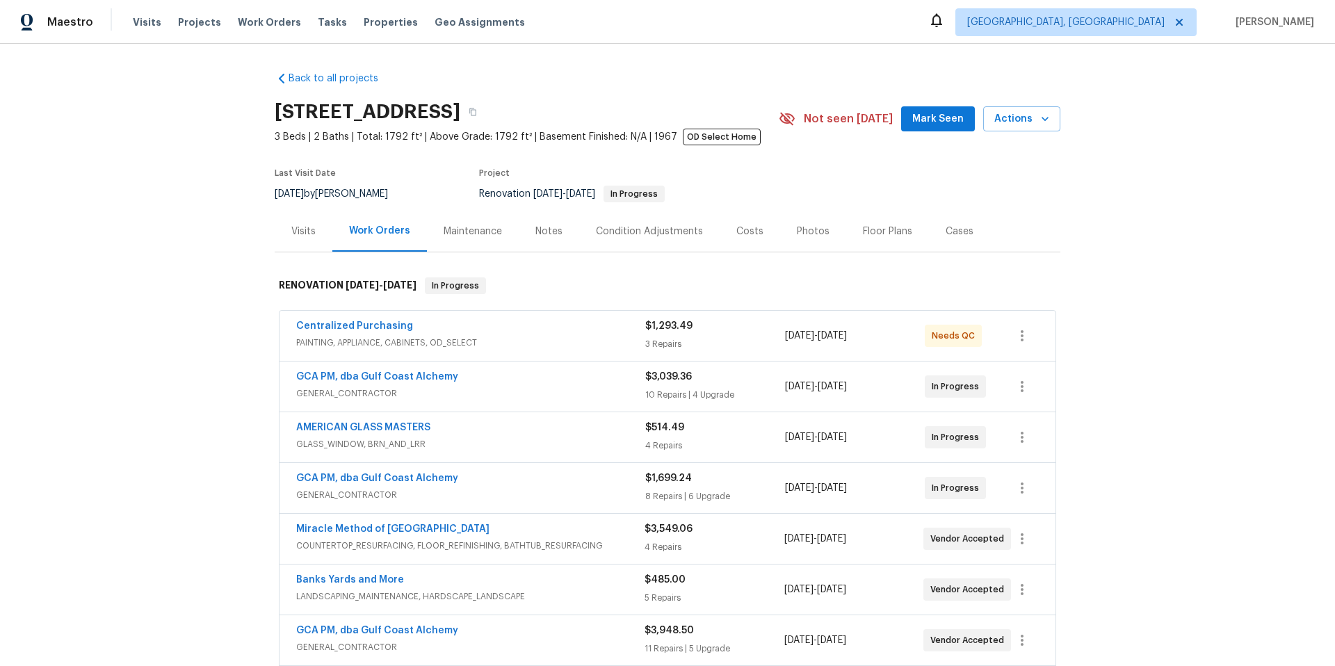
click at [397, 383] on span "GCA PM, dba Gulf Coast Alchemy" at bounding box center [377, 377] width 162 height 14
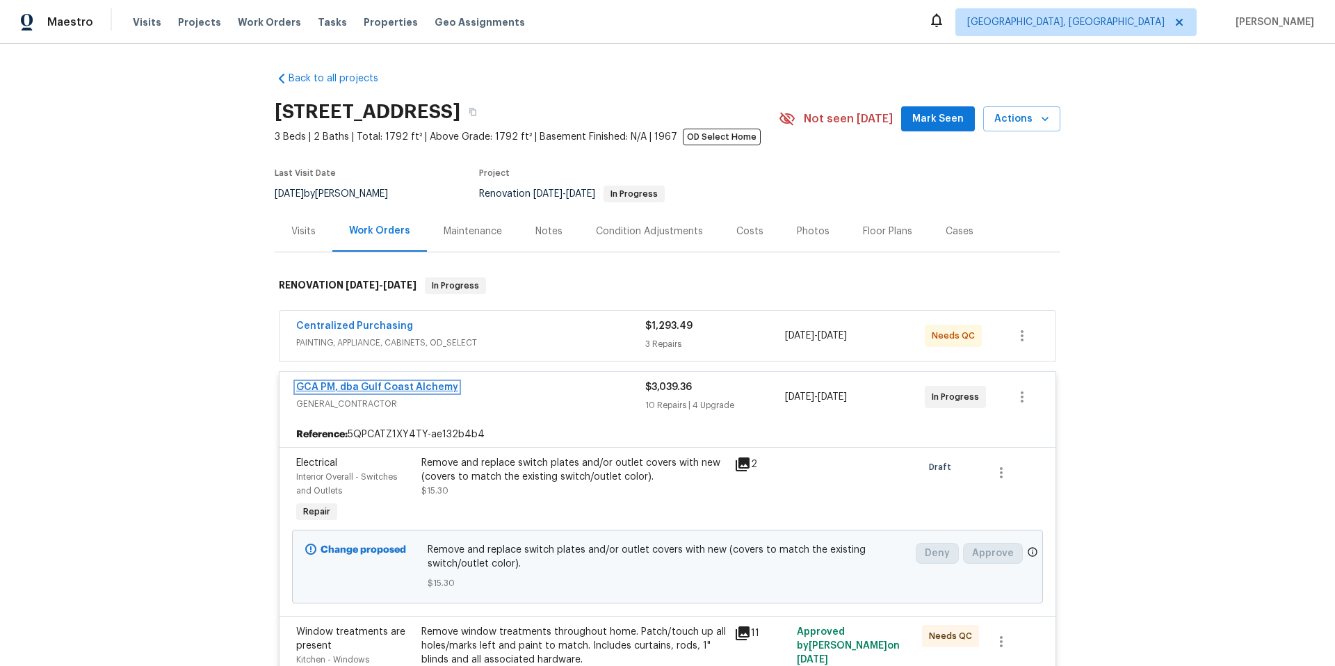
click at [434, 385] on link "GCA PM, dba Gulf Coast Alchemy" at bounding box center [377, 387] width 162 height 10
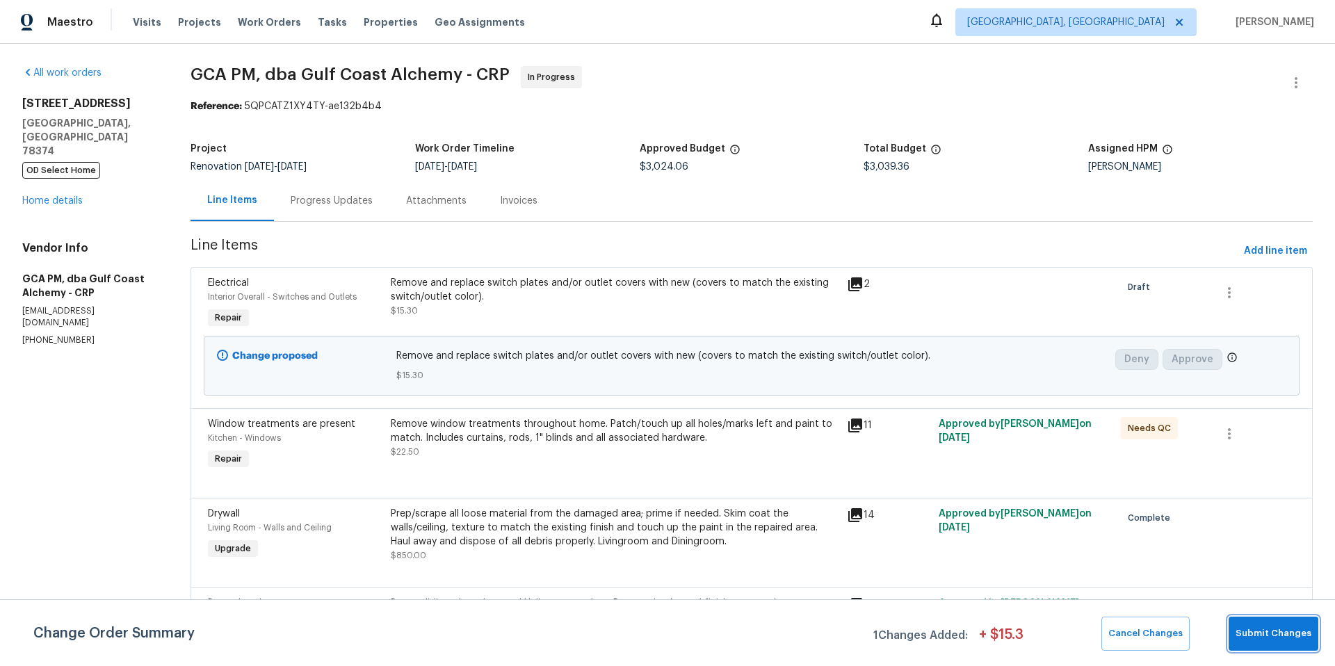
click at [1250, 624] on button "Submit Changes" at bounding box center [1274, 634] width 90 height 34
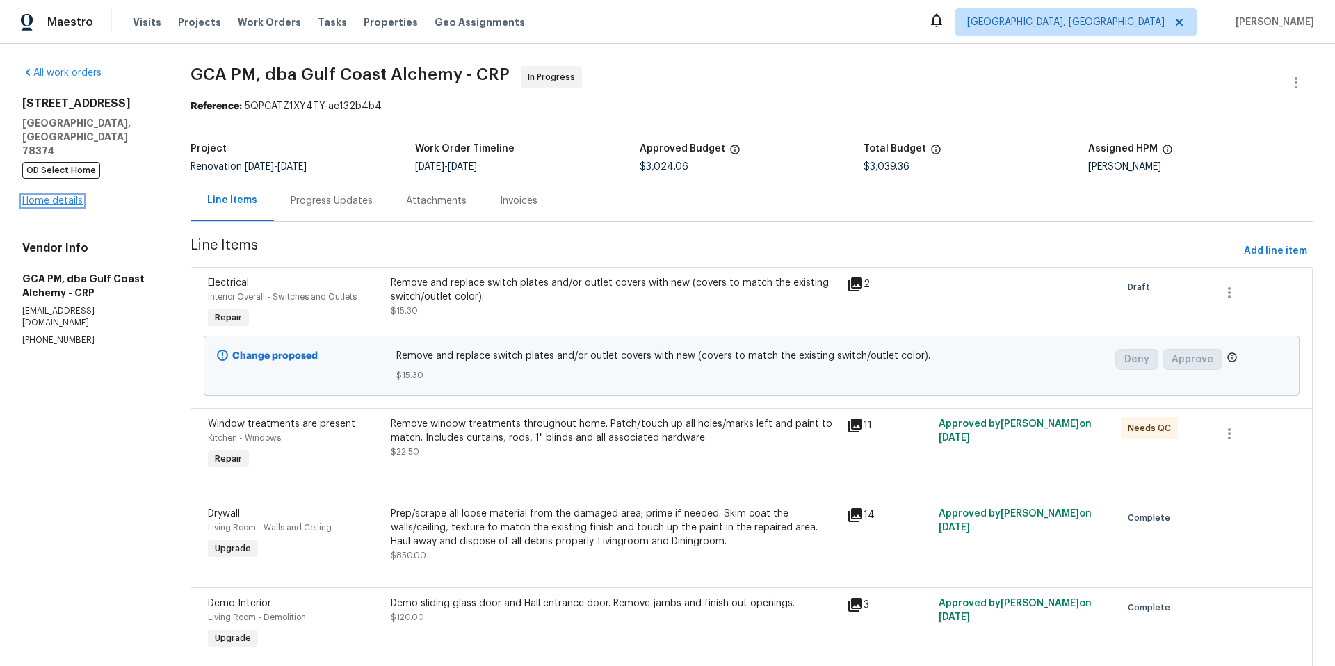
click at [35, 196] on link "Home details" at bounding box center [52, 201] width 60 height 10
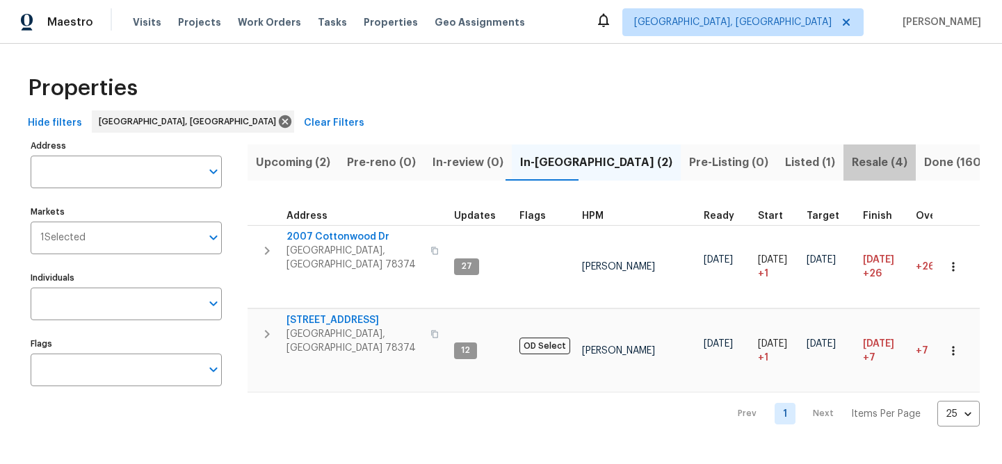
click at [852, 167] on span "Resale (4)" at bounding box center [880, 162] width 56 height 19
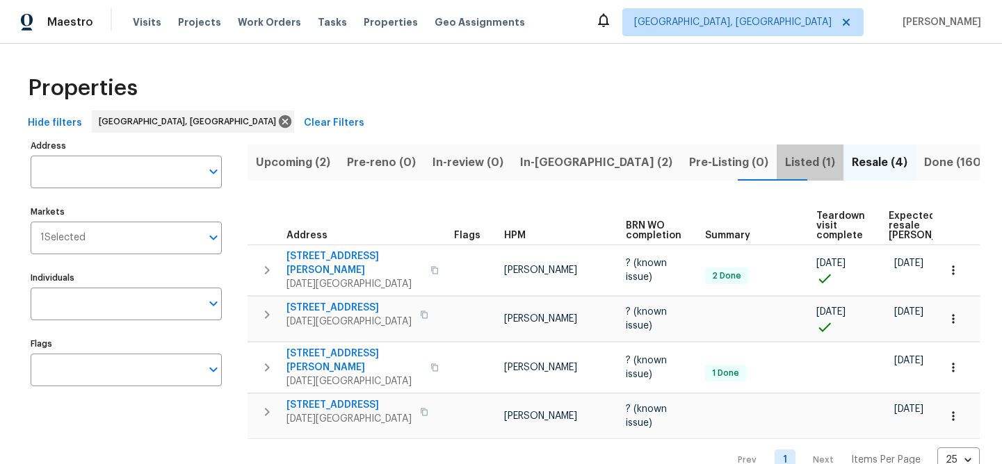
click at [785, 165] on span "Listed (1)" at bounding box center [810, 162] width 50 height 19
